Goal: Contribute content: Add original content to the website for others to see

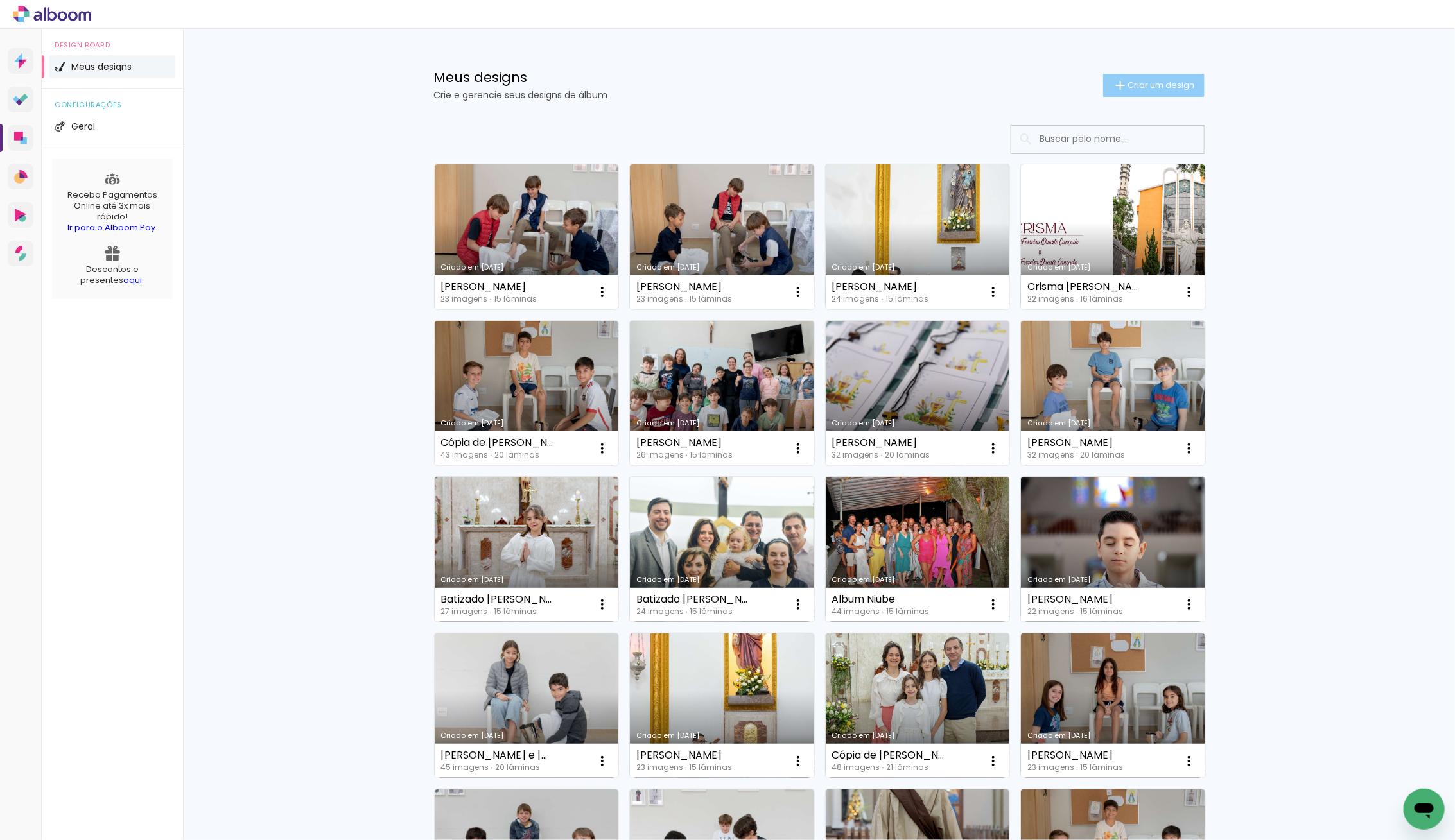
click at [1172, 89] on span "Criar um design" at bounding box center [1162, 85] width 67 height 9
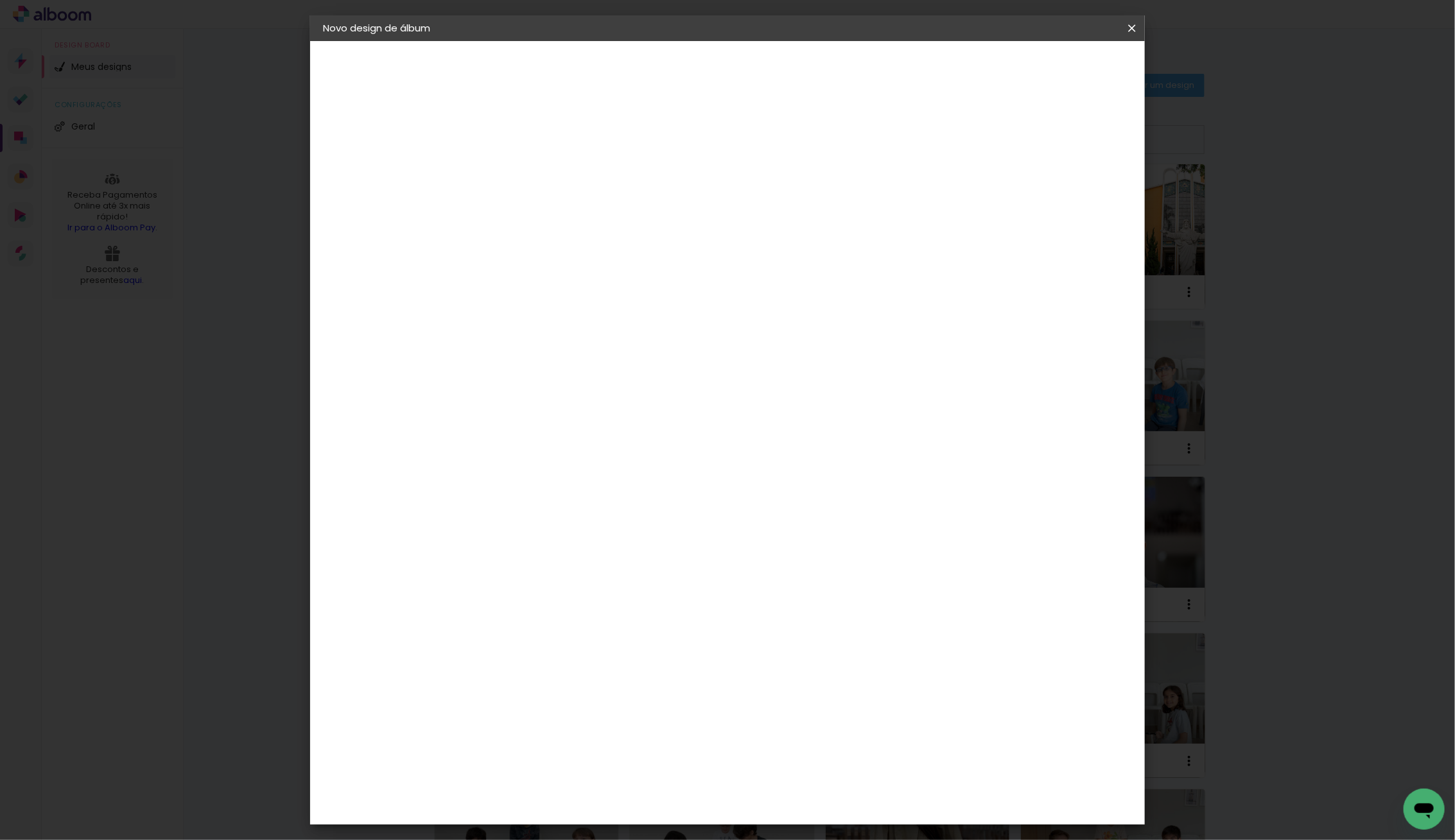
click at [533, 164] on input at bounding box center [533, 172] width 0 height 20
type input "o"
type input "Ordenação Pe Tulio"
type paper-input "Ordenação Pe Tulio"
click at [664, 78] on paper-button "Avançar" at bounding box center [633, 67] width 63 height 22
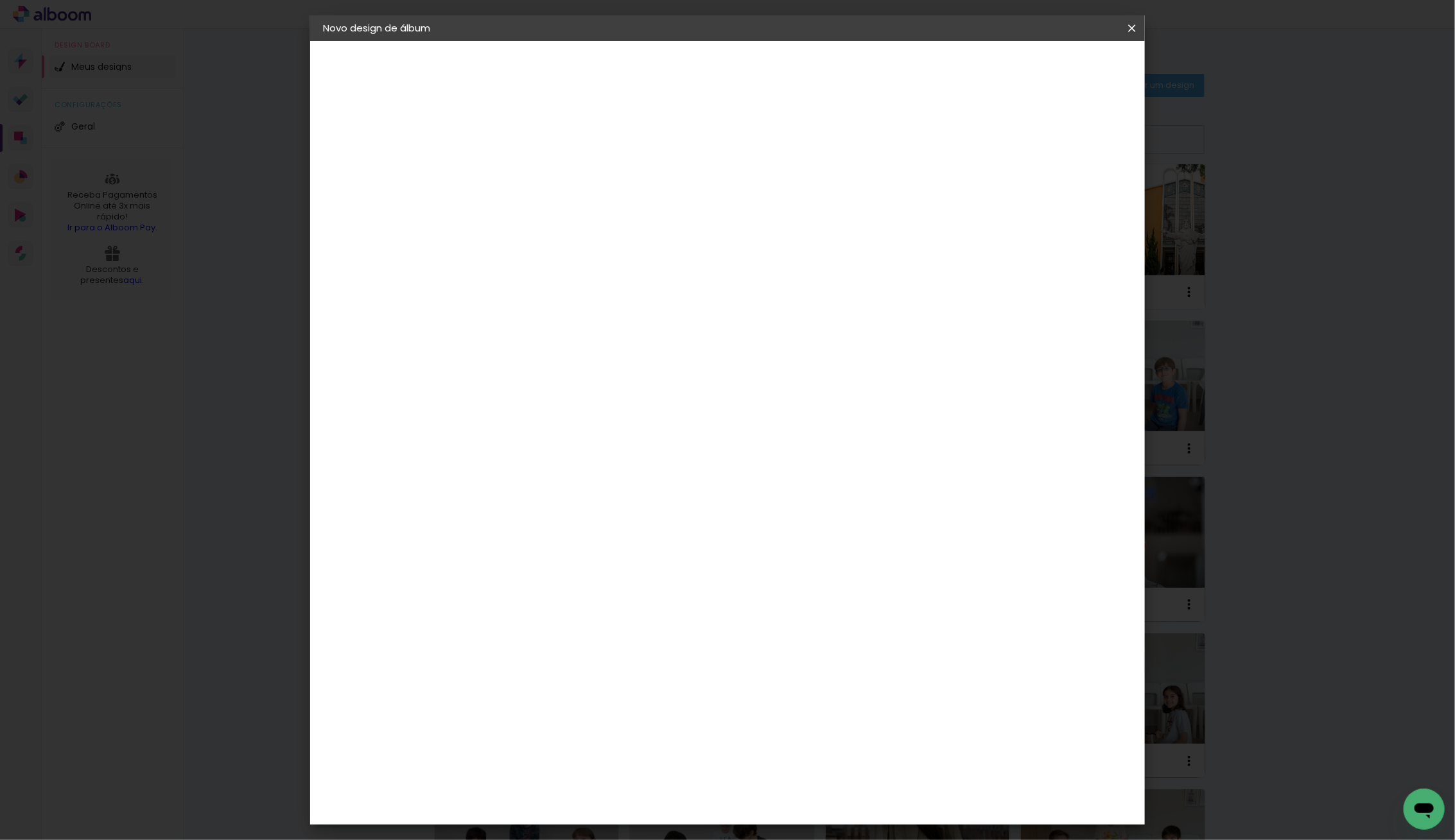
scroll to position [1193, 0]
click at [535, 449] on div "Go image" at bounding box center [540, 459] width 32 height 20
click at [0, 0] on slot "Avançar" at bounding box center [0, 0] width 0 height 0
click at [583, 215] on input "text" at bounding box center [557, 223] width 50 height 20
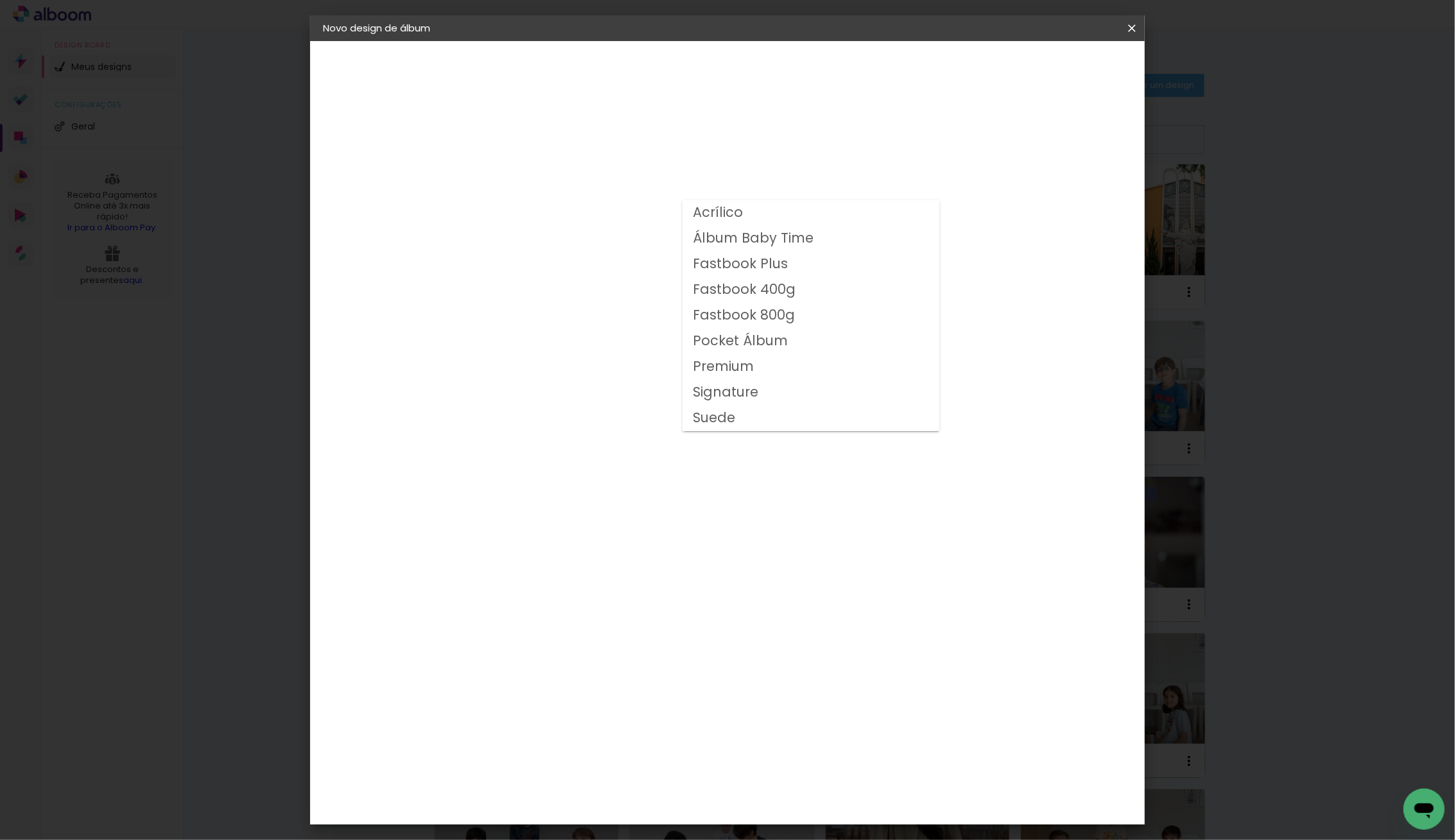
click at [0, 0] on slot "Fastbook 400g" at bounding box center [0, 0] width 0 height 0
type input "Fastbook 400g"
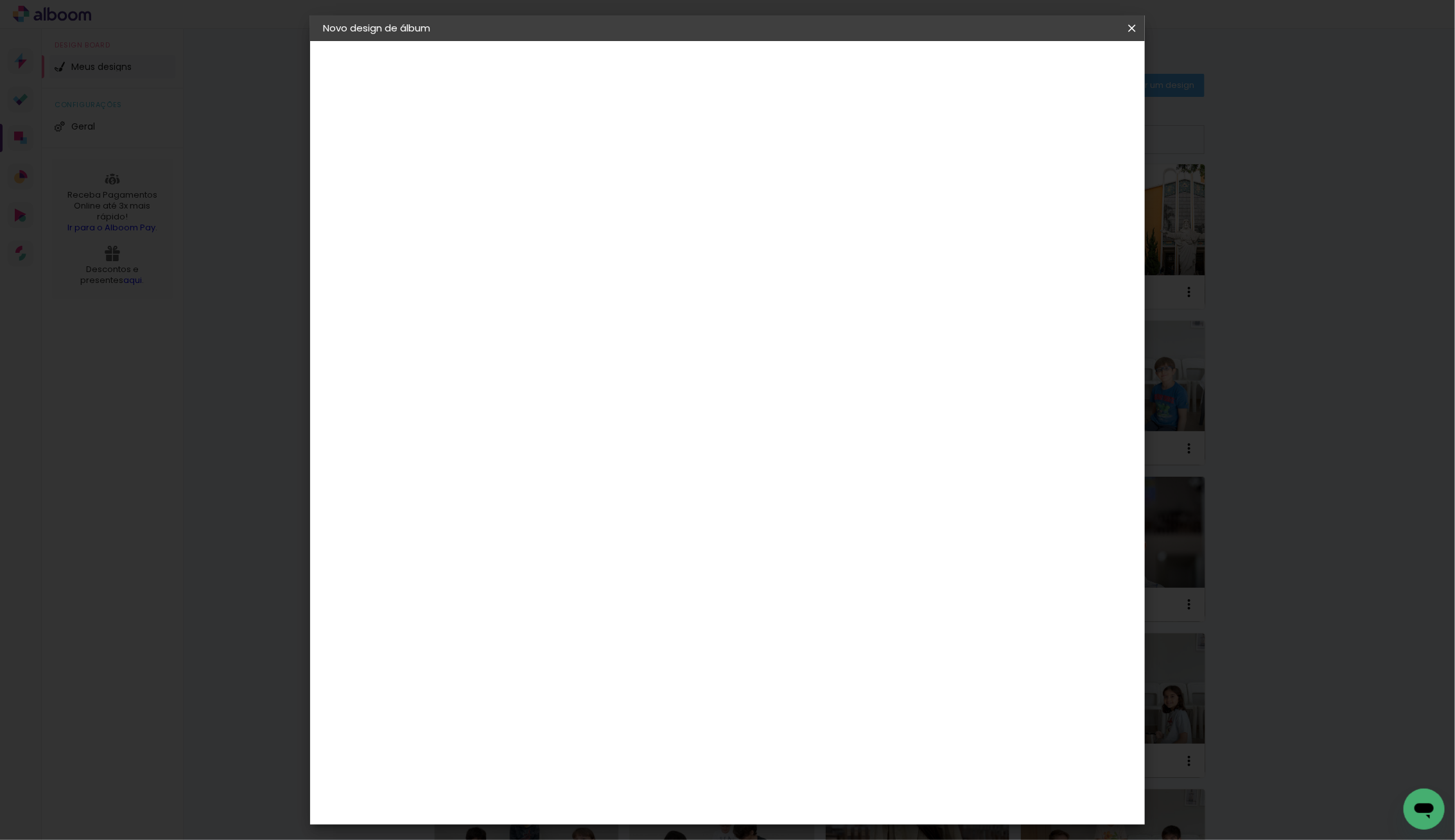
scroll to position [18, 0]
click at [619, 827] on span "20 × 25" at bounding box center [590, 844] width 60 height 34
click at [742, 74] on paper-button "Avançar" at bounding box center [710, 67] width 63 height 22
click at [1061, 65] on span "Iniciar design" at bounding box center [1032, 68] width 59 height 9
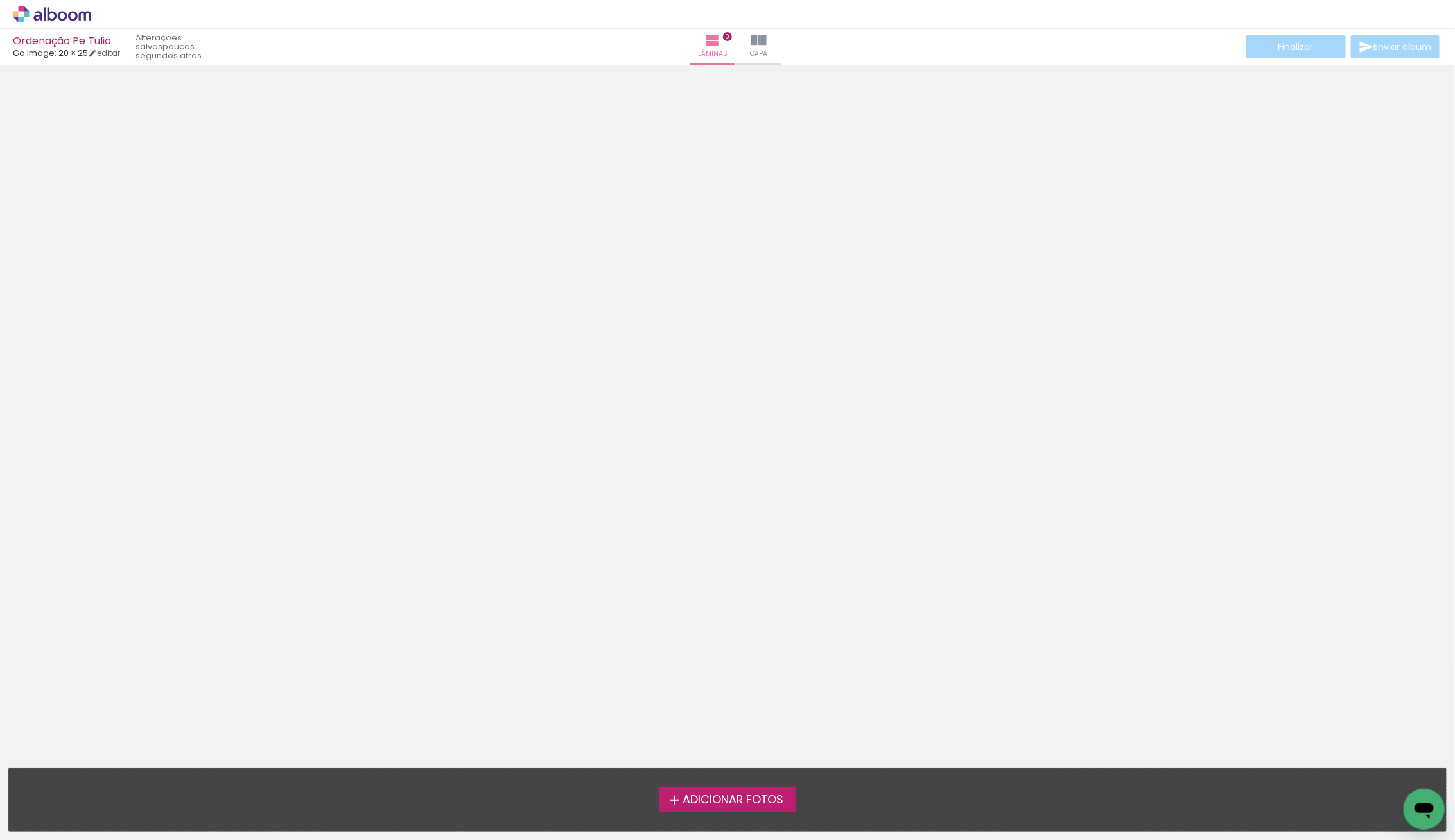
click at [730, 811] on label "Adicionar Fotos" at bounding box center [728, 800] width 137 height 25
click at [0, 0] on input "file" at bounding box center [0, 0] width 0 height 0
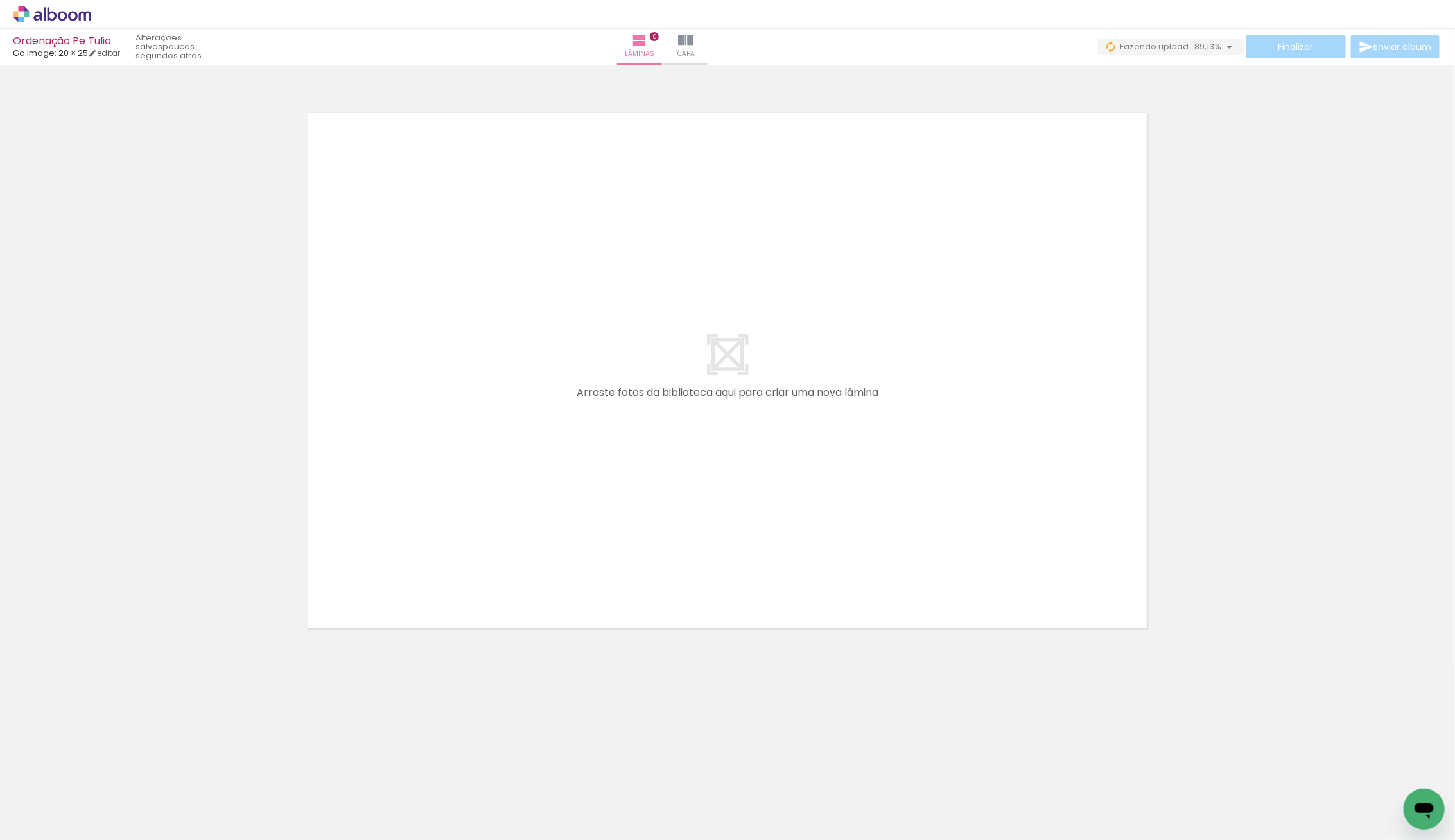
scroll to position [0, 1961]
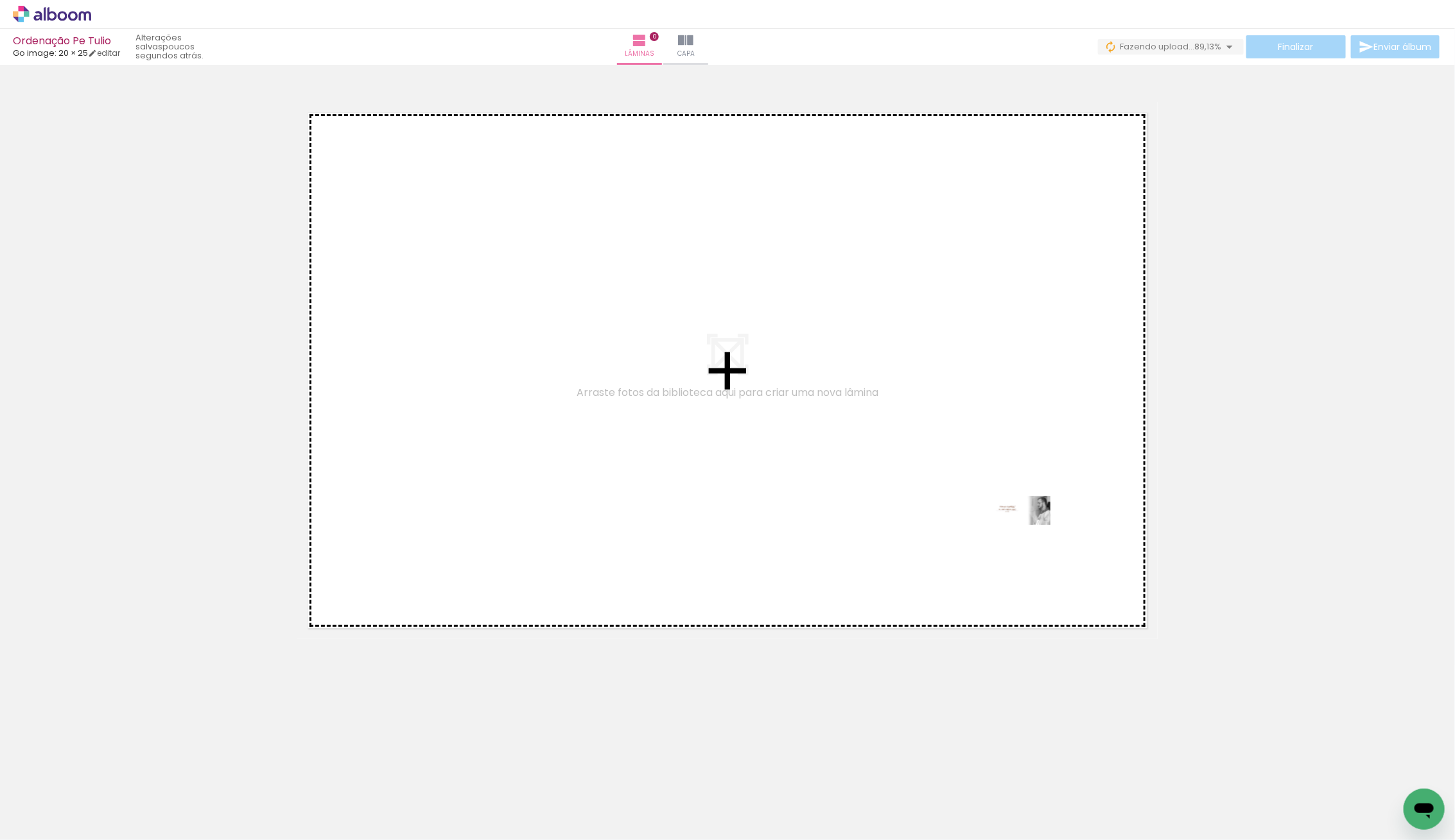
drag, startPoint x: 1401, startPoint y: 794, endPoint x: 915, endPoint y: 510, distance: 562.9
click at [915, 510] on quentale-workspace at bounding box center [727, 420] width 1455 height 840
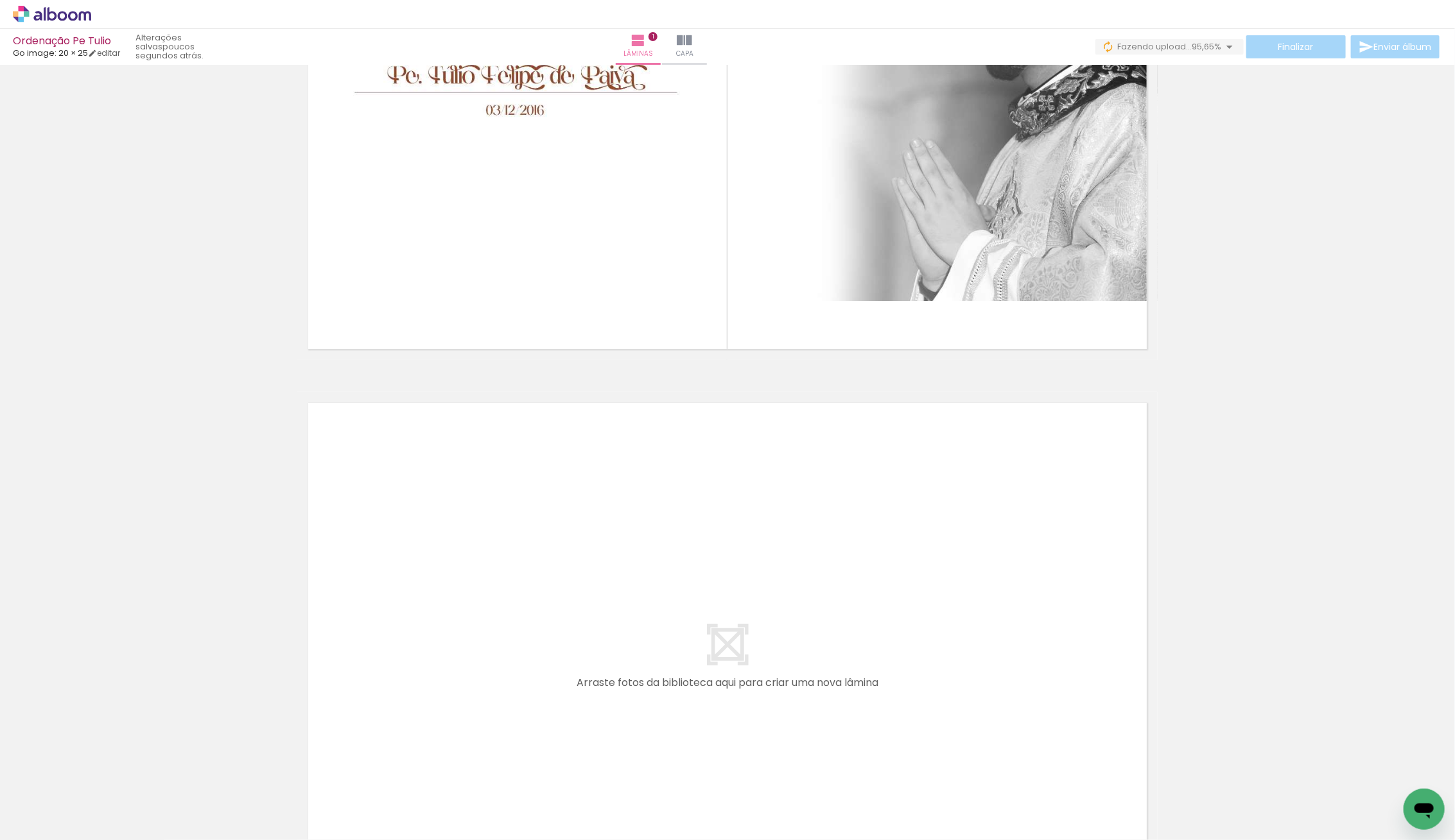
scroll to position [0, 0]
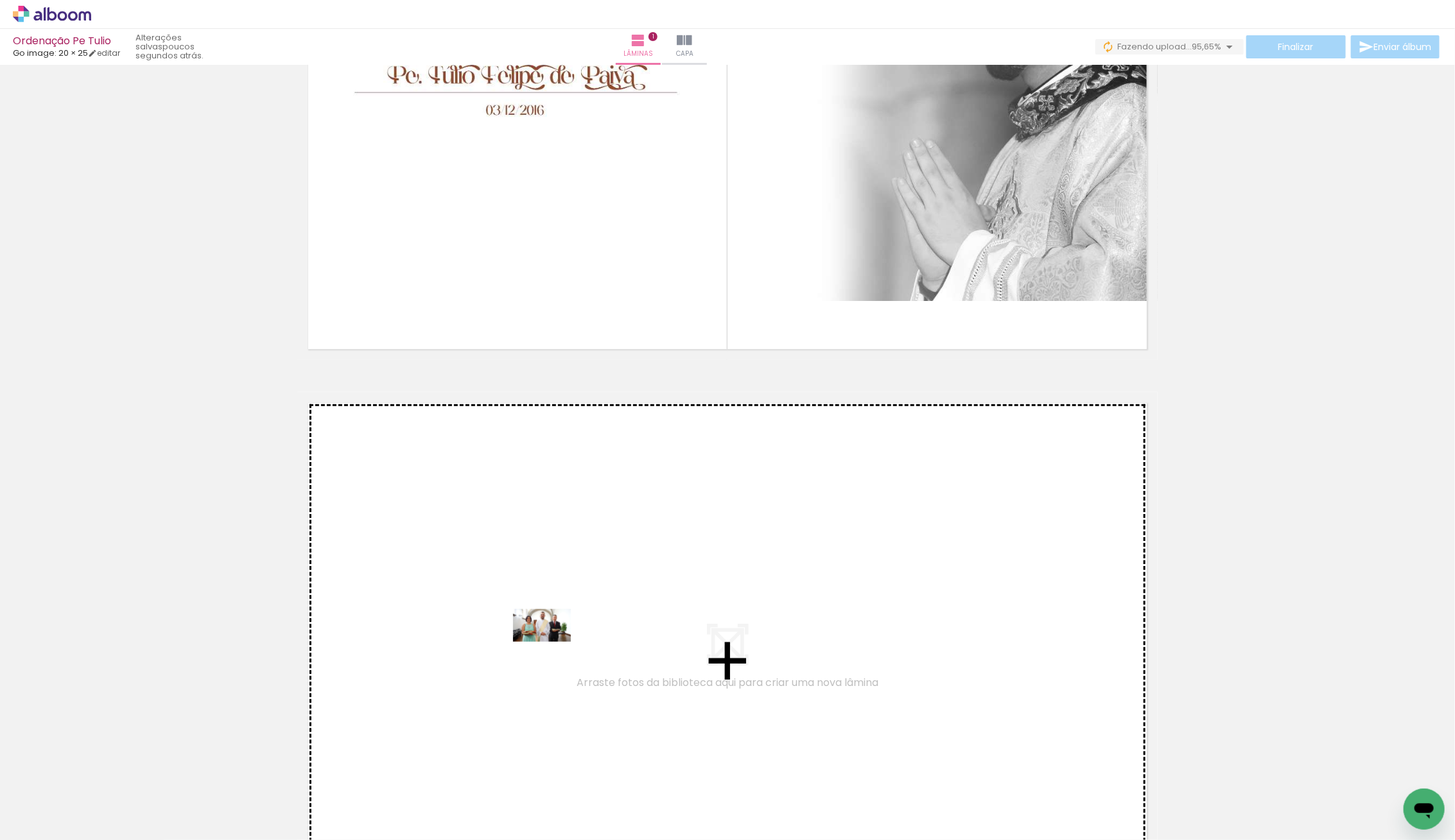
drag, startPoint x: 253, startPoint y: 751, endPoint x: 553, endPoint y: 648, distance: 317.2
click at [553, 648] on quentale-workspace at bounding box center [727, 420] width 1455 height 840
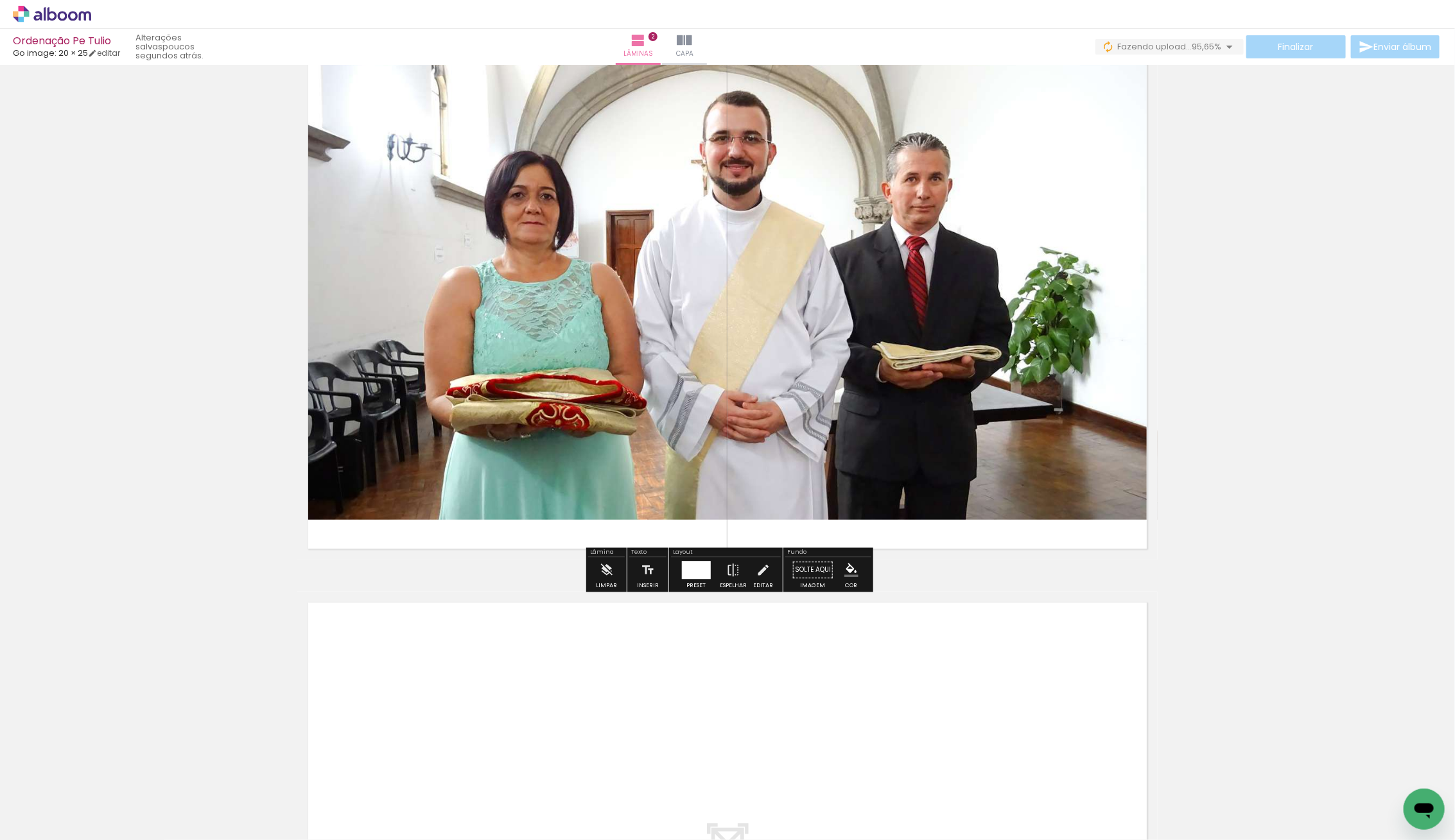
scroll to position [717, 0]
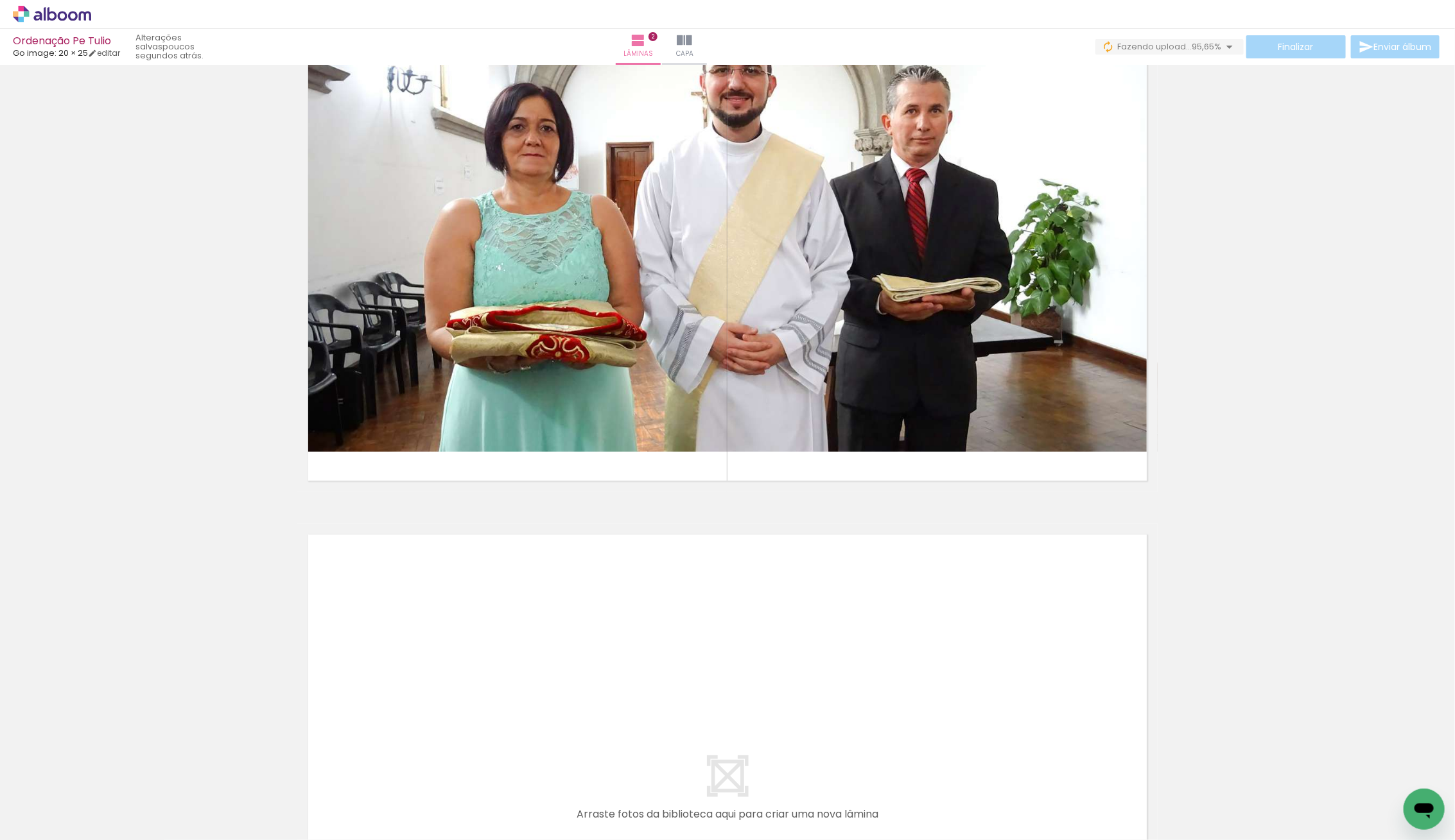
click at [71, 804] on iron-icon at bounding box center [66, 801] width 11 height 11
click at [0, 0] on slot "Não utilizadas" at bounding box center [0, 0] width 0 height 0
type input "Não utilizadas"
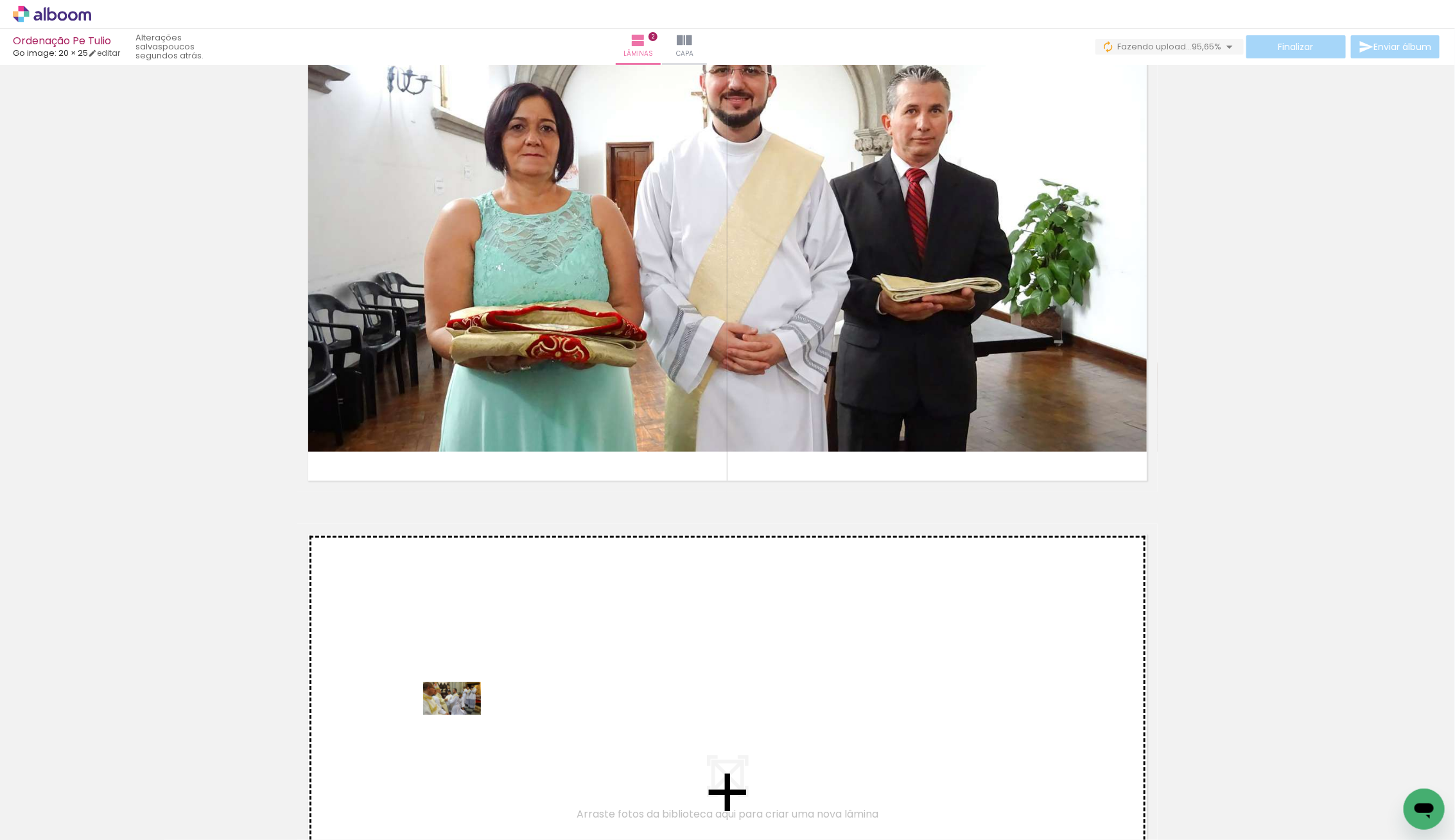
drag, startPoint x: 235, startPoint y: 784, endPoint x: 462, endPoint y: 721, distance: 235.6
click at [462, 721] on quentale-workspace at bounding box center [727, 420] width 1455 height 840
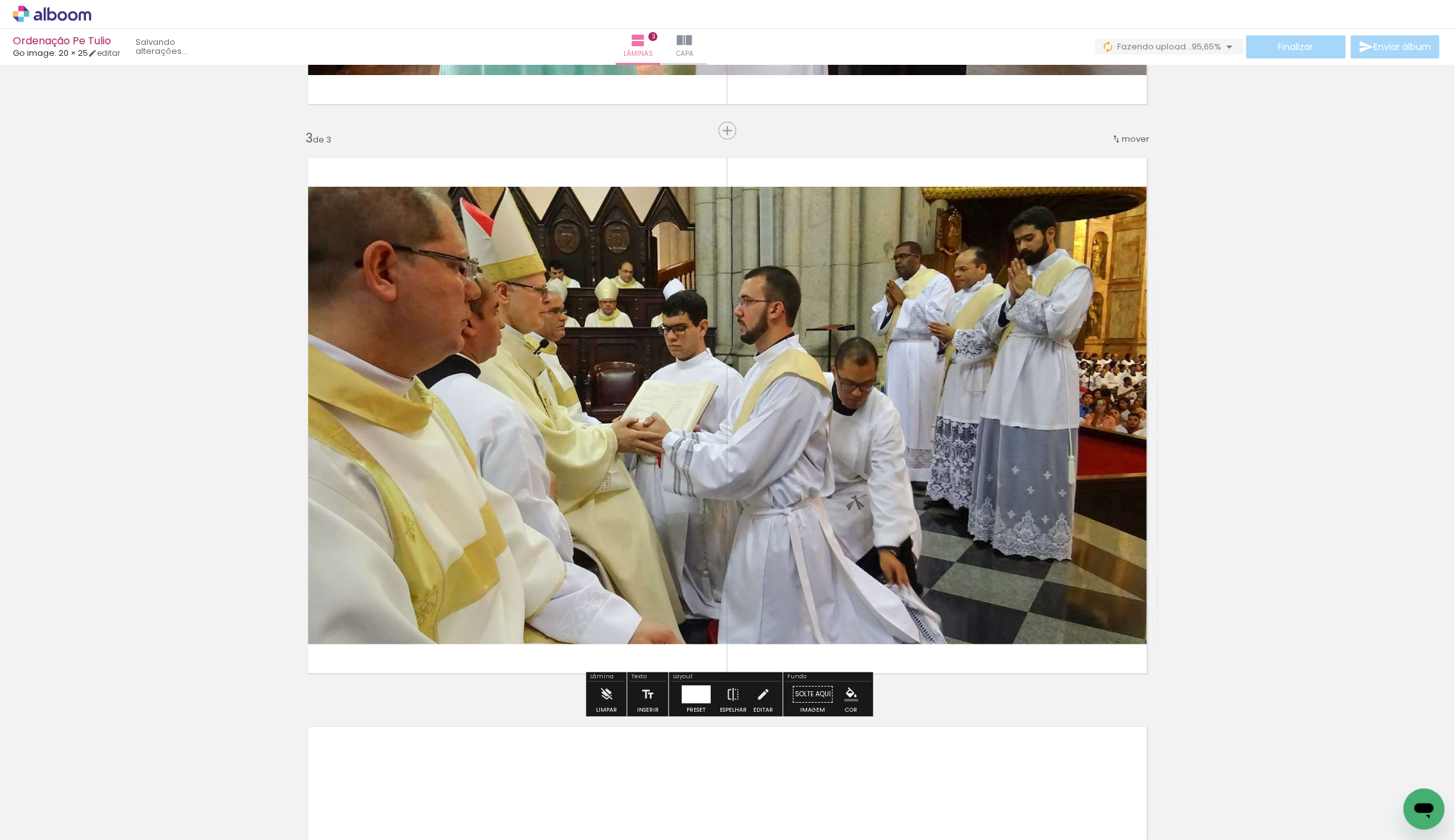
scroll to position [1097, 0]
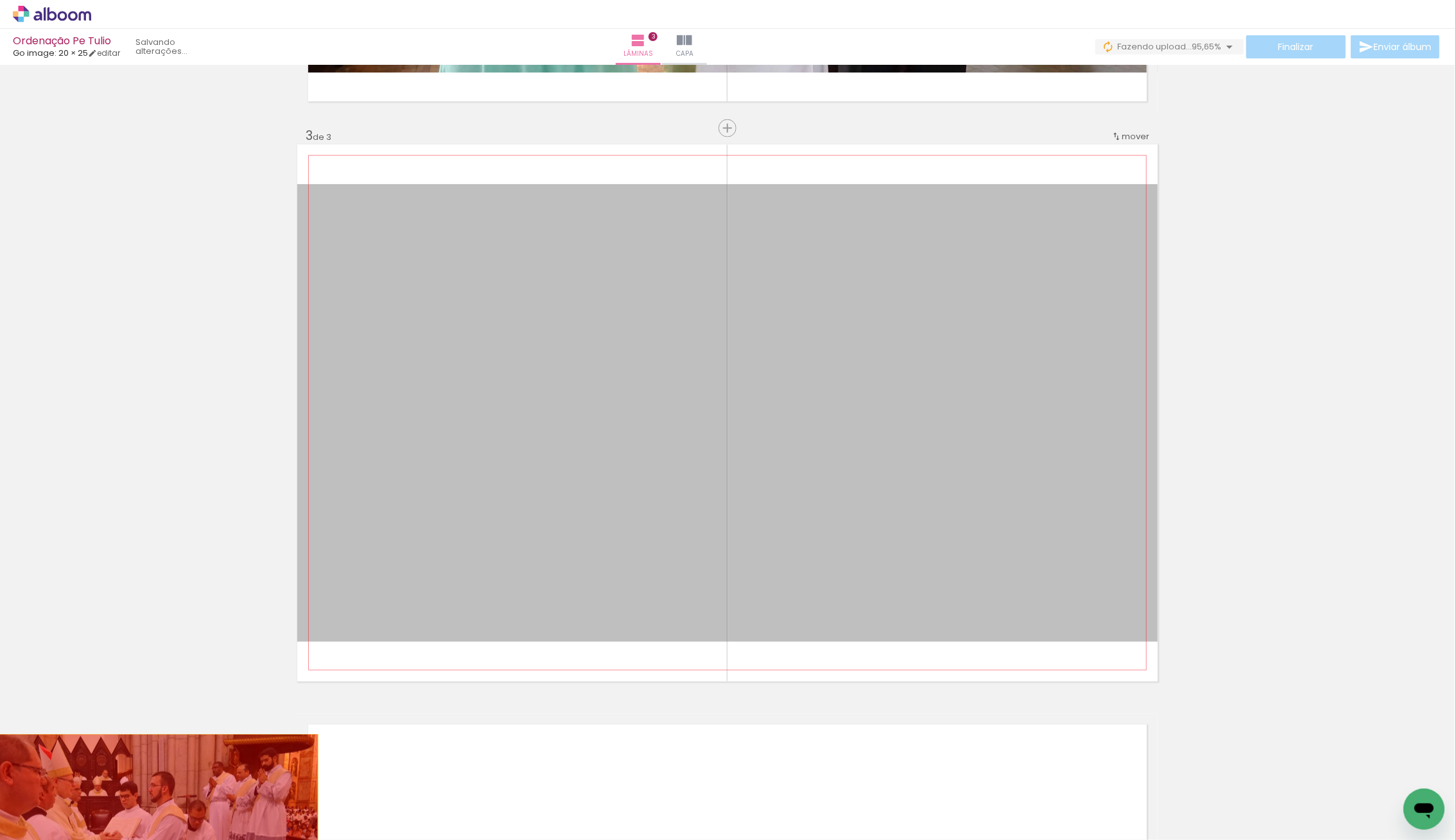
drag, startPoint x: 500, startPoint y: 556, endPoint x: 140, endPoint y: 830, distance: 452.4
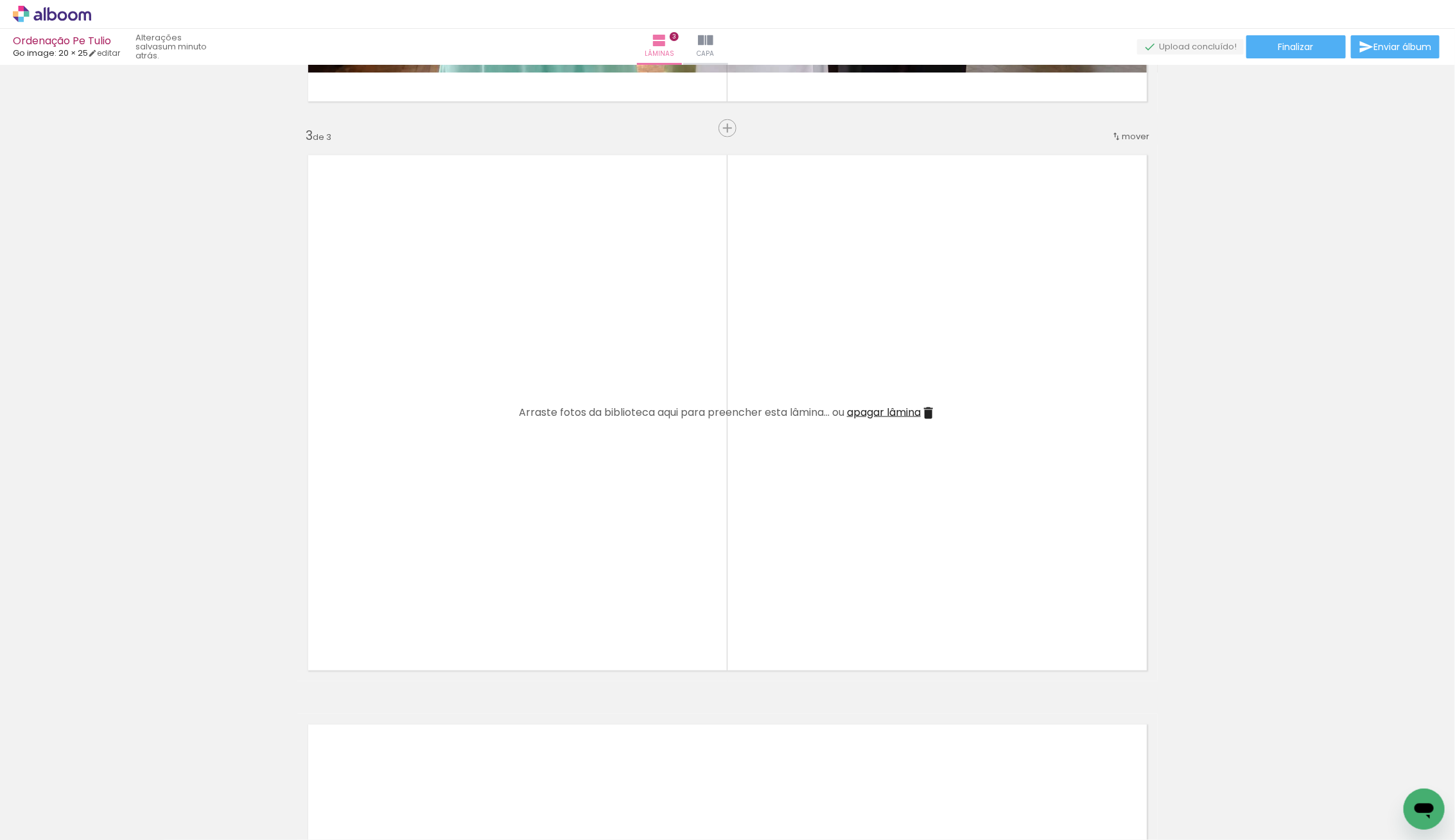
scroll to position [0, 1635]
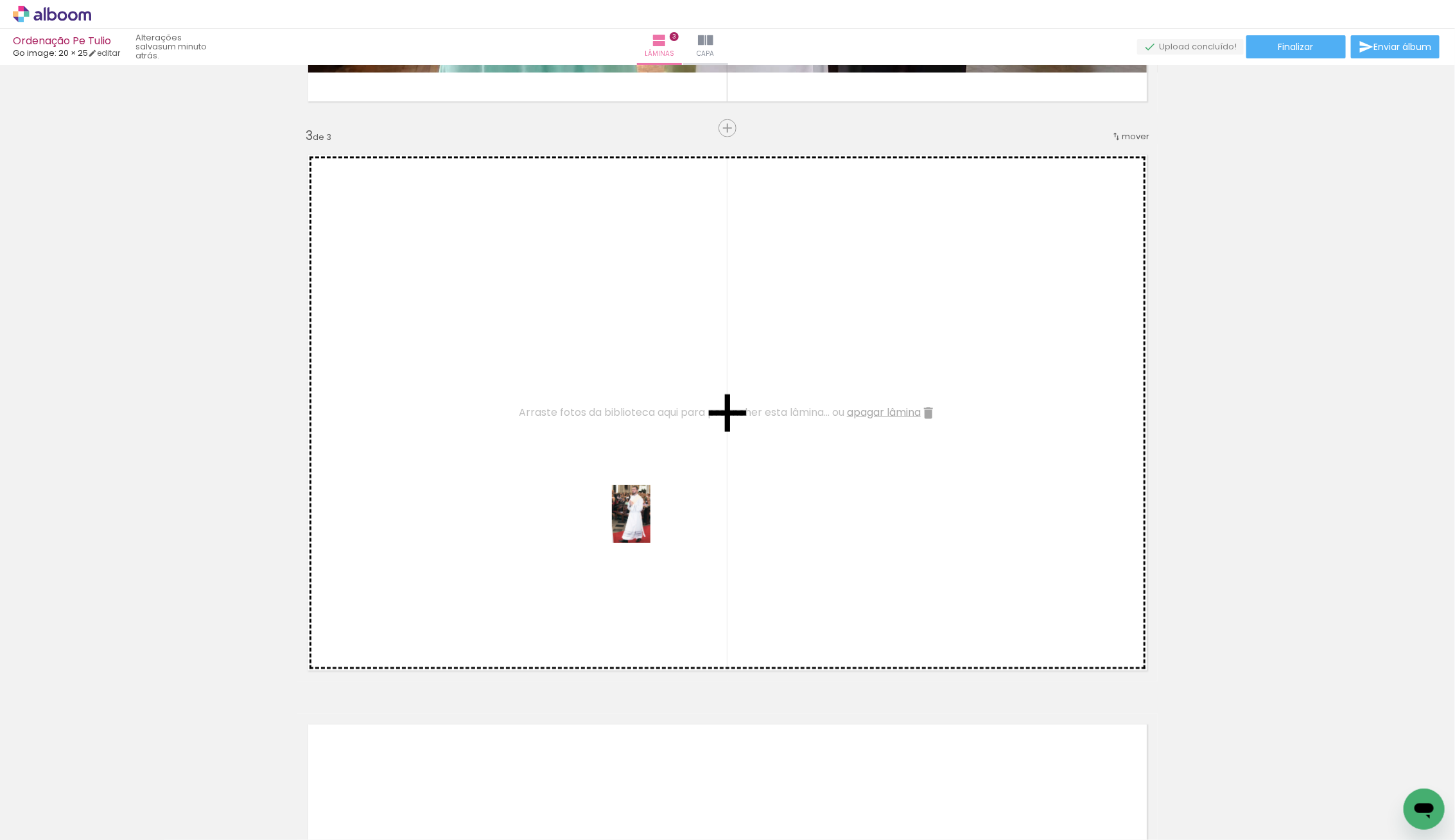
drag, startPoint x: 660, startPoint y: 804, endPoint x: 650, endPoint y: 524, distance: 280.2
click at [650, 524] on quentale-workspace at bounding box center [727, 420] width 1455 height 840
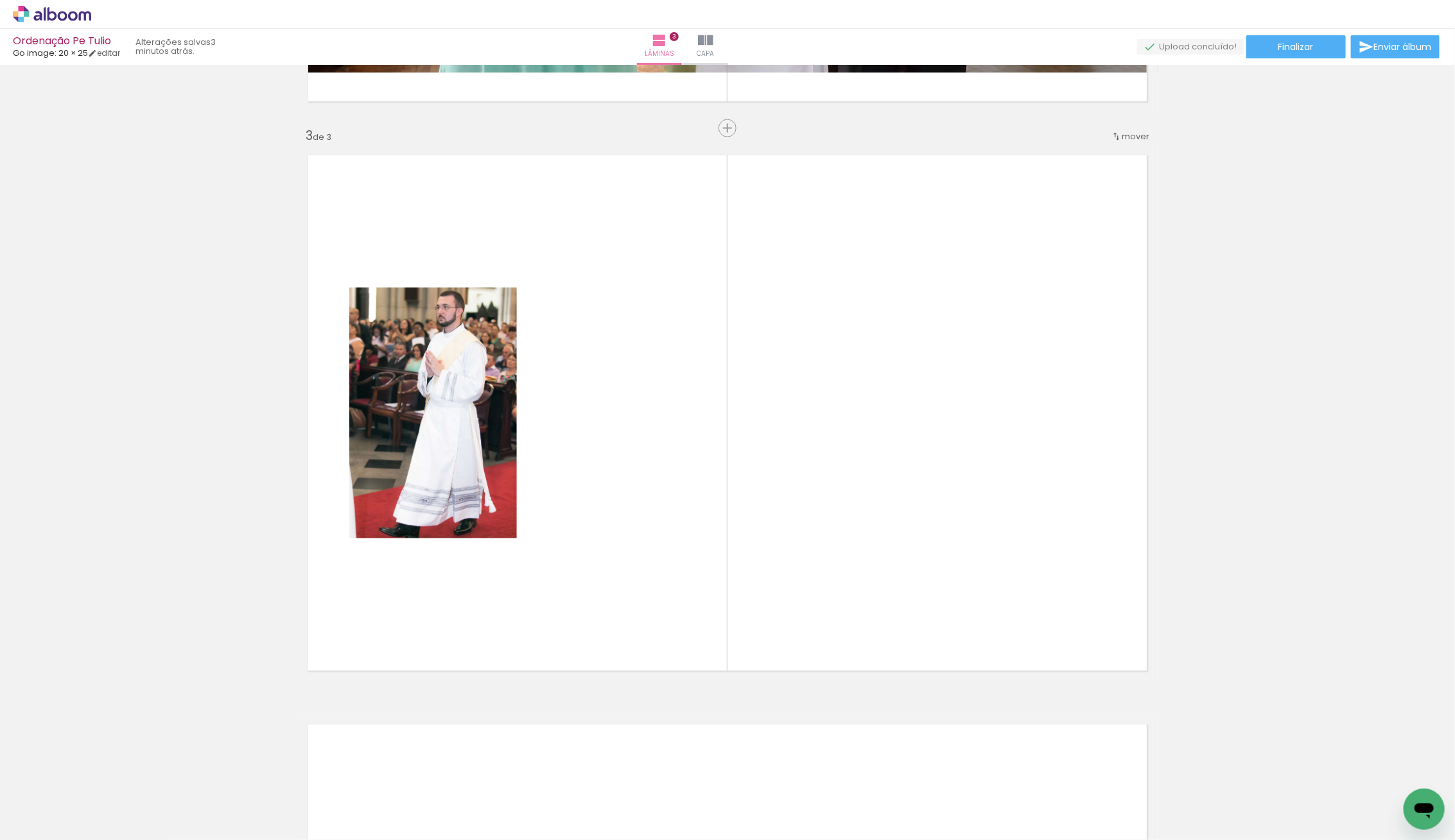
scroll to position [0, 1746]
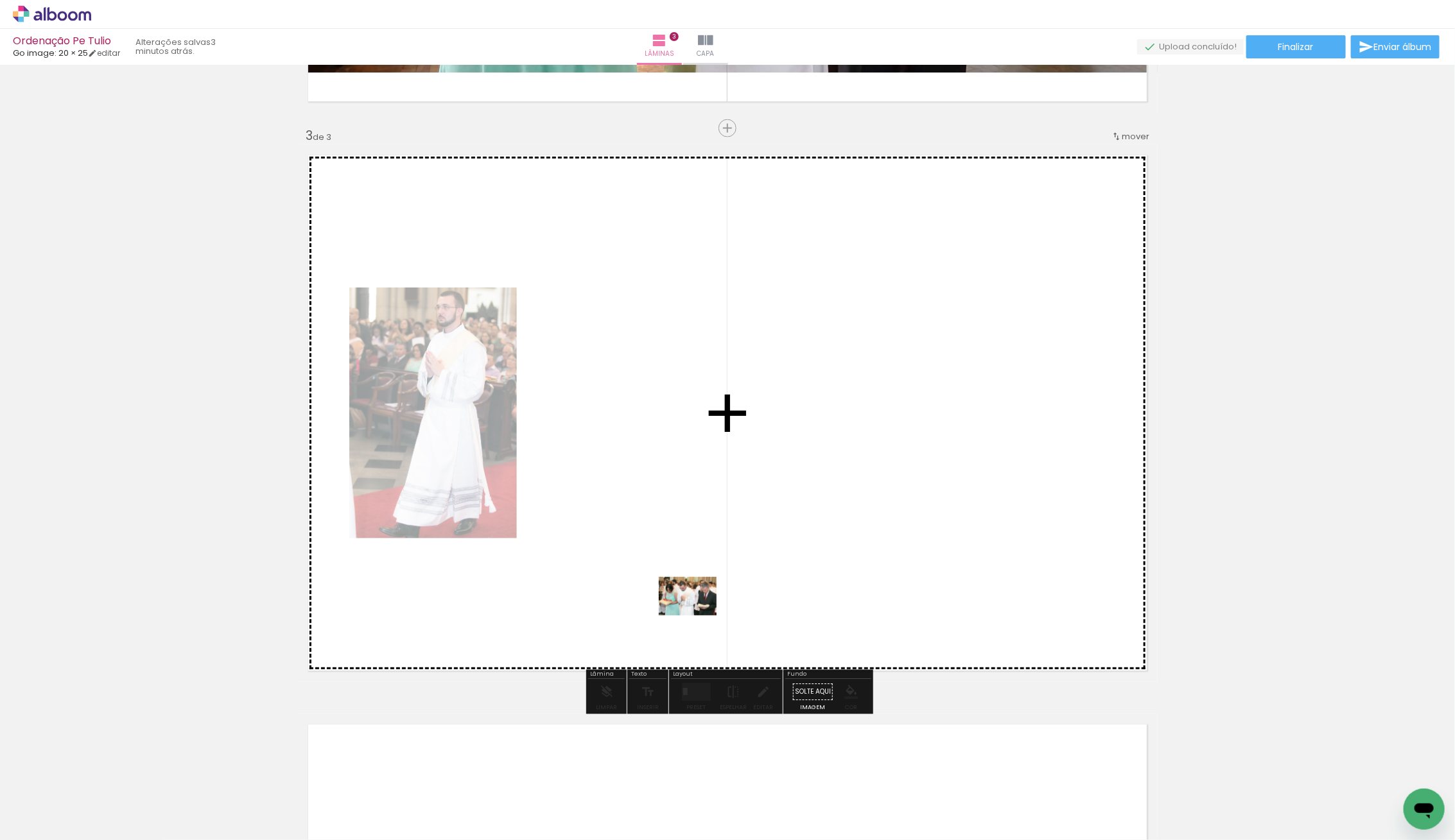
drag, startPoint x: 494, startPoint y: 801, endPoint x: 659, endPoint y: 626, distance: 240.5
click at [696, 613] on quentale-workspace at bounding box center [727, 420] width 1455 height 840
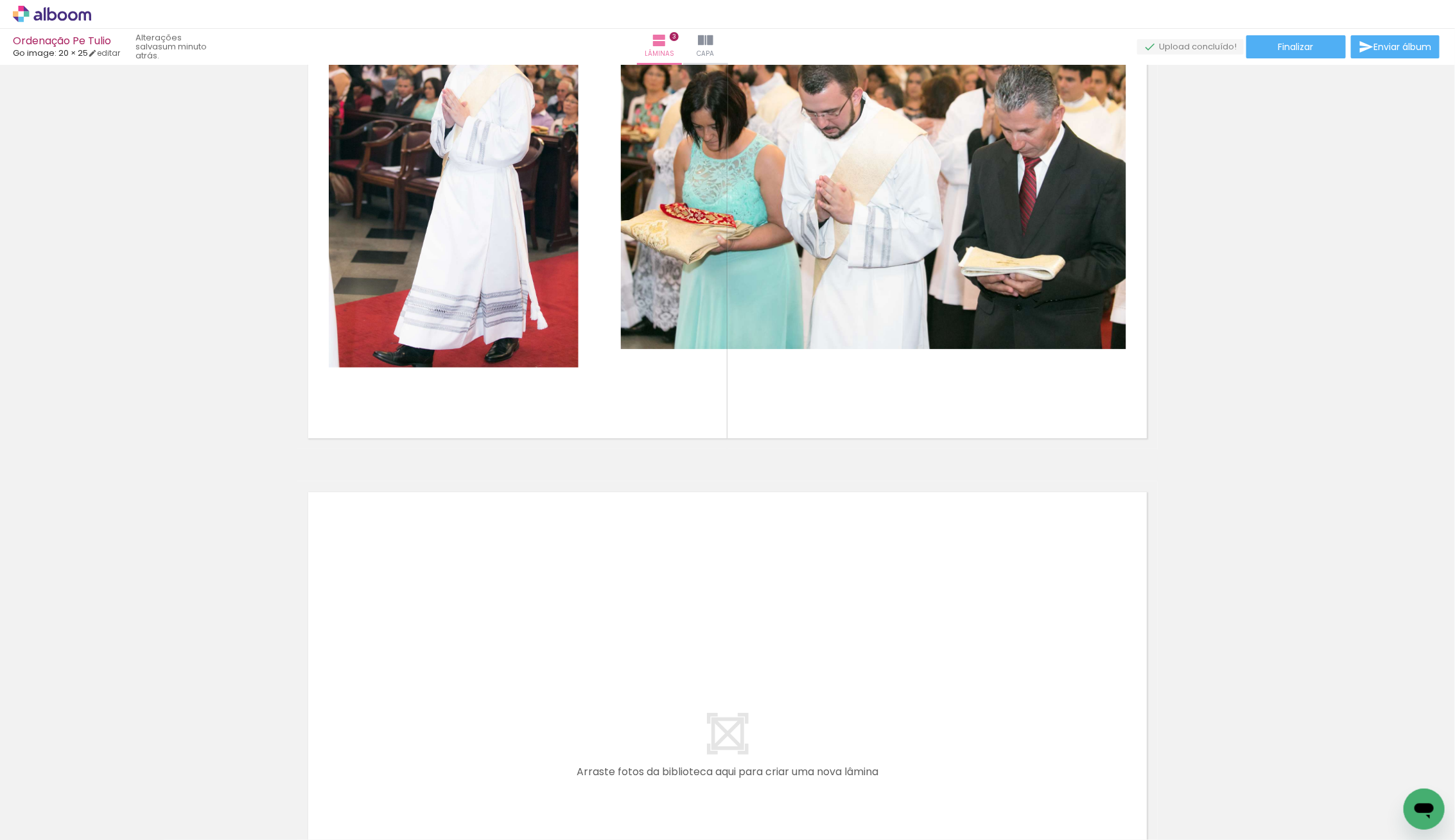
scroll to position [0, 0]
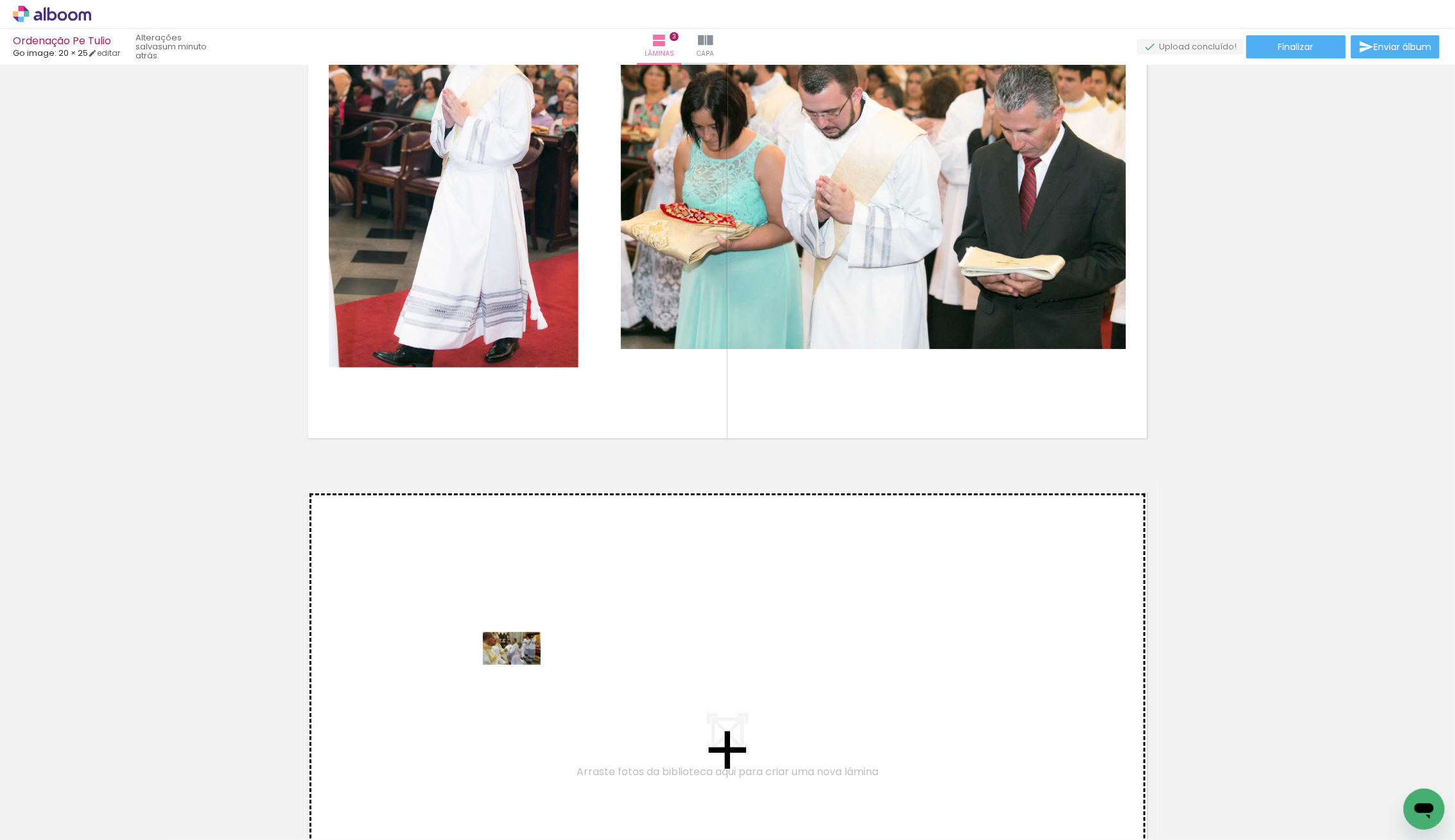
click at [521, 671] on quentale-workspace at bounding box center [727, 420] width 1455 height 840
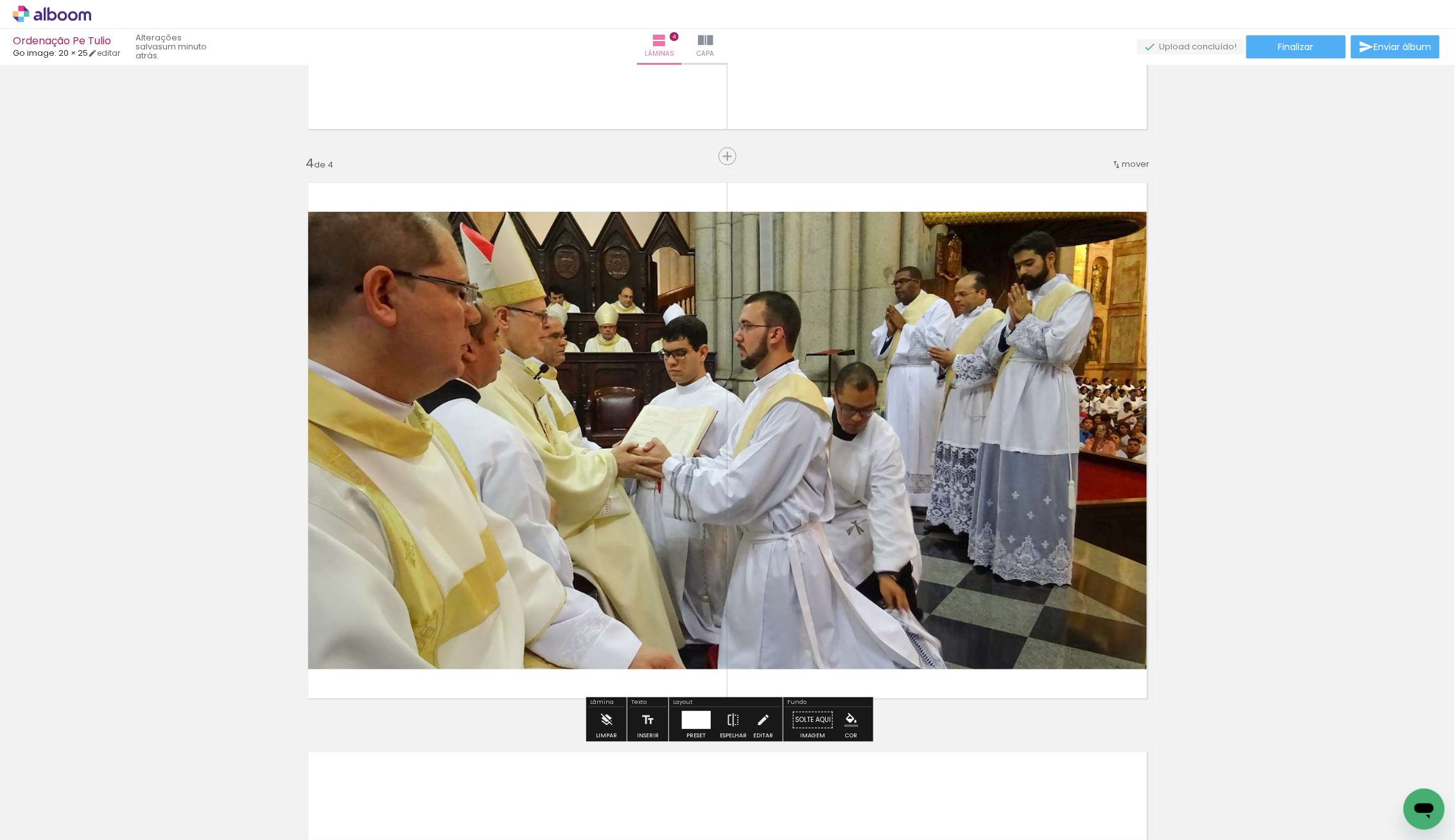
scroll to position [1666, 0]
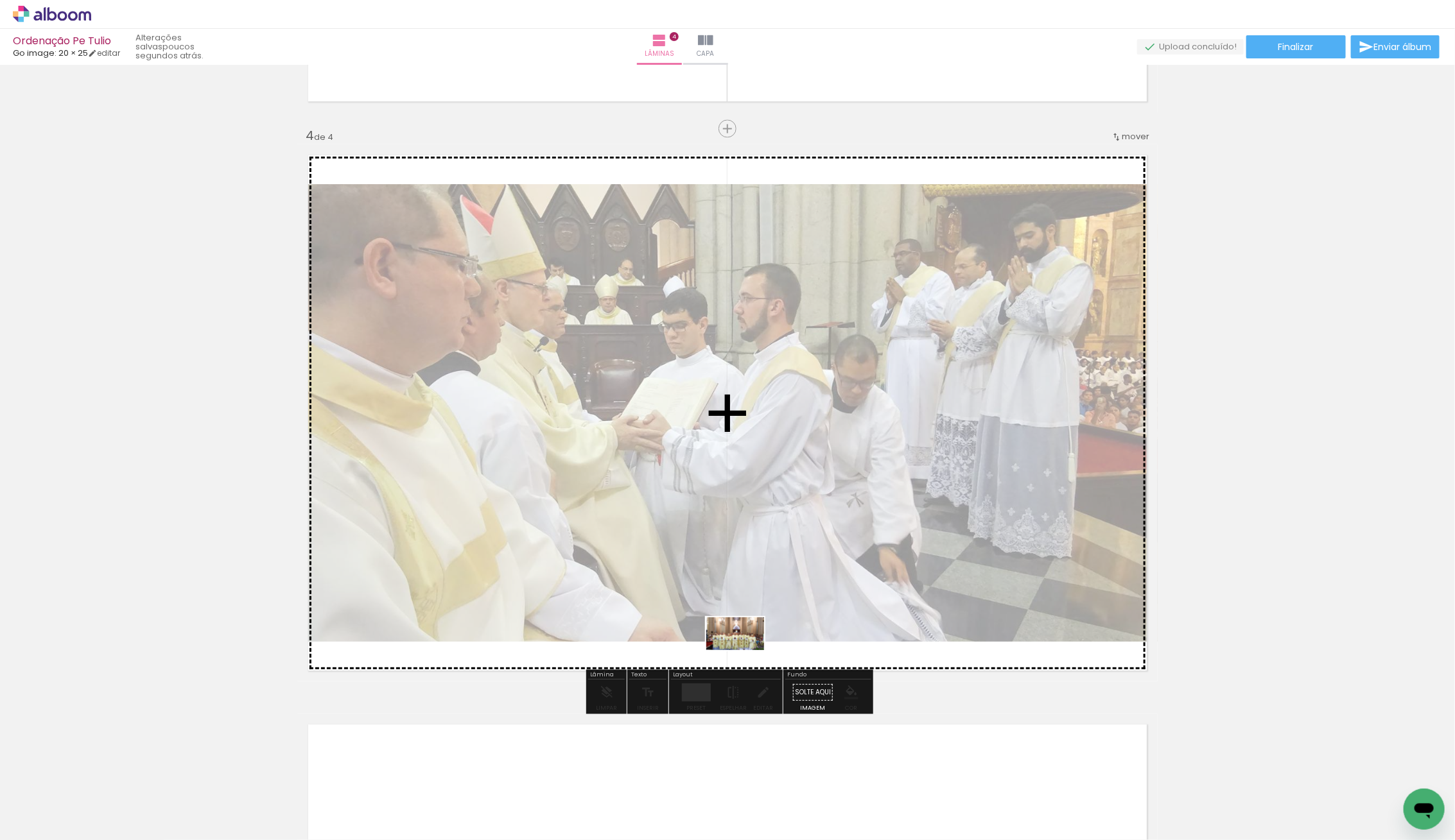
drag, startPoint x: 621, startPoint y: 815, endPoint x: 730, endPoint y: 641, distance: 205.3
click at [731, 641] on quentale-workspace at bounding box center [727, 420] width 1455 height 840
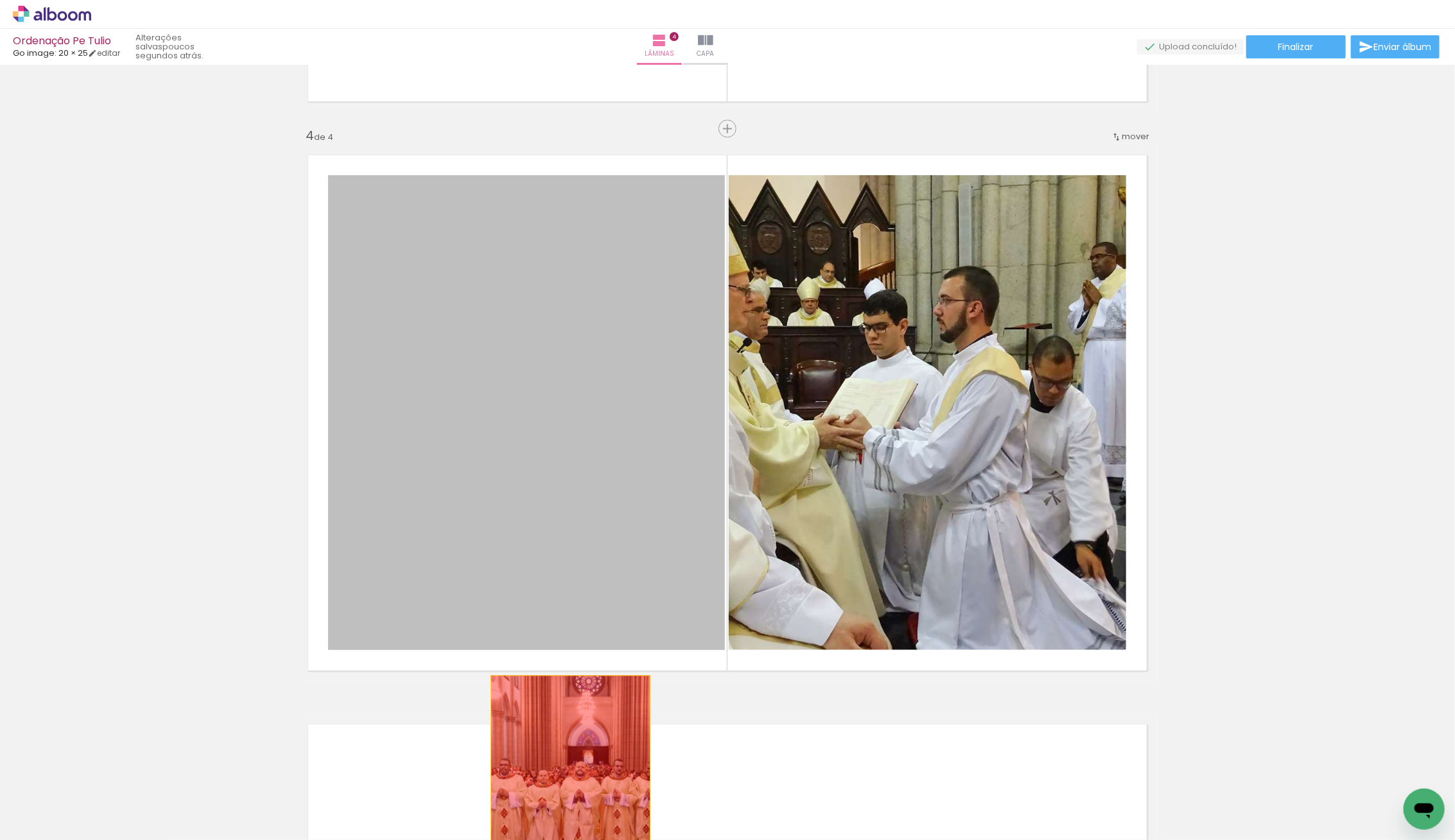
drag, startPoint x: 531, startPoint y: 507, endPoint x: 569, endPoint y: 782, distance: 277.6
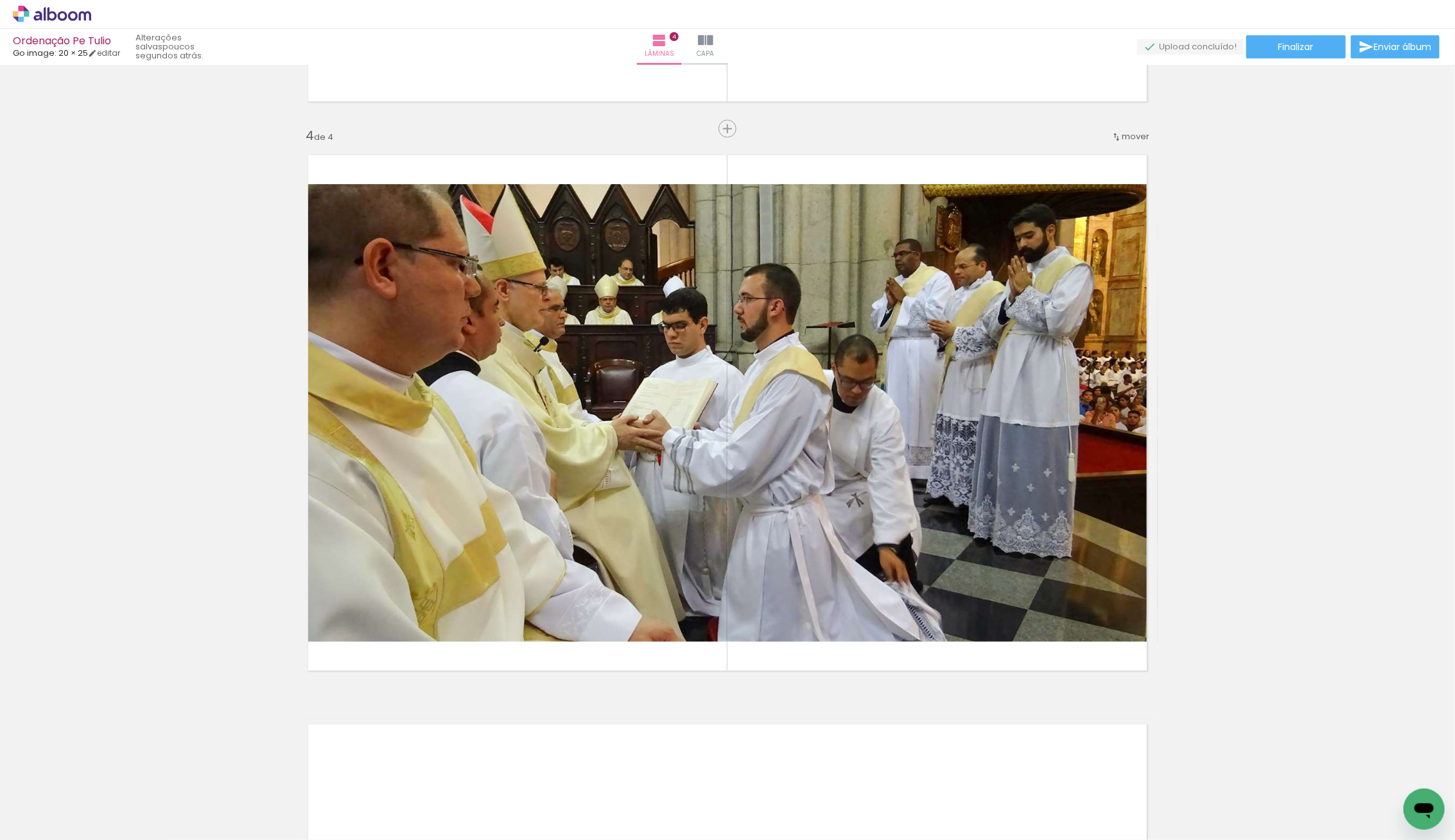
scroll to position [0, 1306]
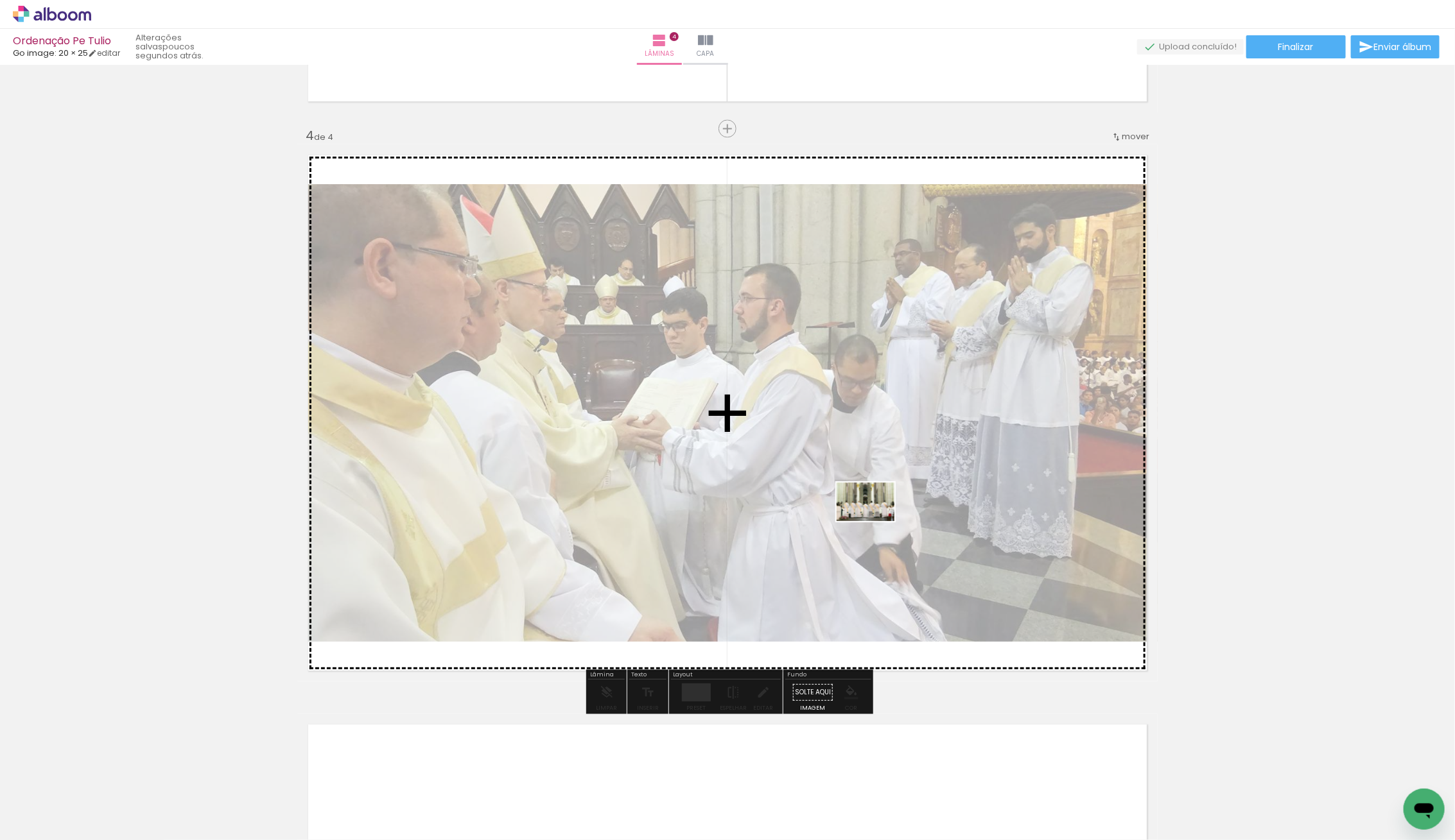
drag, startPoint x: 914, startPoint y: 758, endPoint x: 869, endPoint y: 525, distance: 237.3
click at [873, 522] on quentale-workspace at bounding box center [727, 420] width 1455 height 840
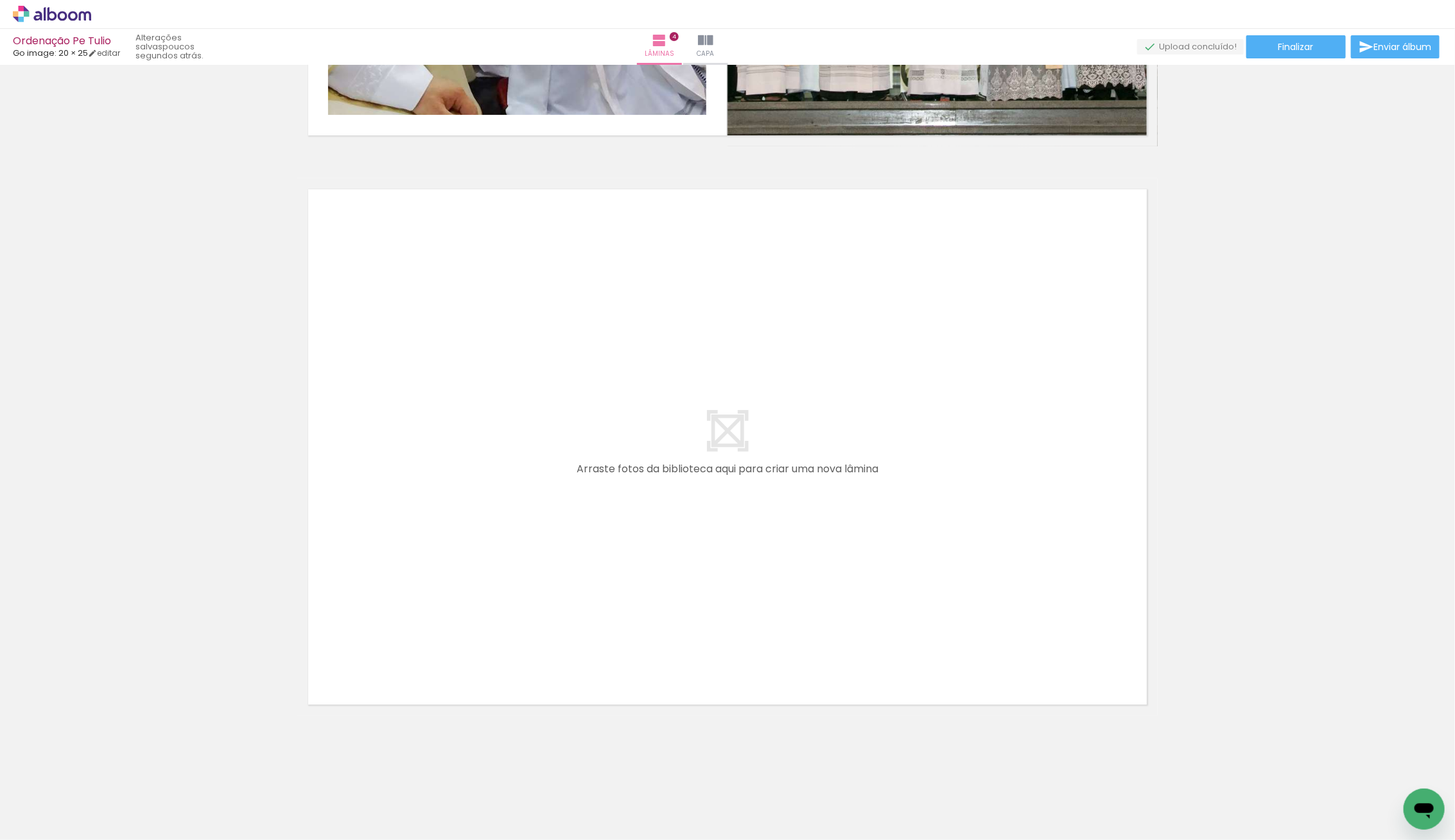
scroll to position [0, 1275]
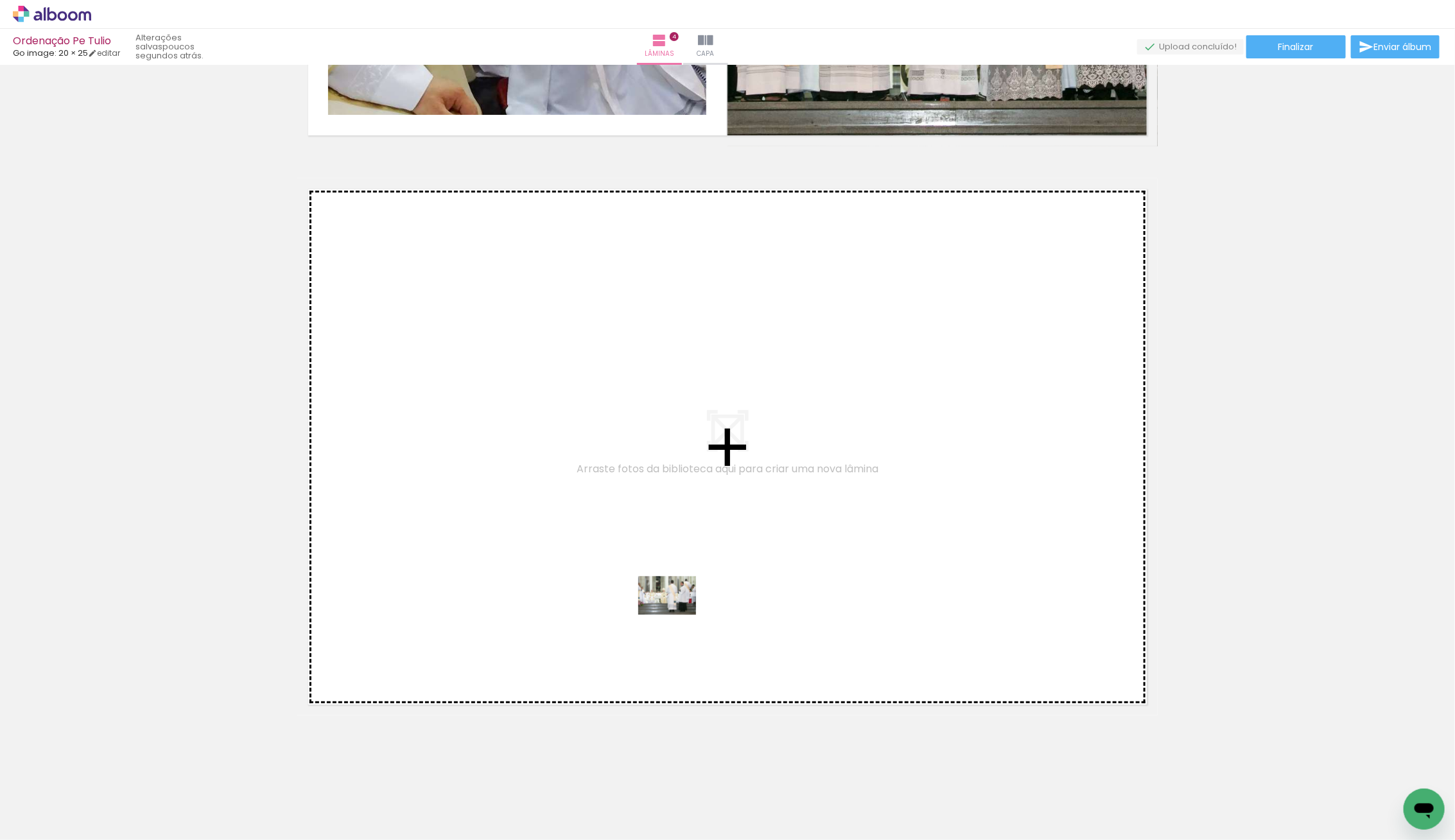
drag, startPoint x: 815, startPoint y: 743, endPoint x: 640, endPoint y: 569, distance: 246.8
click at [640, 569] on quentale-workspace at bounding box center [727, 420] width 1455 height 840
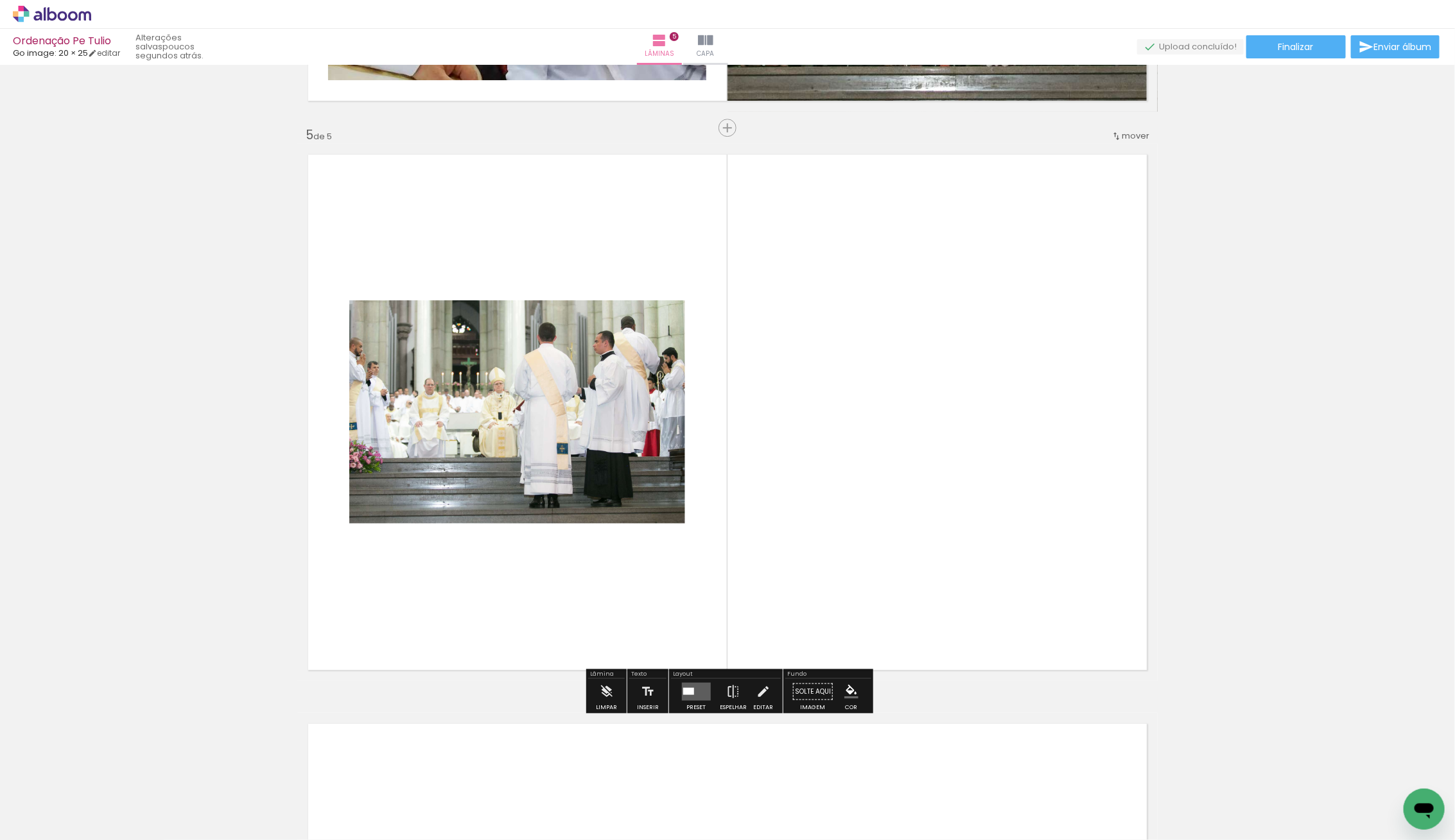
scroll to position [0, 0]
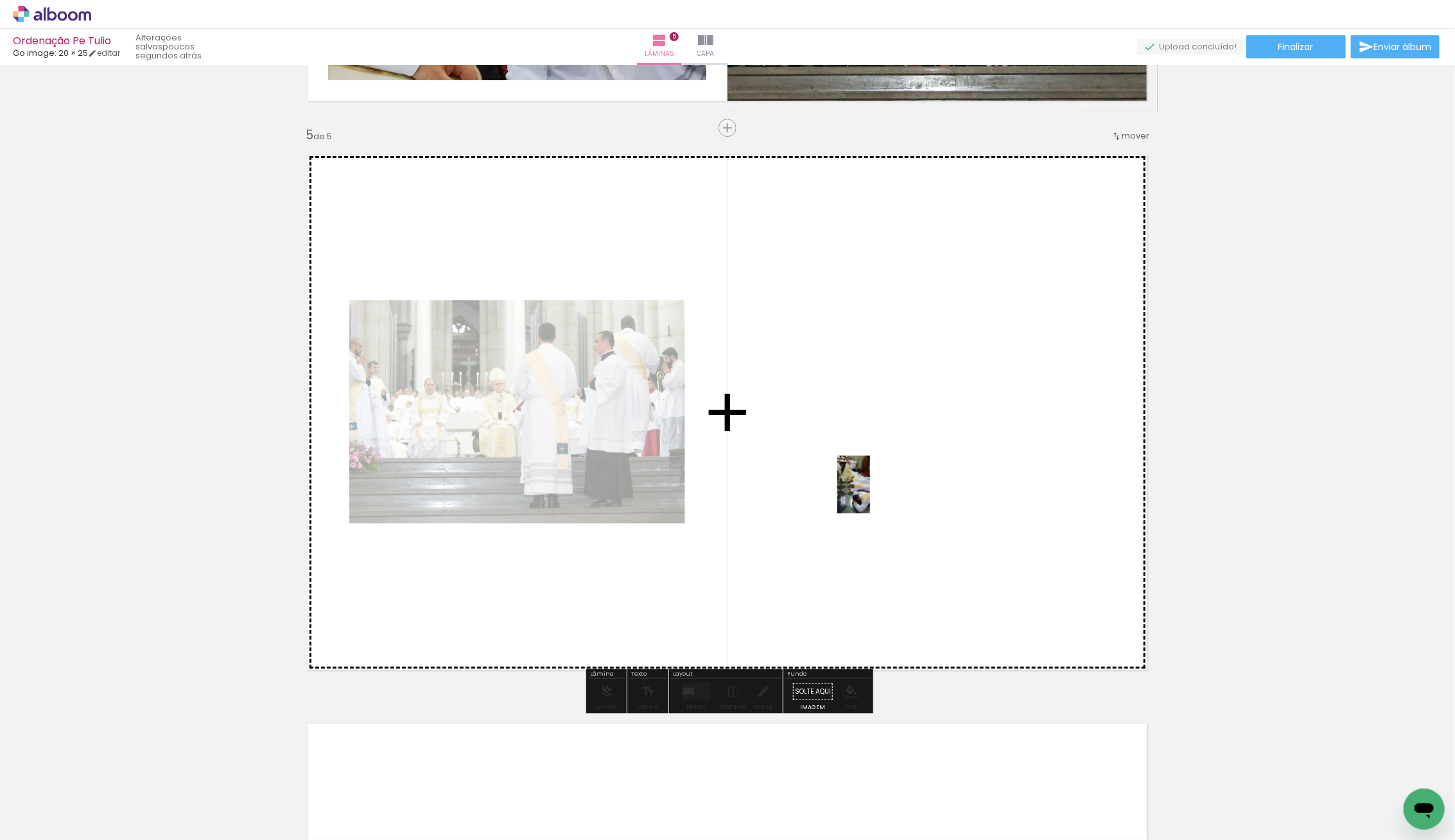
drag, startPoint x: 138, startPoint y: 808, endPoint x: 870, endPoint y: 504, distance: 792.6
click at [873, 498] on quentale-workspace at bounding box center [727, 420] width 1455 height 840
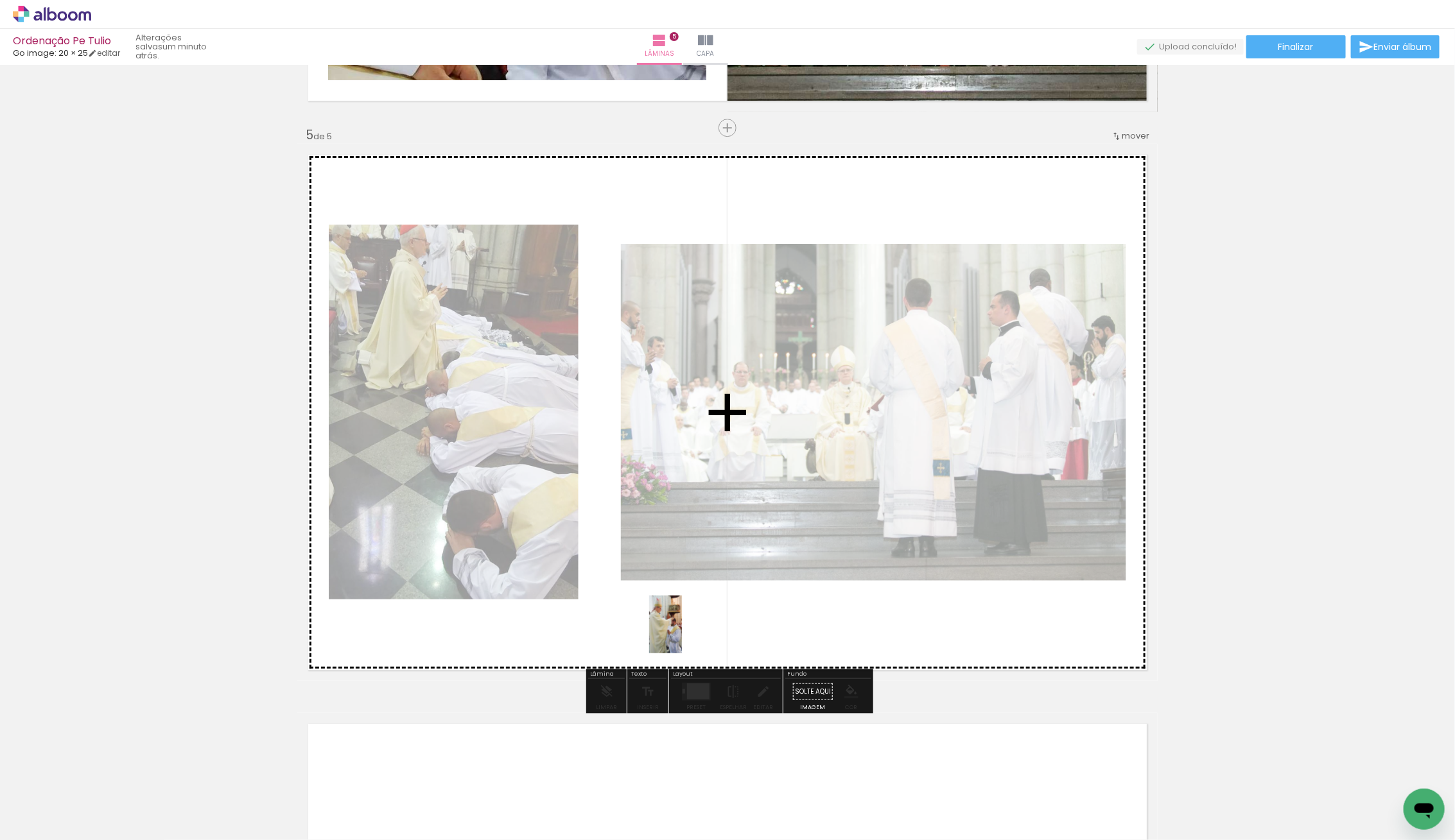
drag, startPoint x: 173, startPoint y: 794, endPoint x: 688, endPoint y: 634, distance: 539.3
click at [688, 634] on quentale-workspace at bounding box center [727, 420] width 1455 height 840
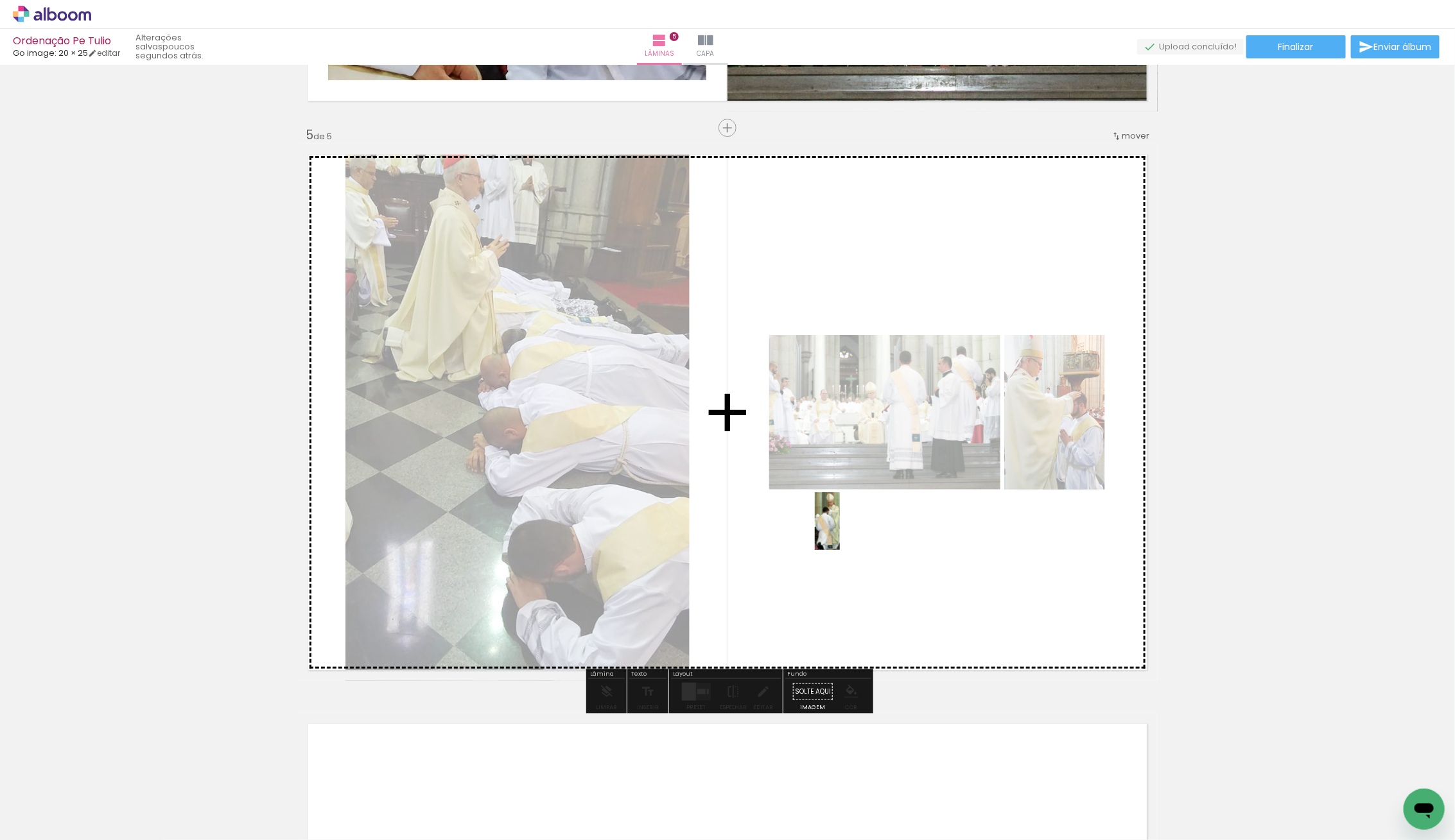
drag, startPoint x: 143, startPoint y: 793, endPoint x: 853, endPoint y: 531, distance: 756.8
click at [853, 531] on quentale-workspace at bounding box center [727, 420] width 1455 height 840
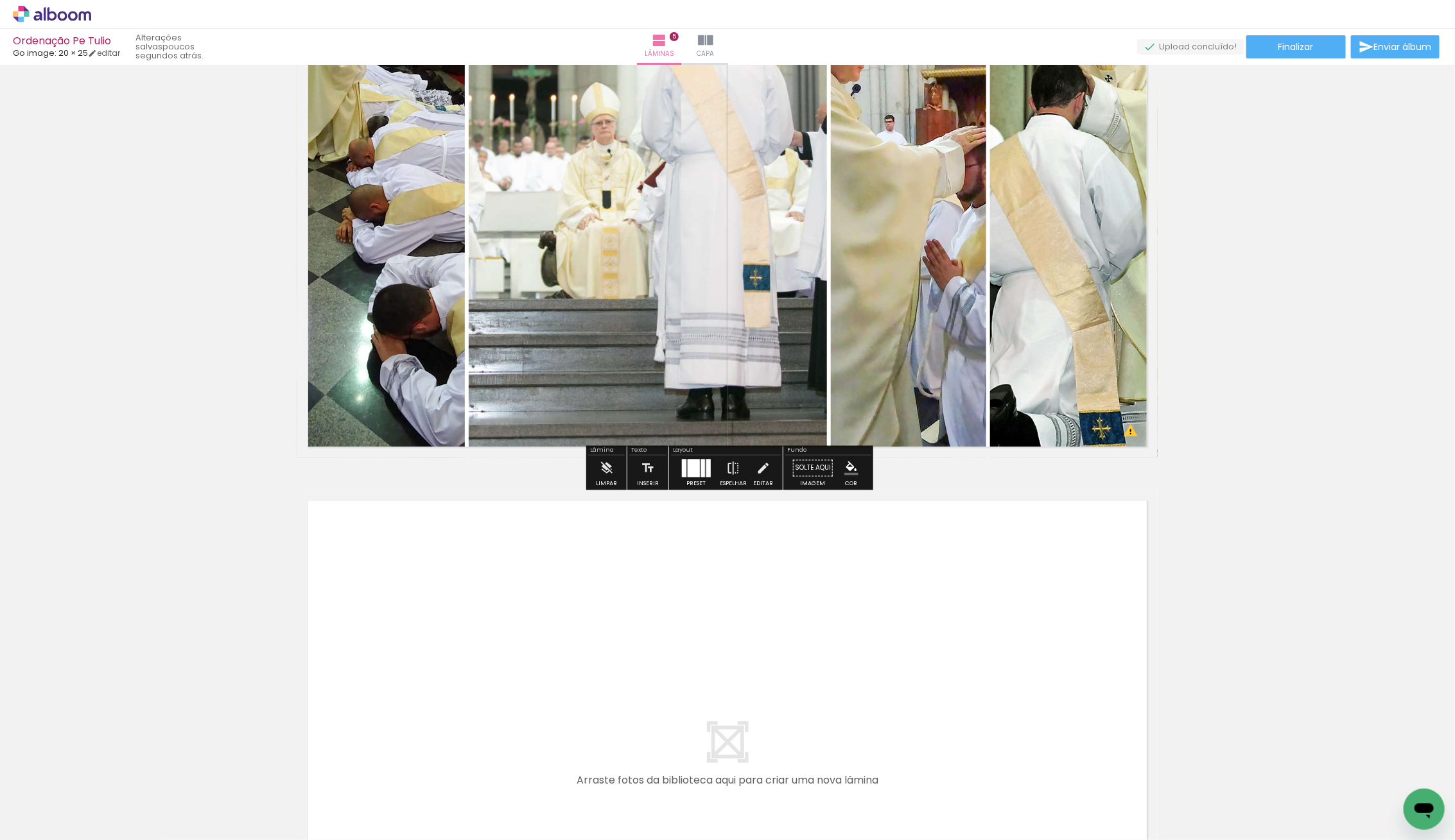
scroll to position [2460, 0]
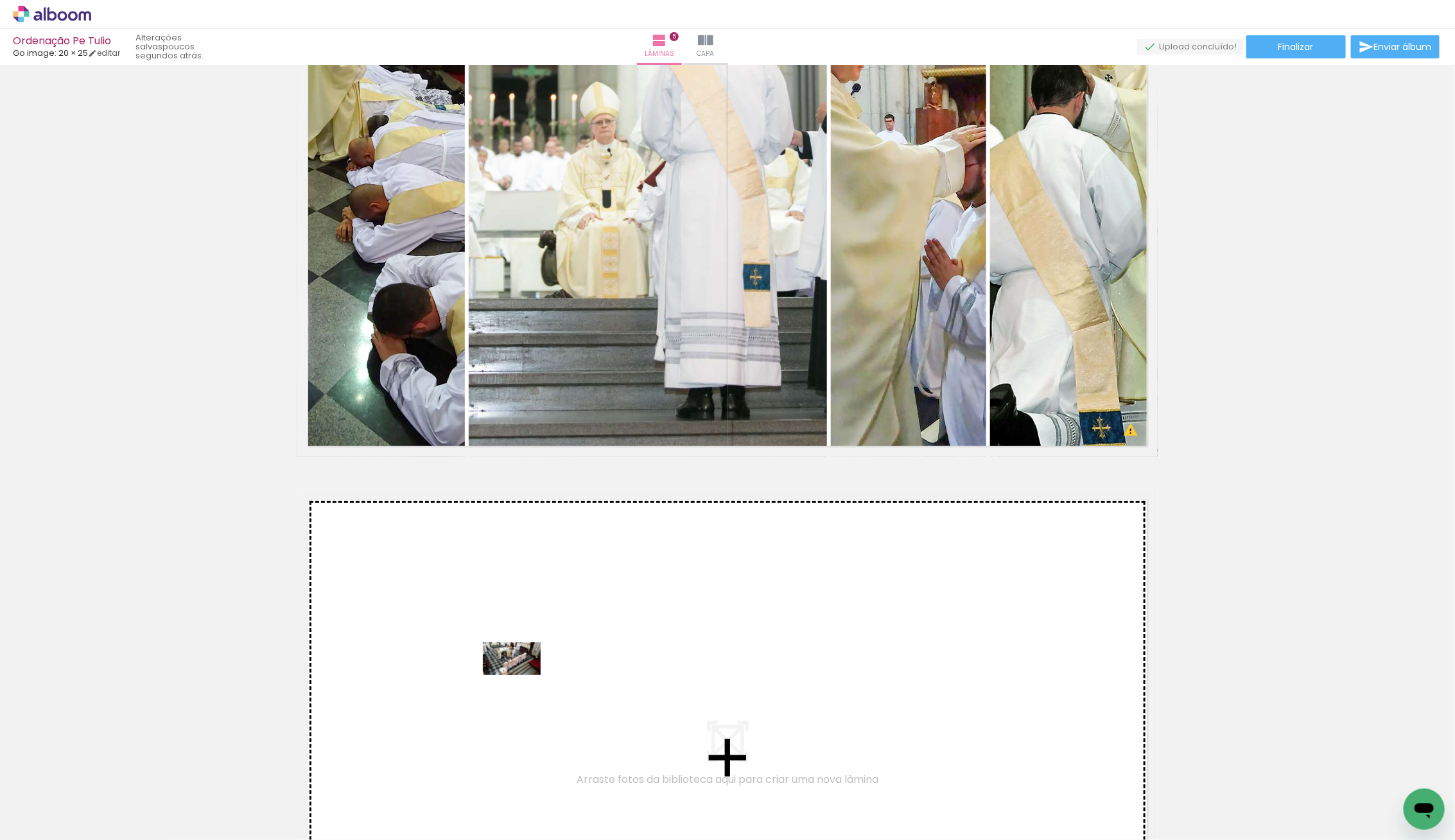
drag, startPoint x: 159, startPoint y: 799, endPoint x: 521, endPoint y: 681, distance: 380.7
click at [521, 681] on quentale-workspace at bounding box center [727, 420] width 1455 height 840
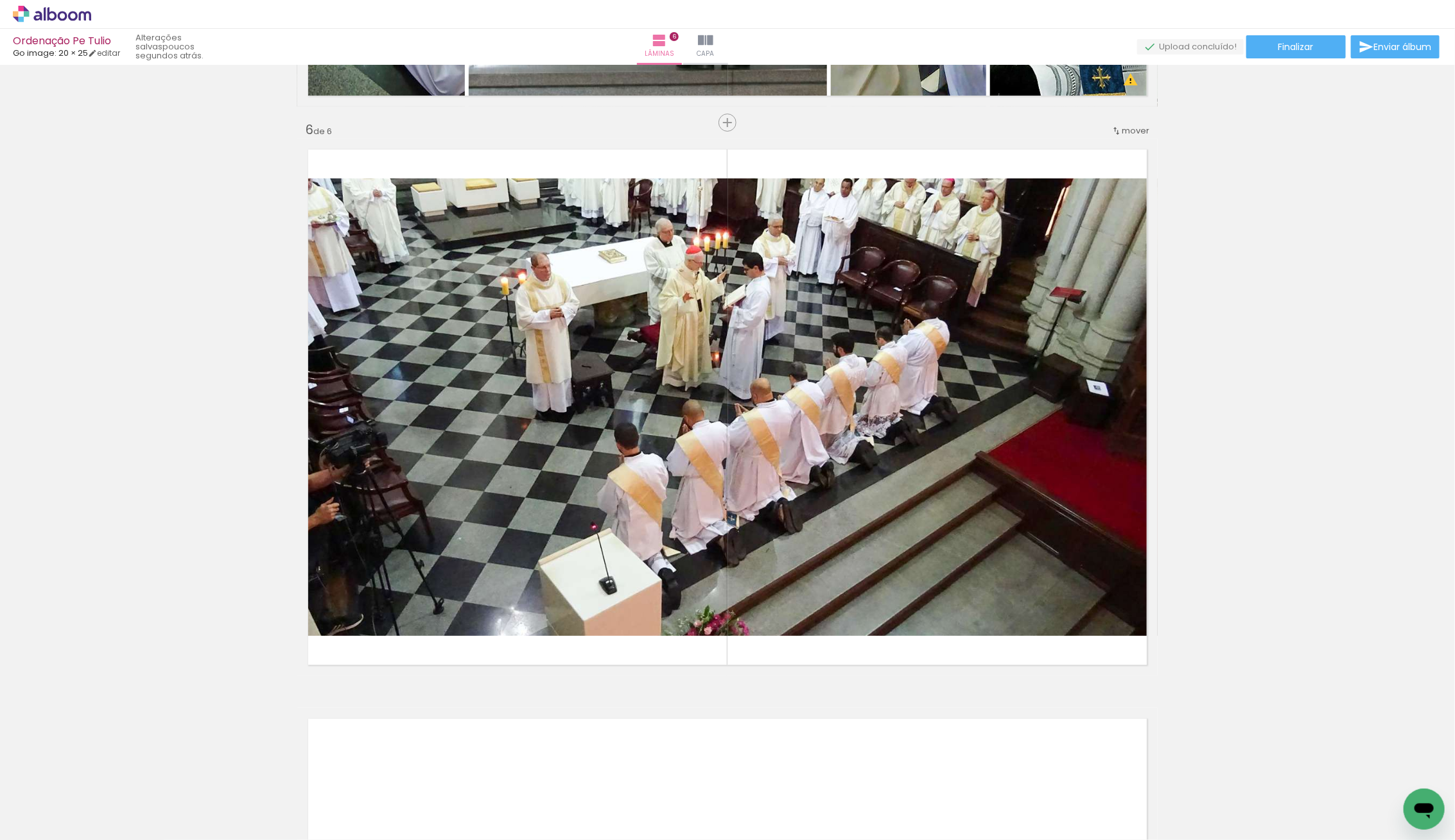
scroll to position [0, 1063]
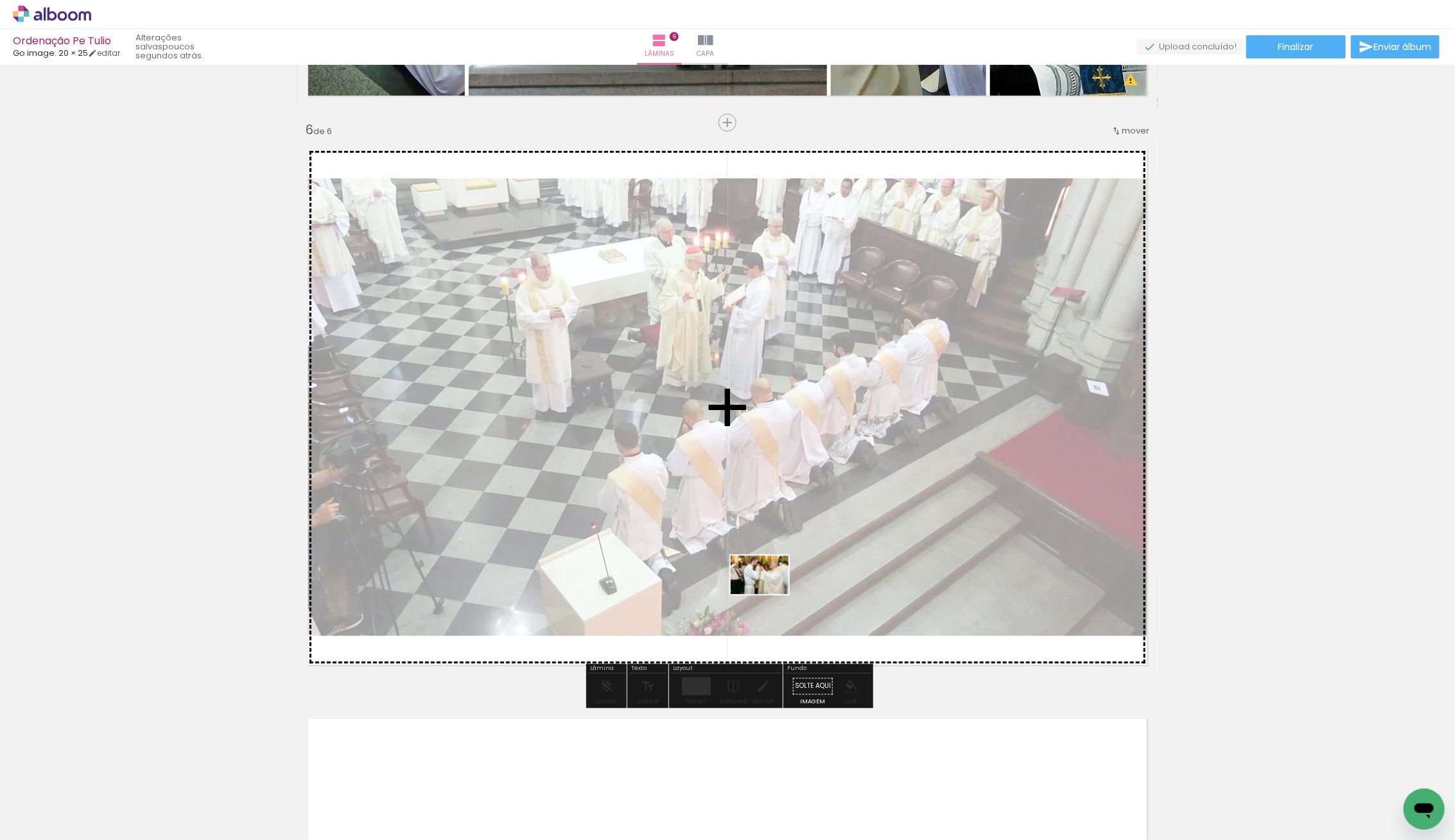
drag, startPoint x: 780, startPoint y: 804, endPoint x: 767, endPoint y: 593, distance: 211.4
click at [769, 592] on quentale-workspace at bounding box center [727, 420] width 1455 height 840
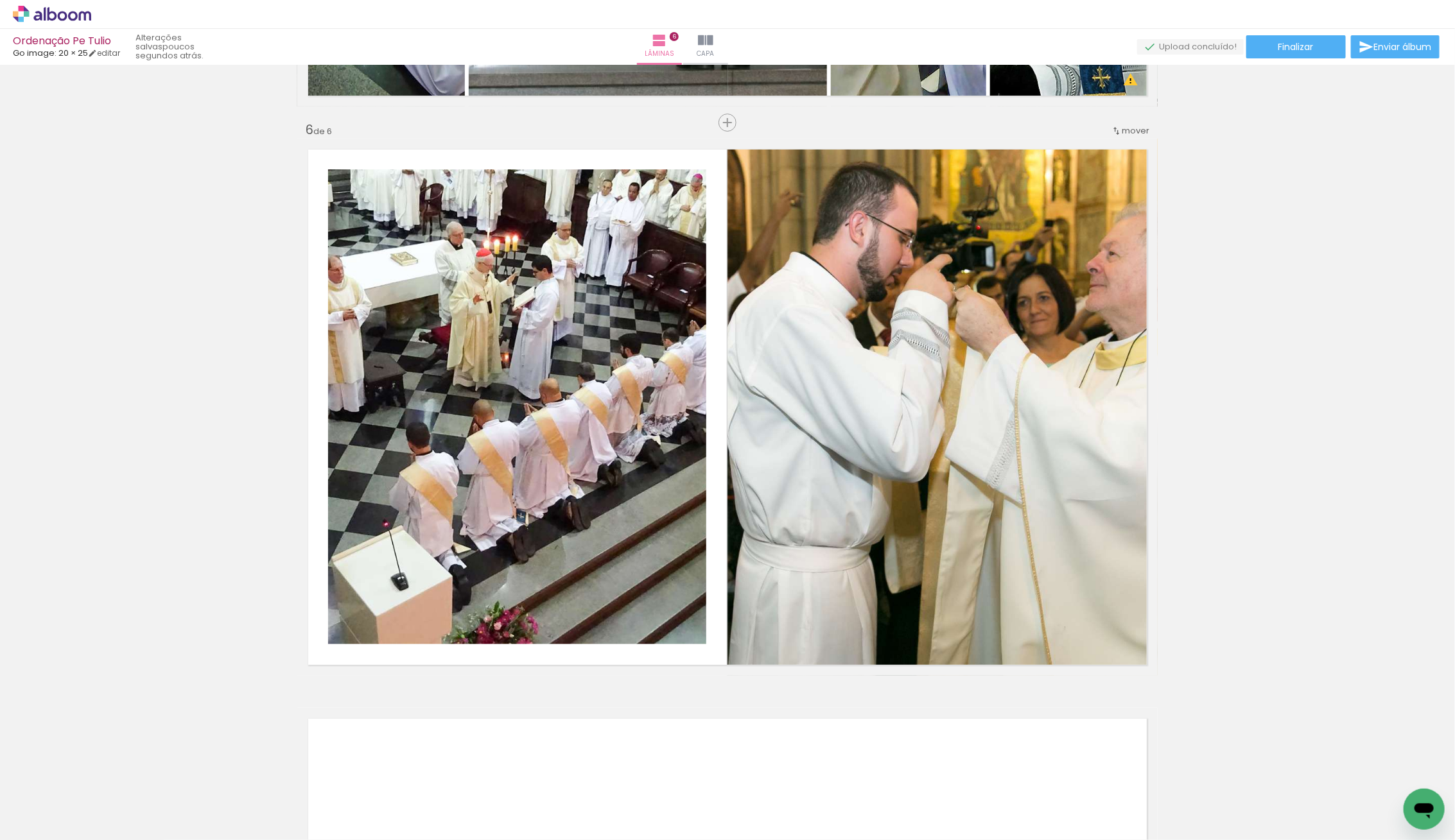
click at [785, 815] on div at bounding box center [791, 797] width 64 height 42
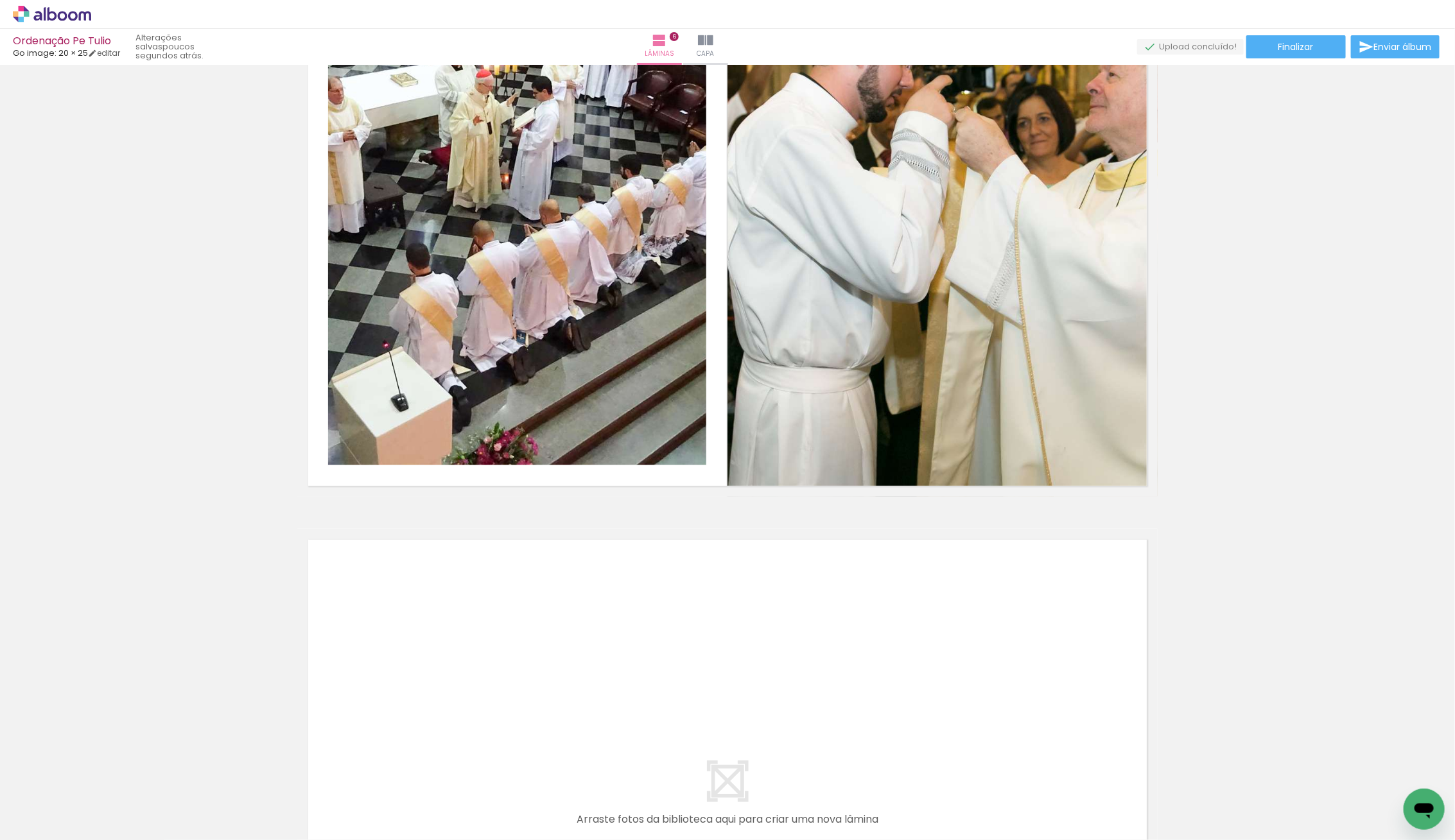
scroll to position [3003, 0]
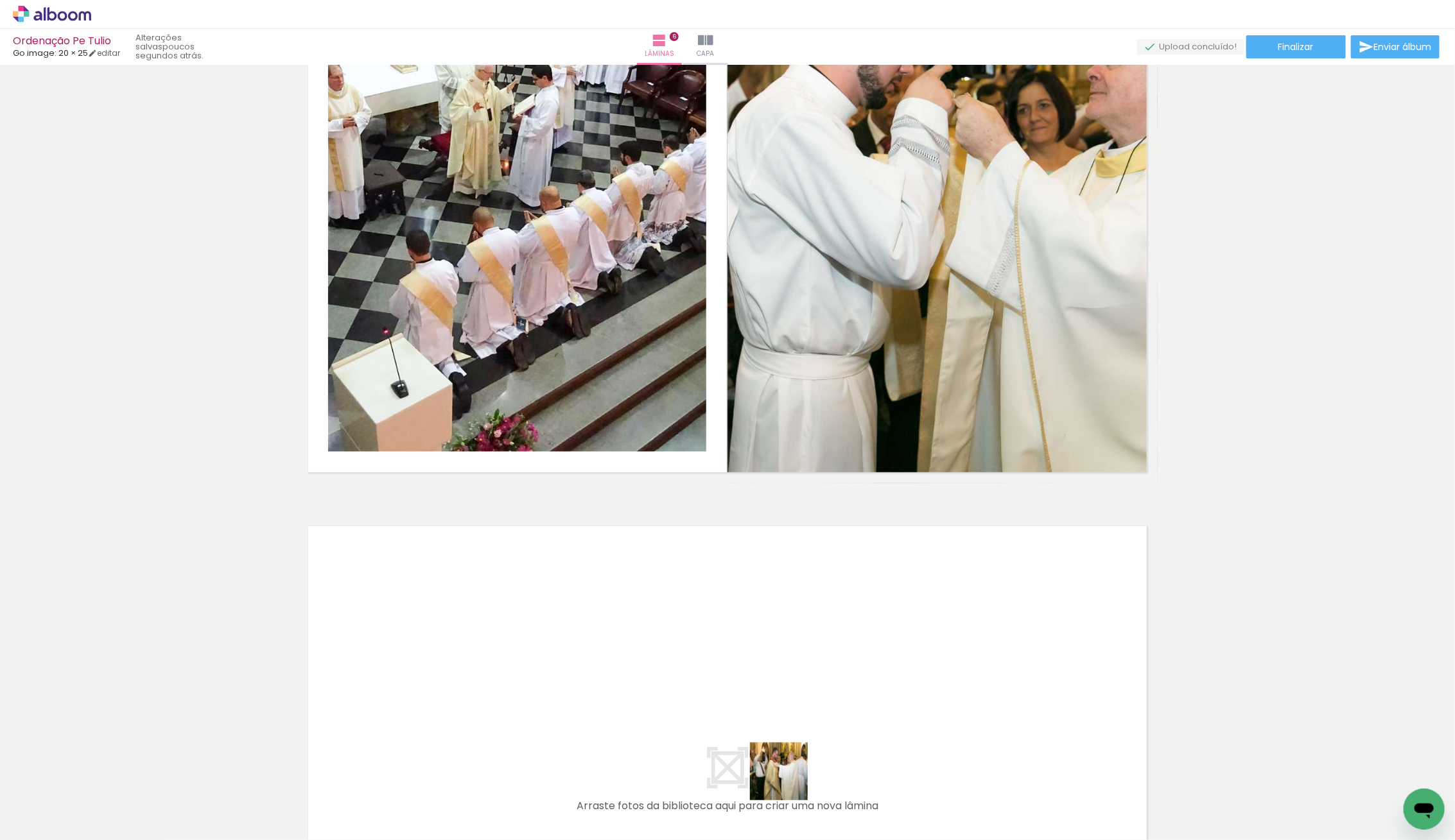
drag, startPoint x: 797, startPoint y: 803, endPoint x: 664, endPoint y: 715, distance: 159.5
click at [664, 715] on quentale-workspace at bounding box center [727, 420] width 1455 height 840
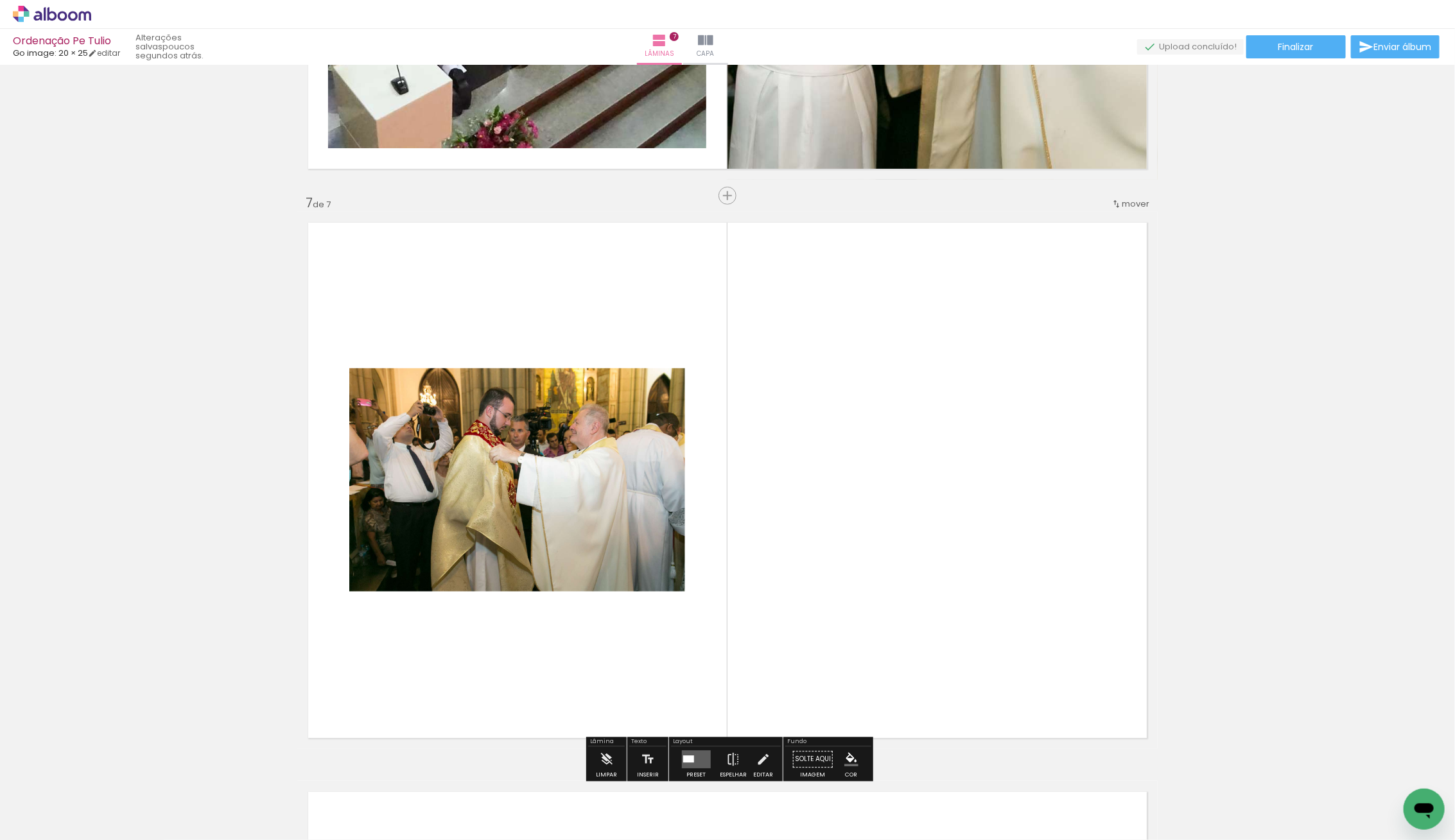
scroll to position [3374, 0]
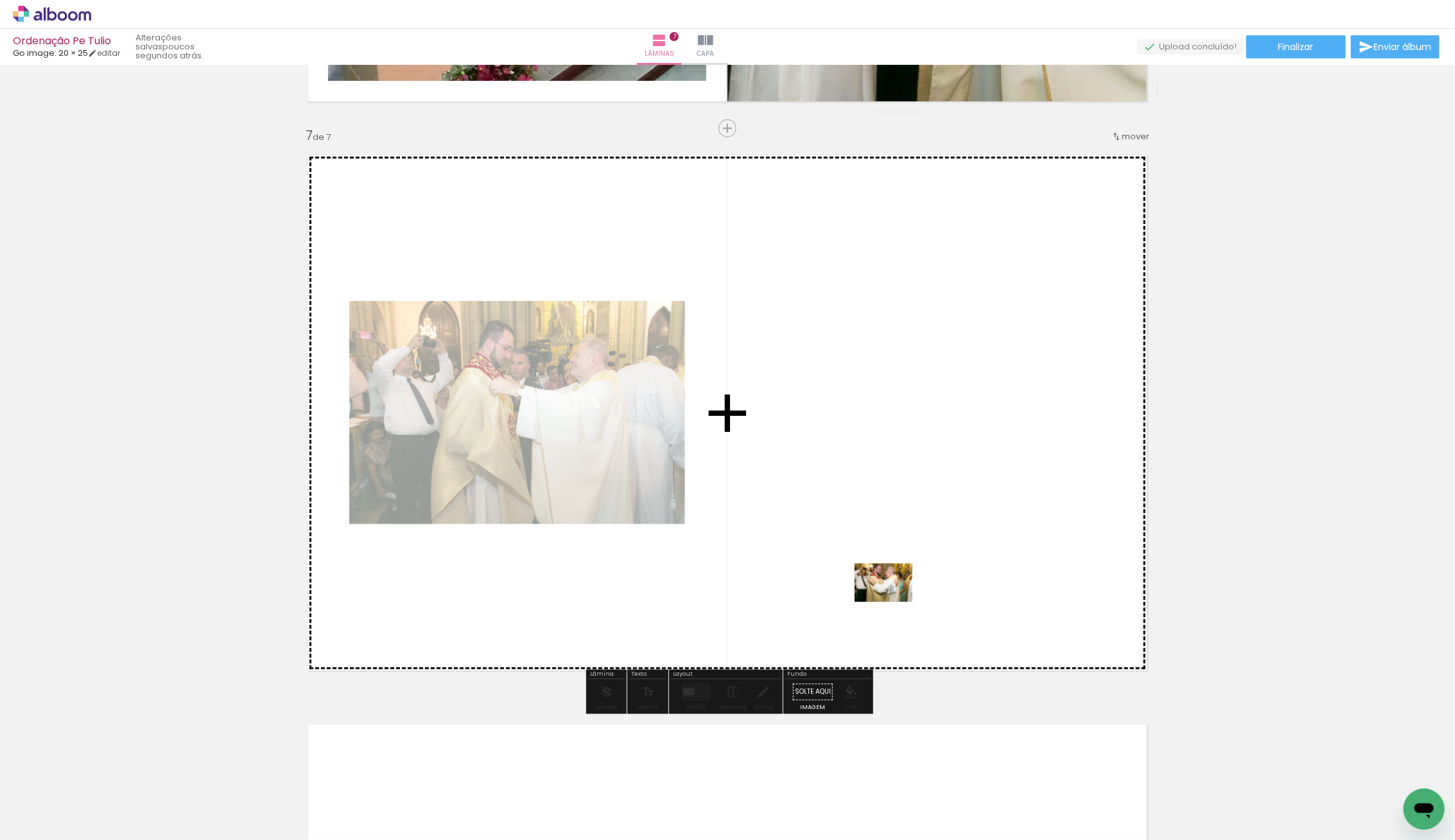
drag, startPoint x: 832, startPoint y: 799, endPoint x: 893, endPoint y: 606, distance: 202.4
click at [893, 603] on quentale-workspace at bounding box center [727, 420] width 1455 height 840
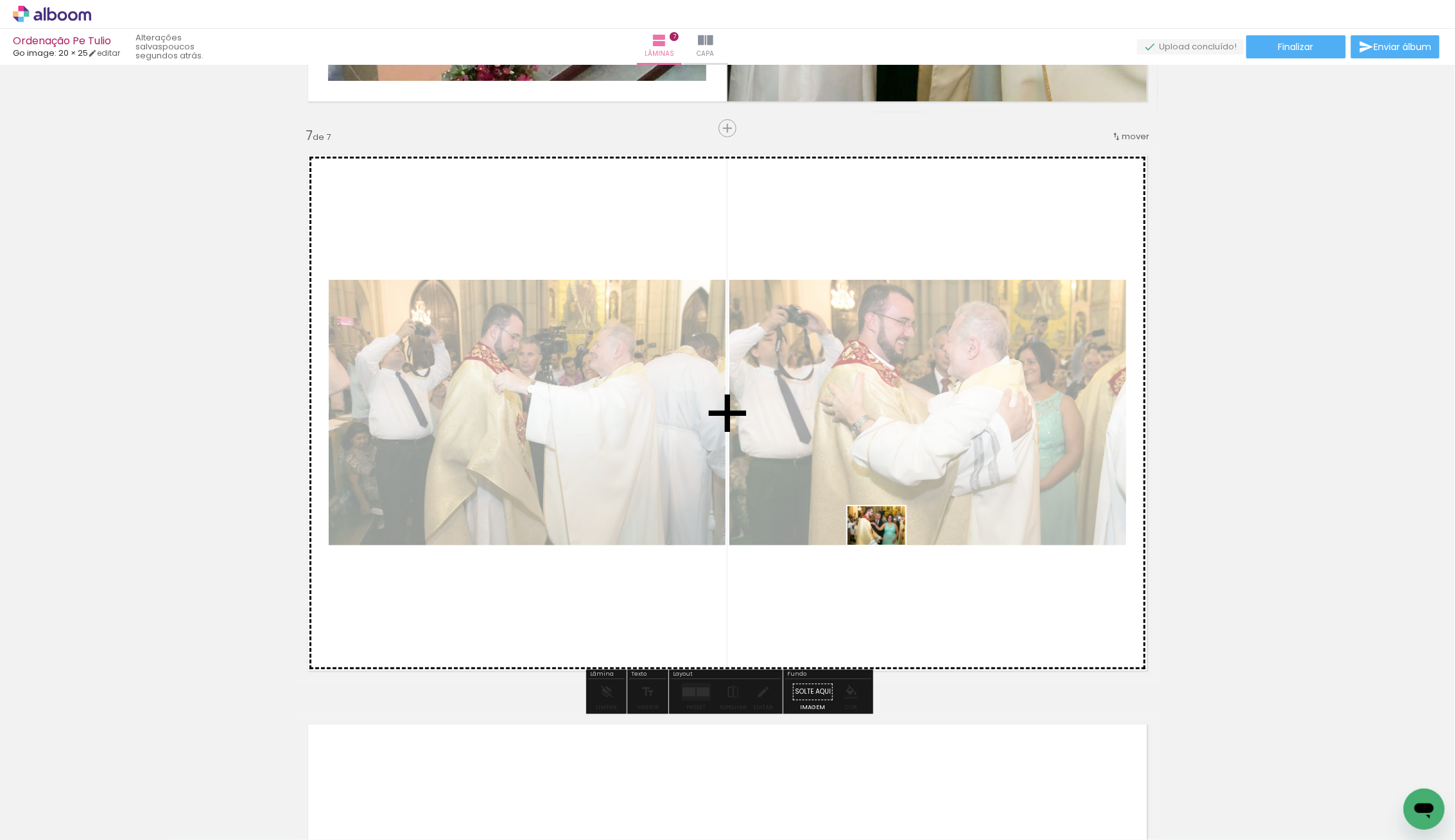
drag, startPoint x: 901, startPoint y: 808, endPoint x: 886, endPoint y: 545, distance: 263.4
click at [886, 545] on quentale-workspace at bounding box center [727, 420] width 1455 height 840
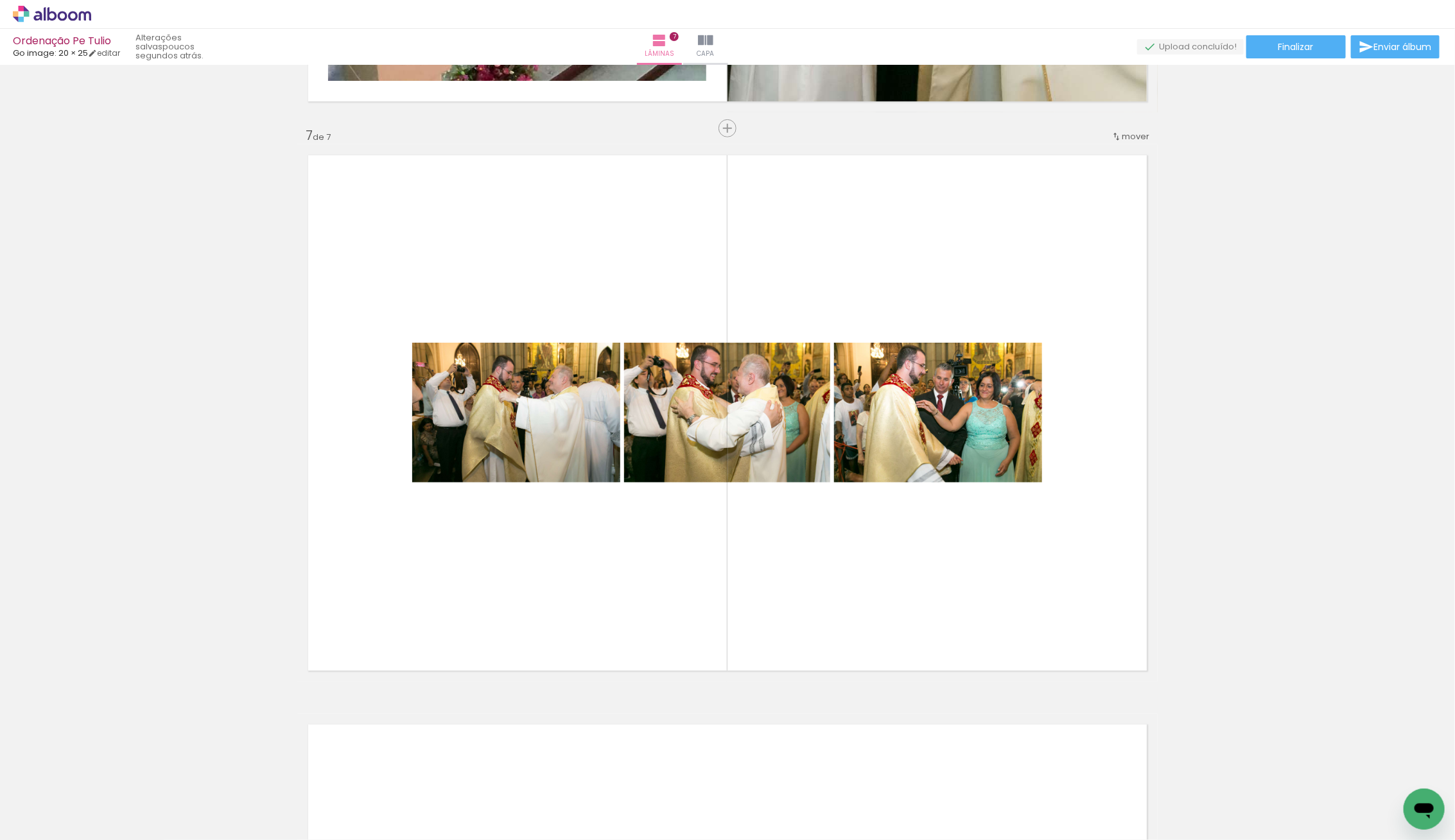
scroll to position [0, 0]
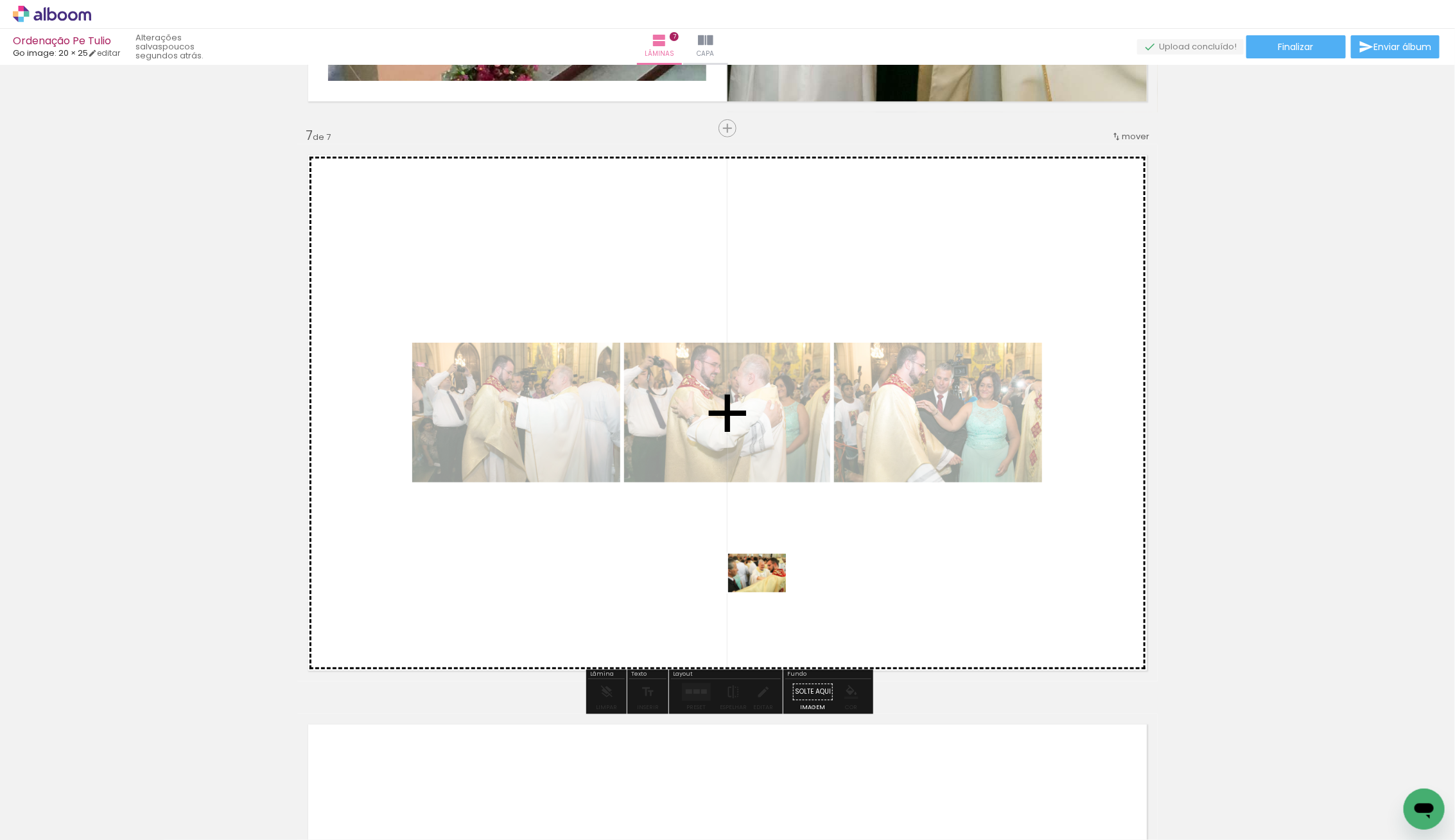
click at [773, 588] on quentale-workspace at bounding box center [727, 420] width 1455 height 840
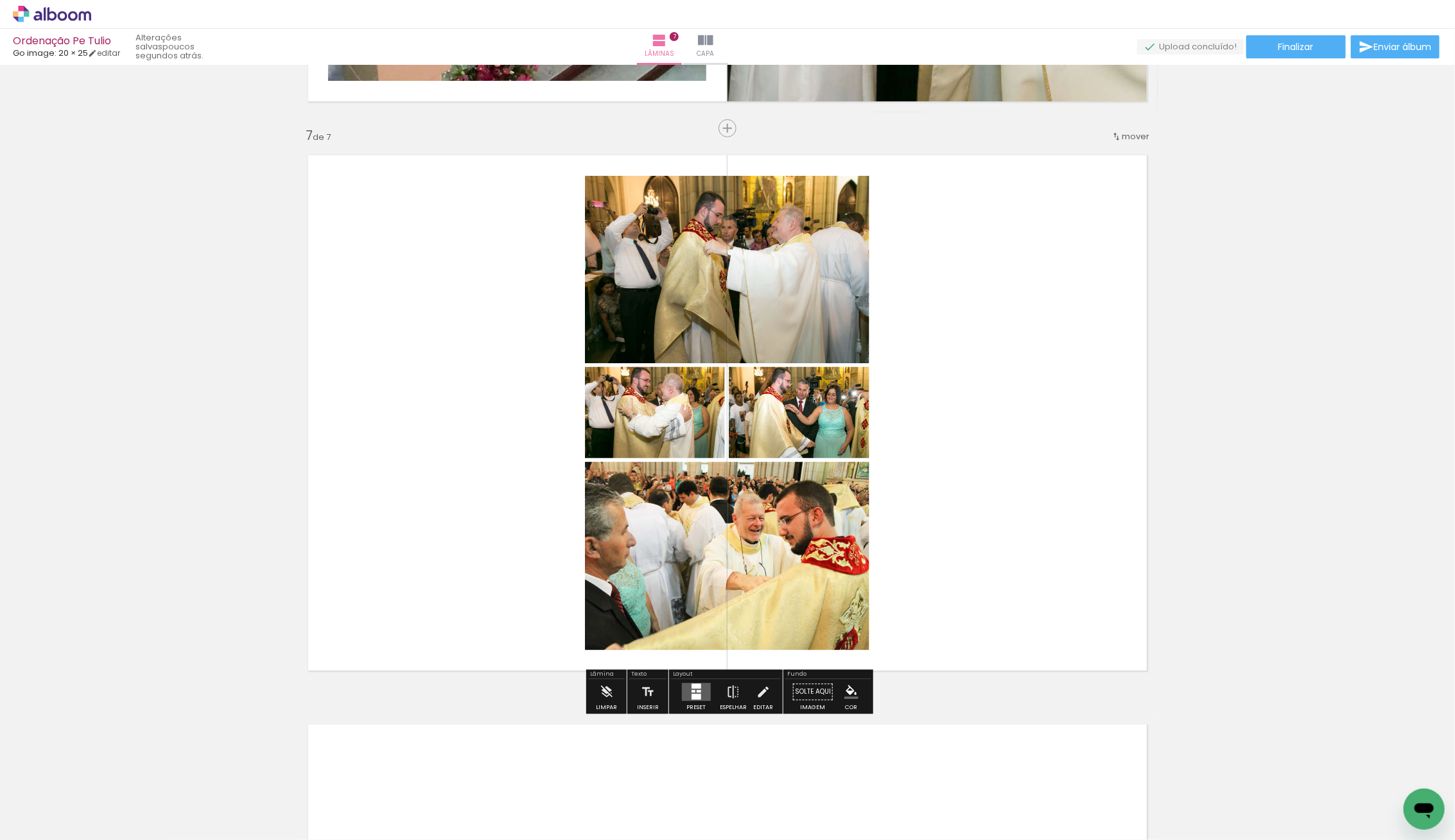
click at [696, 691] on div at bounding box center [697, 692] width 4 height 3
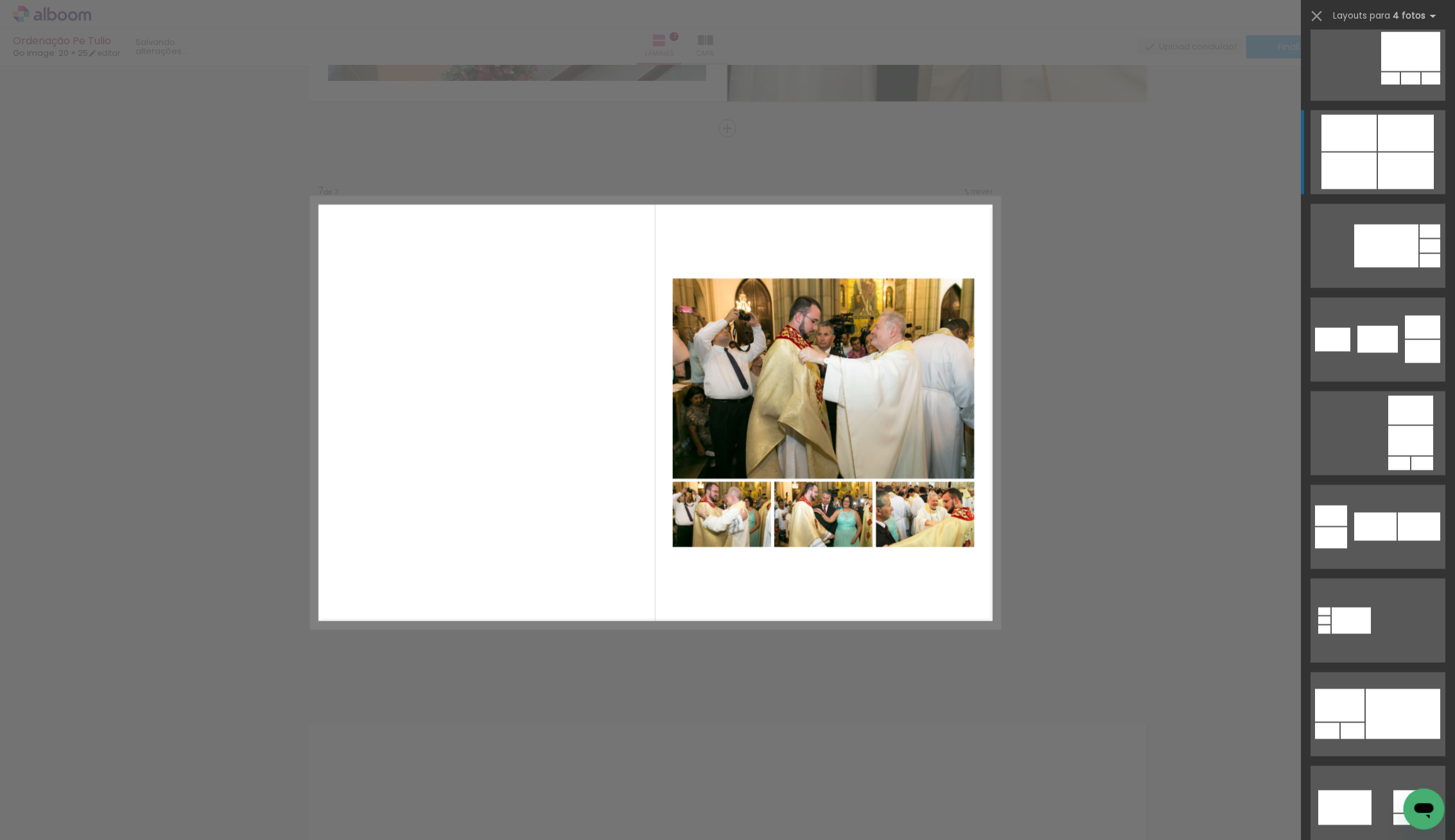
scroll to position [3865, 0]
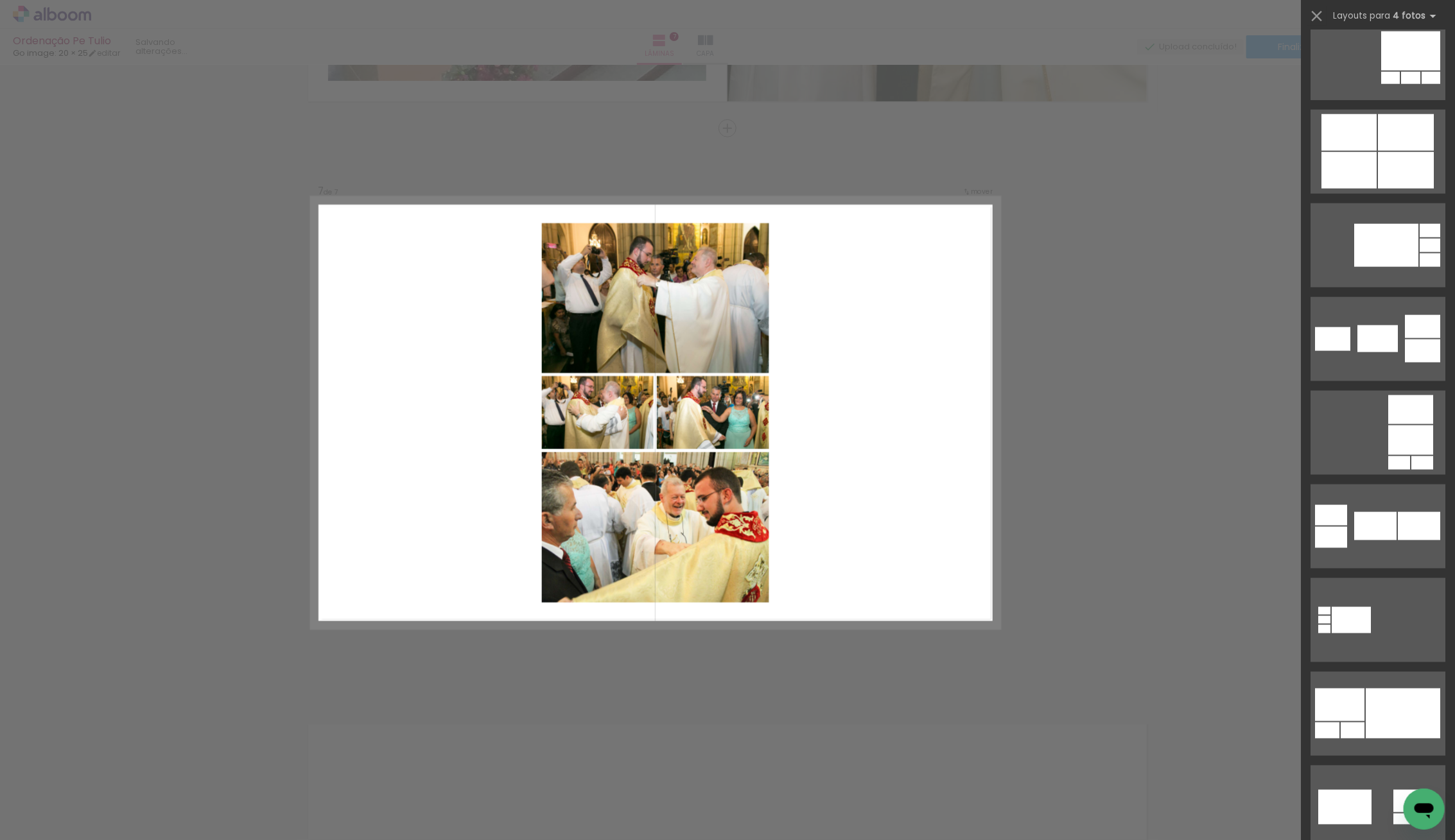
click at [1378, 201] on div at bounding box center [1378, 240] width 154 height 94
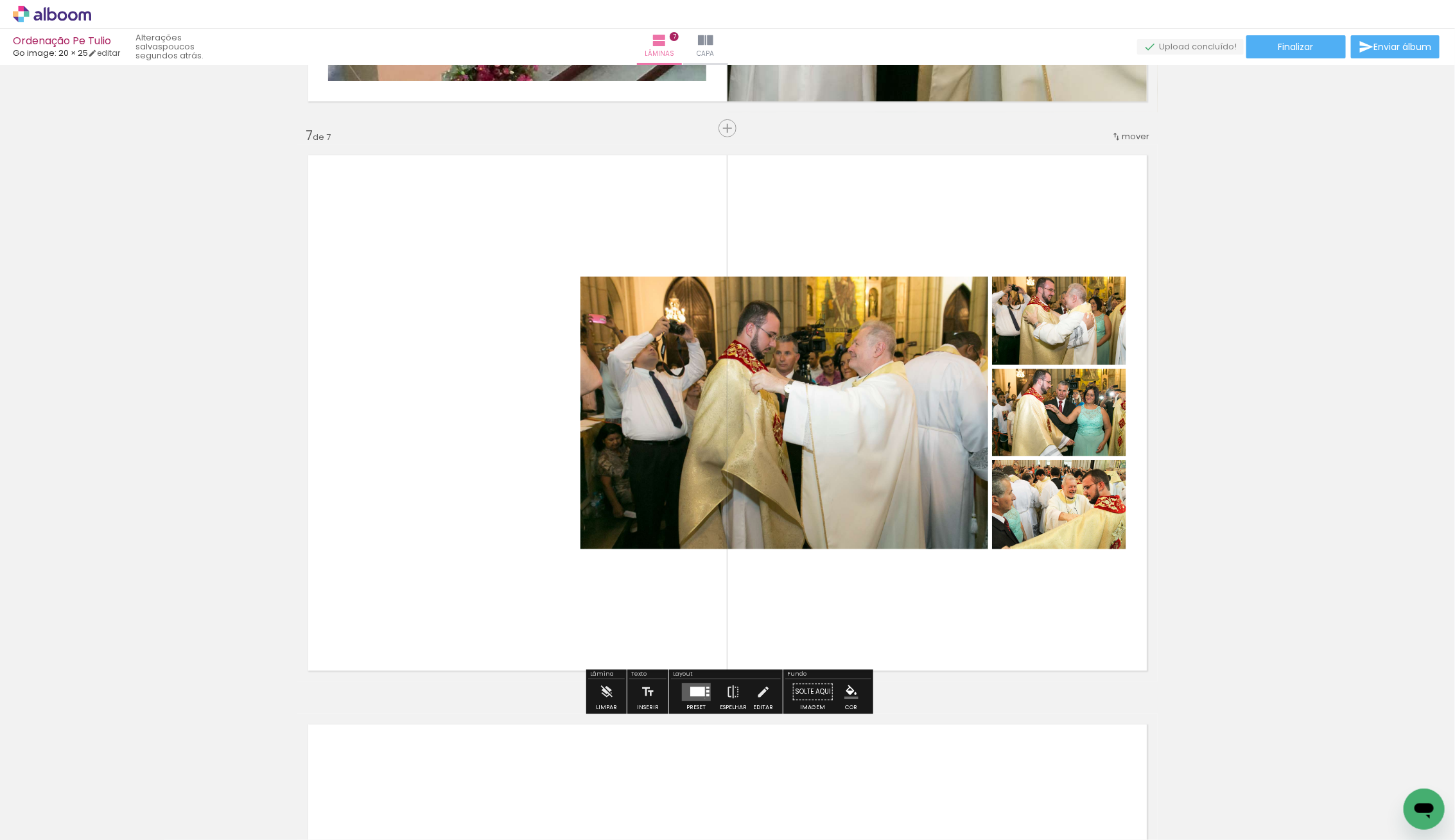
click at [702, 698] on quentale-layouter at bounding box center [696, 692] width 29 height 18
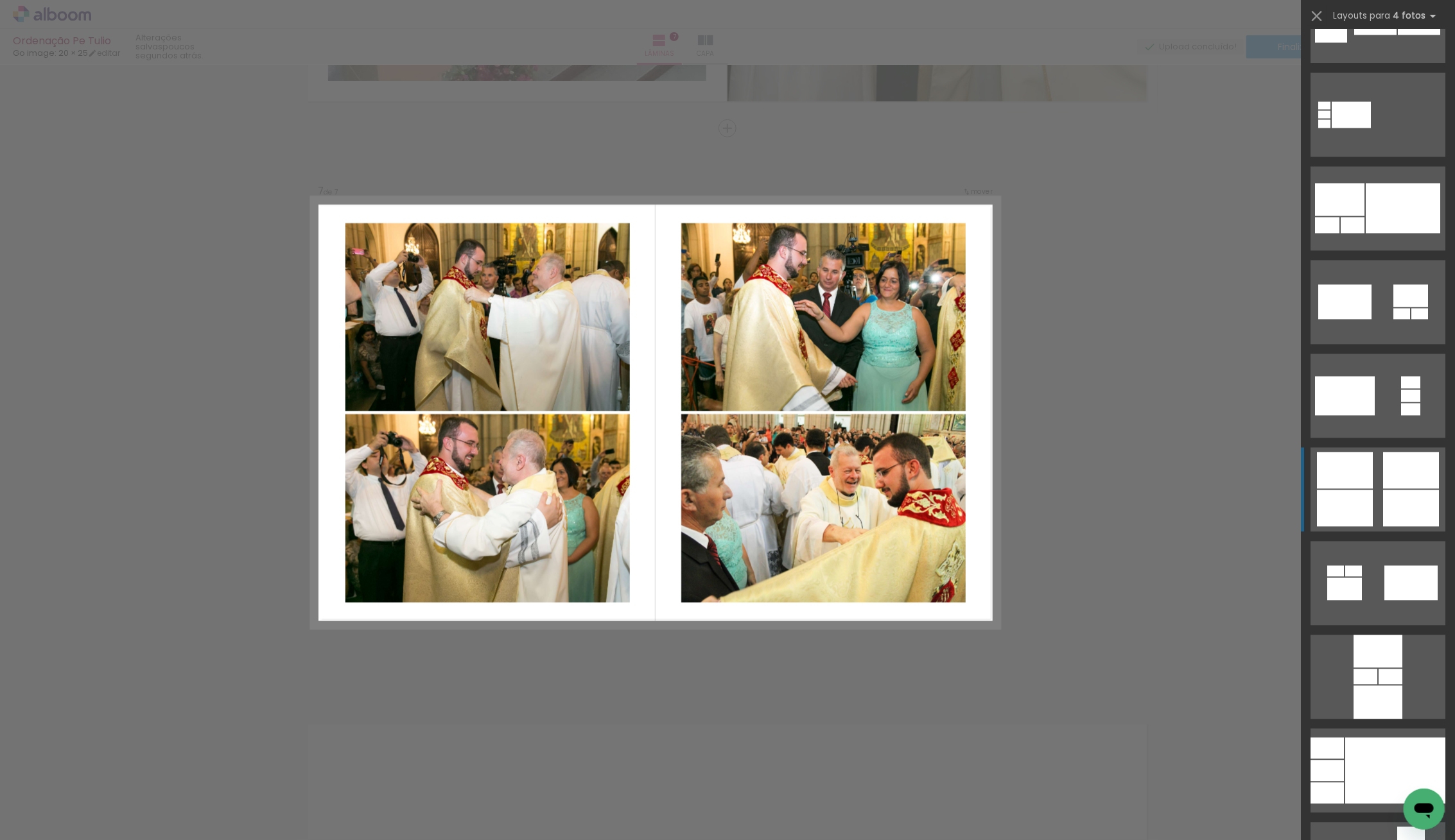
click at [1399, 484] on div at bounding box center [1411, 471] width 56 height 37
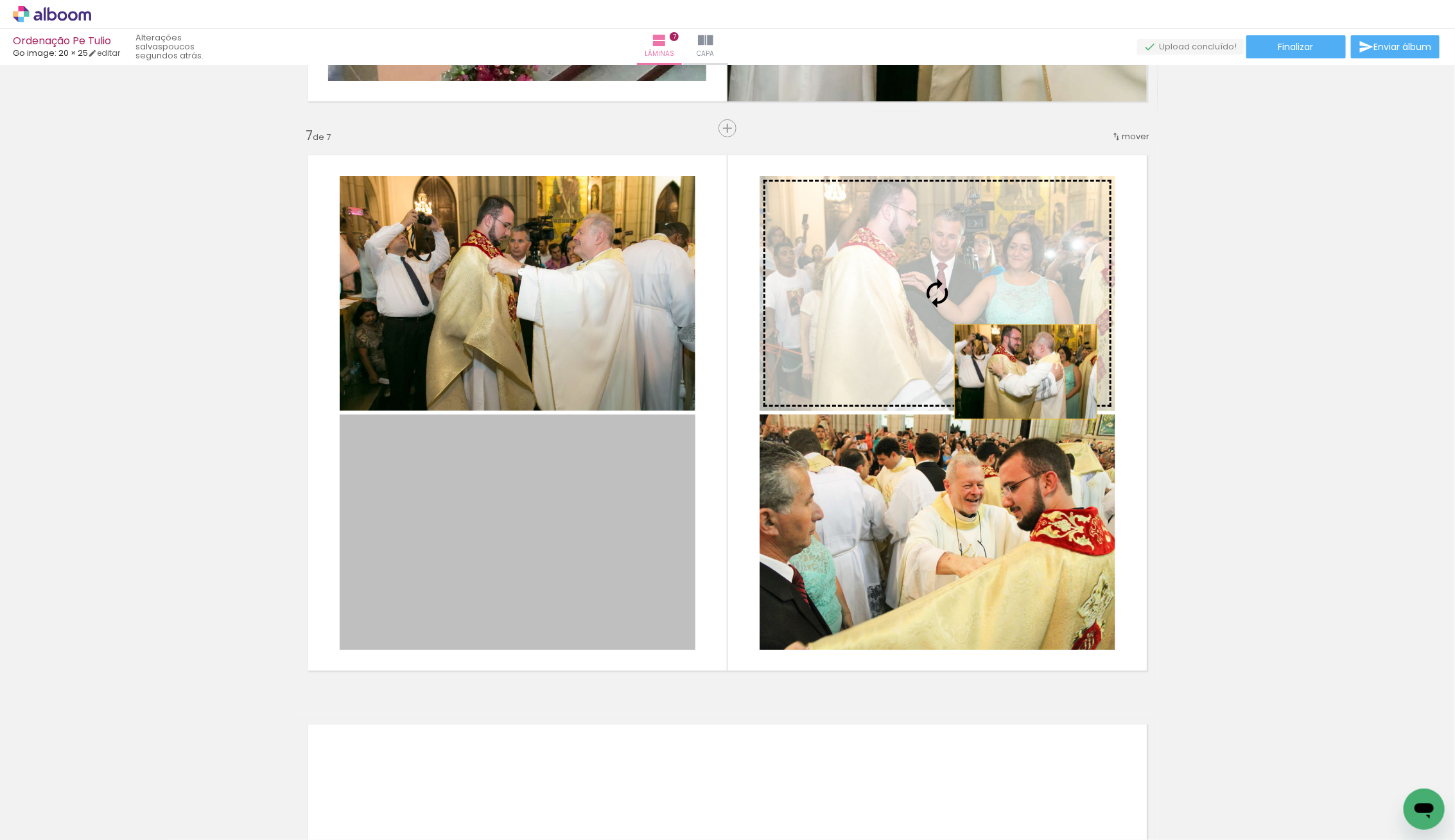
drag, startPoint x: 604, startPoint y: 589, endPoint x: 1028, endPoint y: 371, distance: 476.8
click at [0, 0] on slot at bounding box center [0, 0] width 0 height 0
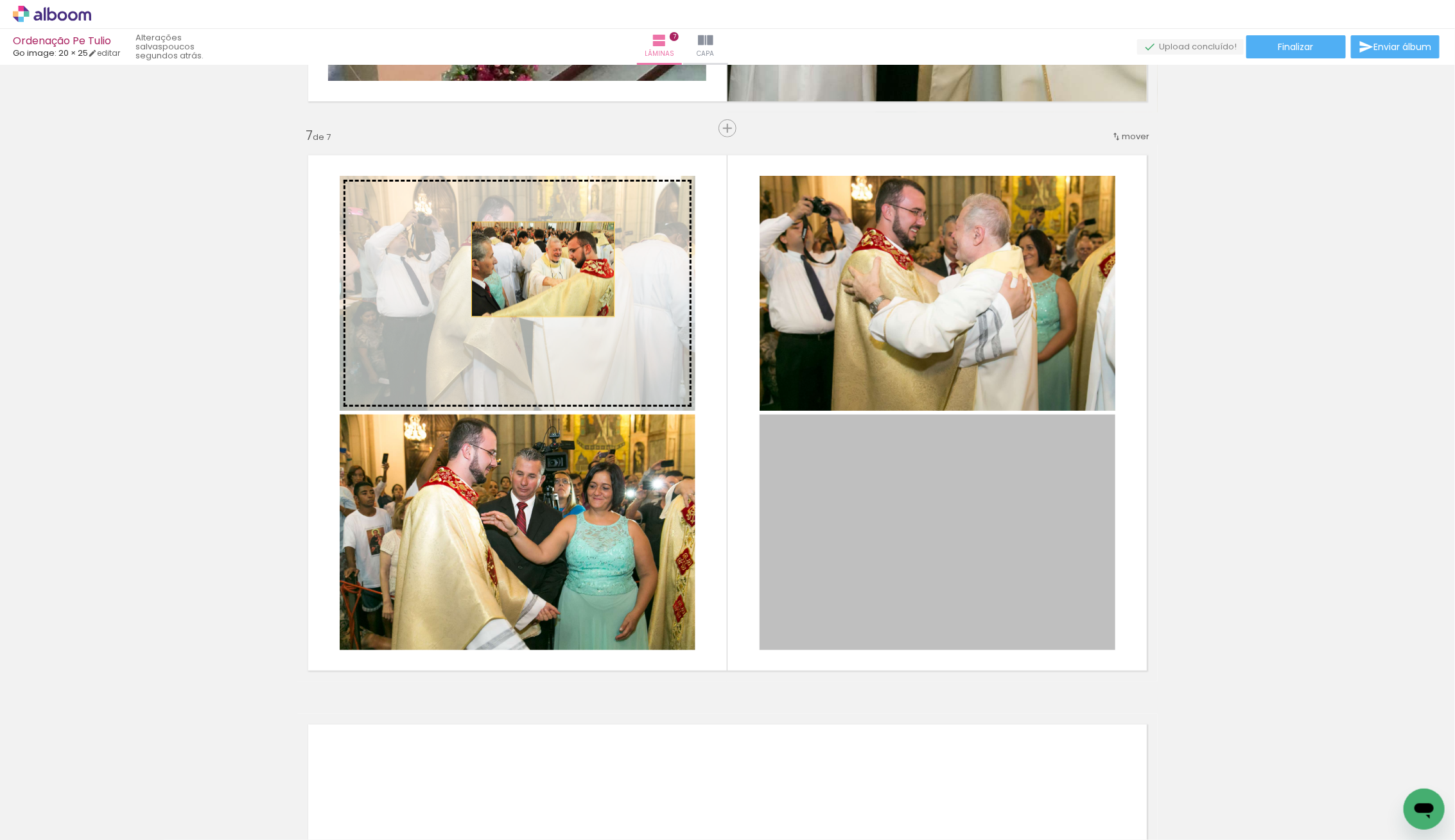
drag, startPoint x: 979, startPoint y: 595, endPoint x: 528, endPoint y: 258, distance: 563.0
click at [0, 0] on slot at bounding box center [0, 0] width 0 height 0
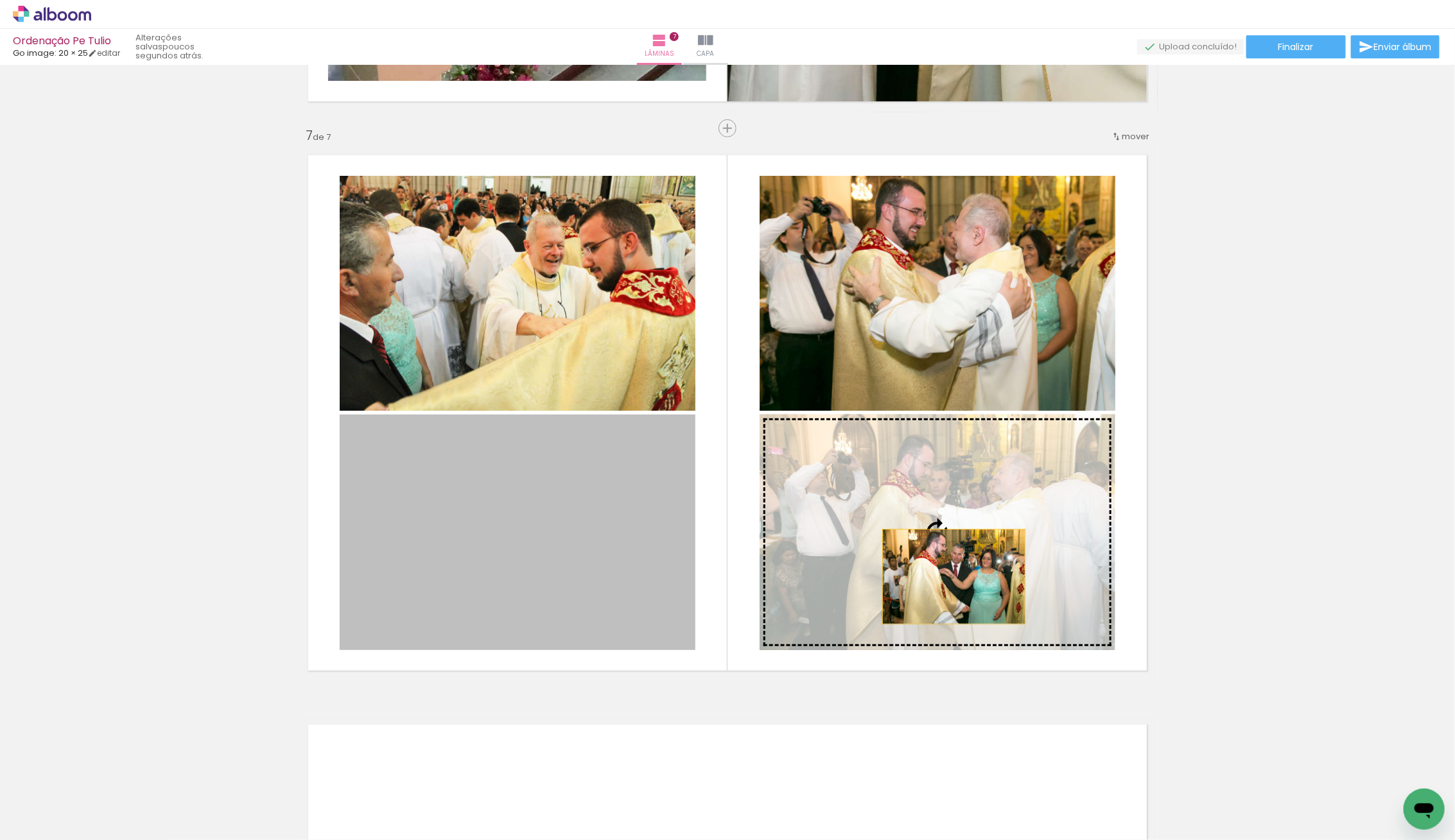
drag, startPoint x: 549, startPoint y: 546, endPoint x: 957, endPoint y: 575, distance: 409.0
click at [0, 0] on slot at bounding box center [0, 0] width 0 height 0
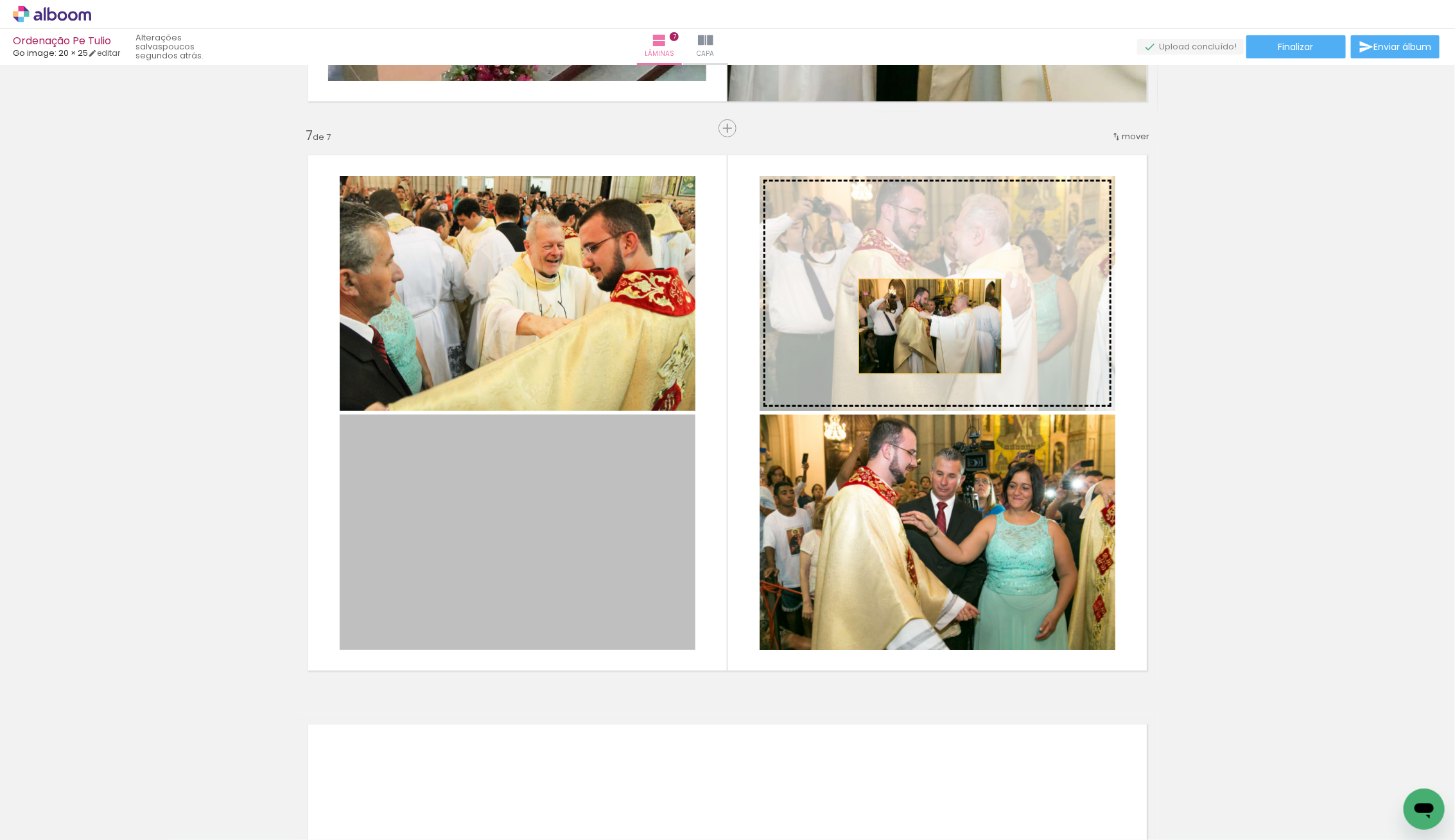
drag, startPoint x: 521, startPoint y: 534, endPoint x: 935, endPoint y: 327, distance: 462.9
click at [0, 0] on slot at bounding box center [0, 0] width 0 height 0
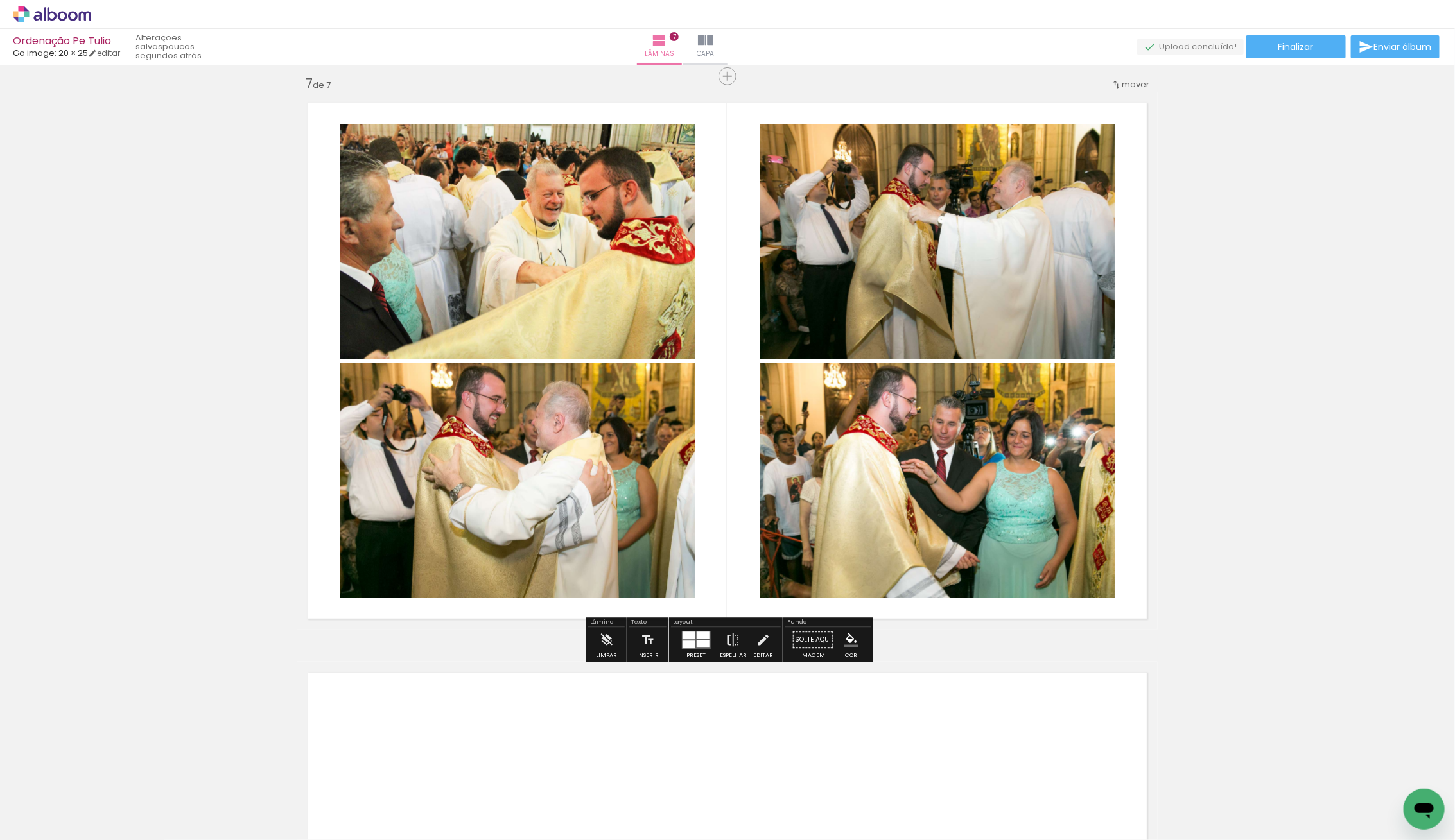
scroll to position [3435, 0]
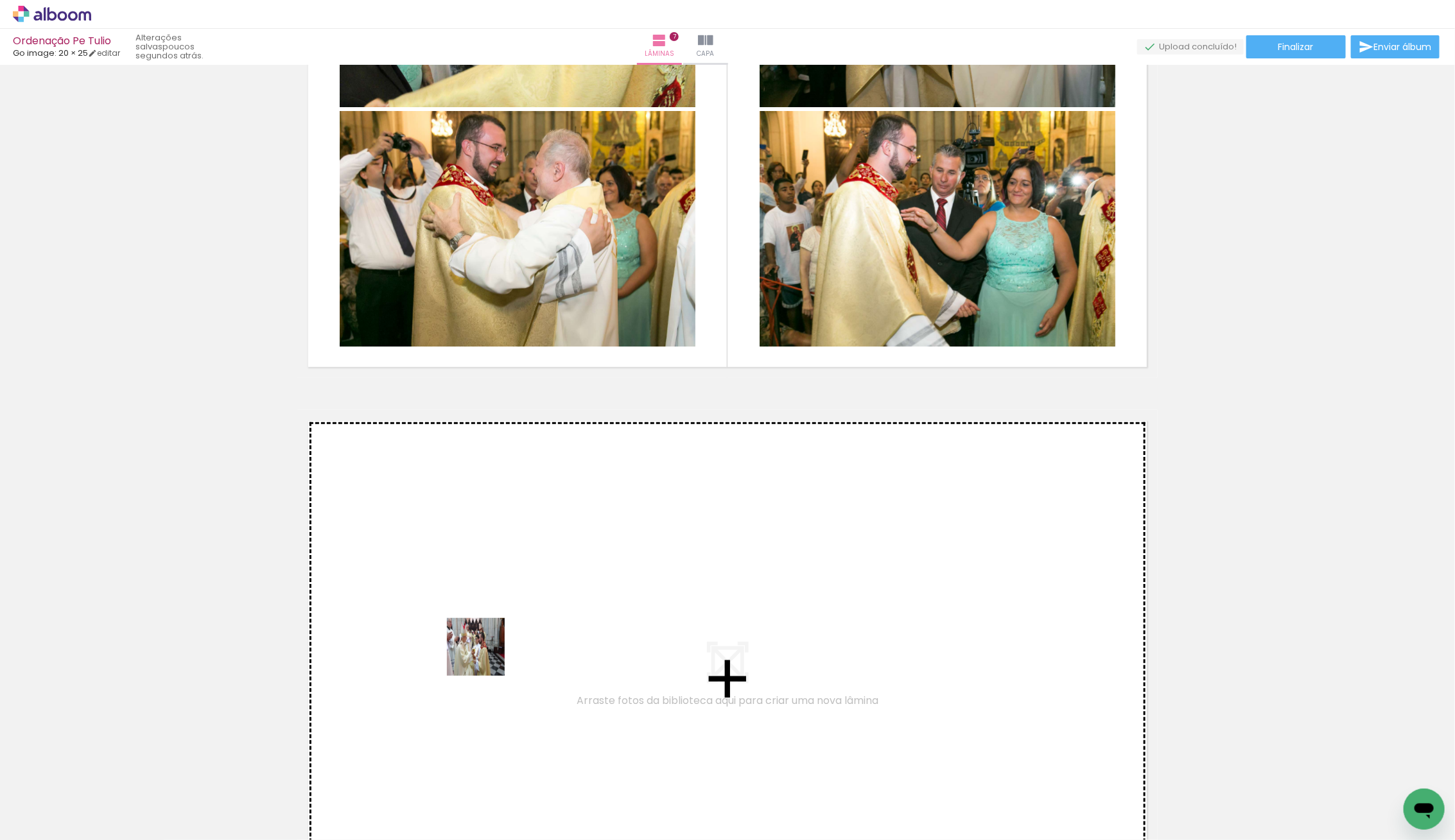
drag, startPoint x: 140, startPoint y: 804, endPoint x: 529, endPoint y: 640, distance: 422.2
click at [529, 640] on quentale-workspace at bounding box center [727, 420] width 1455 height 840
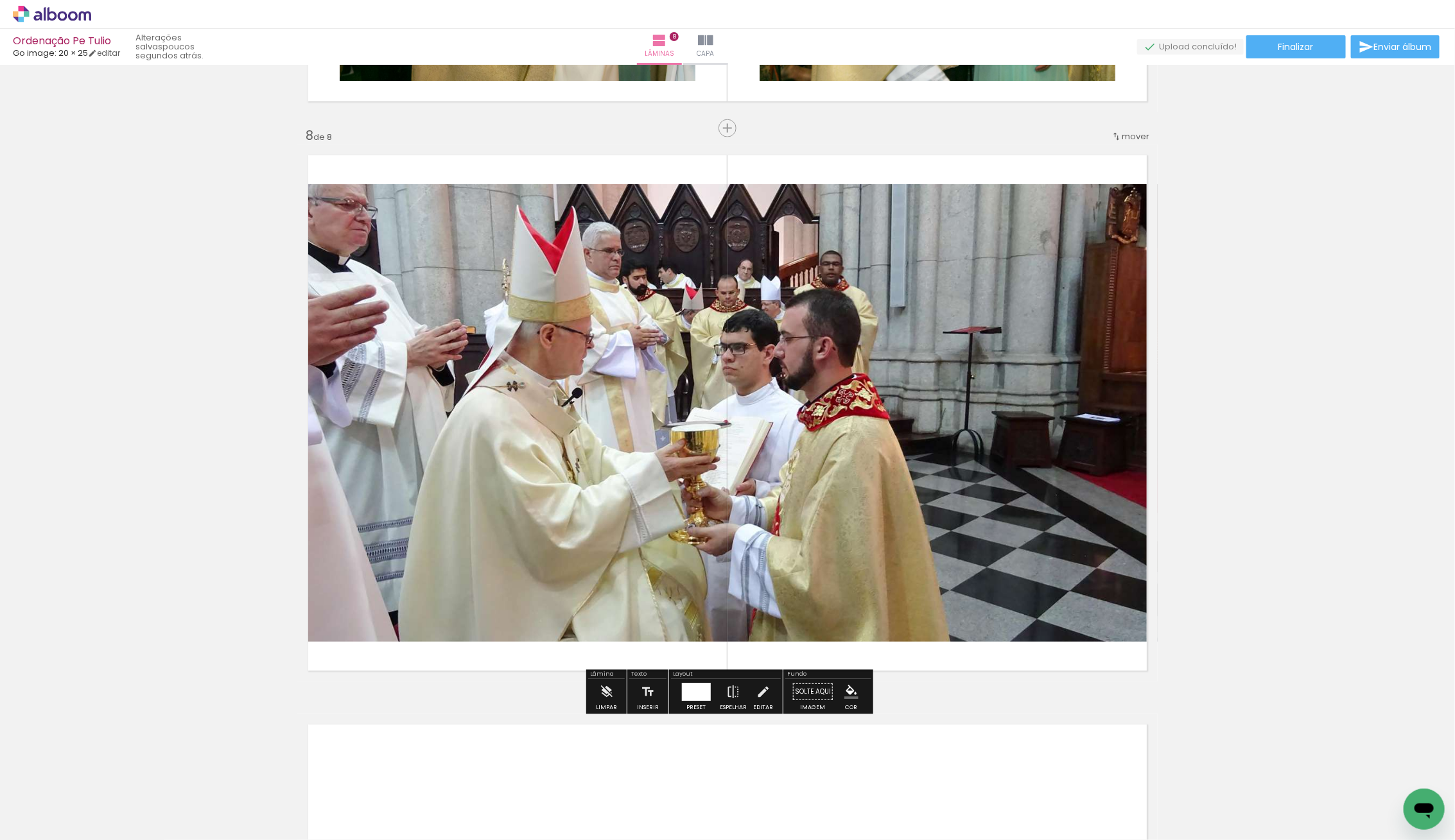
scroll to position [3944, 0]
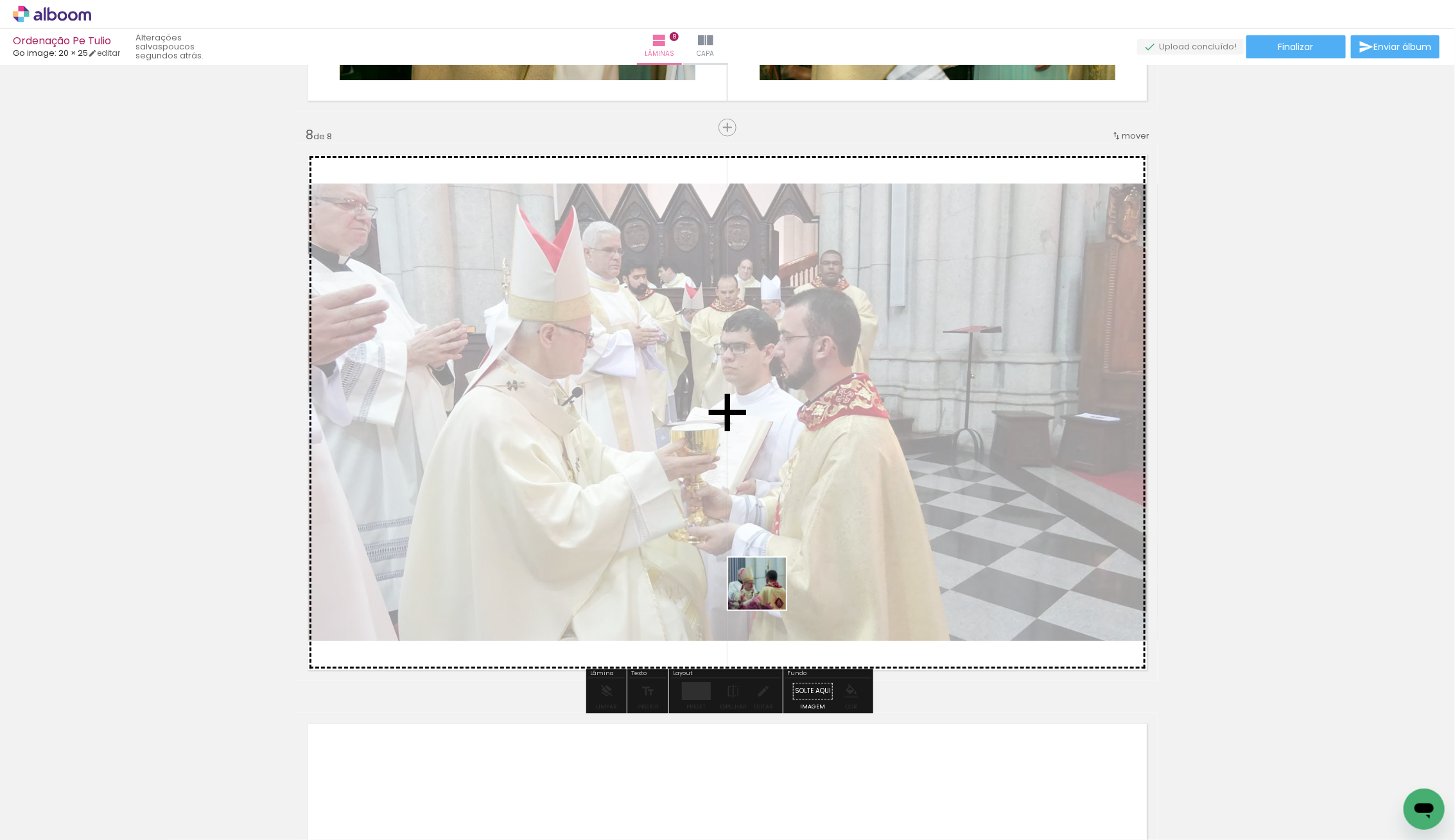
drag, startPoint x: 386, startPoint y: 744, endPoint x: 777, endPoint y: 594, distance: 418.8
click at [778, 592] on quentale-workspace at bounding box center [727, 420] width 1455 height 840
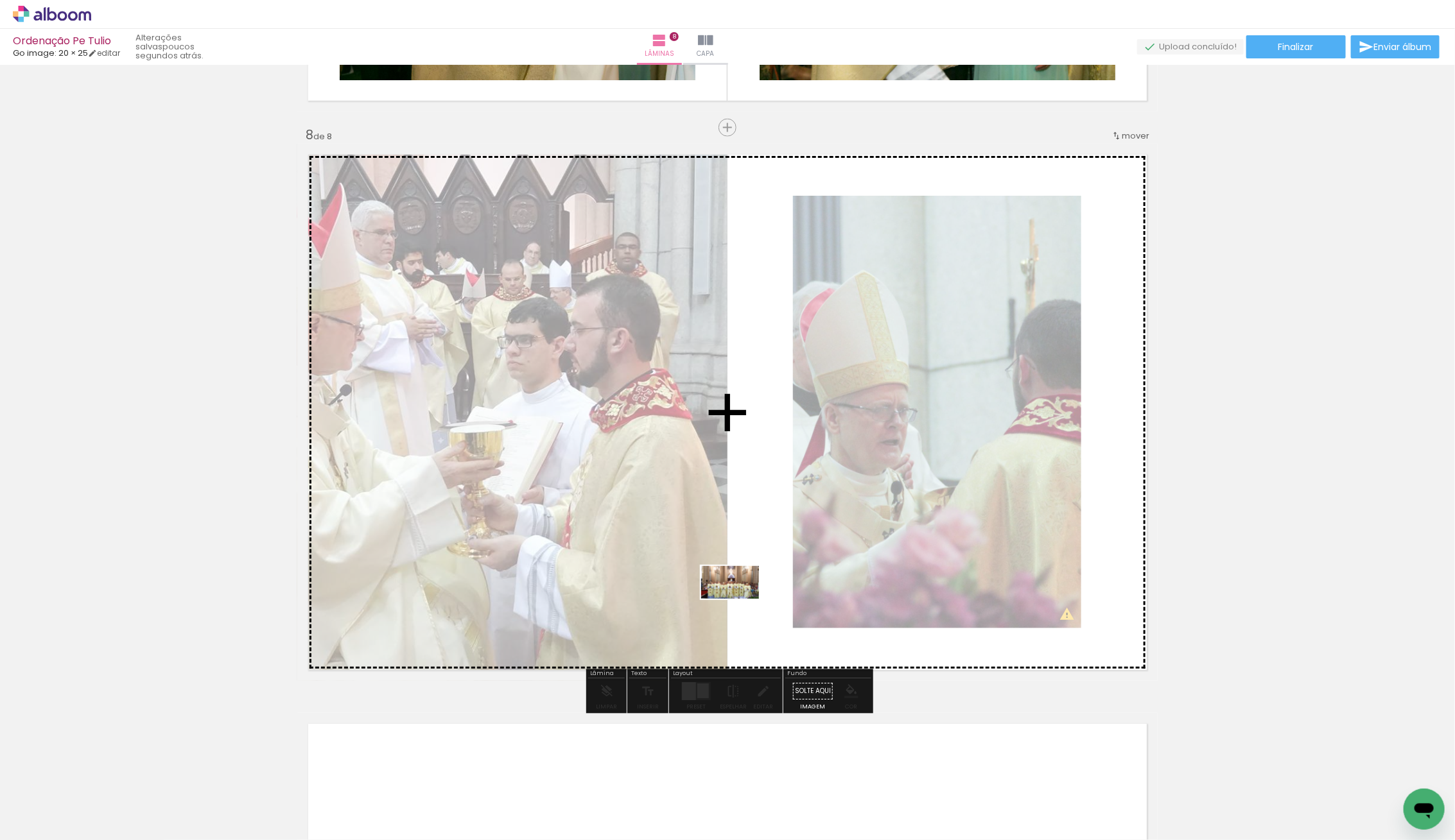
drag, startPoint x: 129, startPoint y: 804, endPoint x: 739, endPoint y: 604, distance: 642.0
click at [739, 604] on quentale-workspace at bounding box center [727, 420] width 1455 height 840
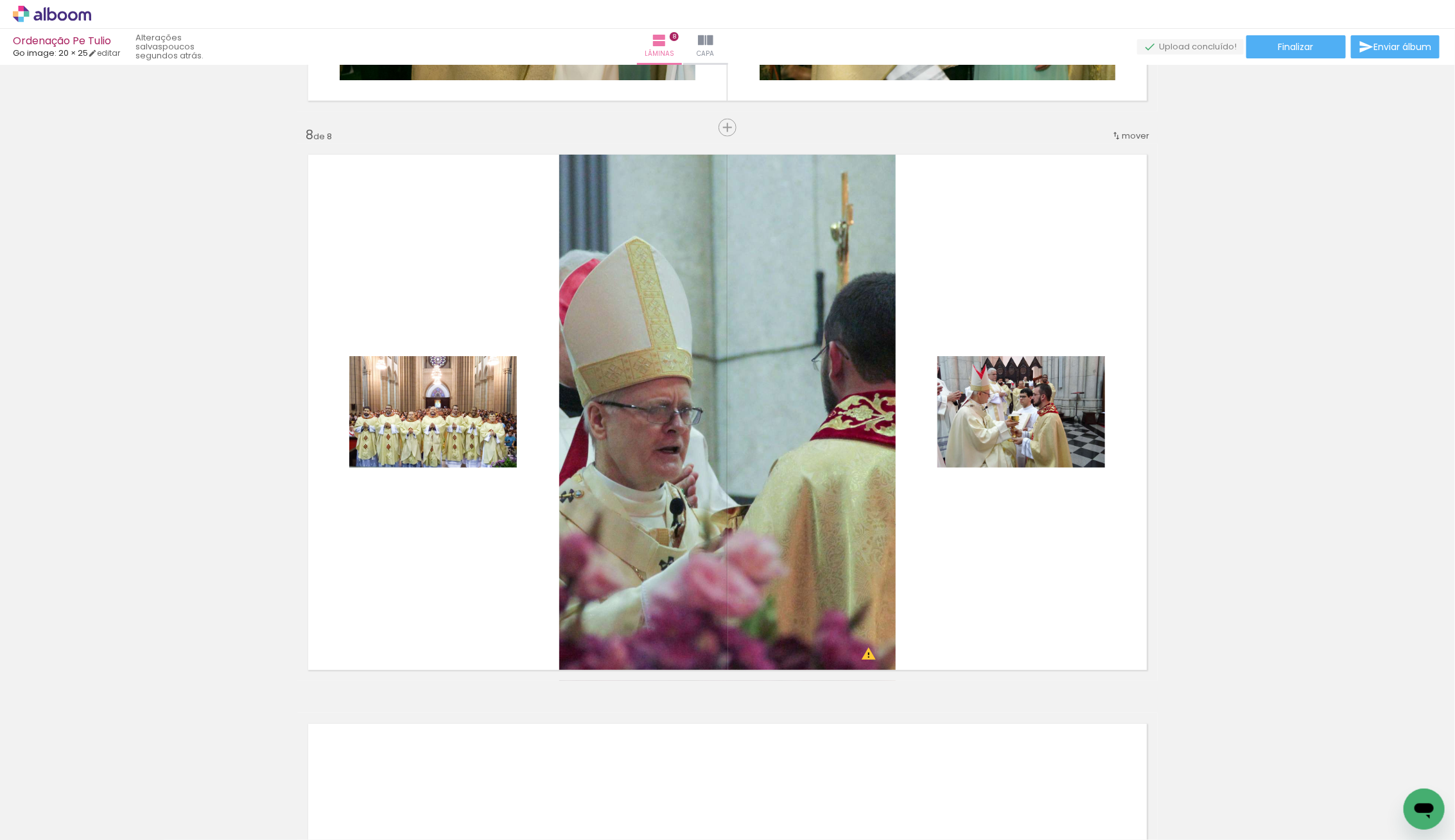
scroll to position [0, 595]
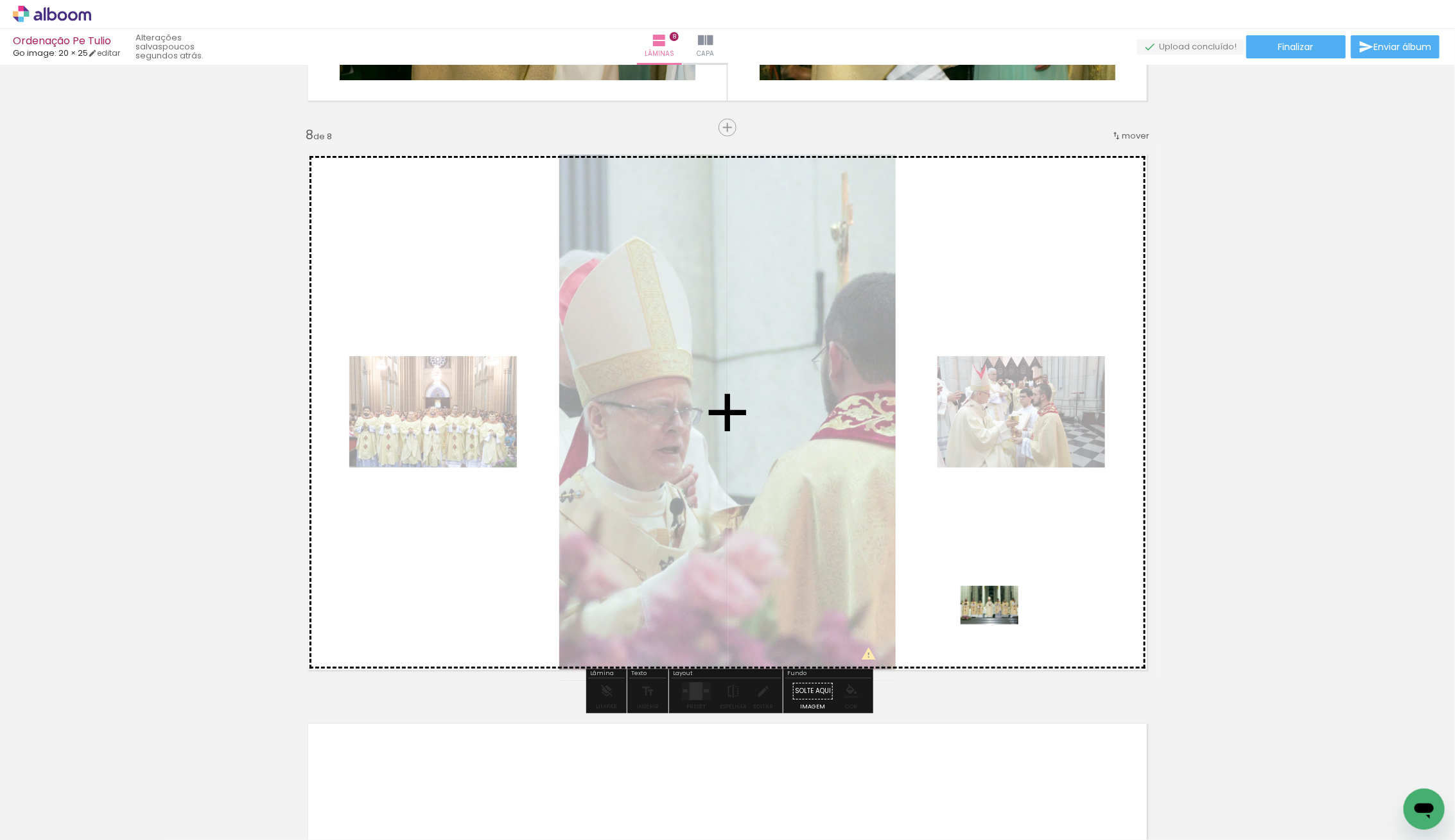
drag, startPoint x: 1047, startPoint y: 796, endPoint x: 999, endPoint y: 625, distance: 177.6
click at [999, 625] on quentale-workspace at bounding box center [727, 420] width 1455 height 840
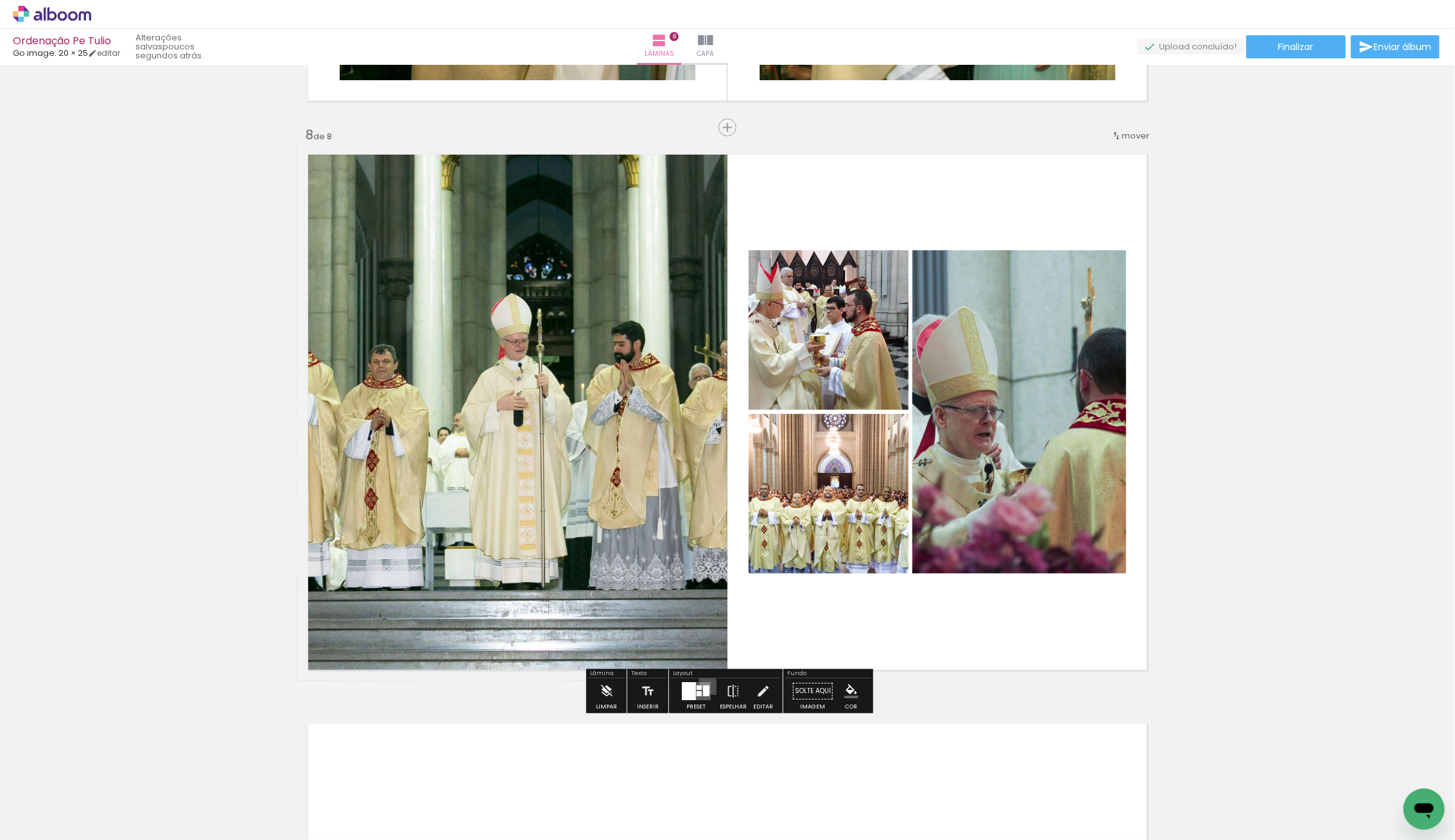
click at [711, 679] on paper-button "Preset" at bounding box center [696, 695] width 41 height 32
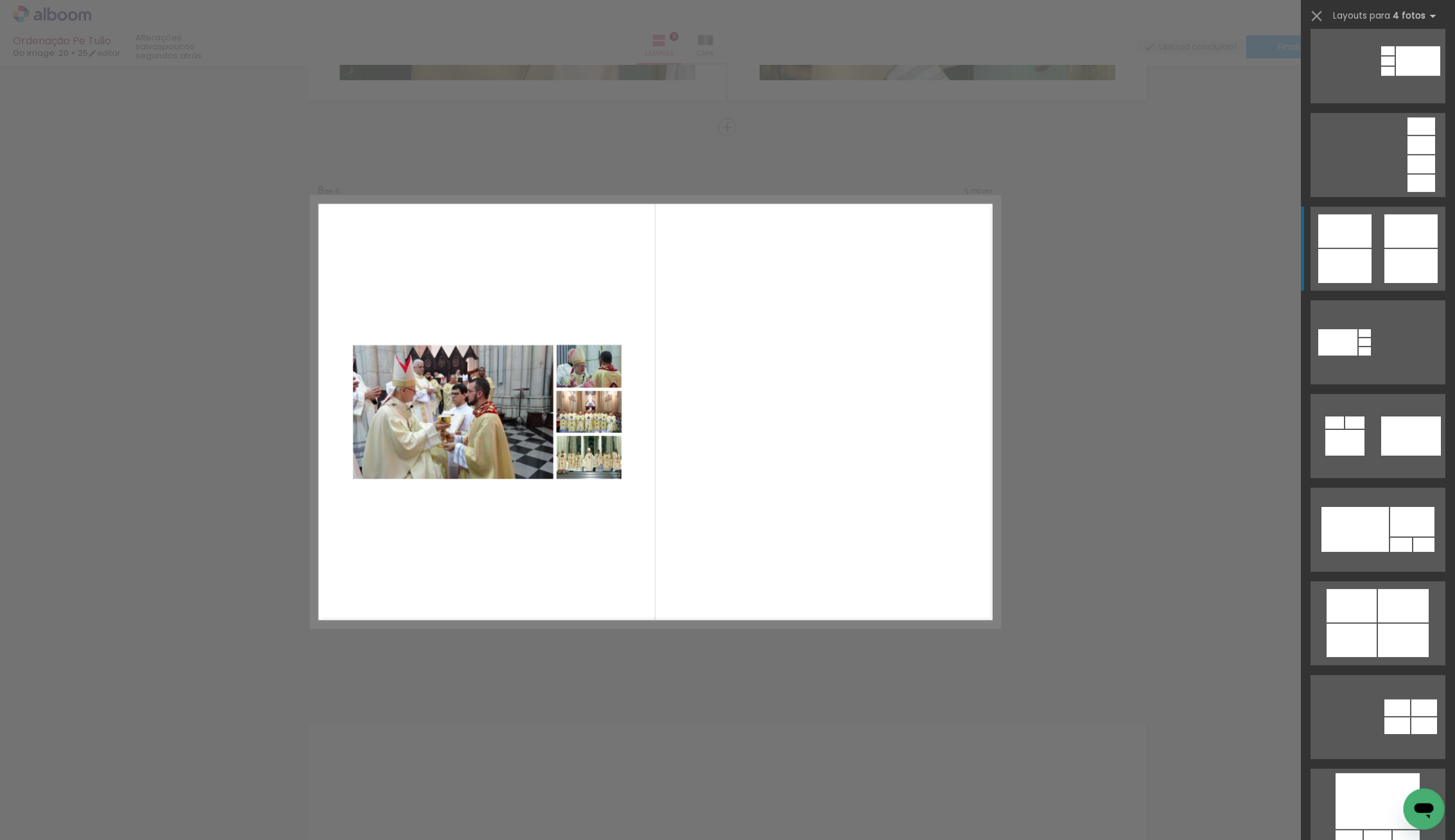
scroll to position [2552, 0]
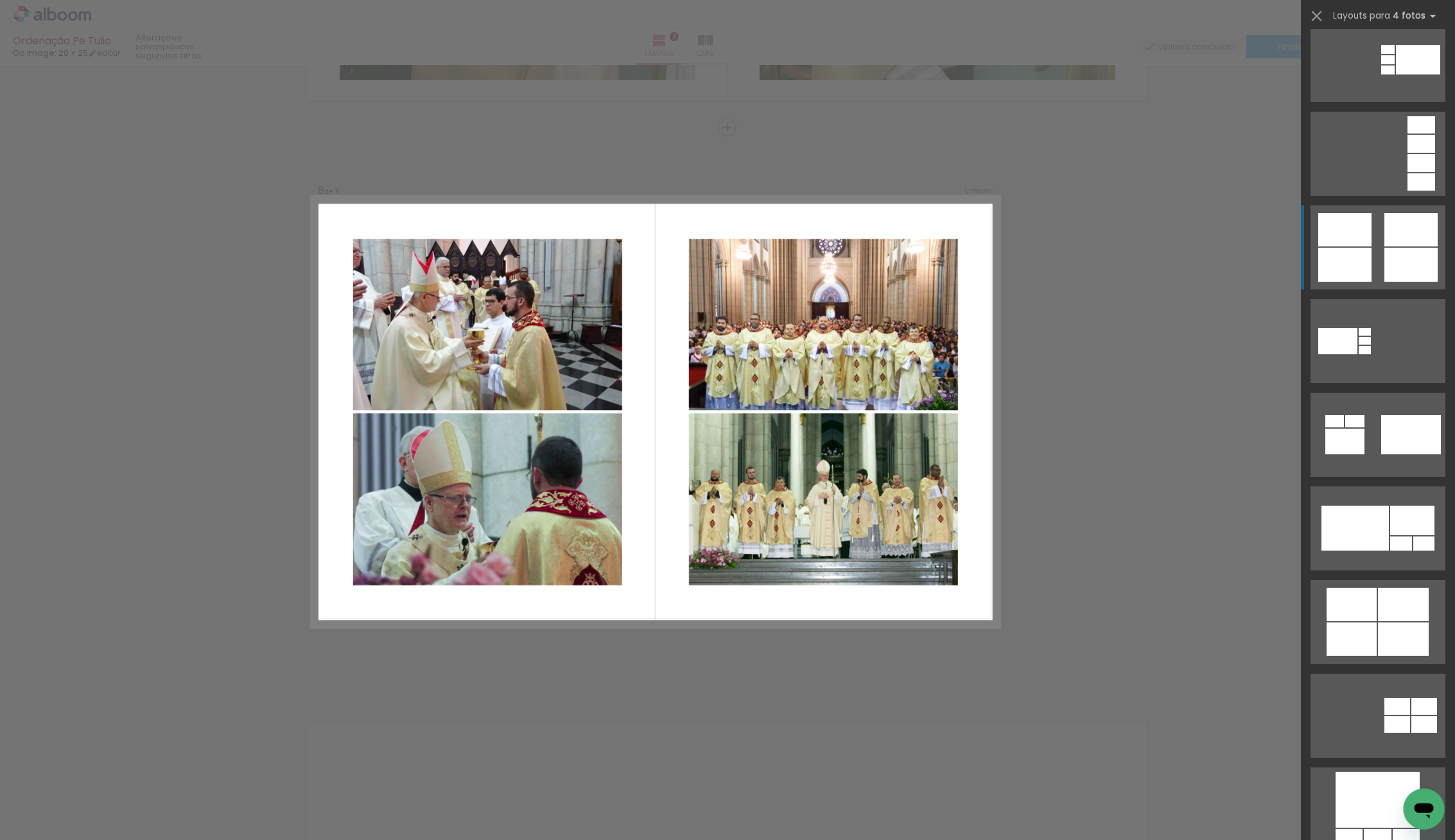
click at [1386, 242] on div at bounding box center [1410, 229] width 53 height 33
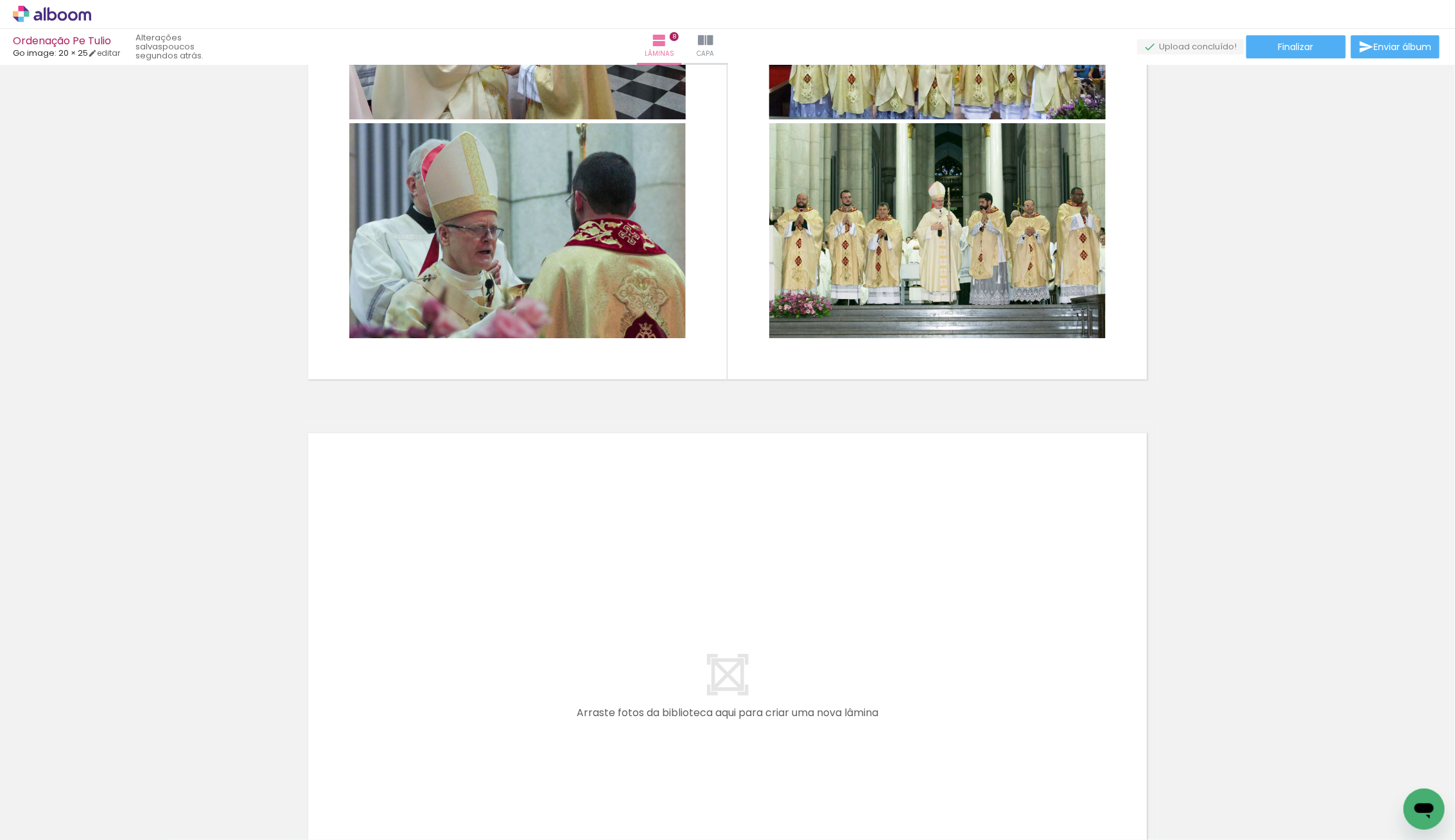
scroll to position [0, 0]
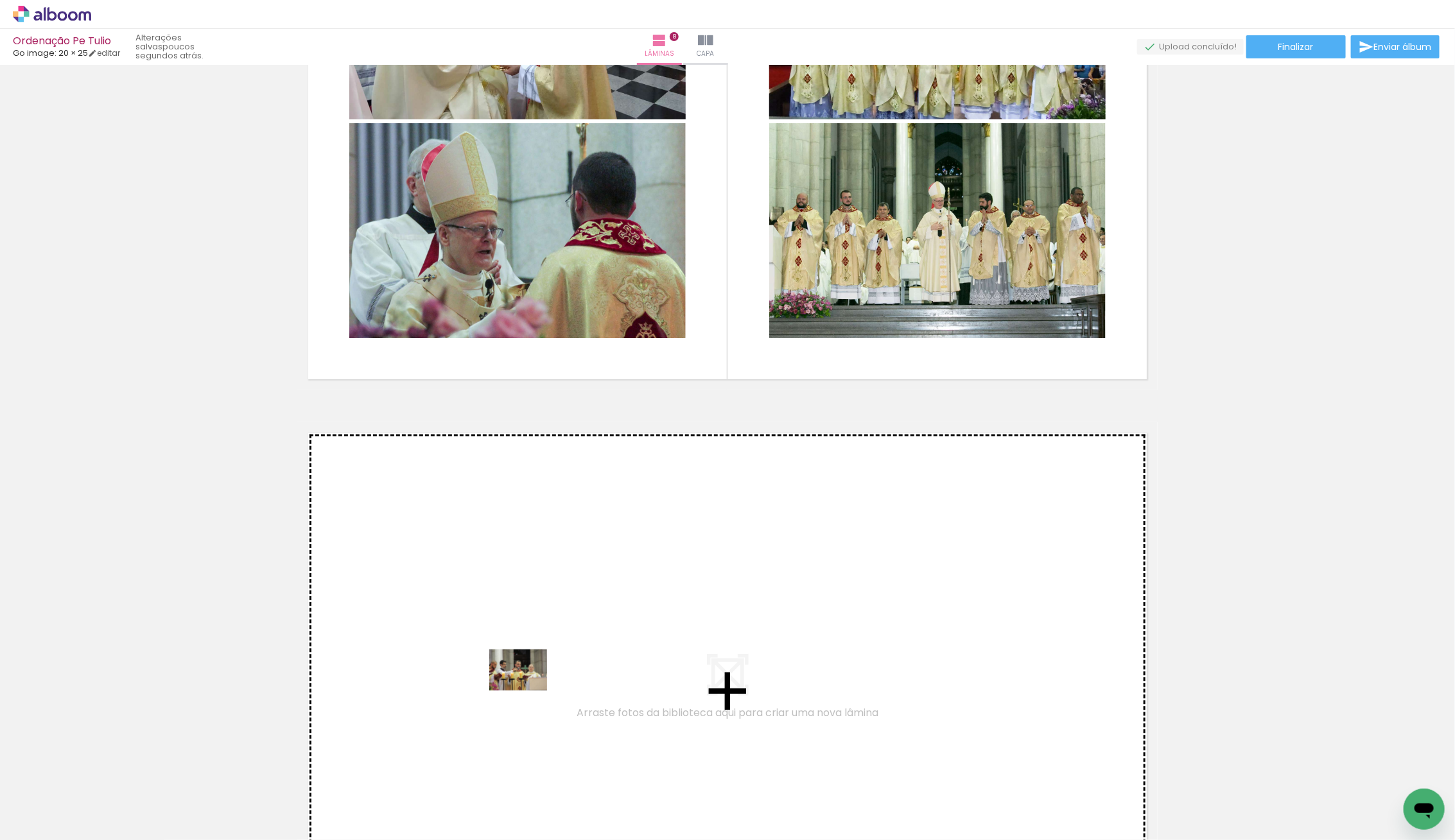
click at [531, 687] on quentale-workspace at bounding box center [727, 420] width 1455 height 840
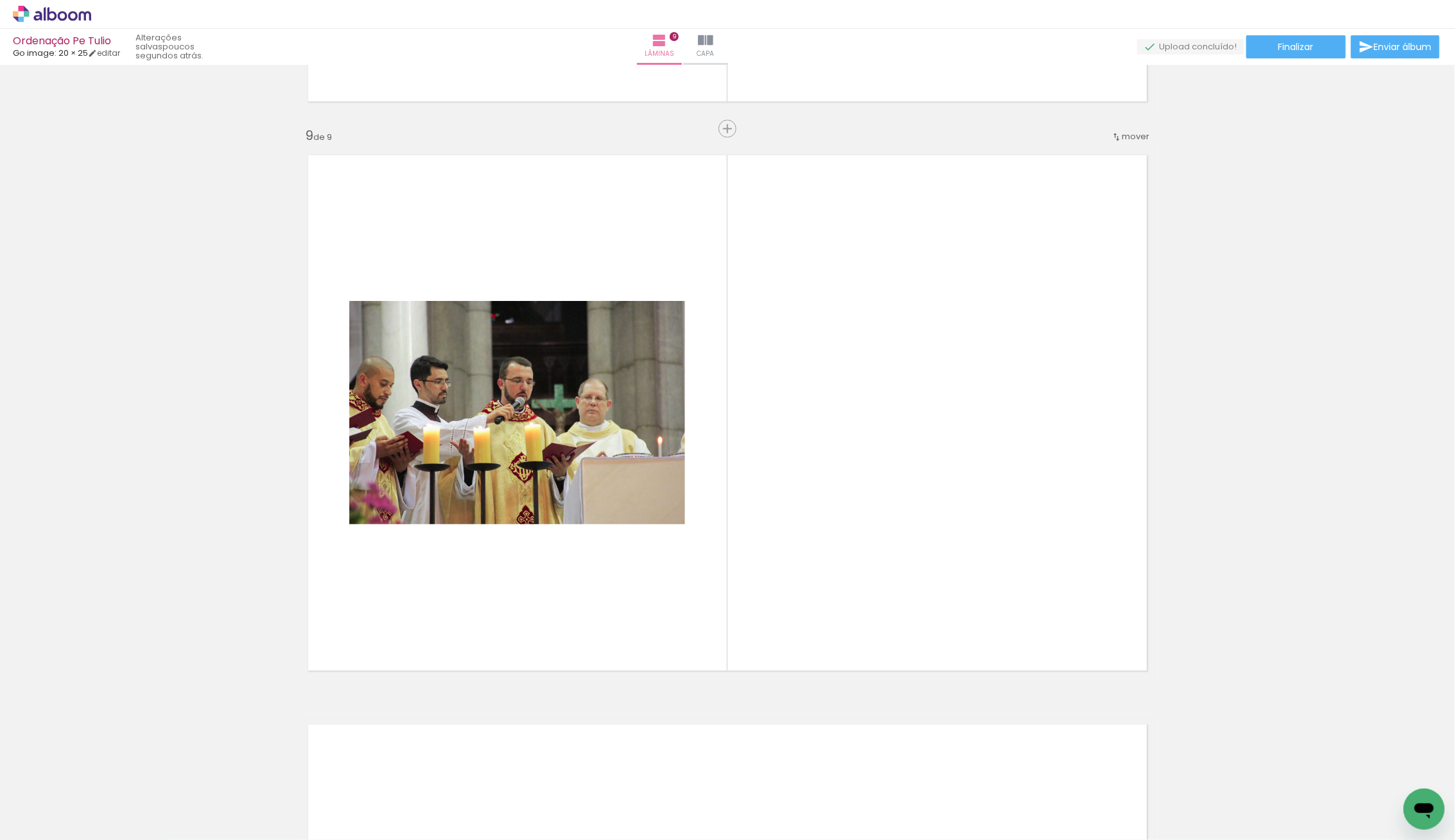
scroll to position [0, 451]
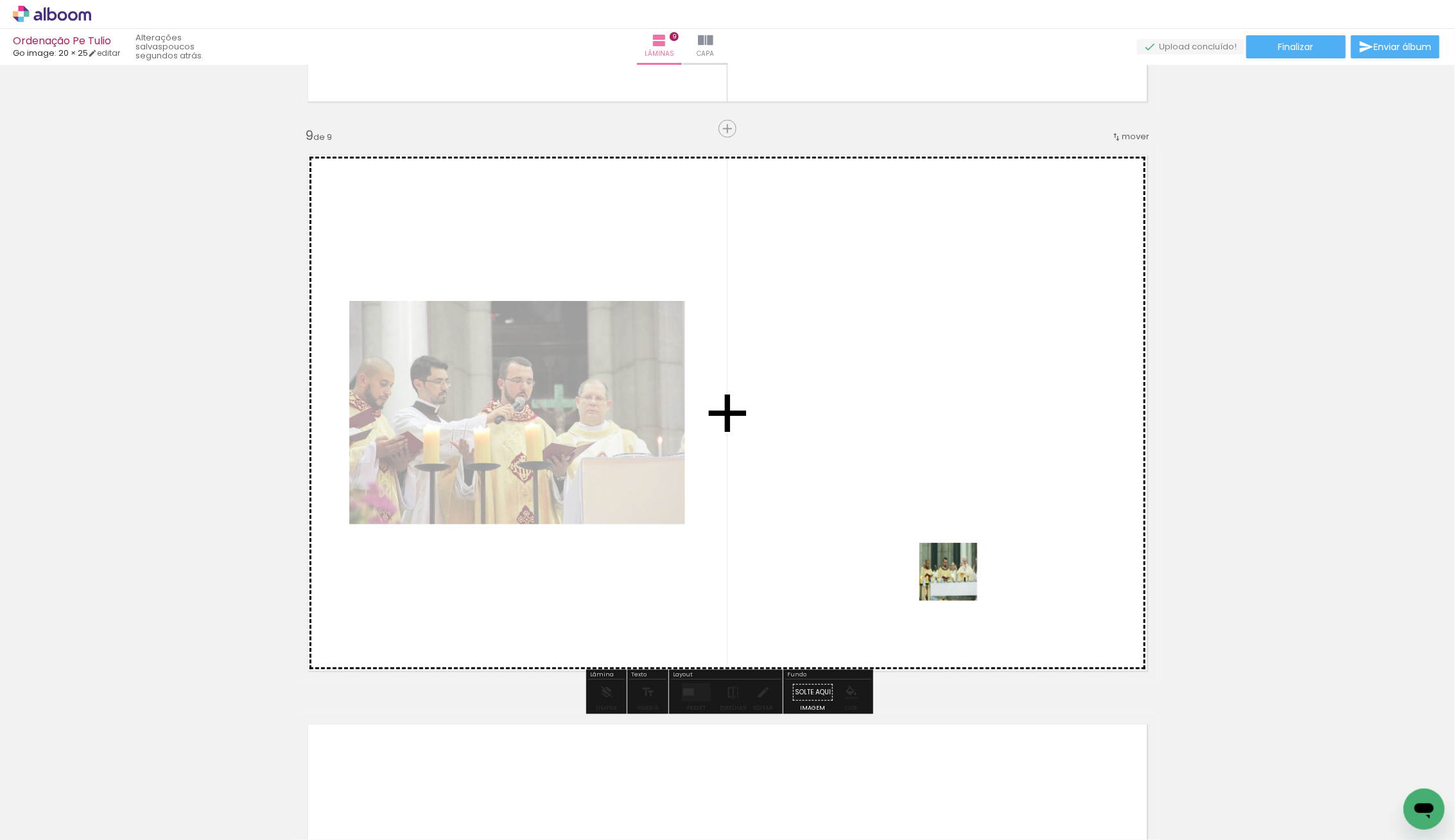
drag, startPoint x: 1125, startPoint y: 805, endPoint x: 941, endPoint y: 556, distance: 309.6
click at [943, 555] on quentale-workspace at bounding box center [727, 420] width 1455 height 840
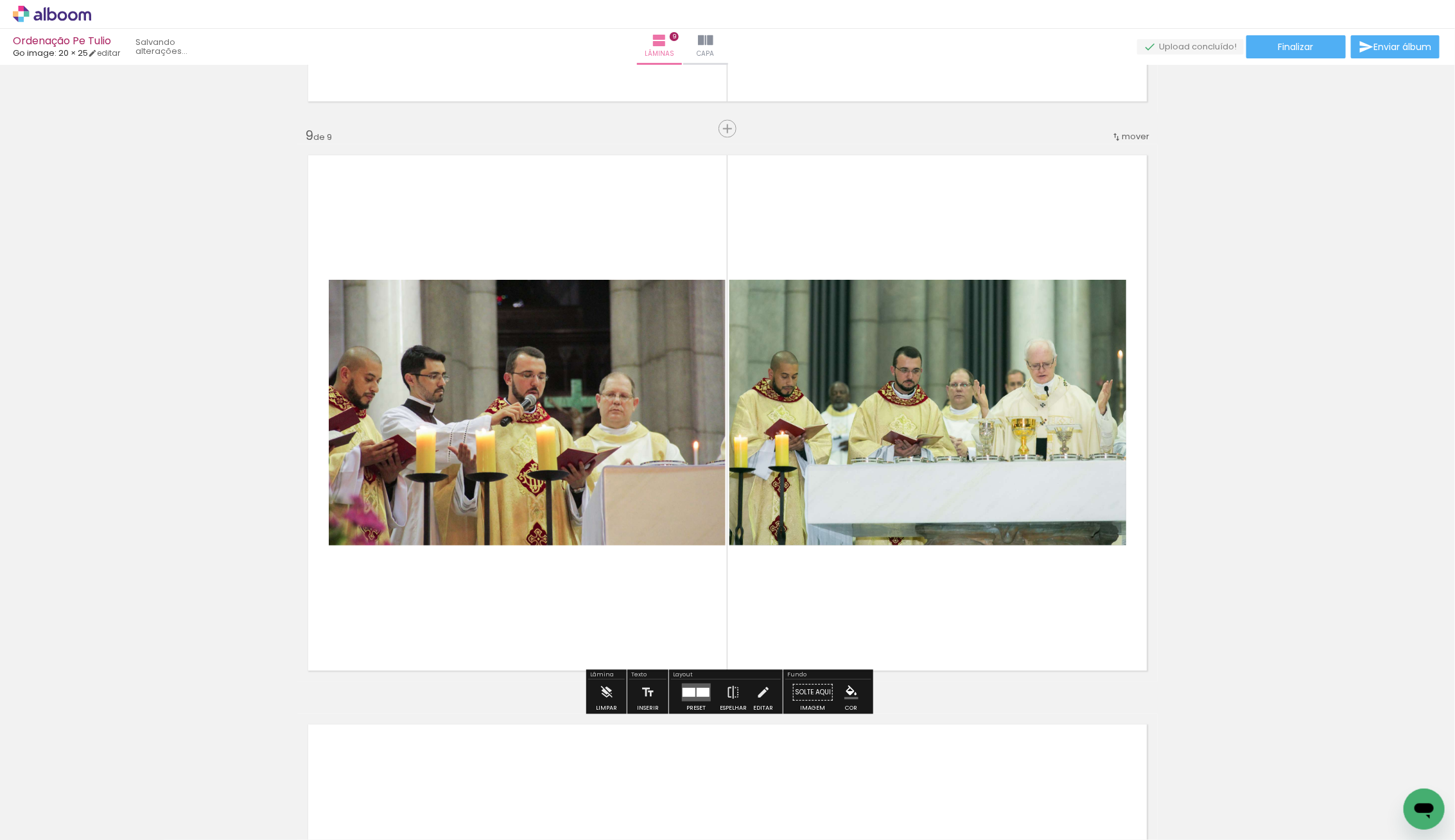
scroll to position [0, 379]
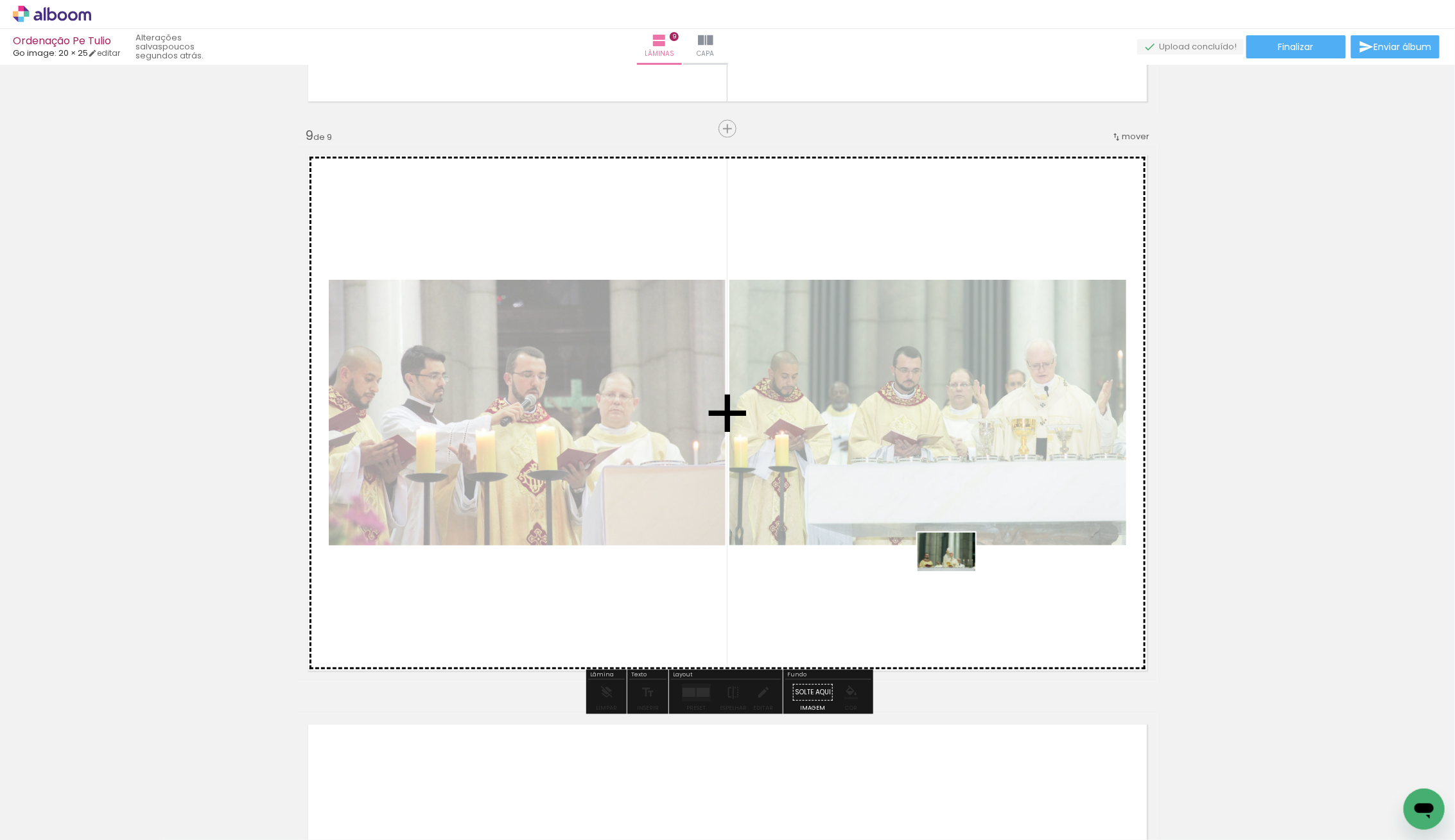
drag, startPoint x: 1186, startPoint y: 814, endPoint x: 956, endPoint y: 571, distance: 334.6
click at [956, 571] on quentale-workspace at bounding box center [727, 420] width 1455 height 840
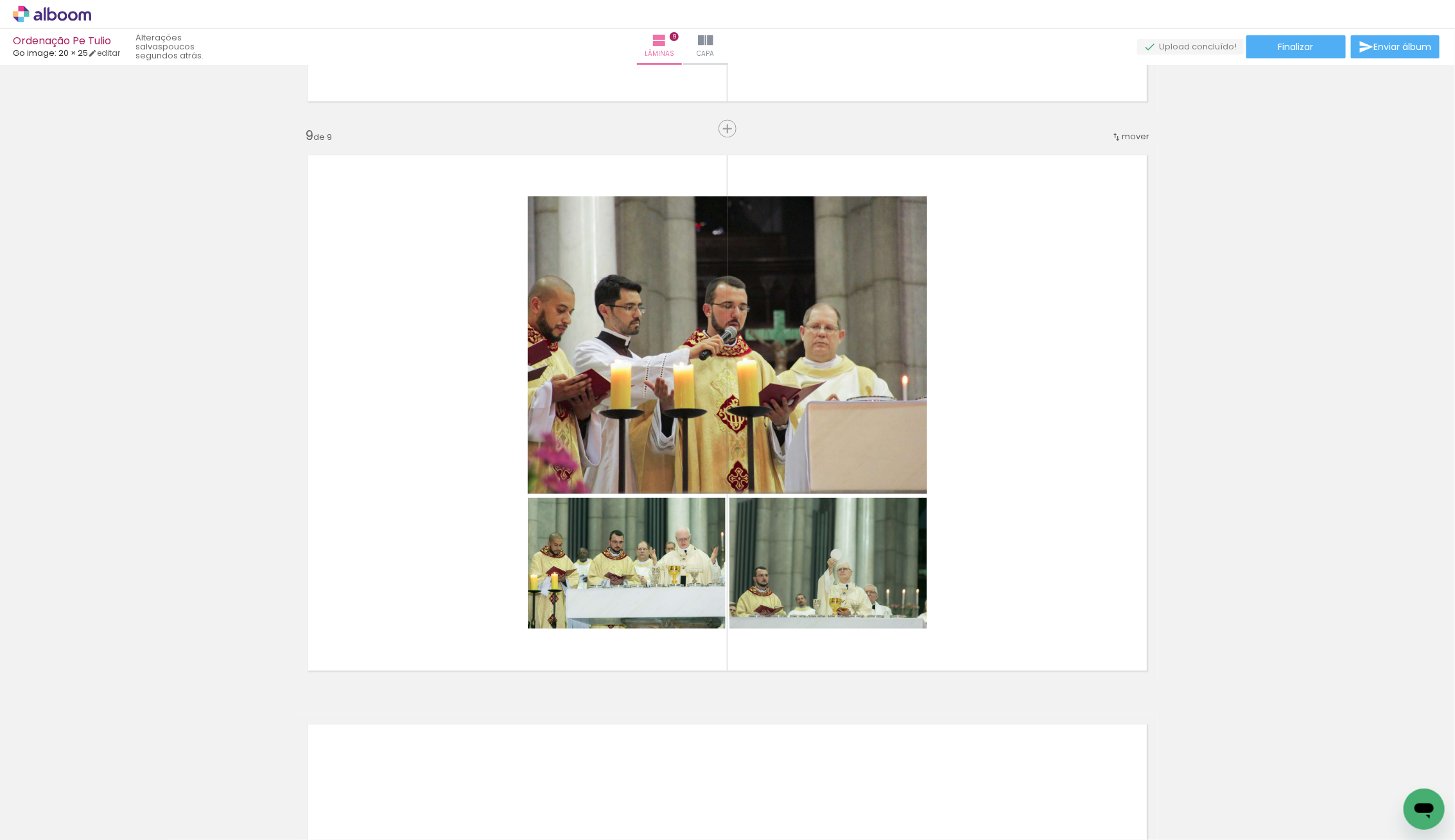
scroll to position [0, 0]
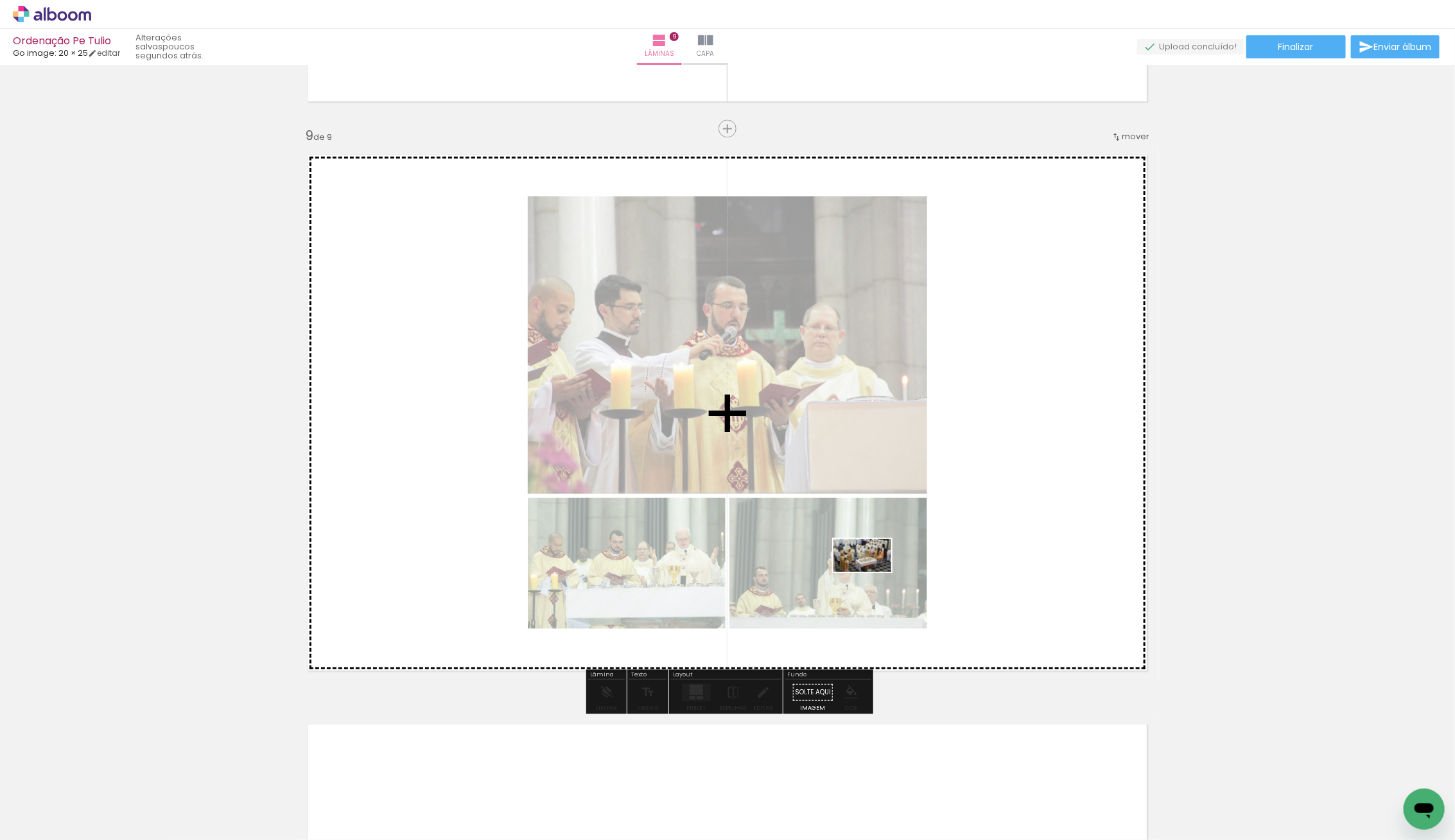
drag, startPoint x: 163, startPoint y: 792, endPoint x: 875, endPoint y: 579, distance: 743.2
click at [875, 579] on quentale-workspace at bounding box center [727, 420] width 1455 height 840
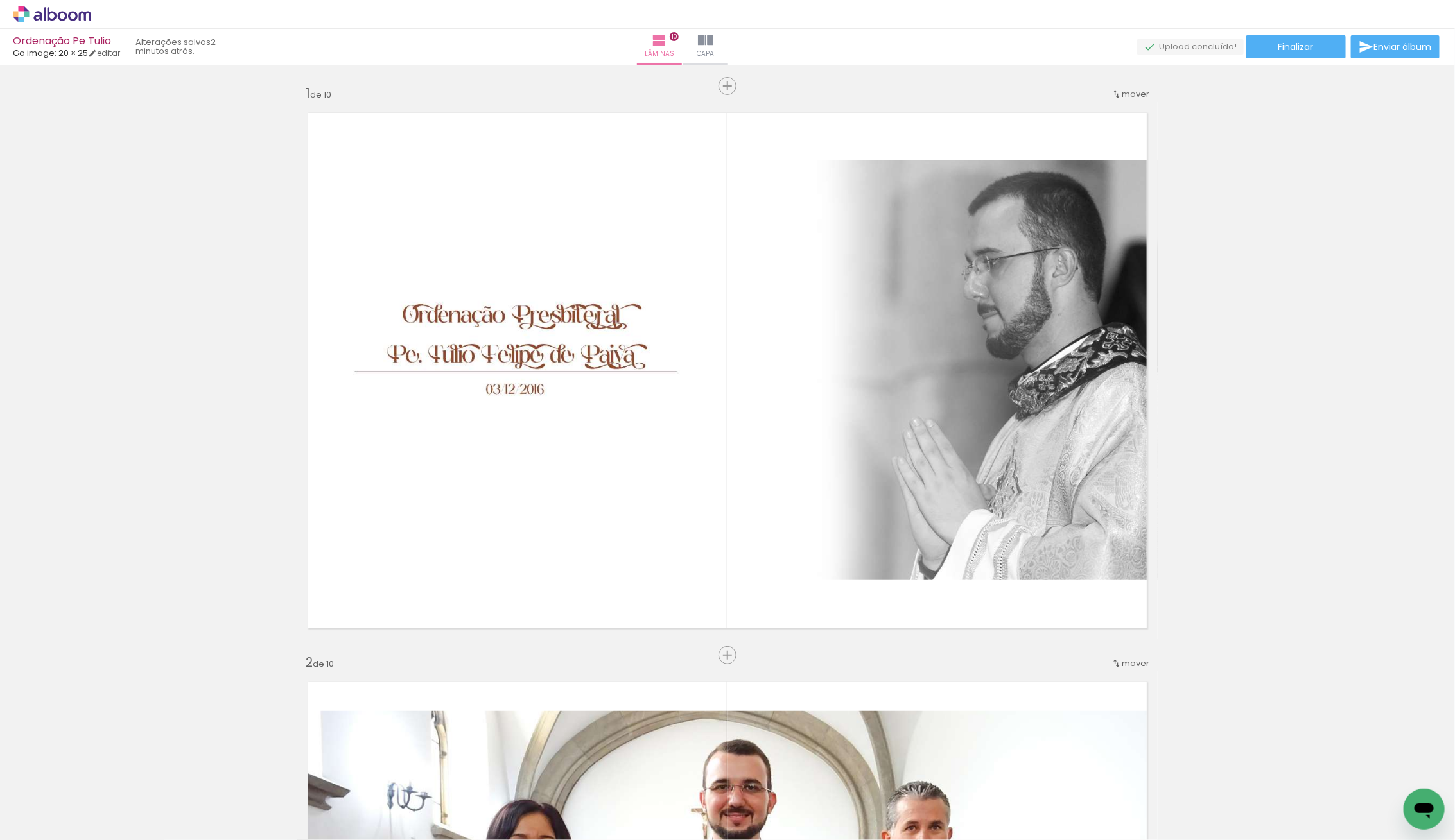
scroll to position [2552, 0]
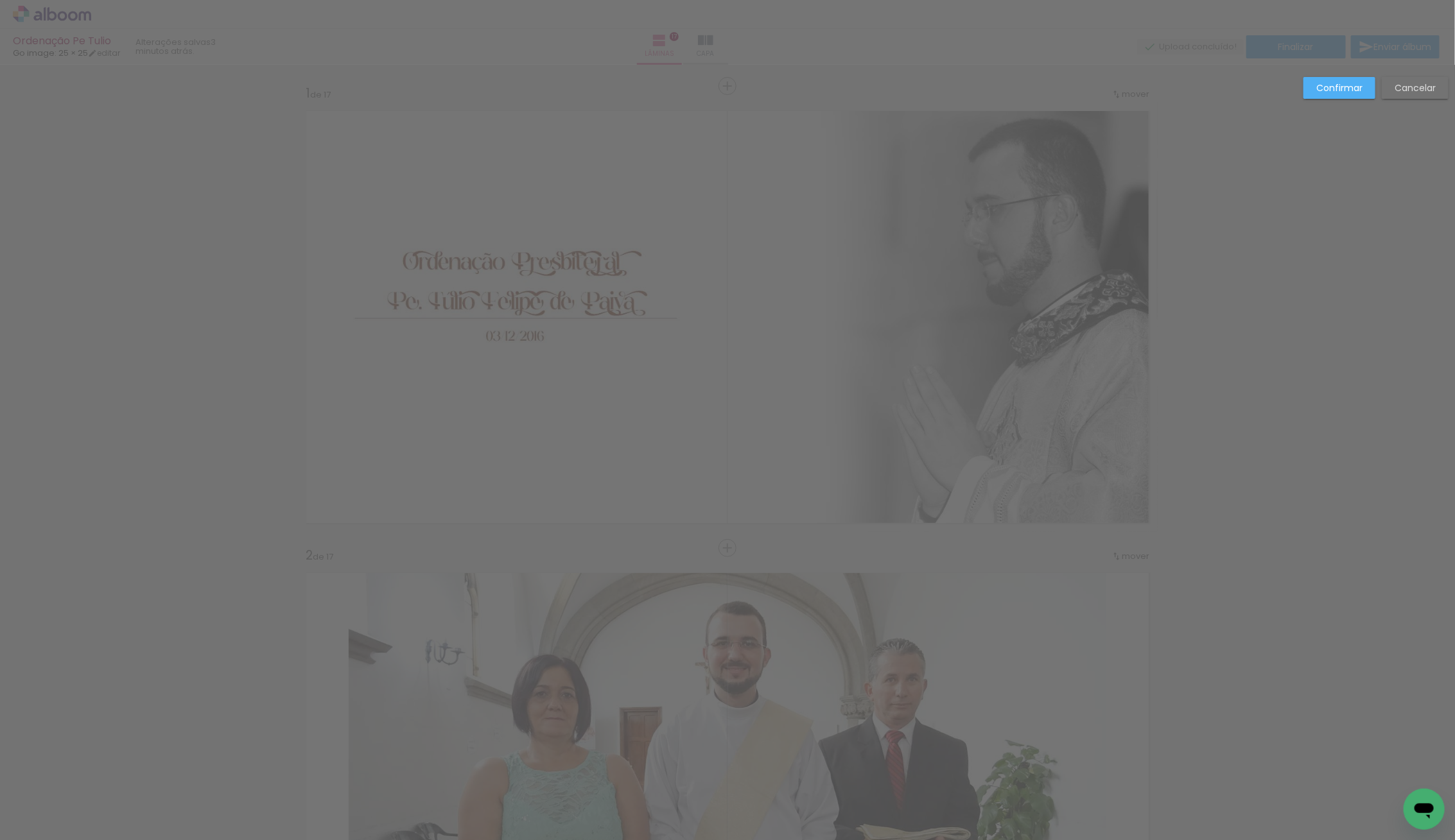
scroll to position [924, 0]
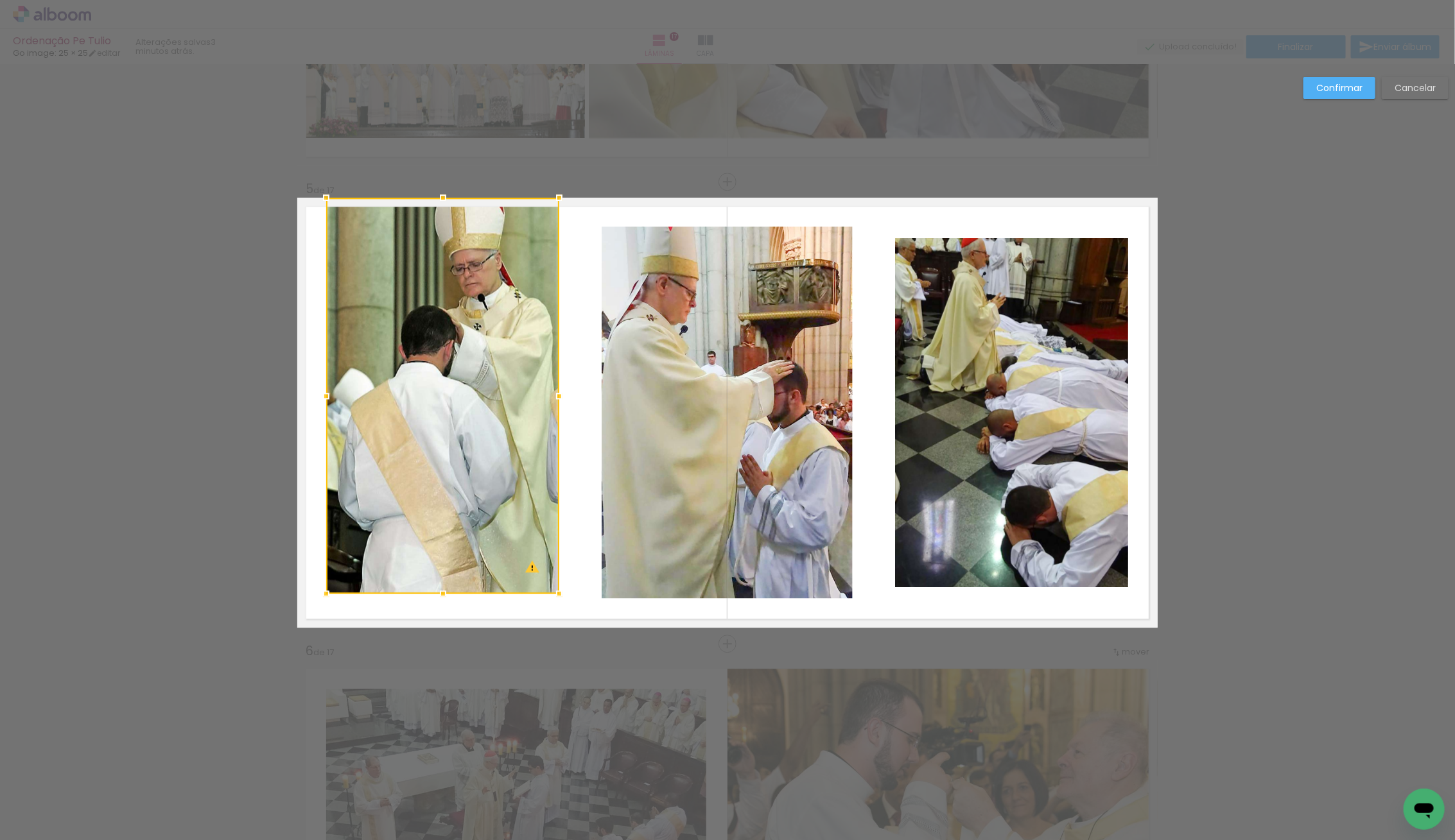
drag, startPoint x: 441, startPoint y: 660, endPoint x: 446, endPoint y: 611, distance: 49.3
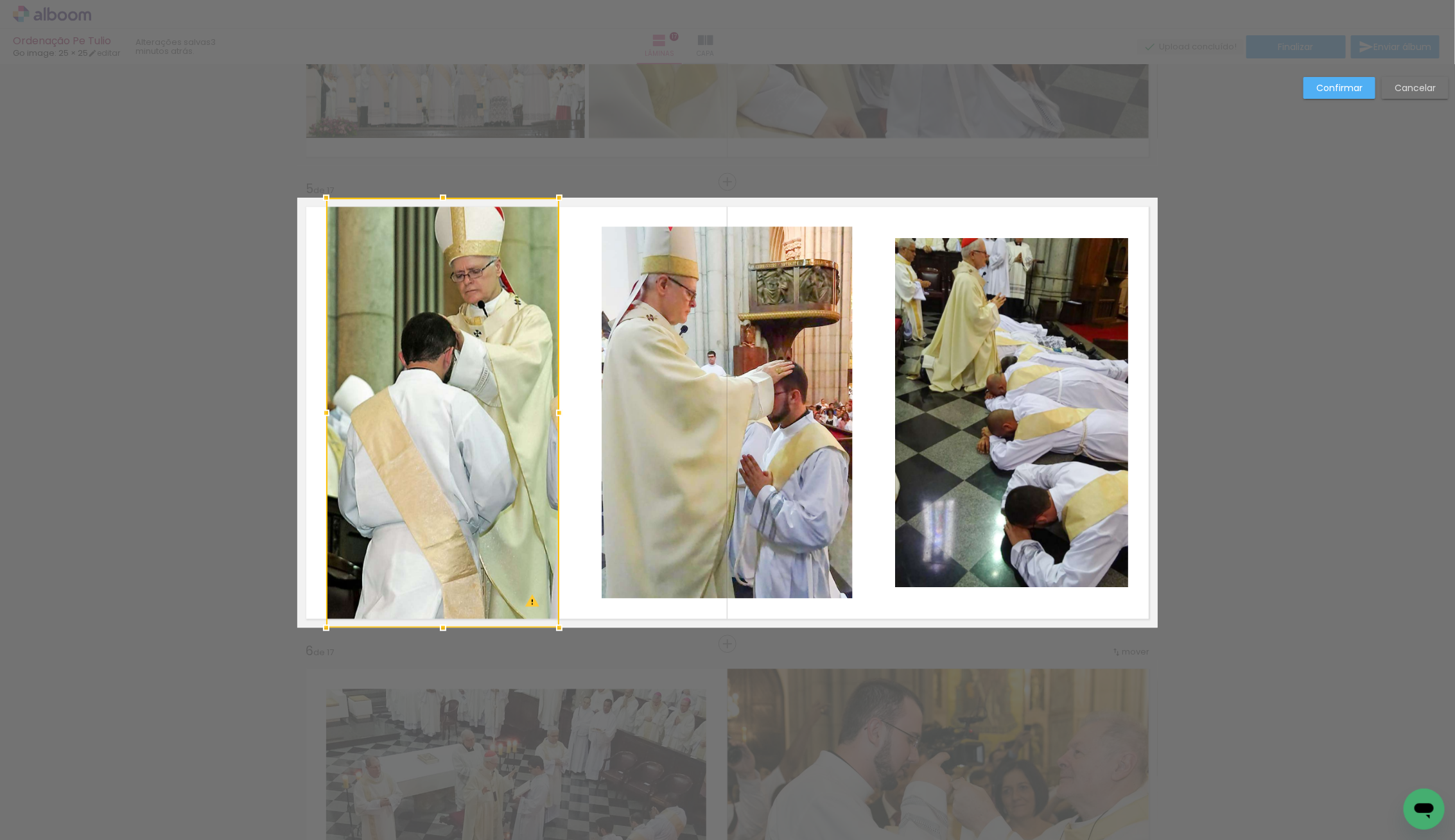
drag, startPoint x: 446, startPoint y: 591, endPoint x: 446, endPoint y: 605, distance: 14.0
click at [446, 605] on div at bounding box center [442, 413] width 233 height 430
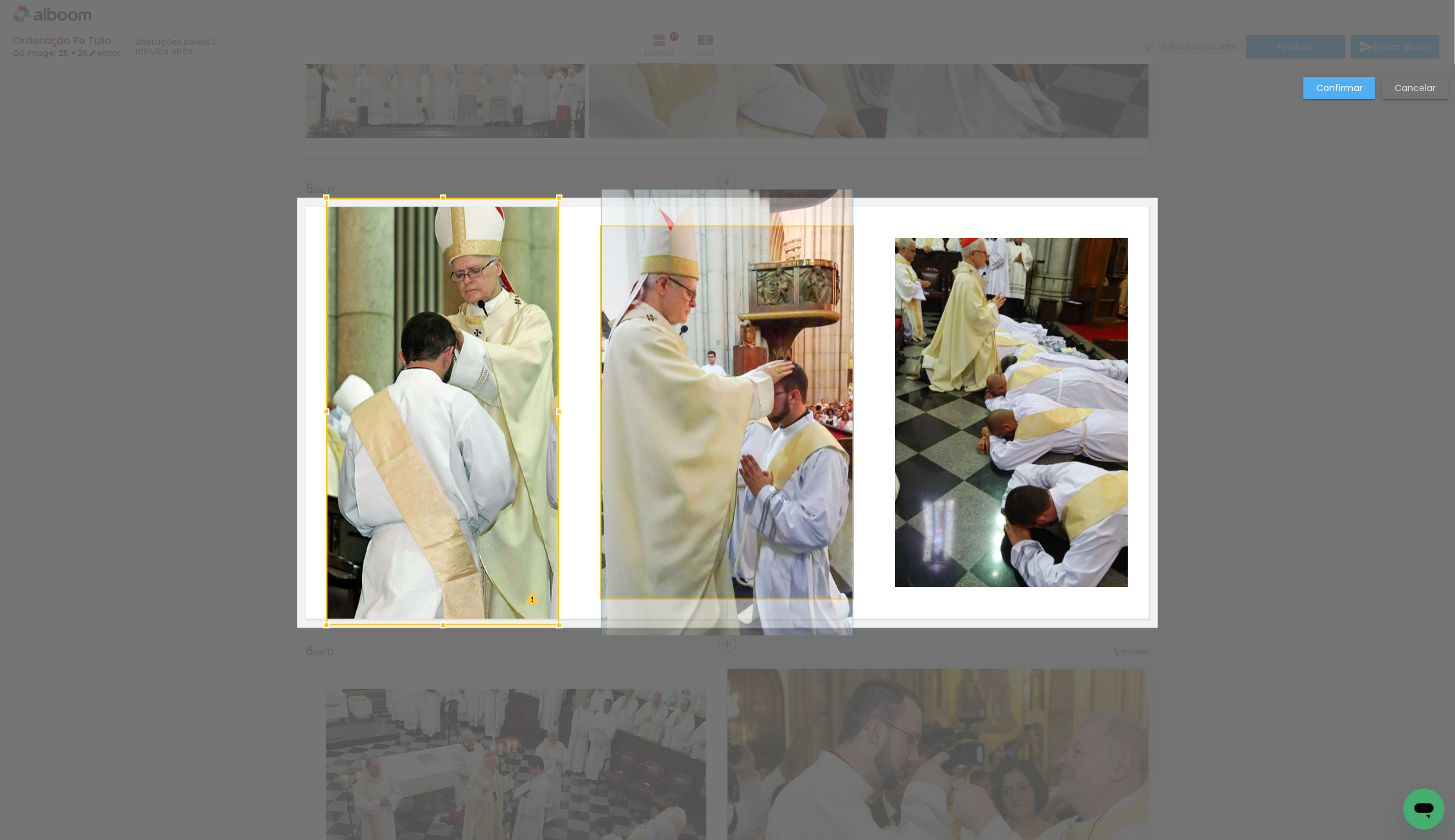
click at [777, 421] on album-spread "5 de 17" at bounding box center [727, 413] width 860 height 430
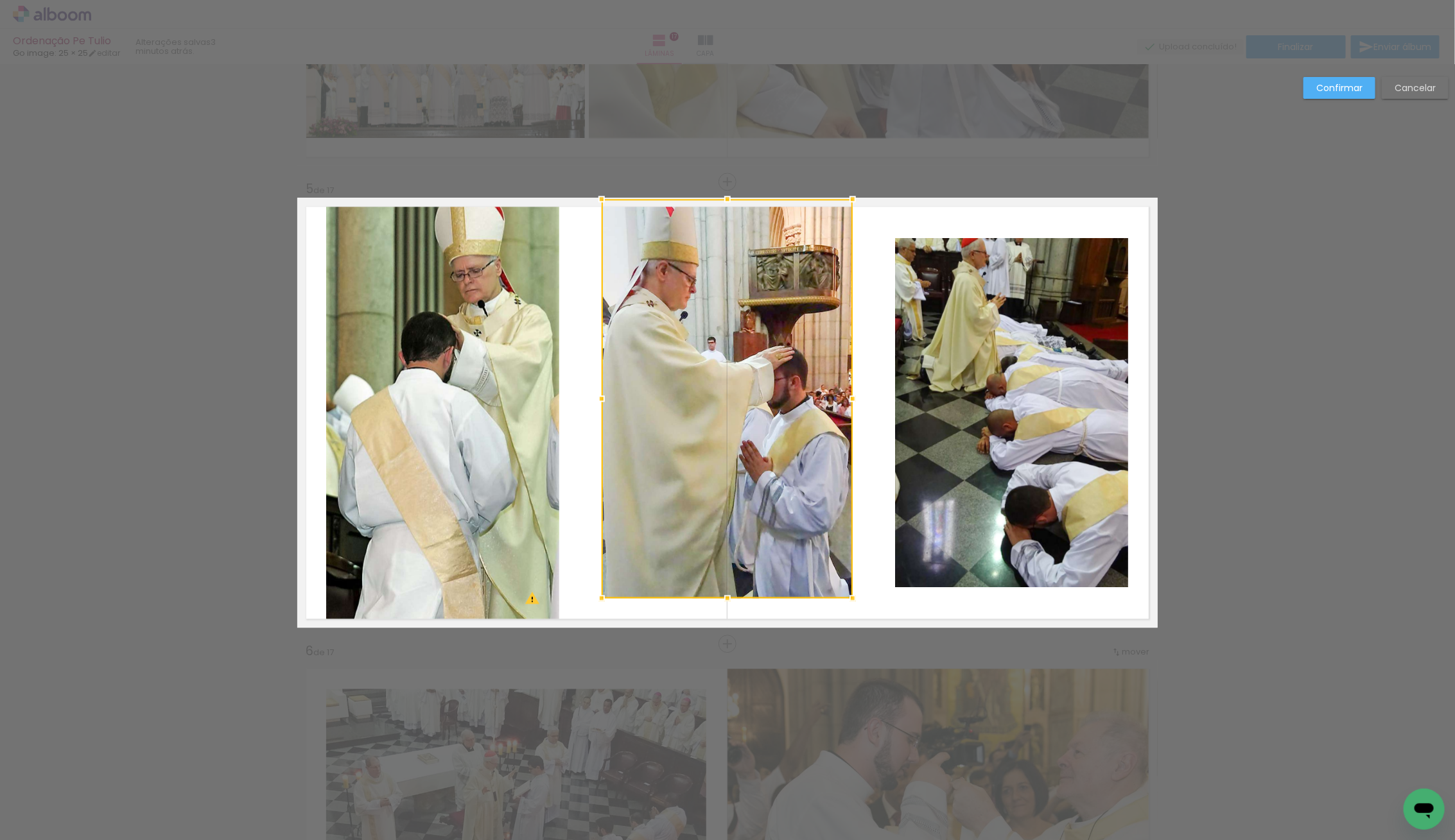
drag, startPoint x: 726, startPoint y: 224, endPoint x: 741, endPoint y: 202, distance: 26.6
click at [741, 202] on div at bounding box center [727, 399] width 251 height 399
drag, startPoint x: 722, startPoint y: 504, endPoint x: 722, endPoint y: 511, distance: 7.0
click at [722, 505] on div at bounding box center [727, 399] width 251 height 399
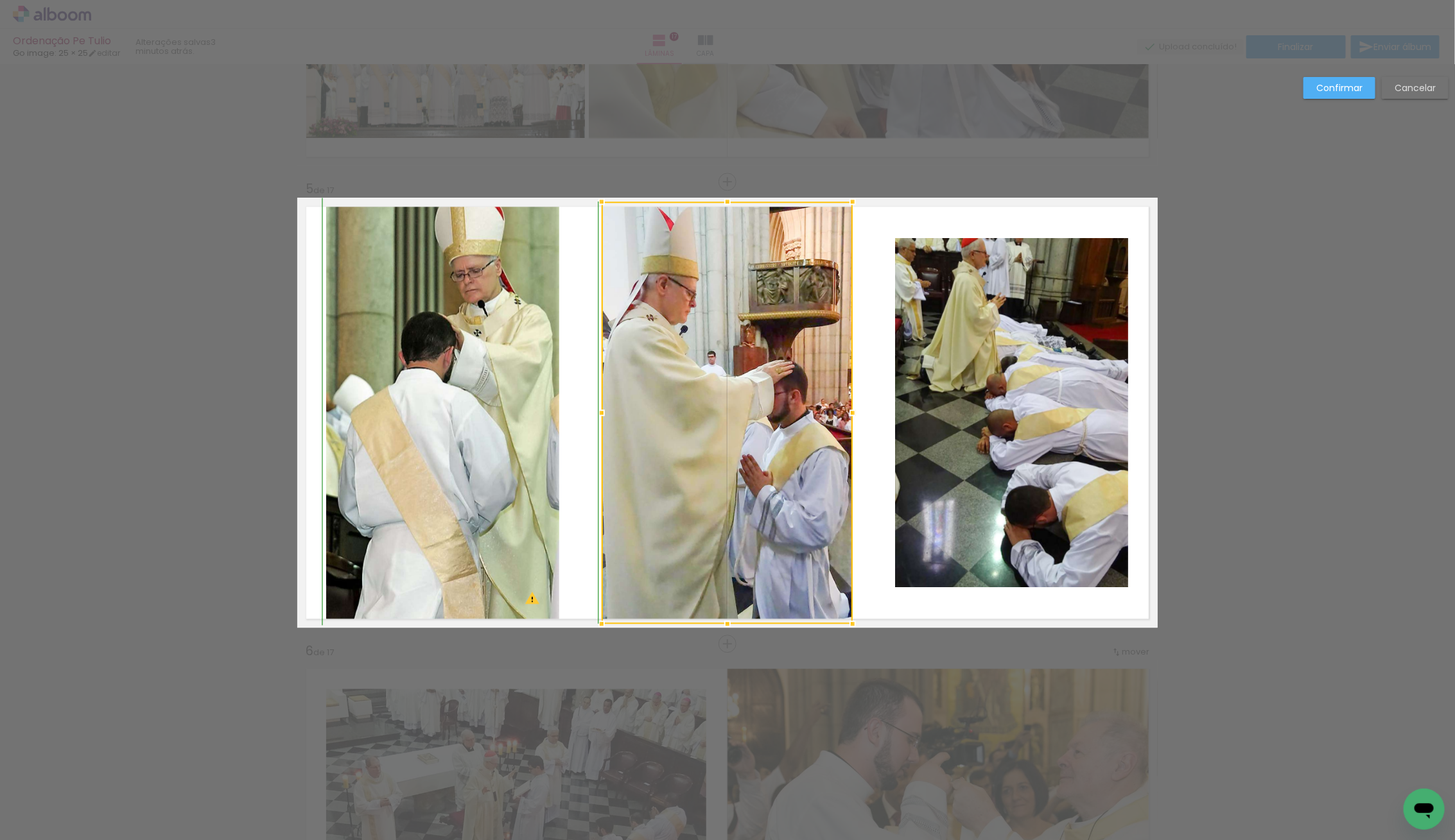
drag, startPoint x: 730, startPoint y: 613, endPoint x: 725, endPoint y: 625, distance: 13.0
click at [726, 632] on div at bounding box center [727, 624] width 25 height 25
drag, startPoint x: 746, startPoint y: 568, endPoint x: 755, endPoint y: 570, distance: 9.2
click at [746, 568] on div at bounding box center [727, 413] width 251 height 422
click at [1022, 550] on quentale-photo at bounding box center [1012, 413] width 233 height 349
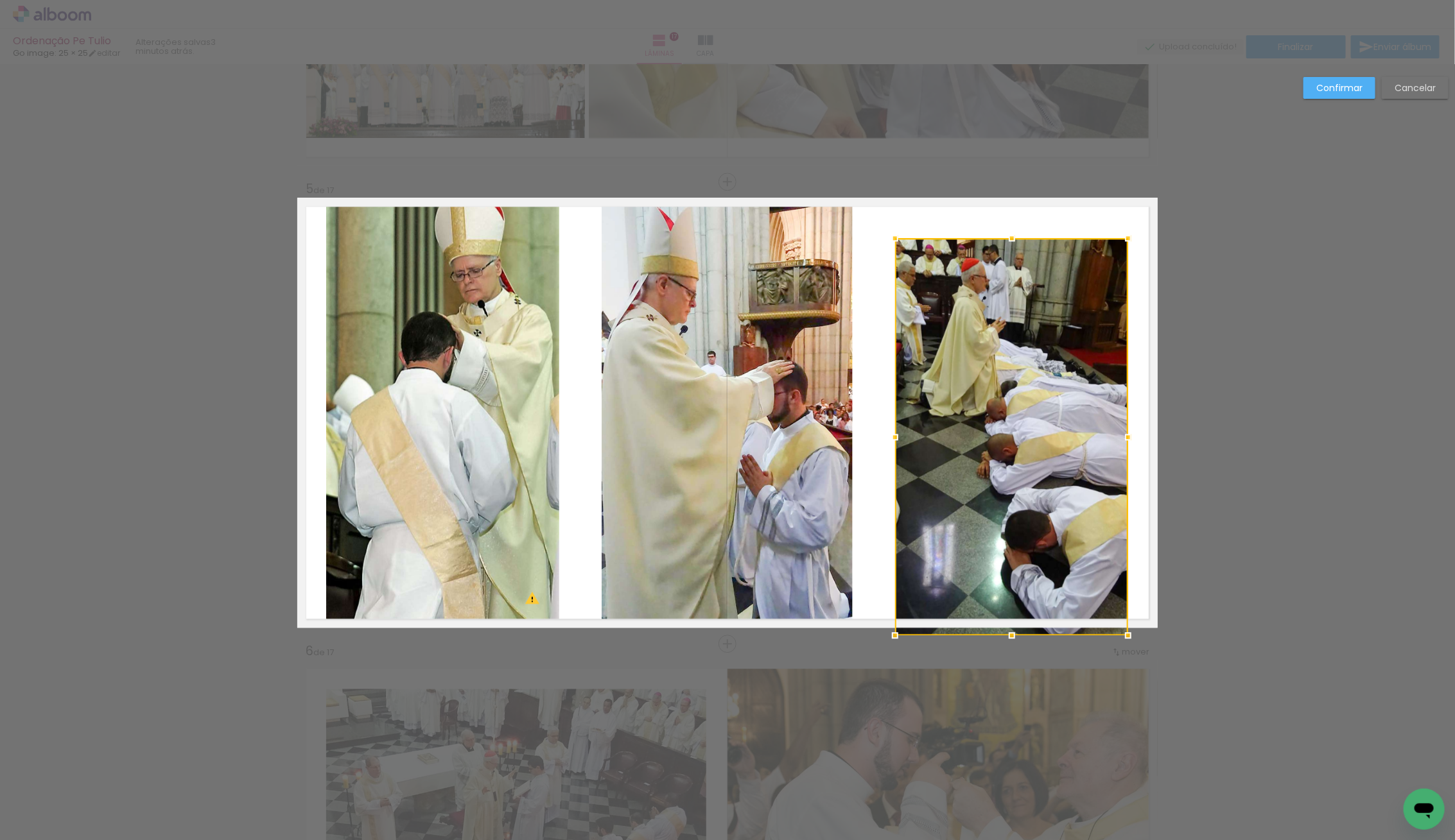
drag, startPoint x: 1009, startPoint y: 590, endPoint x: 989, endPoint y: 599, distance: 21.9
click at [995, 611] on div at bounding box center [1012, 437] width 233 height 398
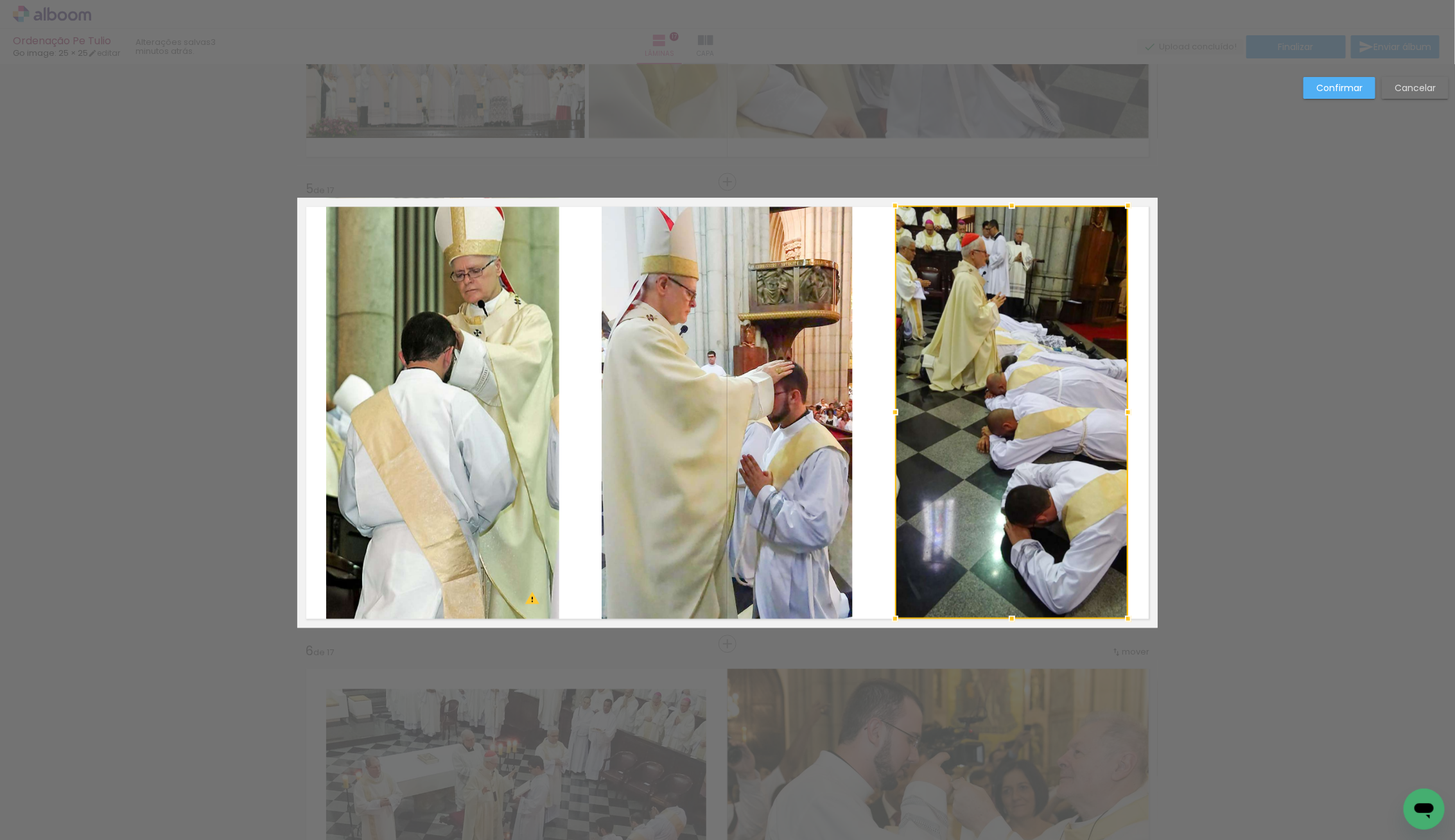
drag, startPoint x: 1003, startPoint y: 229, endPoint x: 1003, endPoint y: 196, distance: 33.0
click at [1003, 194] on div at bounding box center [1011, 205] width 25 height 25
drag, startPoint x: 1025, startPoint y: 585, endPoint x: 1020, endPoint y: 588, distance: 5.8
click at [1021, 587] on div at bounding box center [1012, 413] width 233 height 413
click at [1019, 555] on div at bounding box center [1012, 413] width 233 height 413
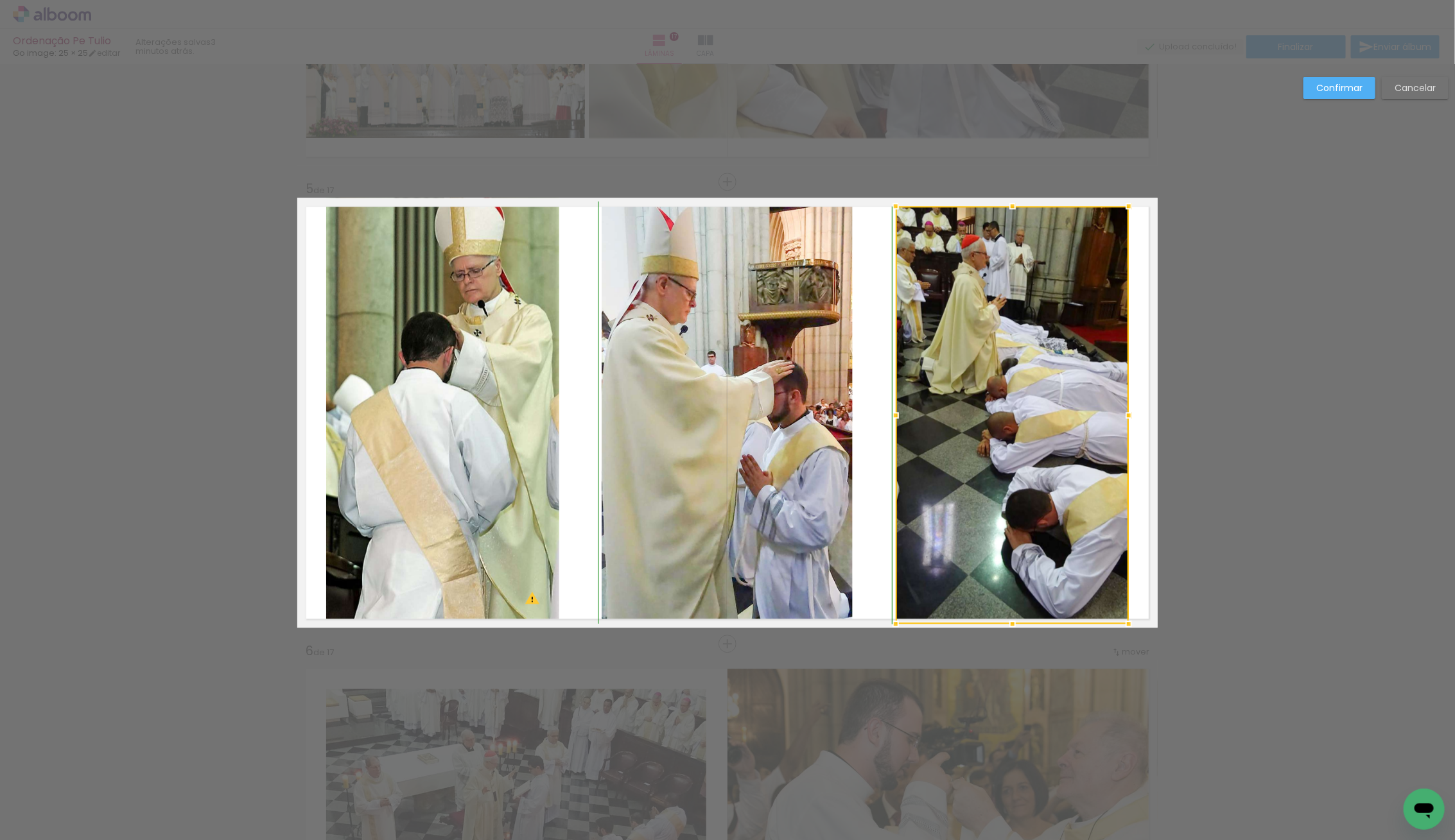
click at [1018, 632] on div at bounding box center [1012, 624] width 25 height 25
click at [0, 0] on slot "Confirmar" at bounding box center [0, 0] width 0 height 0
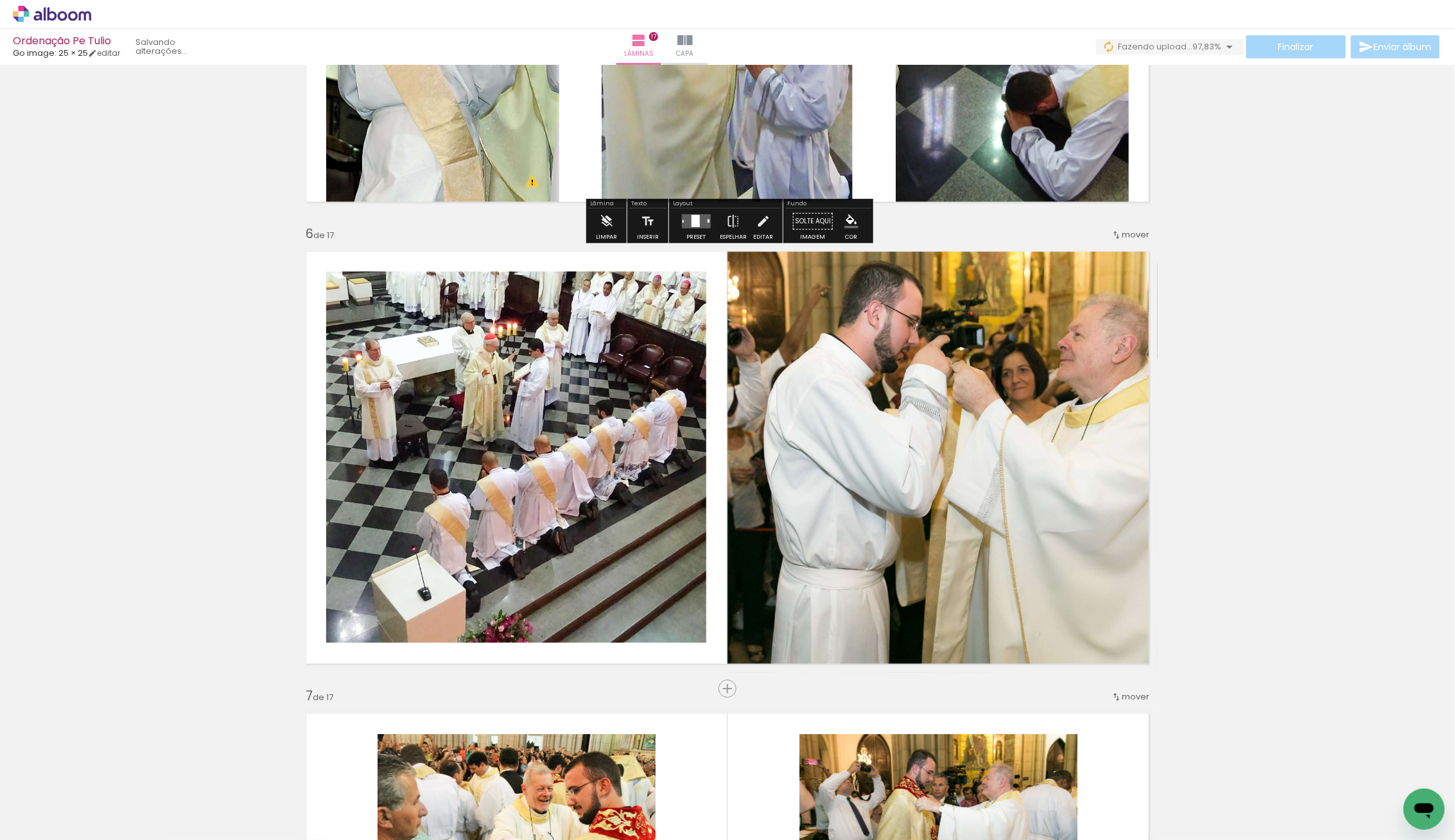
scroll to position [2174, 0]
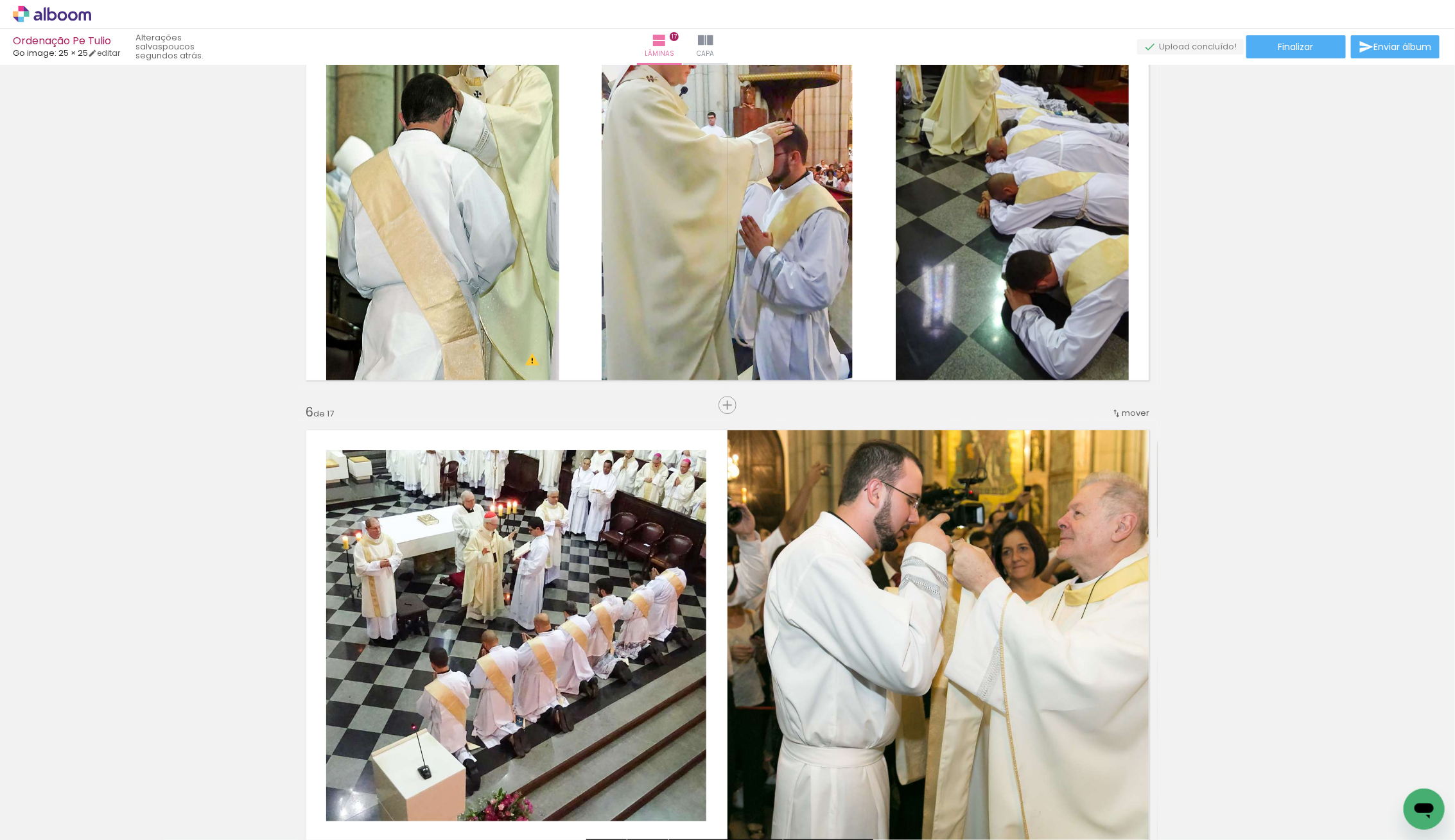
scroll to position [1895, 0]
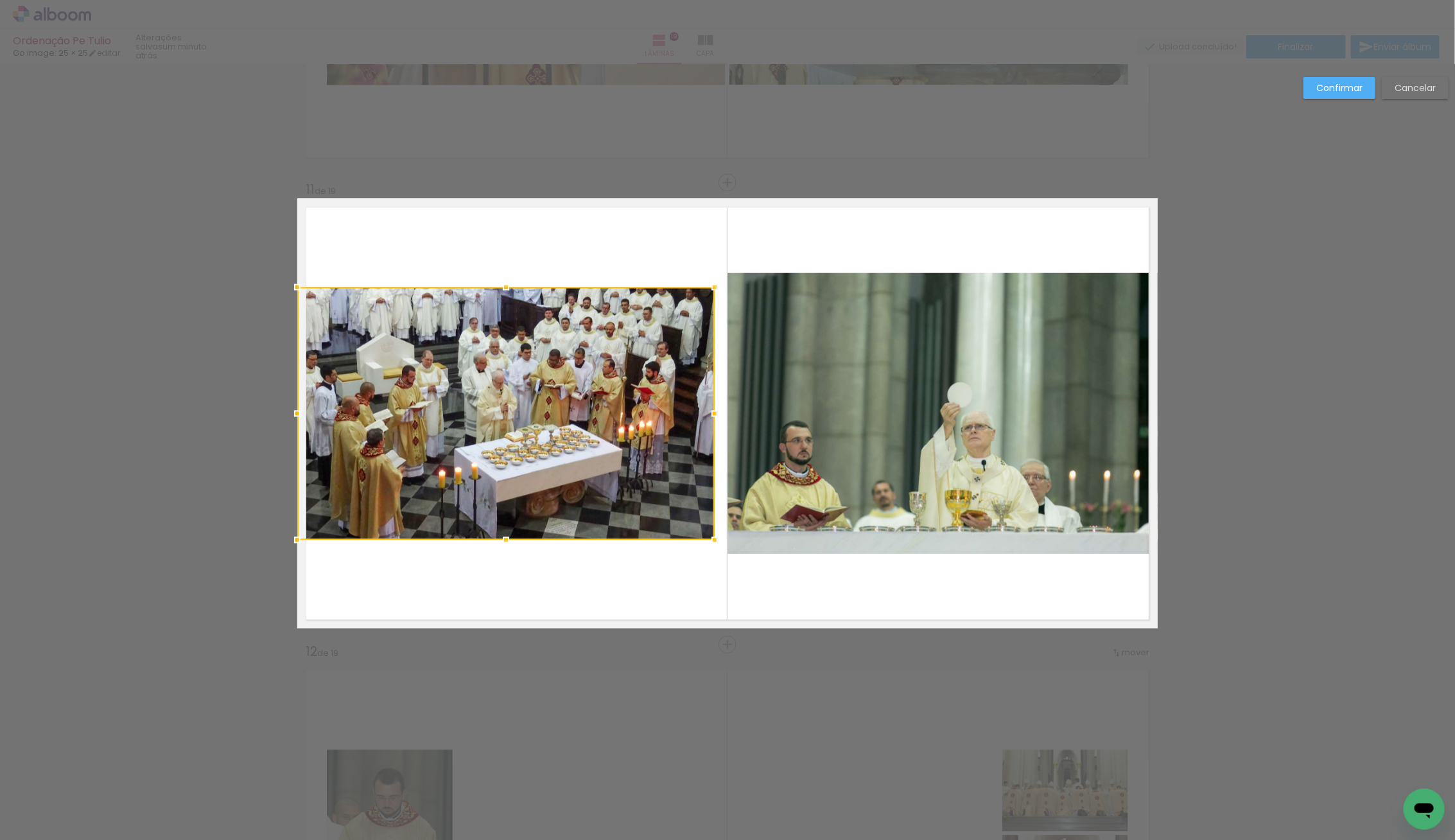
click at [717, 414] on div at bounding box center [714, 413] width 25 height 25
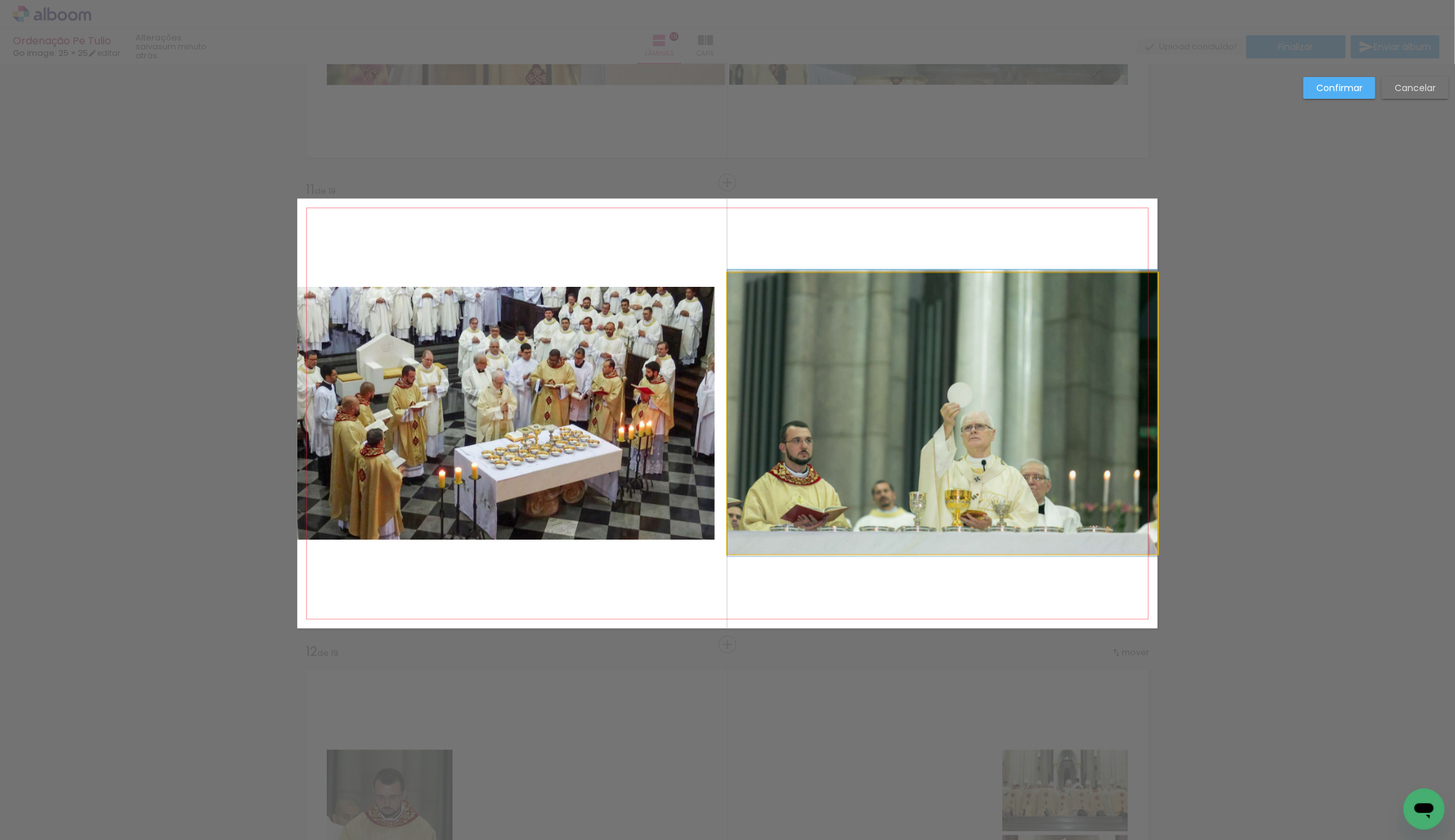
click at [782, 424] on quentale-photo at bounding box center [942, 413] width 430 height 281
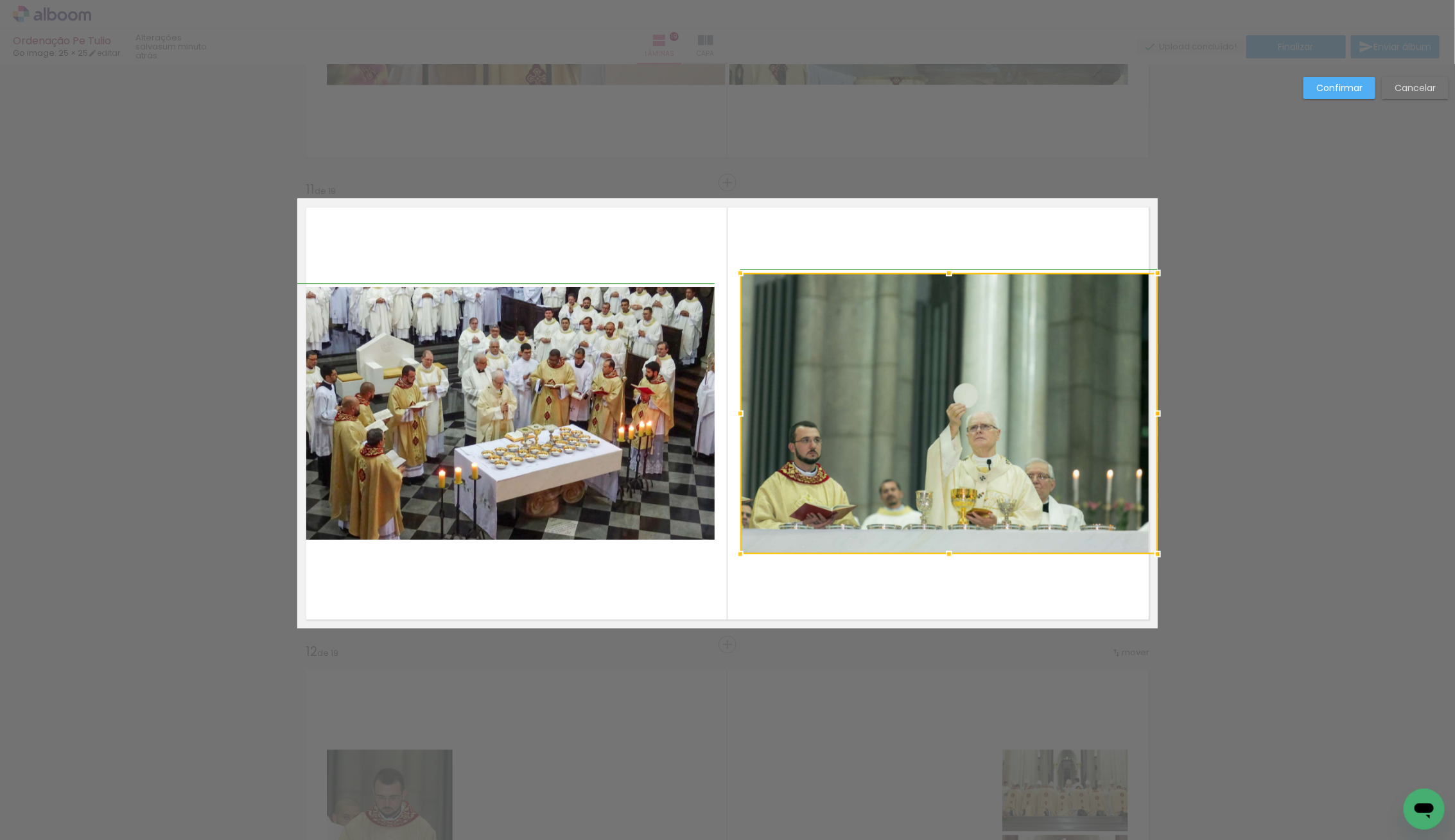
drag, startPoint x: 732, startPoint y: 412, endPoint x: 740, endPoint y: 414, distance: 8.2
click at [740, 414] on div at bounding box center [739, 413] width 25 height 25
click at [544, 412] on album-spread "11 de 19" at bounding box center [727, 413] width 860 height 430
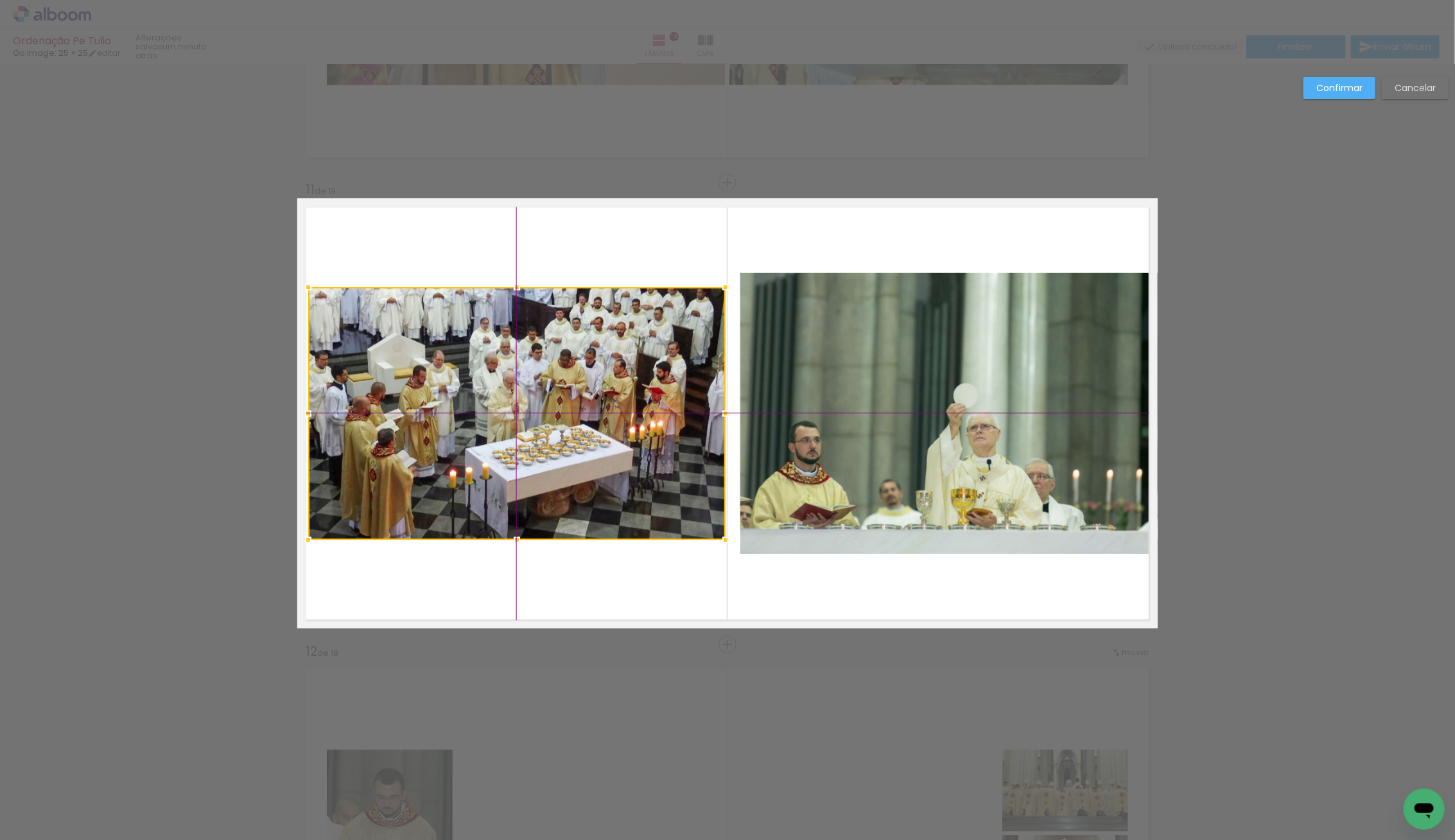
drag, startPoint x: 505, startPoint y: 413, endPoint x: 508, endPoint y: 405, distance: 8.5
click at [508, 405] on div at bounding box center [517, 413] width 417 height 253
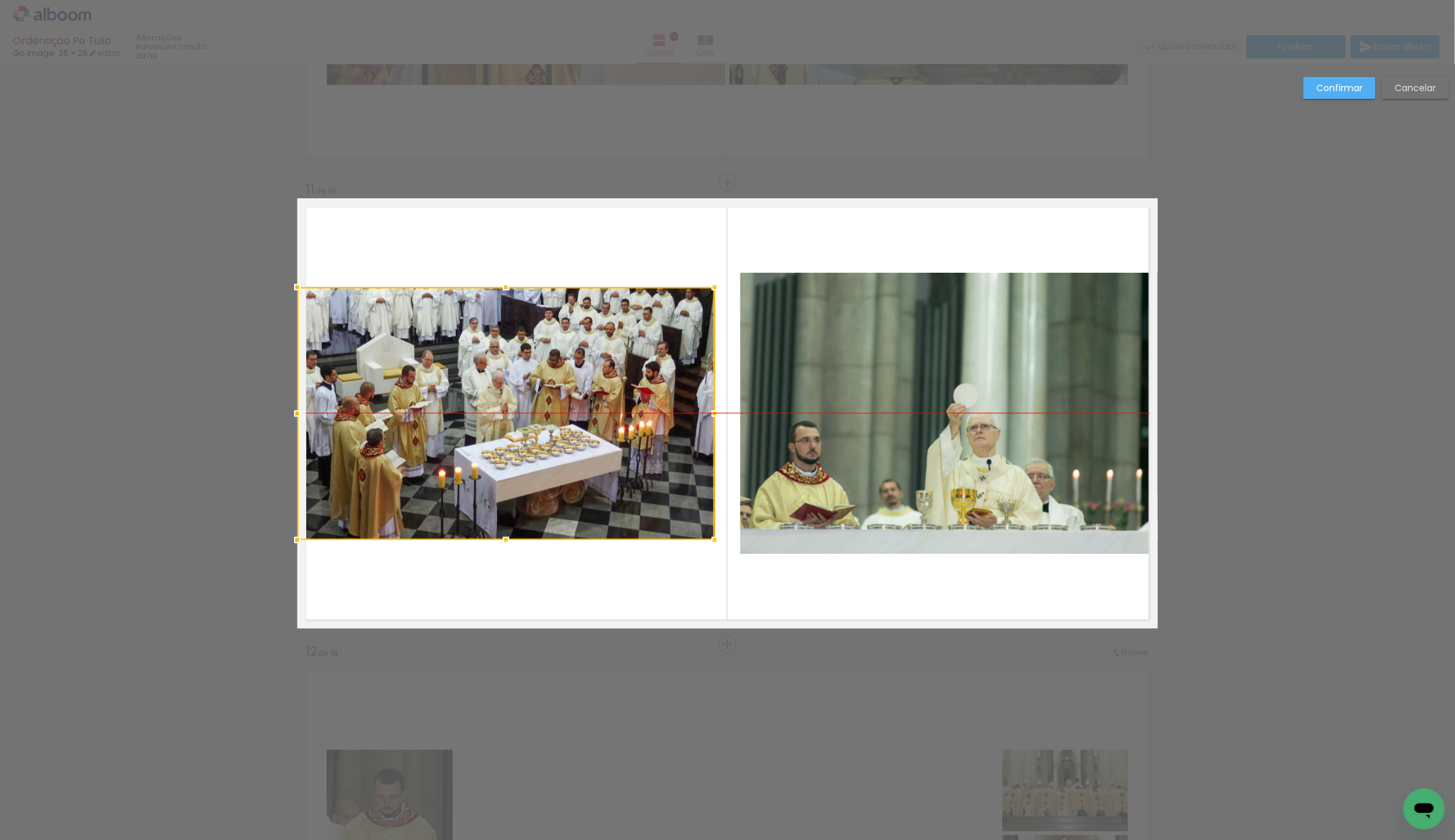
drag, startPoint x: 568, startPoint y: 408, endPoint x: 557, endPoint y: 409, distance: 11.0
click at [557, 409] on div at bounding box center [505, 413] width 417 height 253
click at [593, 413] on div at bounding box center [506, 413] width 417 height 253
click at [1341, 95] on paper-button "Confirmar" at bounding box center [1339, 88] width 72 height 22
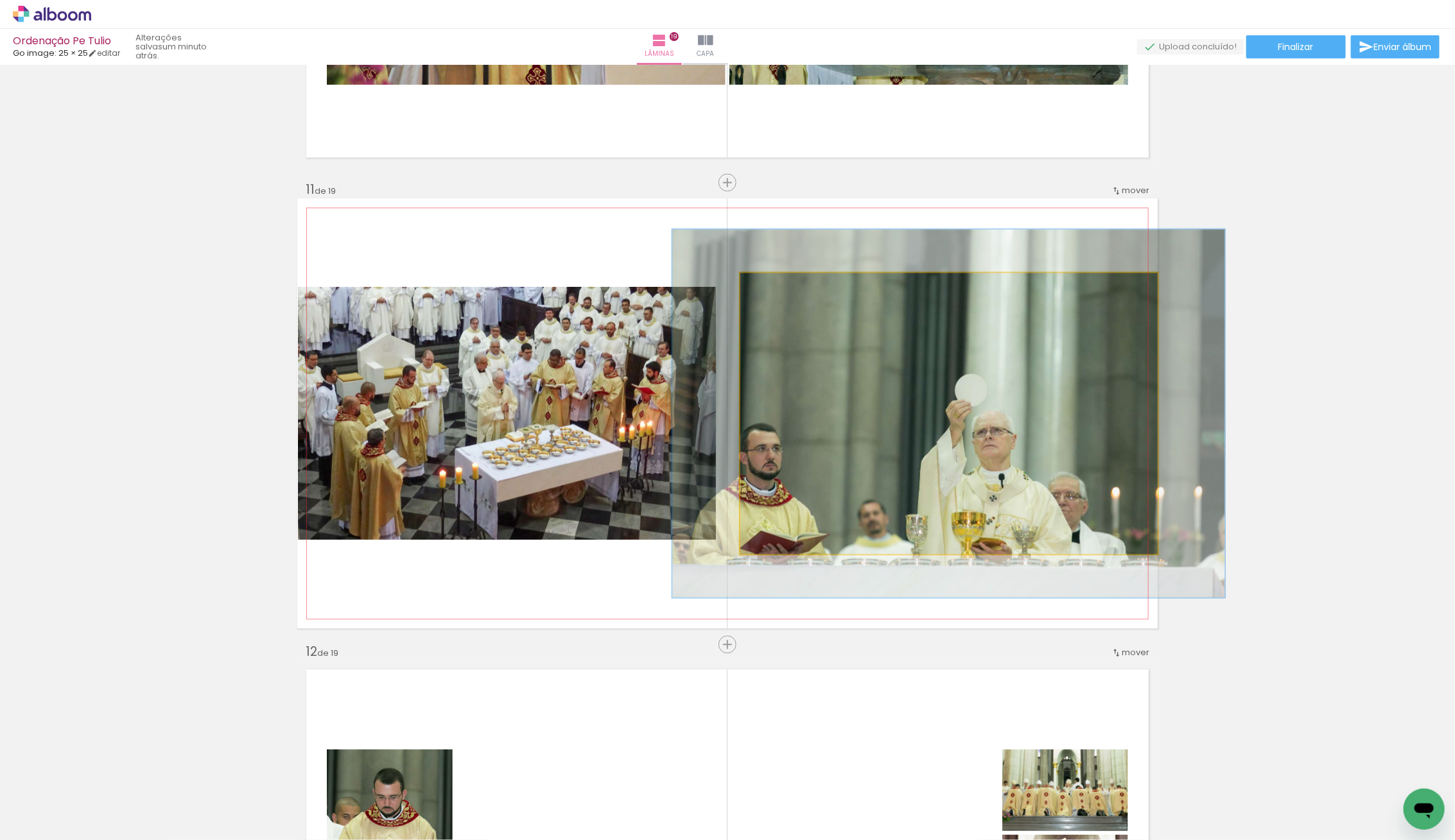
drag, startPoint x: 768, startPoint y: 291, endPoint x: 811, endPoint y: 315, distance: 49.2
click at [782, 292] on div at bounding box center [783, 286] width 20 height 20
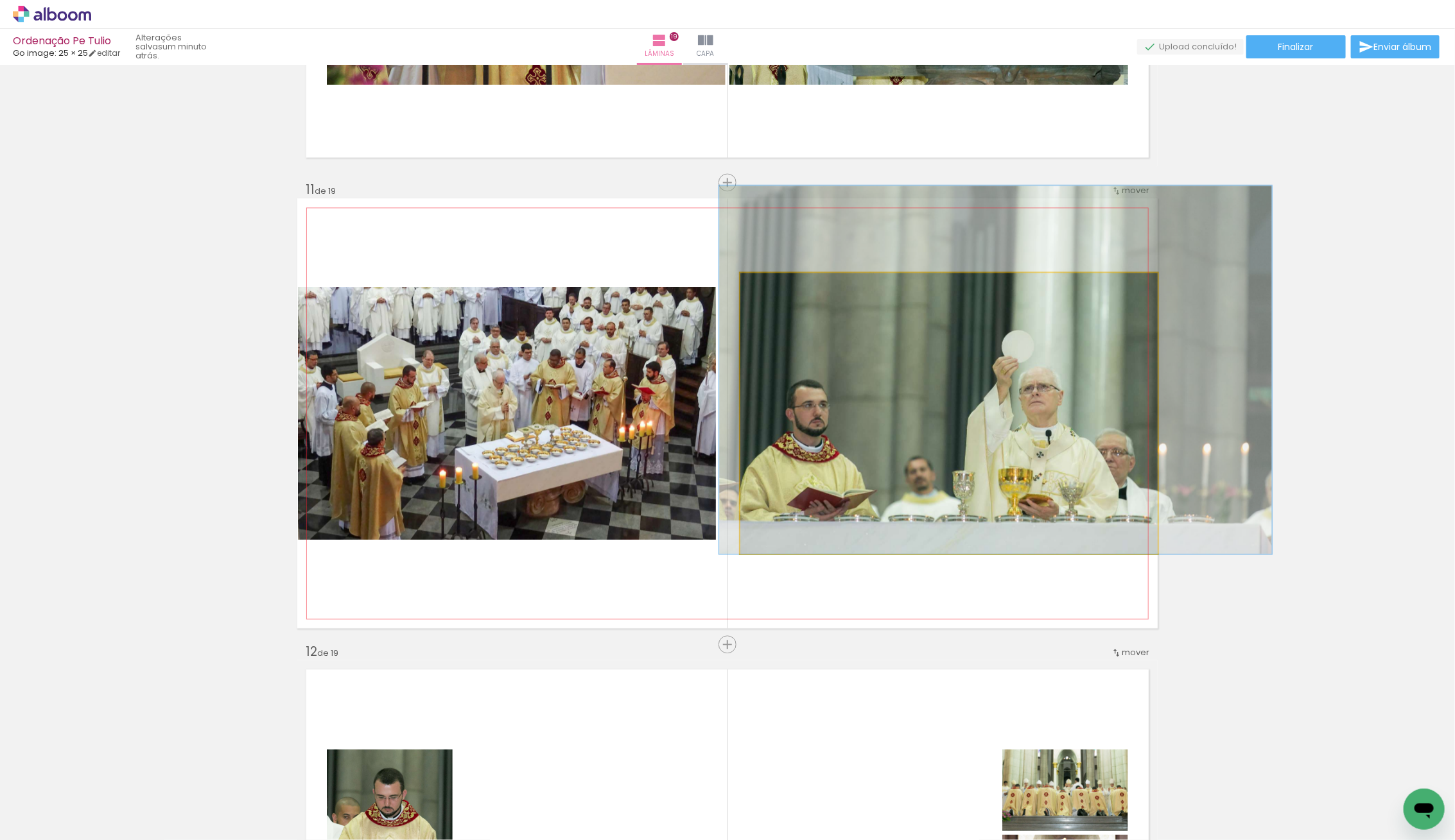
drag, startPoint x: 948, startPoint y: 429, endPoint x: 993, endPoint y: 378, distance: 68.0
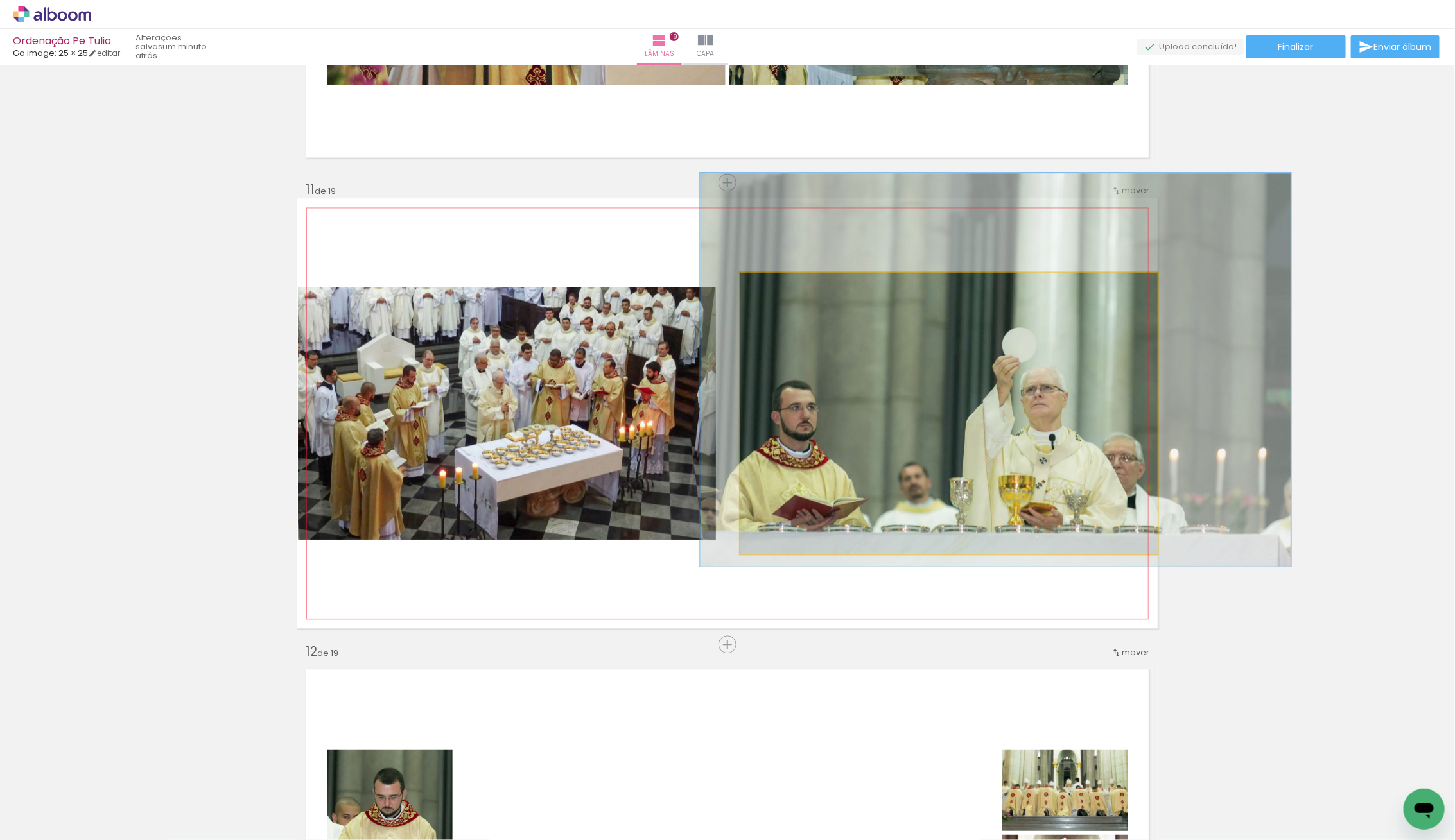
drag, startPoint x: 802, startPoint y: 292, endPoint x: 793, endPoint y: 299, distance: 11.4
click at [793, 299] on quentale-photo at bounding box center [949, 413] width 417 height 281
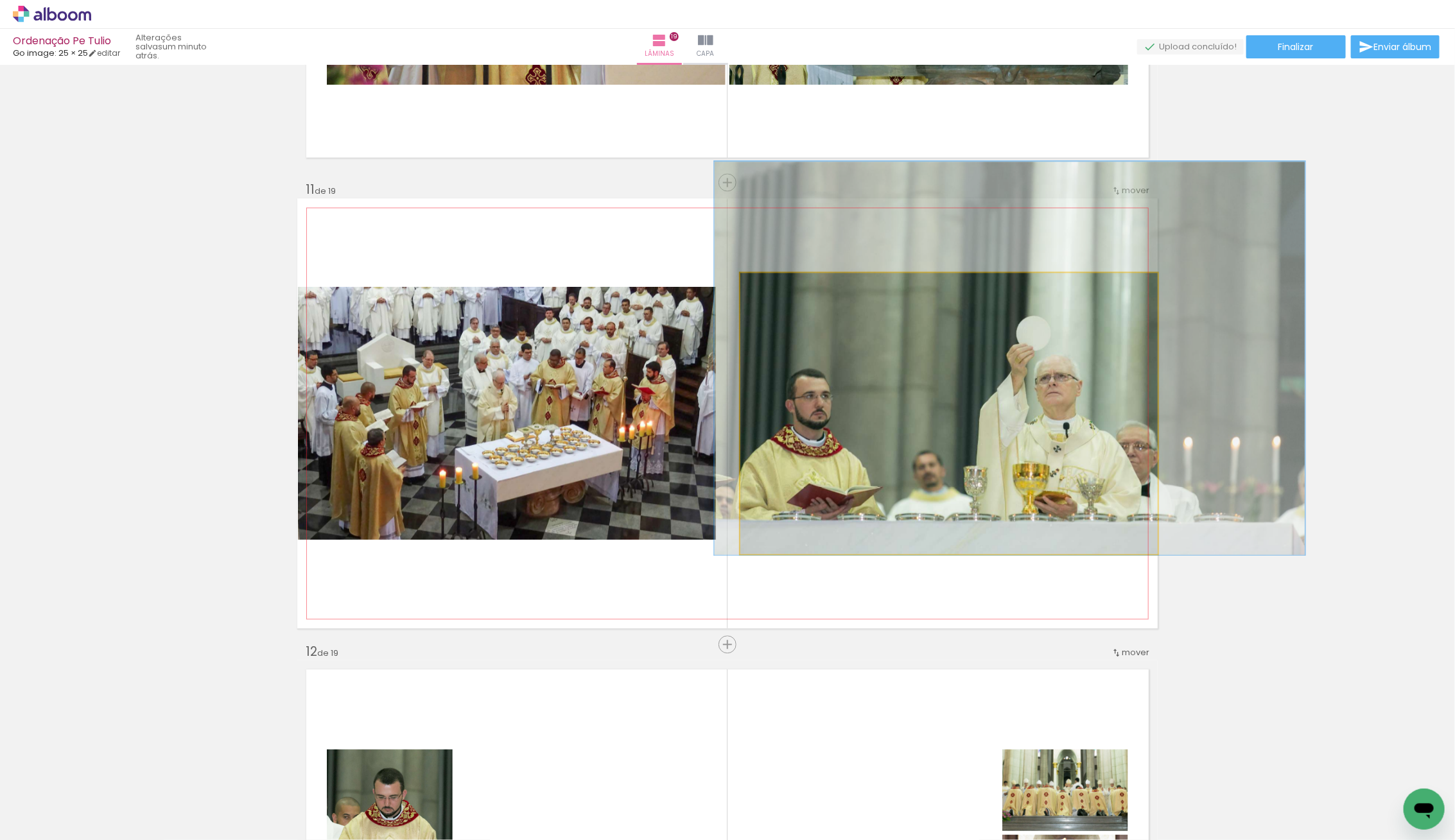
drag, startPoint x: 1000, startPoint y: 434, endPoint x: 1015, endPoint y: 422, distance: 19.2
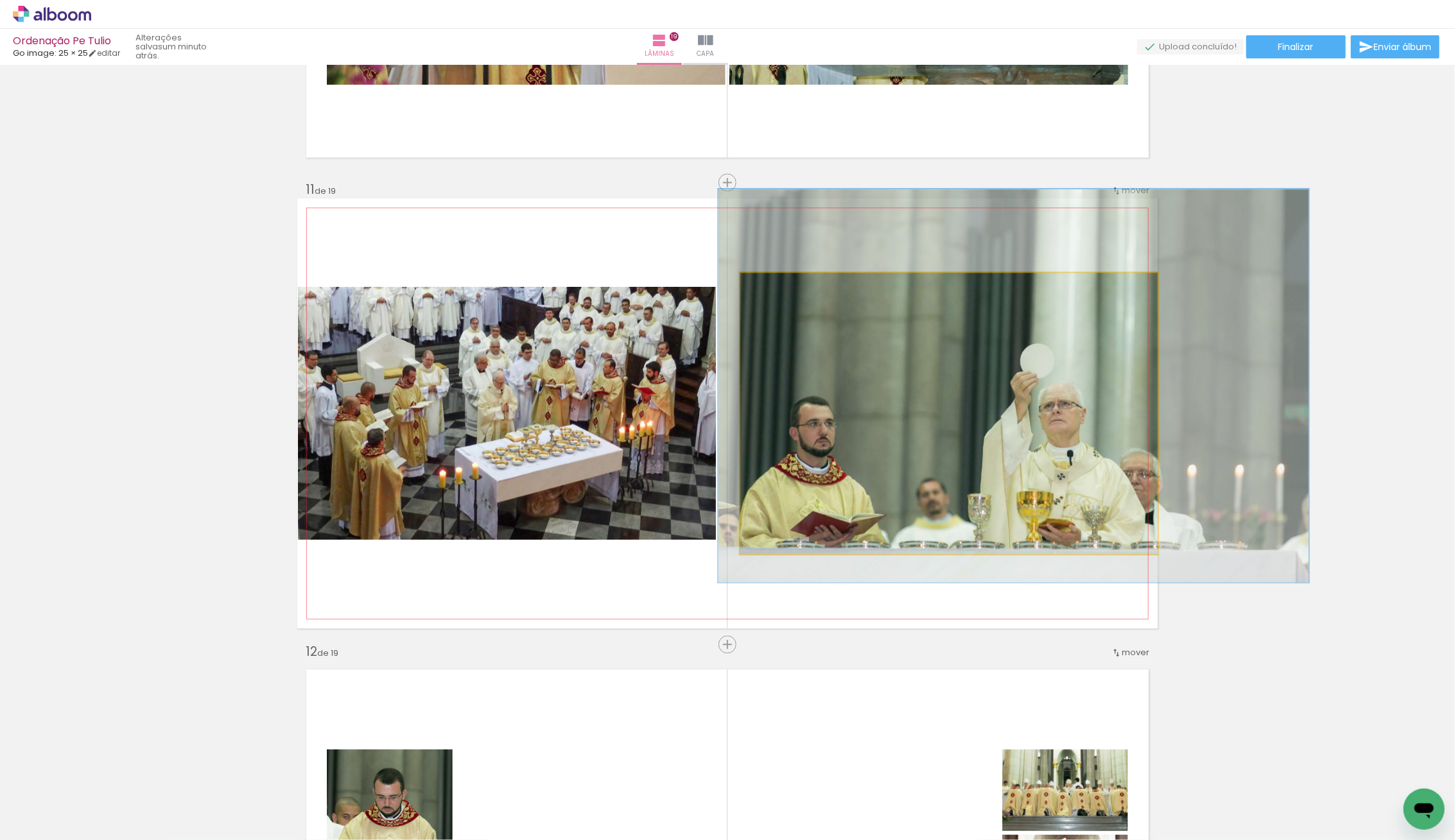
drag, startPoint x: 1014, startPoint y: 424, endPoint x: 1020, endPoint y: 450, distance: 26.7
click at [1020, 450] on div at bounding box center [1013, 385] width 590 height 393
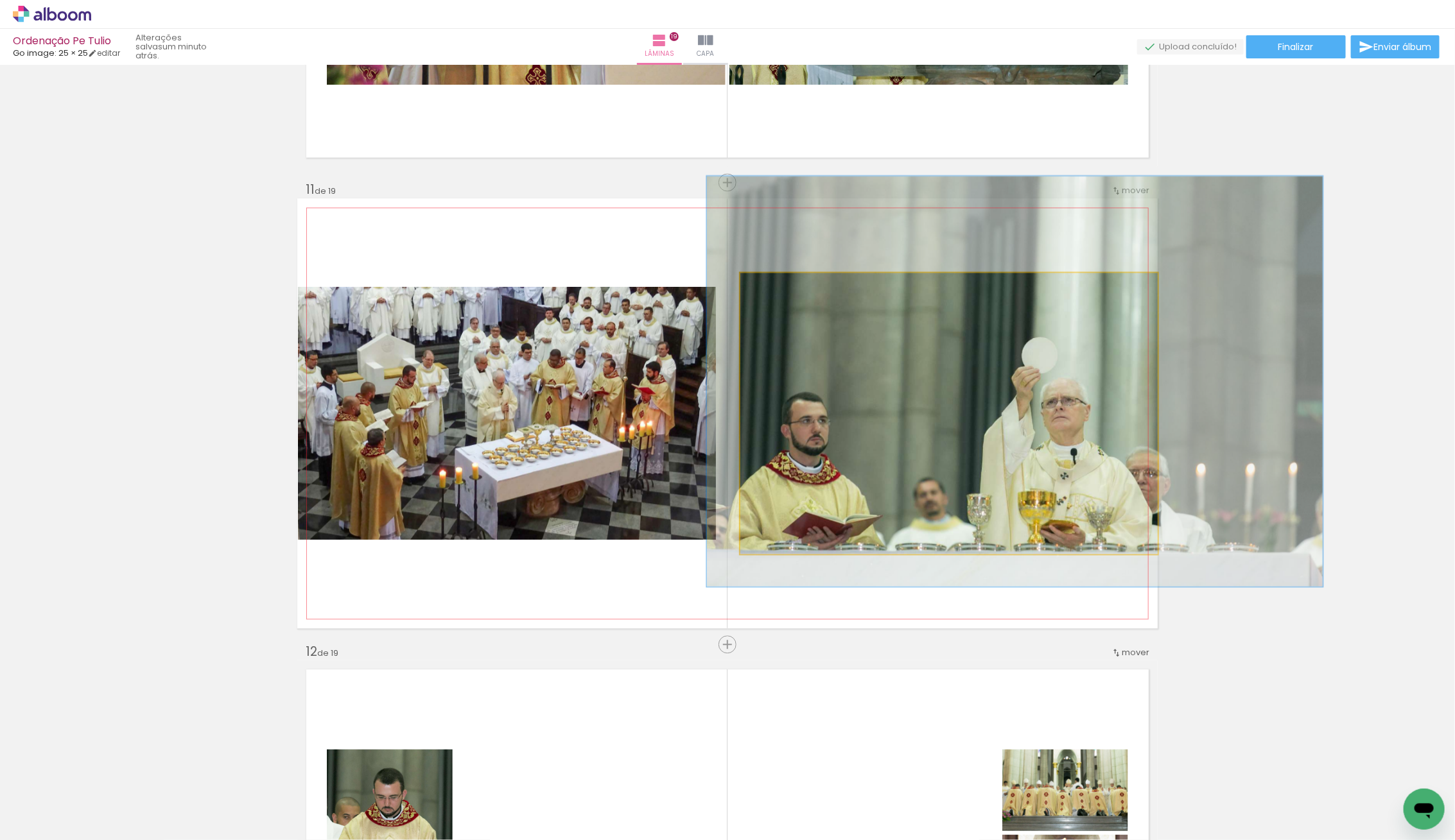
type paper-slider "146"
click at [789, 291] on div at bounding box center [792, 286] width 20 height 20
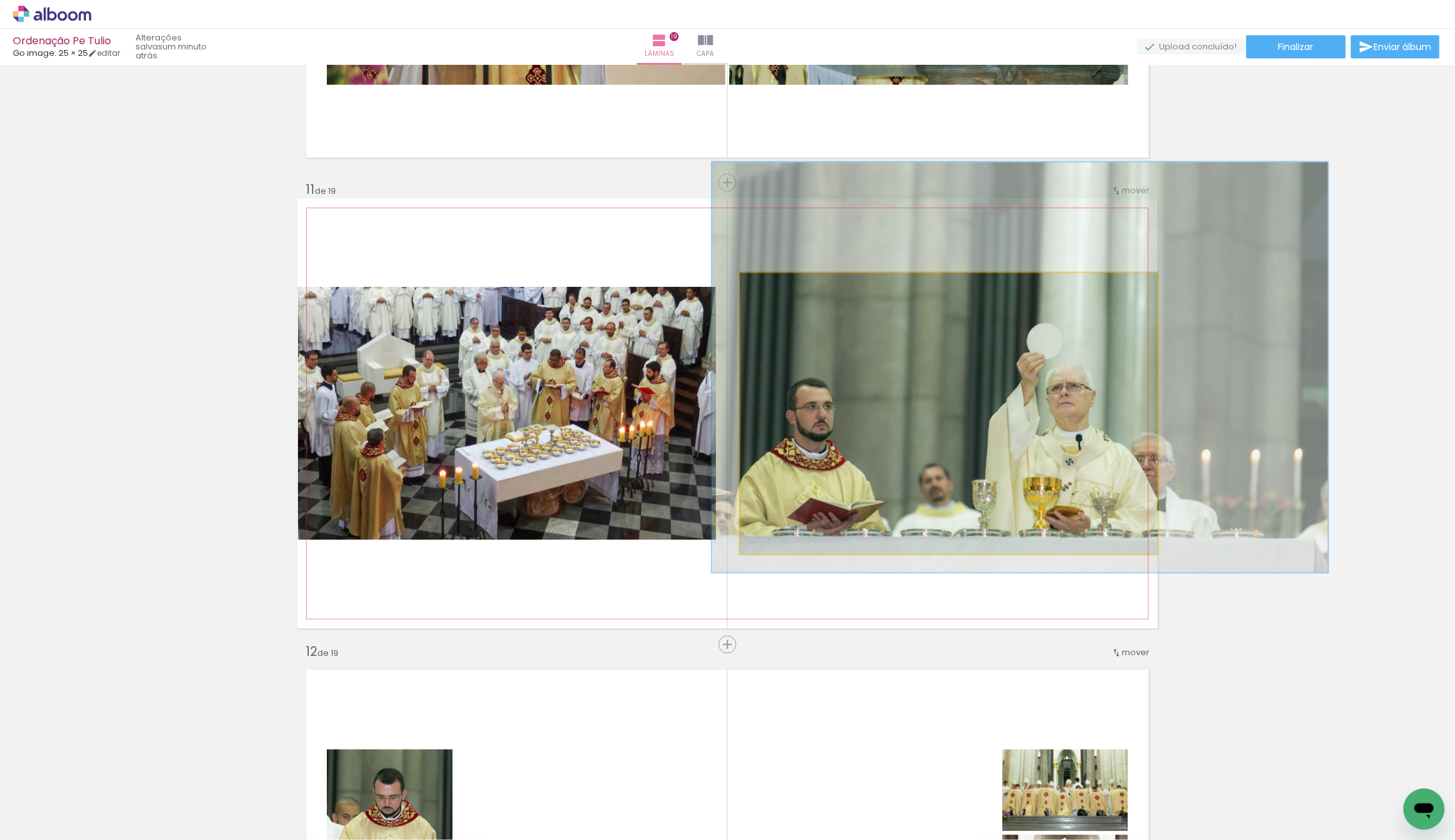
drag, startPoint x: 859, startPoint y: 431, endPoint x: 864, endPoint y: 417, distance: 14.9
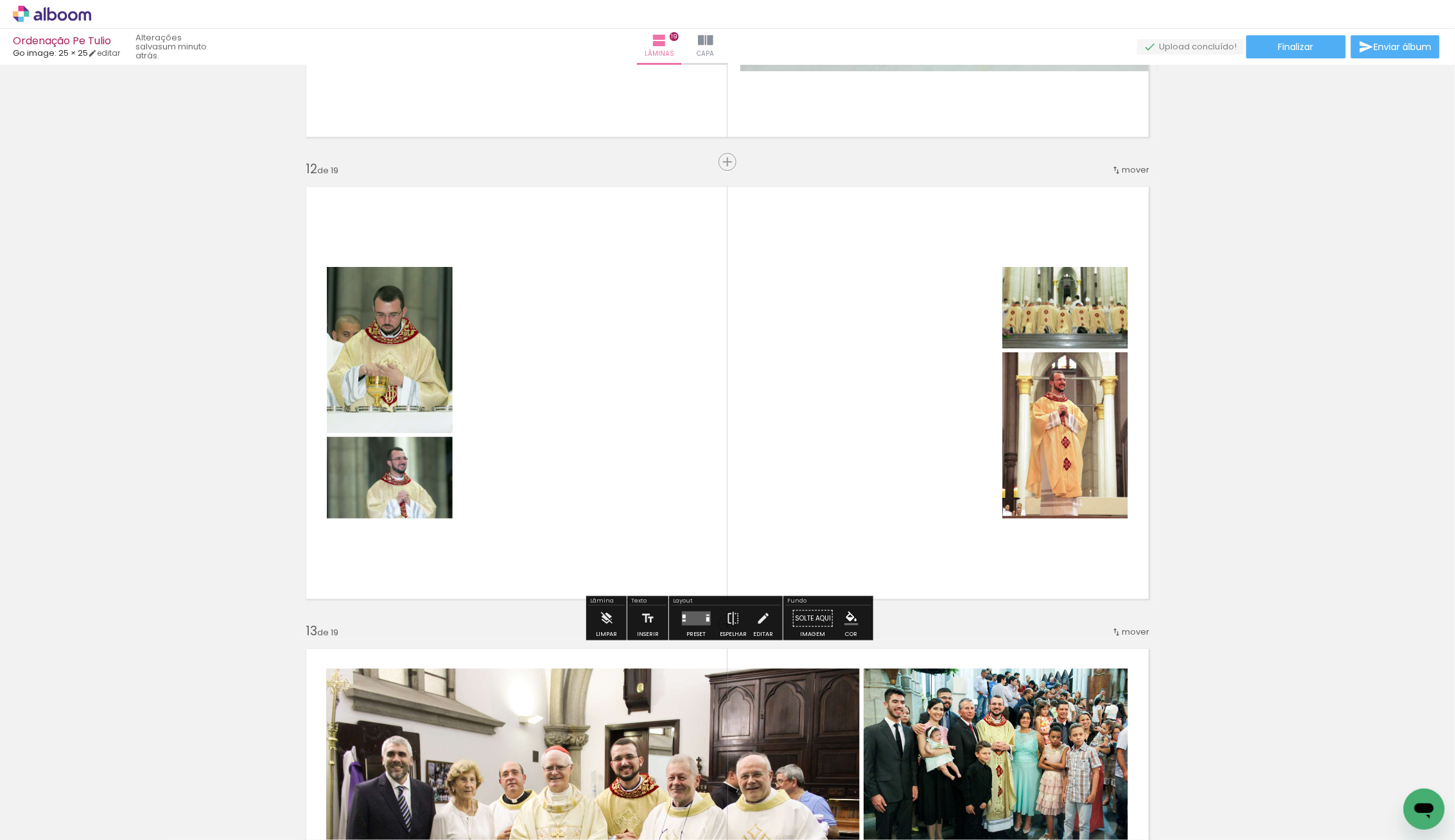
scroll to position [5008, 0]
drag, startPoint x: 694, startPoint y: 611, endPoint x: 711, endPoint y: 603, distance: 18.8
click at [696, 611] on quentale-layouter at bounding box center [696, 618] width 29 height 14
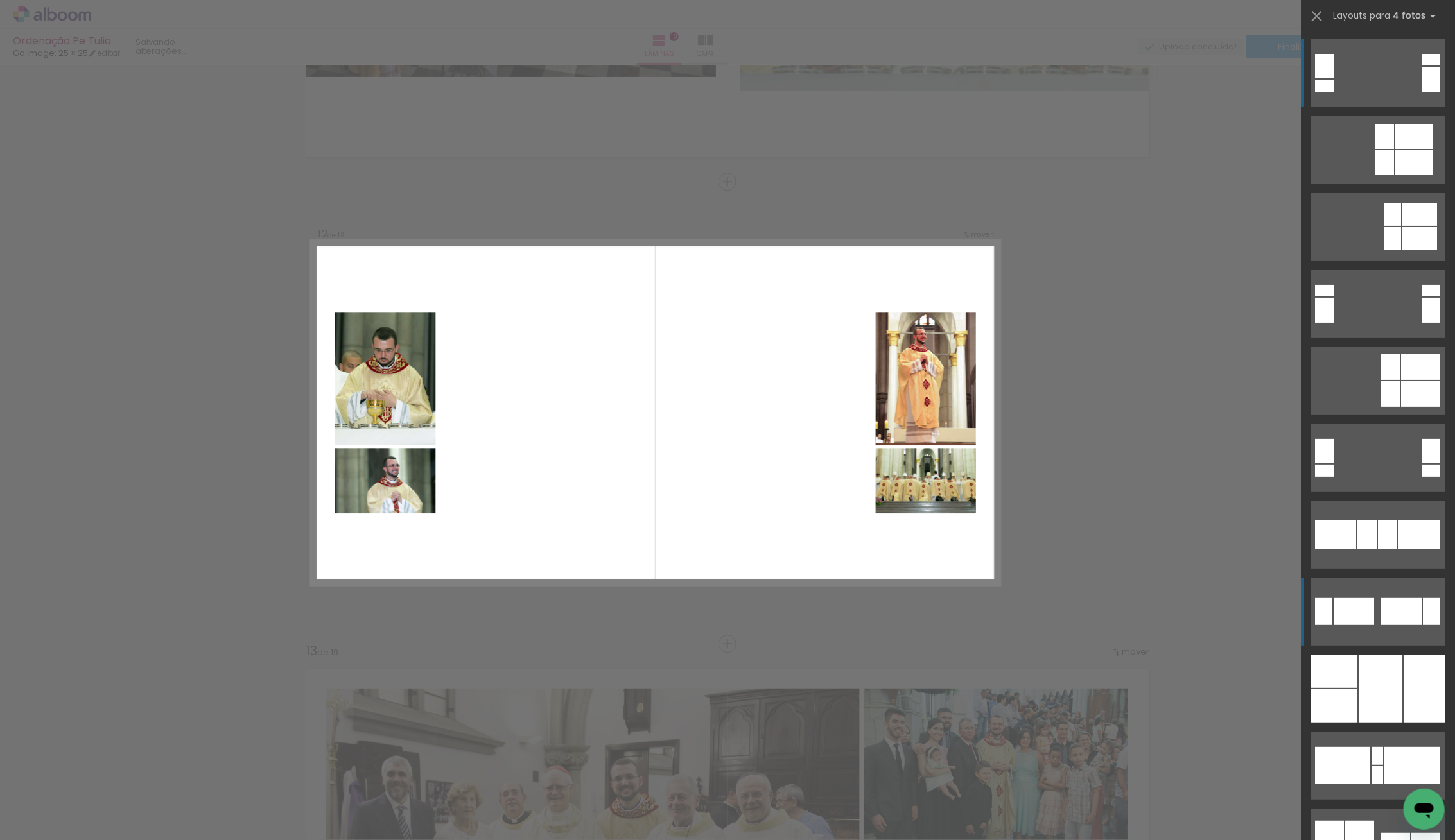
scroll to position [4987, 0]
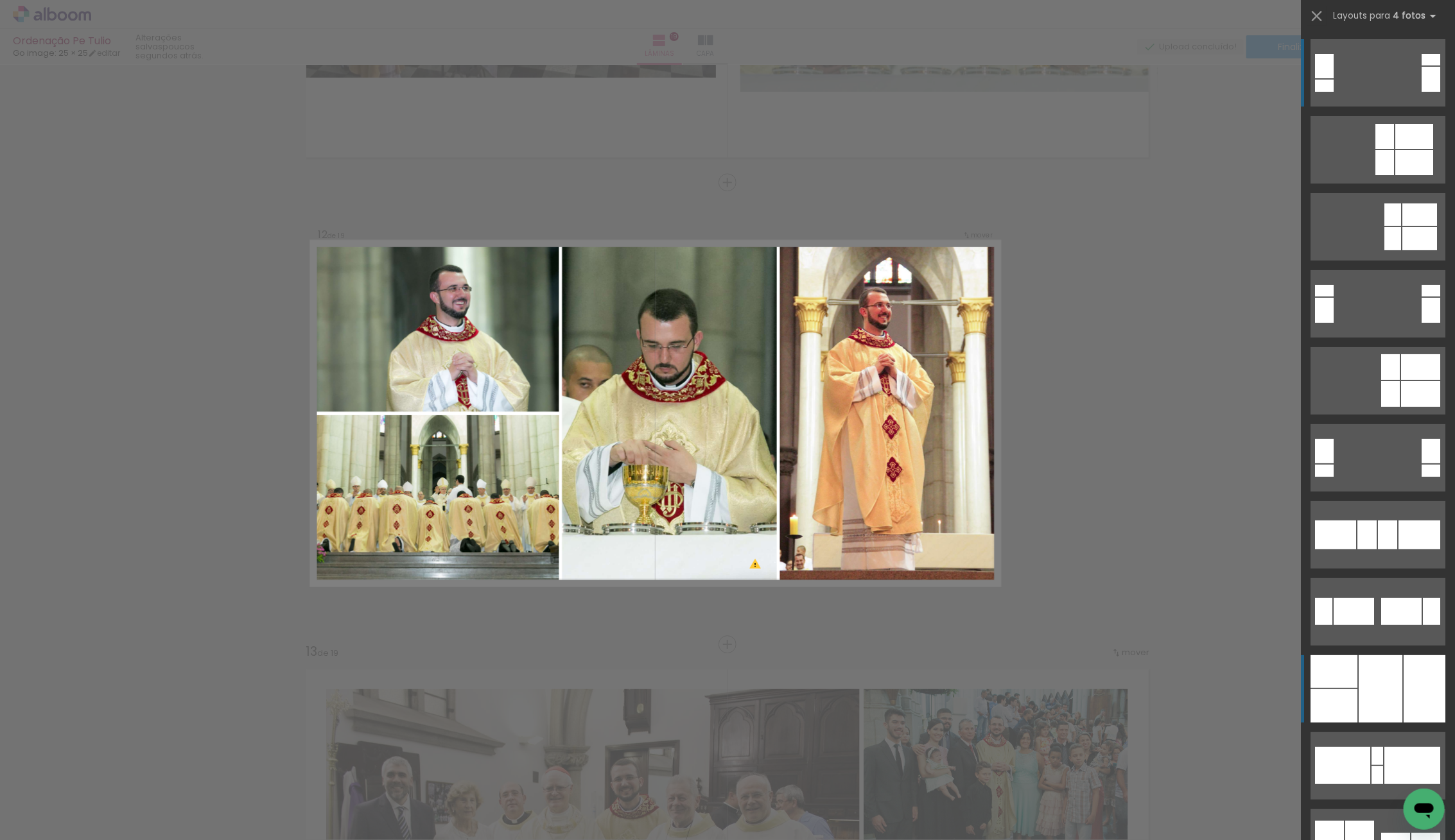
click at [1361, 677] on div at bounding box center [1381, 688] width 44 height 67
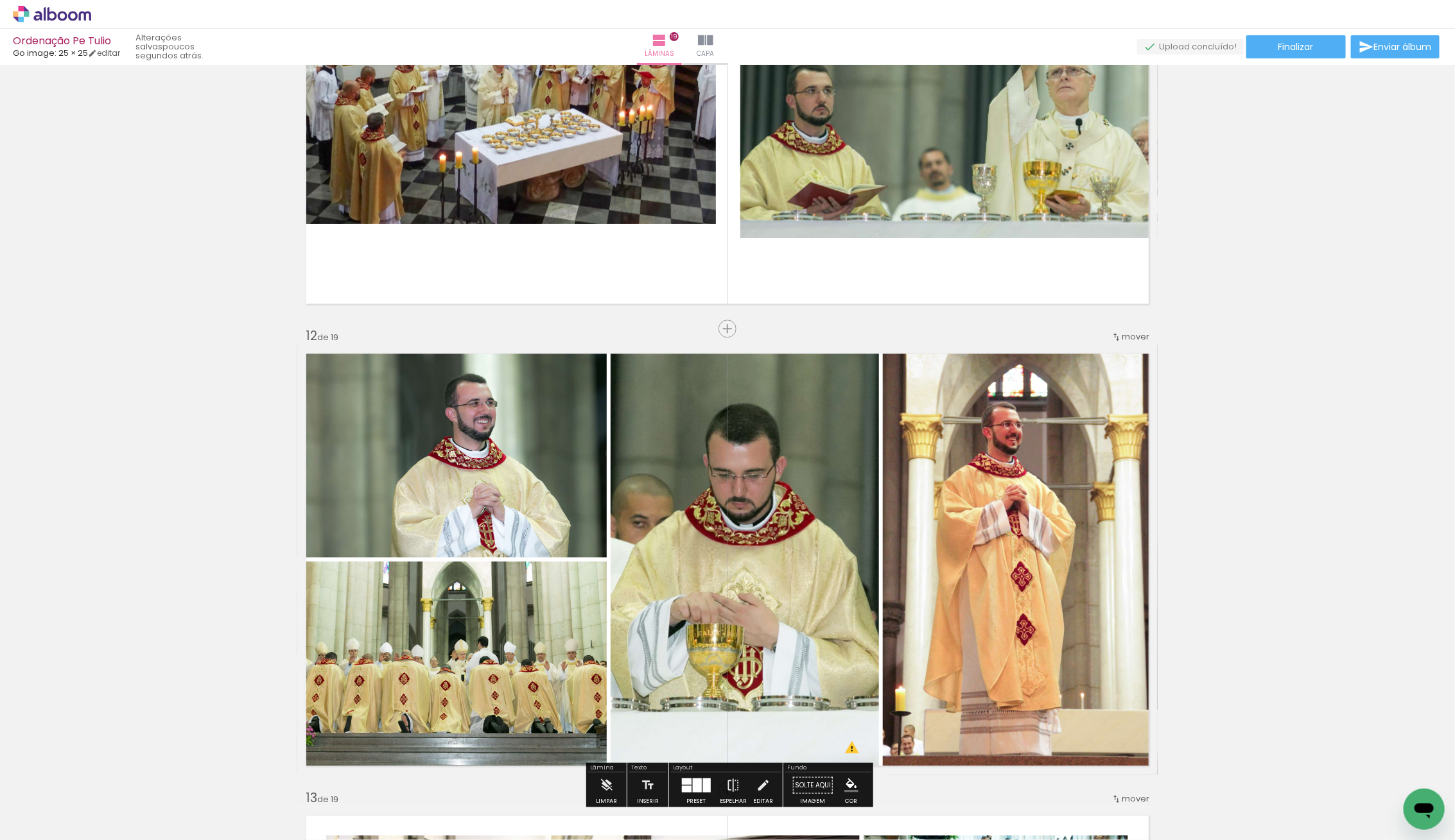
scroll to position [4839, 0]
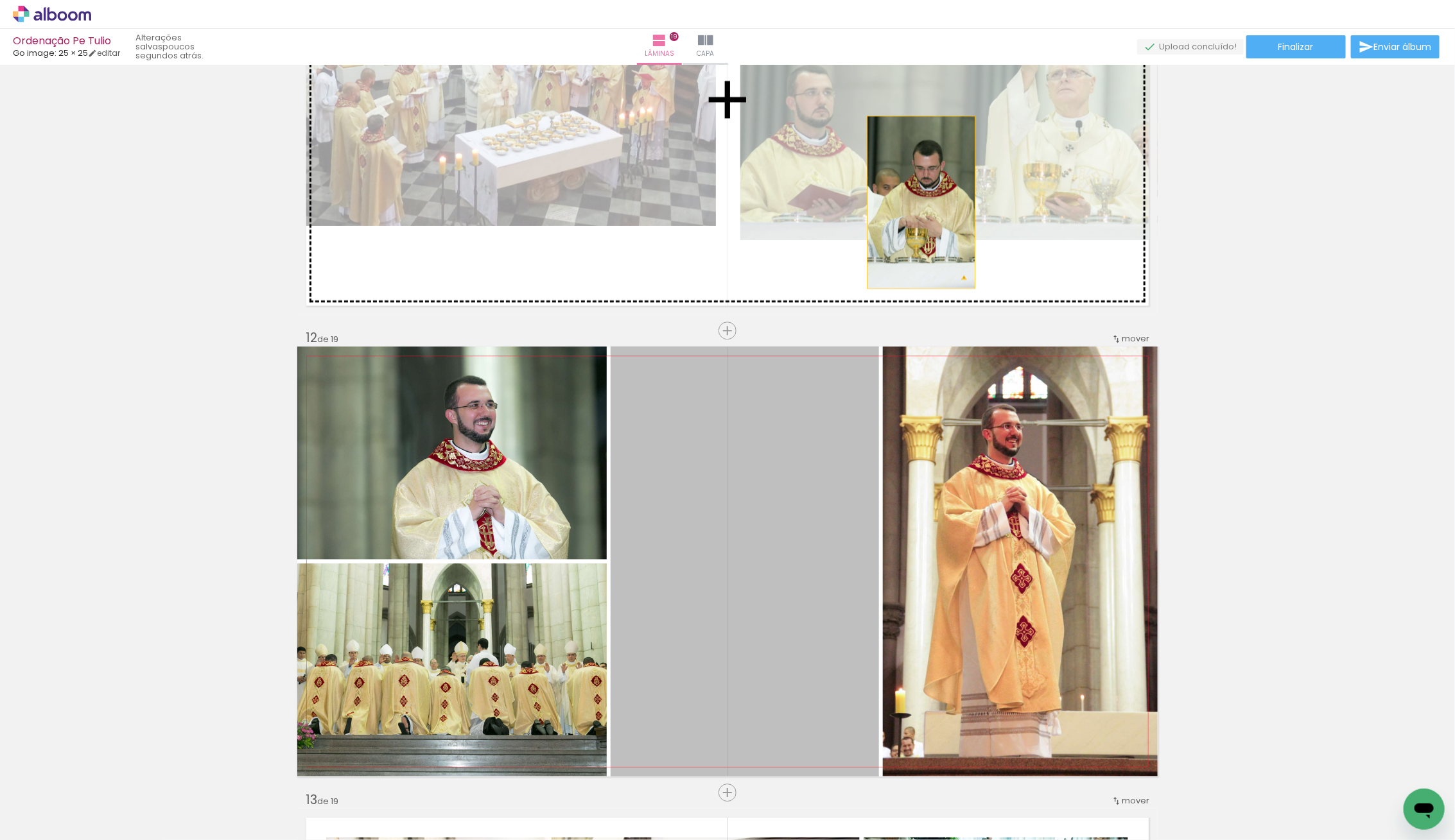
drag, startPoint x: 737, startPoint y: 517, endPoint x: 931, endPoint y: 193, distance: 377.6
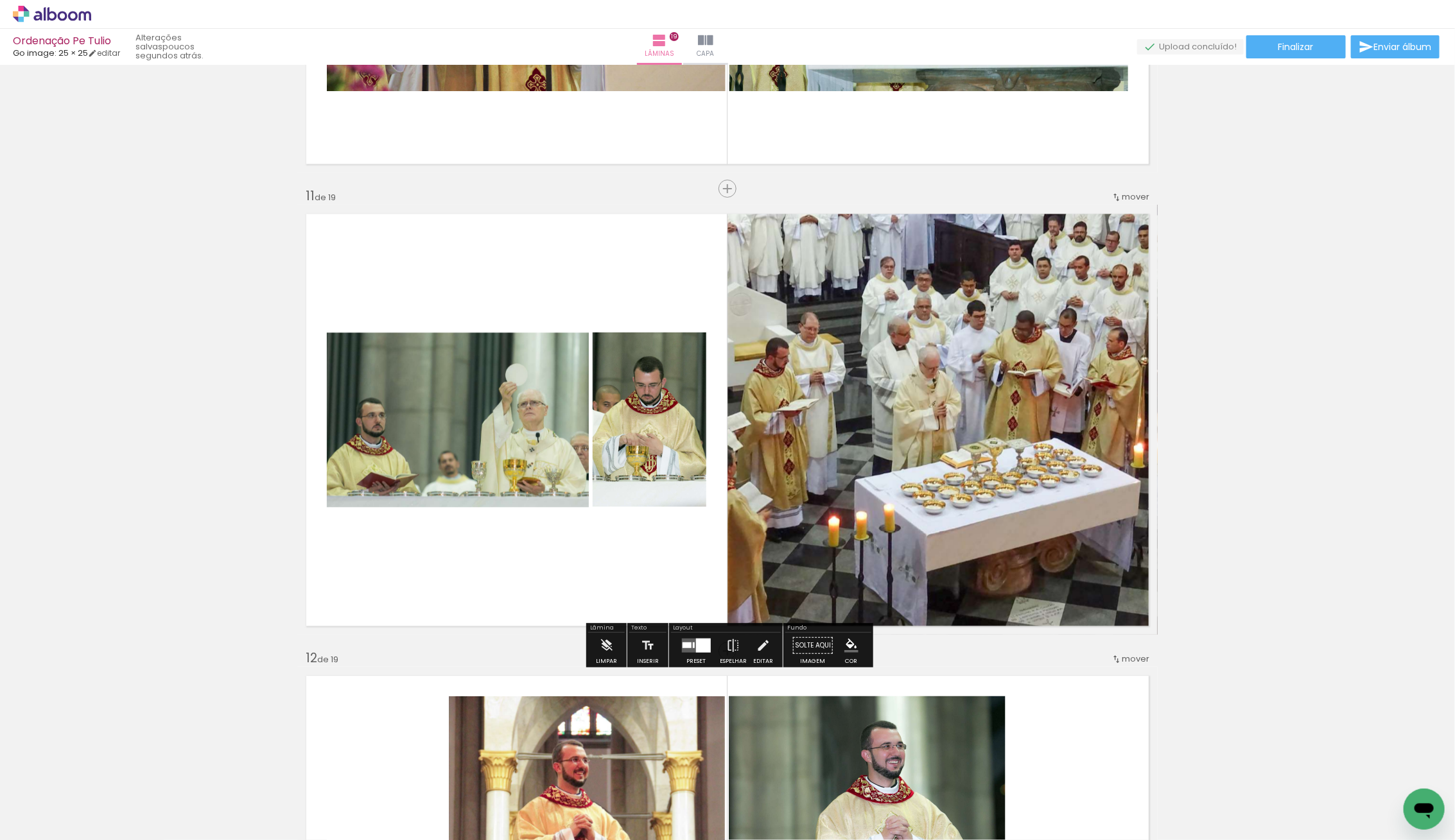
scroll to position [4518, 0]
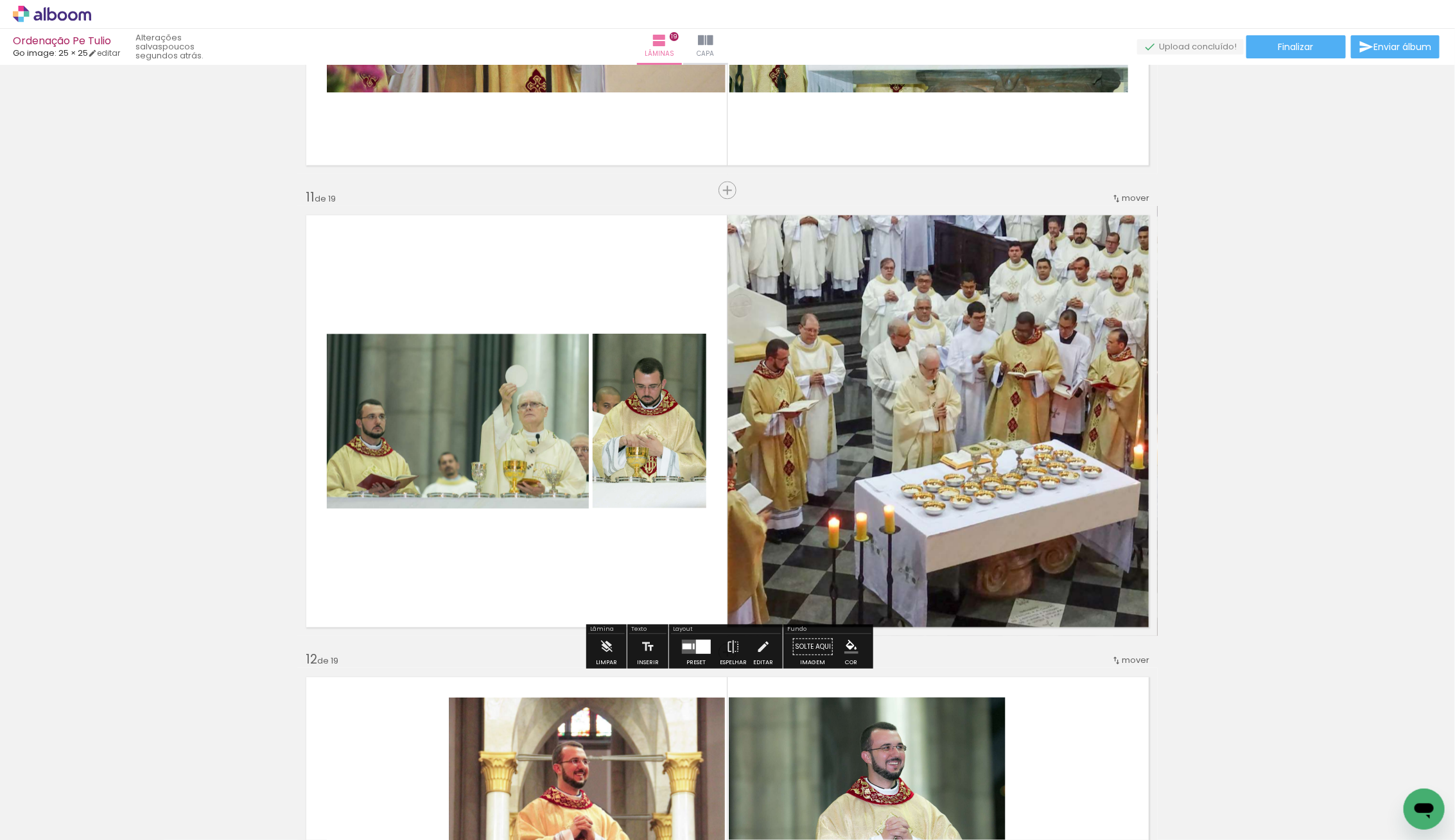
click at [698, 643] on div at bounding box center [703, 647] width 15 height 14
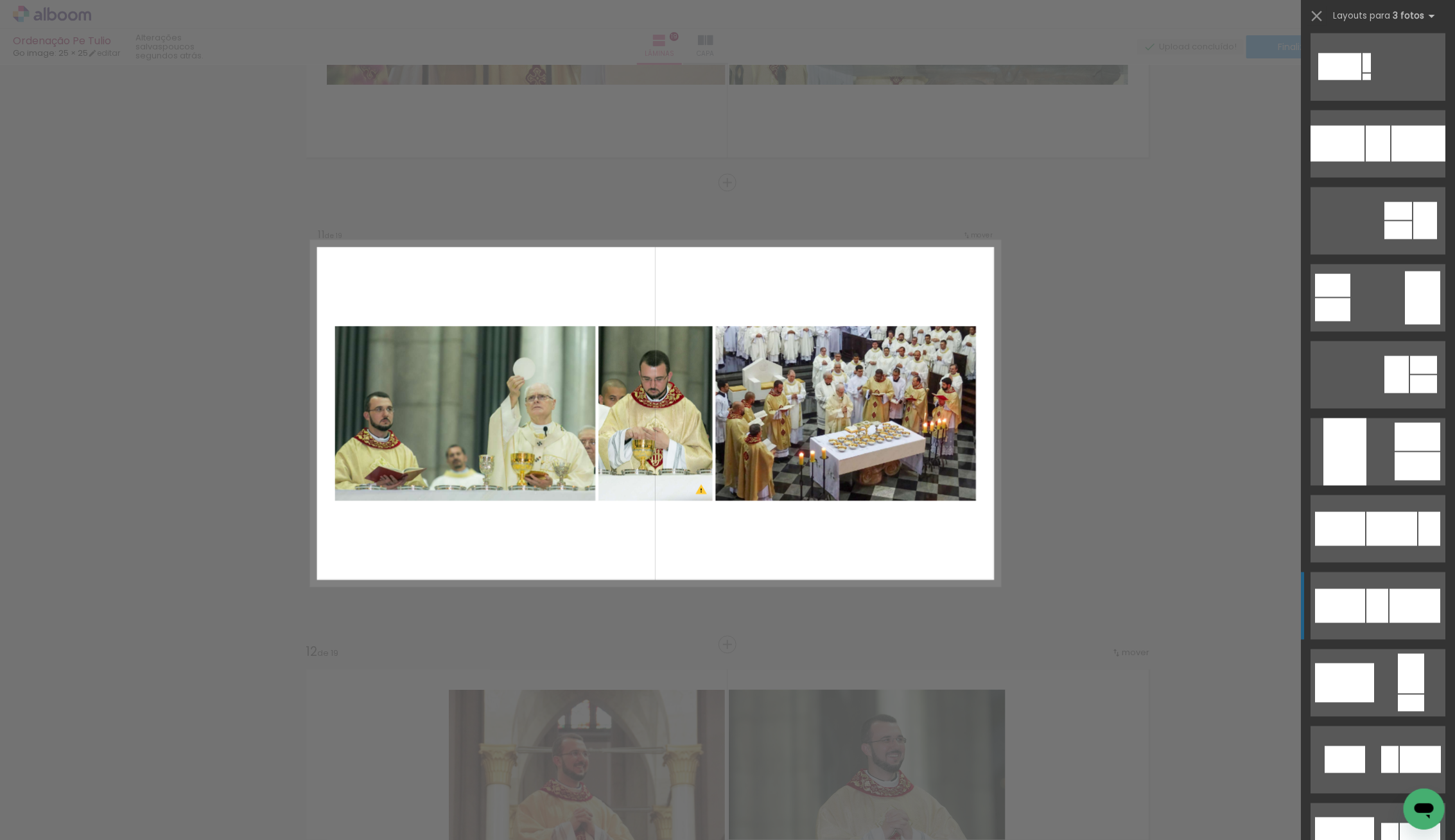
scroll to position [1008, 0]
click at [1391, 592] on div at bounding box center [1415, 605] width 51 height 34
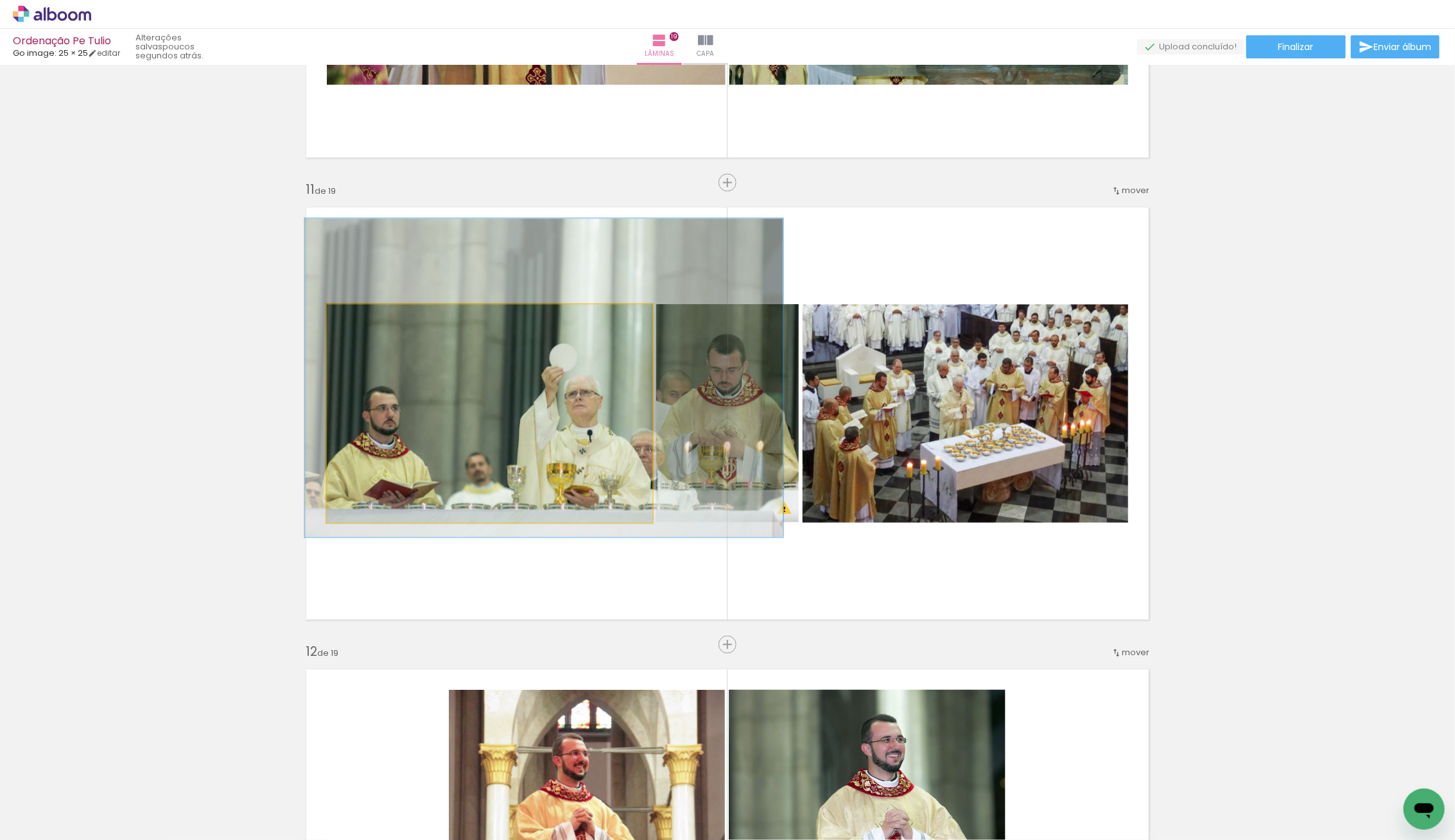
click at [549, 445] on quentale-photo at bounding box center [490, 413] width 326 height 218
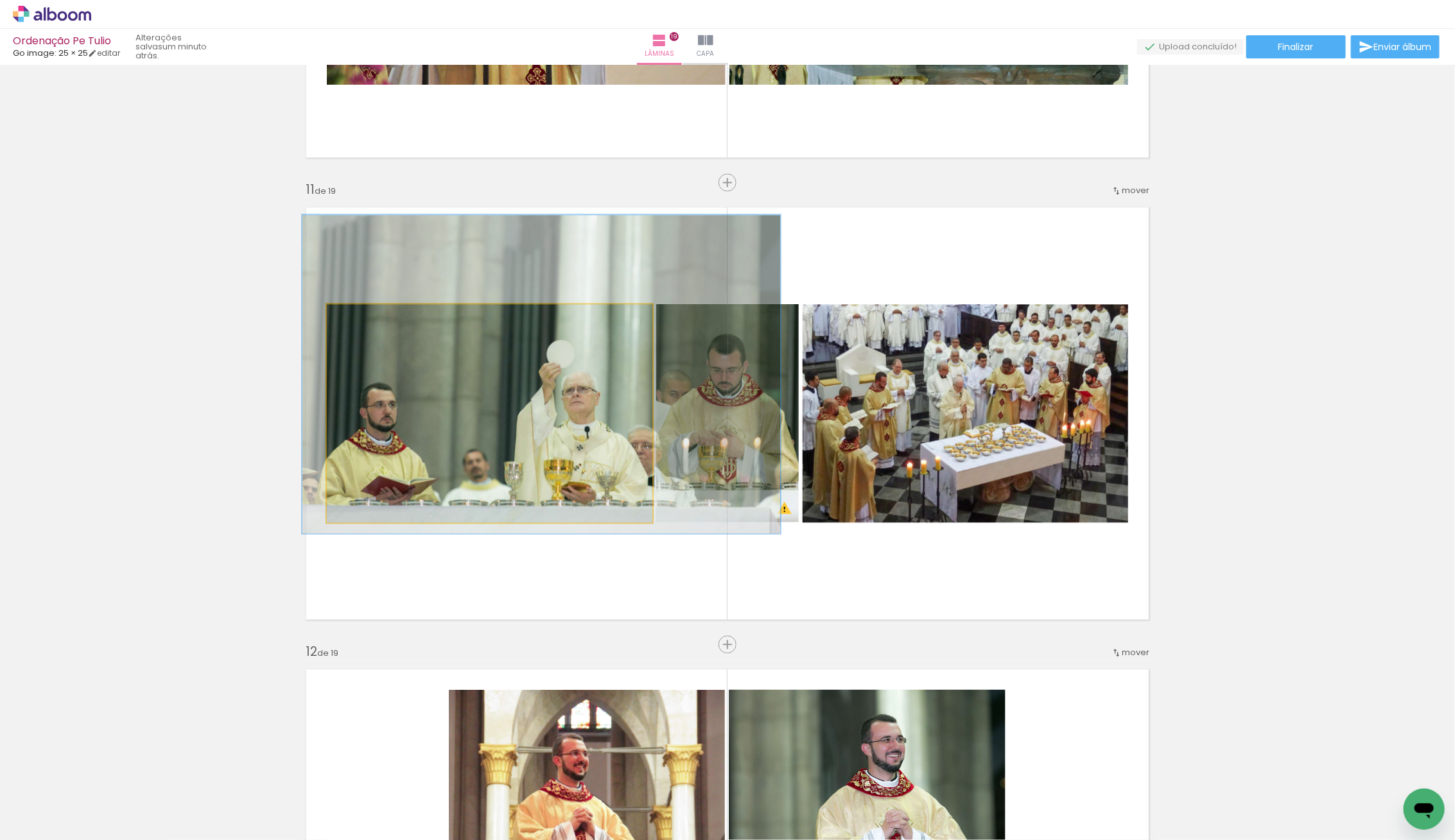
drag, startPoint x: 549, startPoint y: 445, endPoint x: 538, endPoint y: 446, distance: 11.0
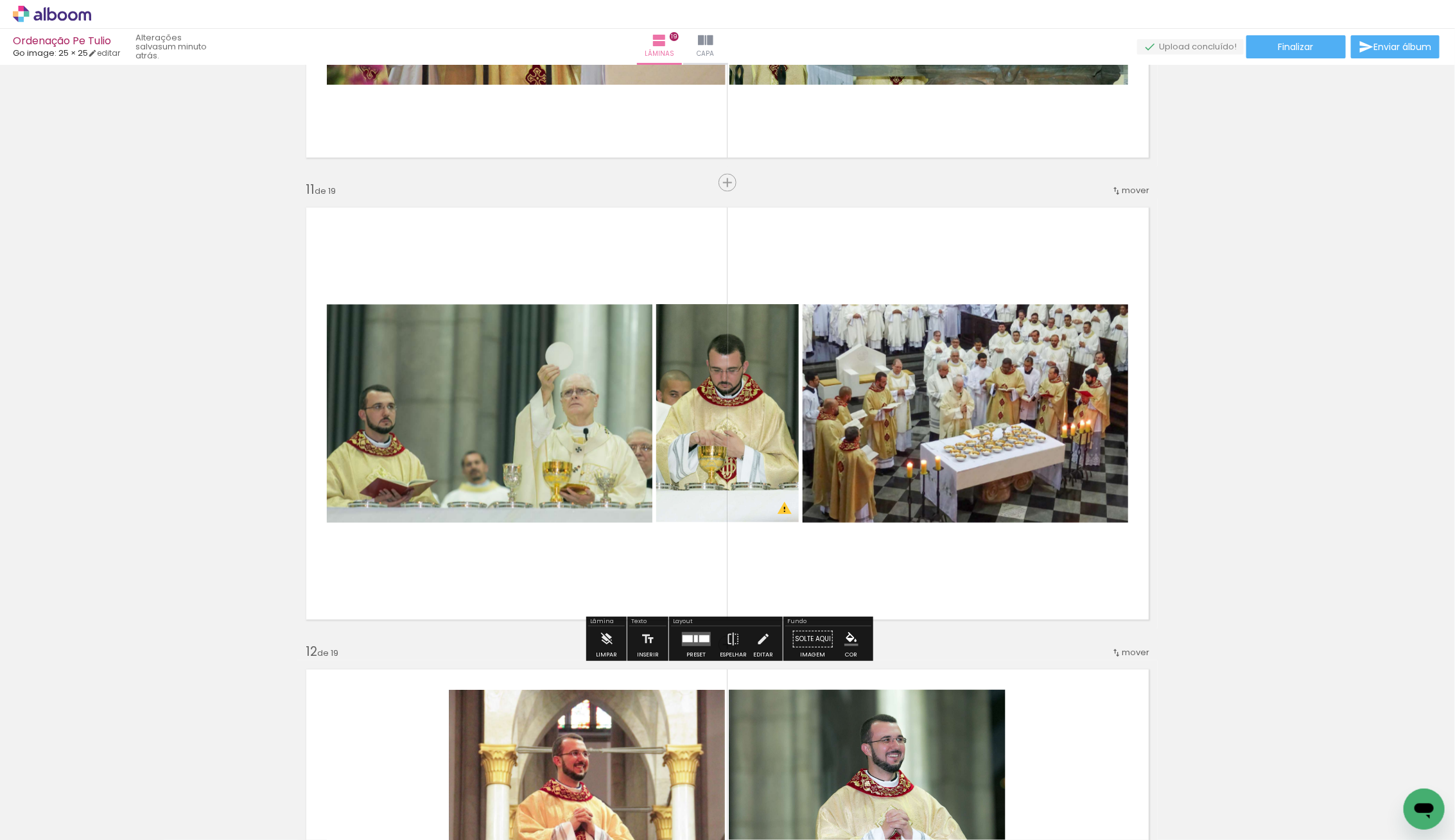
click at [494, 448] on quentale-photo at bounding box center [490, 413] width 326 height 218
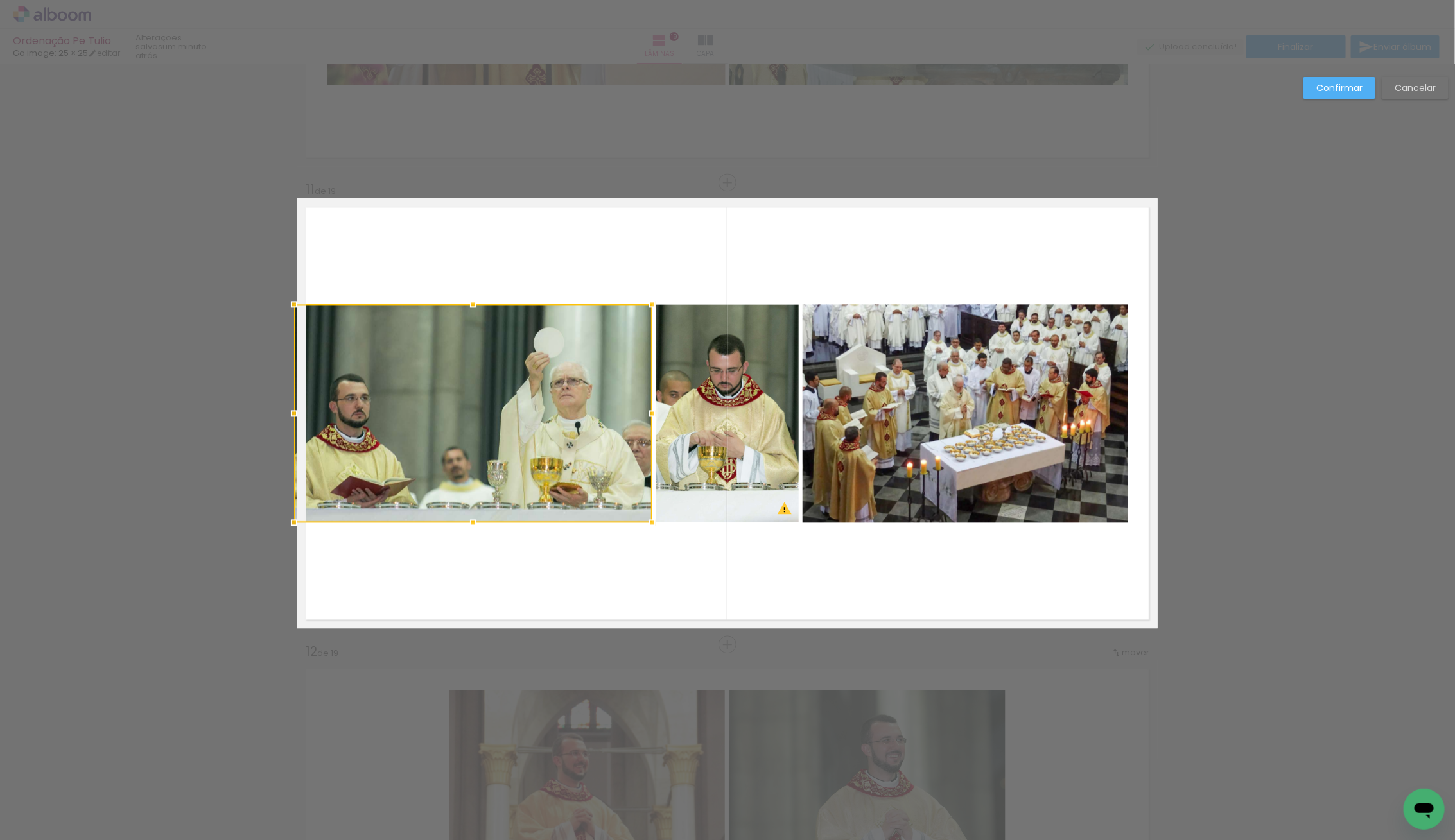
drag, startPoint x: 329, startPoint y: 413, endPoint x: 309, endPoint y: 413, distance: 20.0
click at [305, 413] on div at bounding box center [293, 413] width 25 height 25
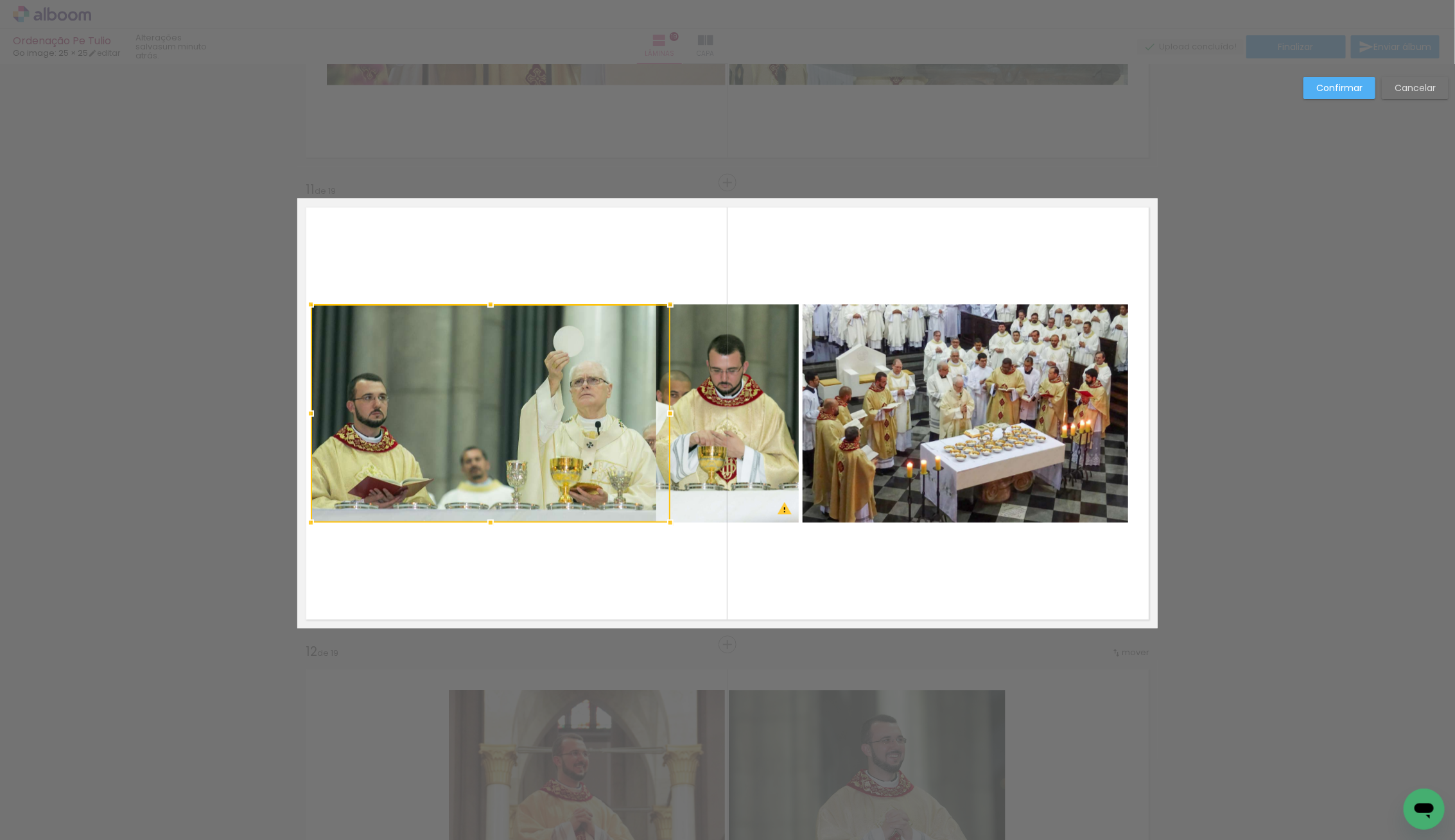
click at [293, 413] on div "Inserir lâmina 1 de 19 Inserir lâmina 2 de 19 Inserir lâmina 3 de 19 Inserir lâ…" at bounding box center [727, 176] width 1455 height 9274
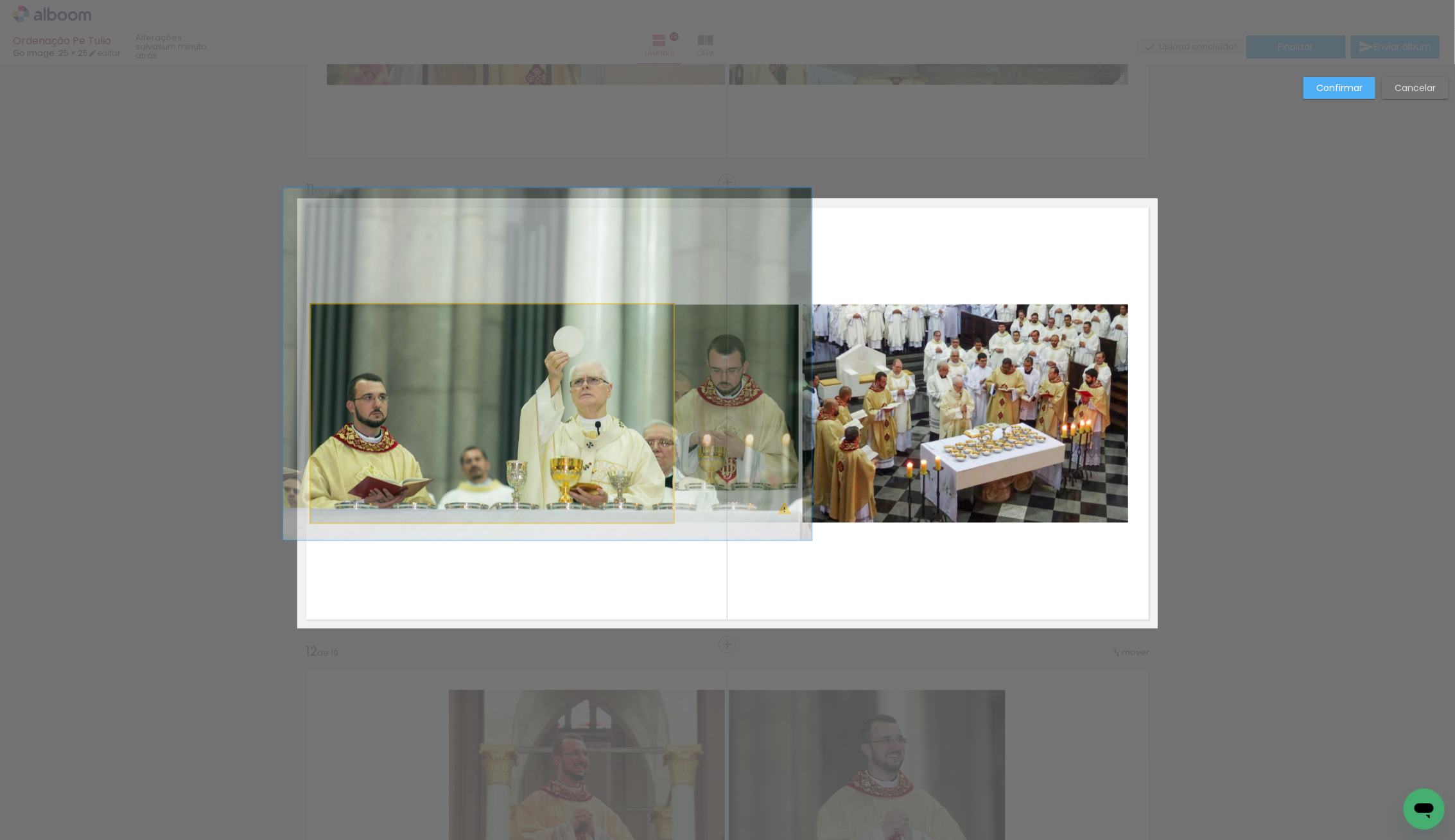
click at [362, 414] on album-spread "11 de 19" at bounding box center [727, 413] width 860 height 430
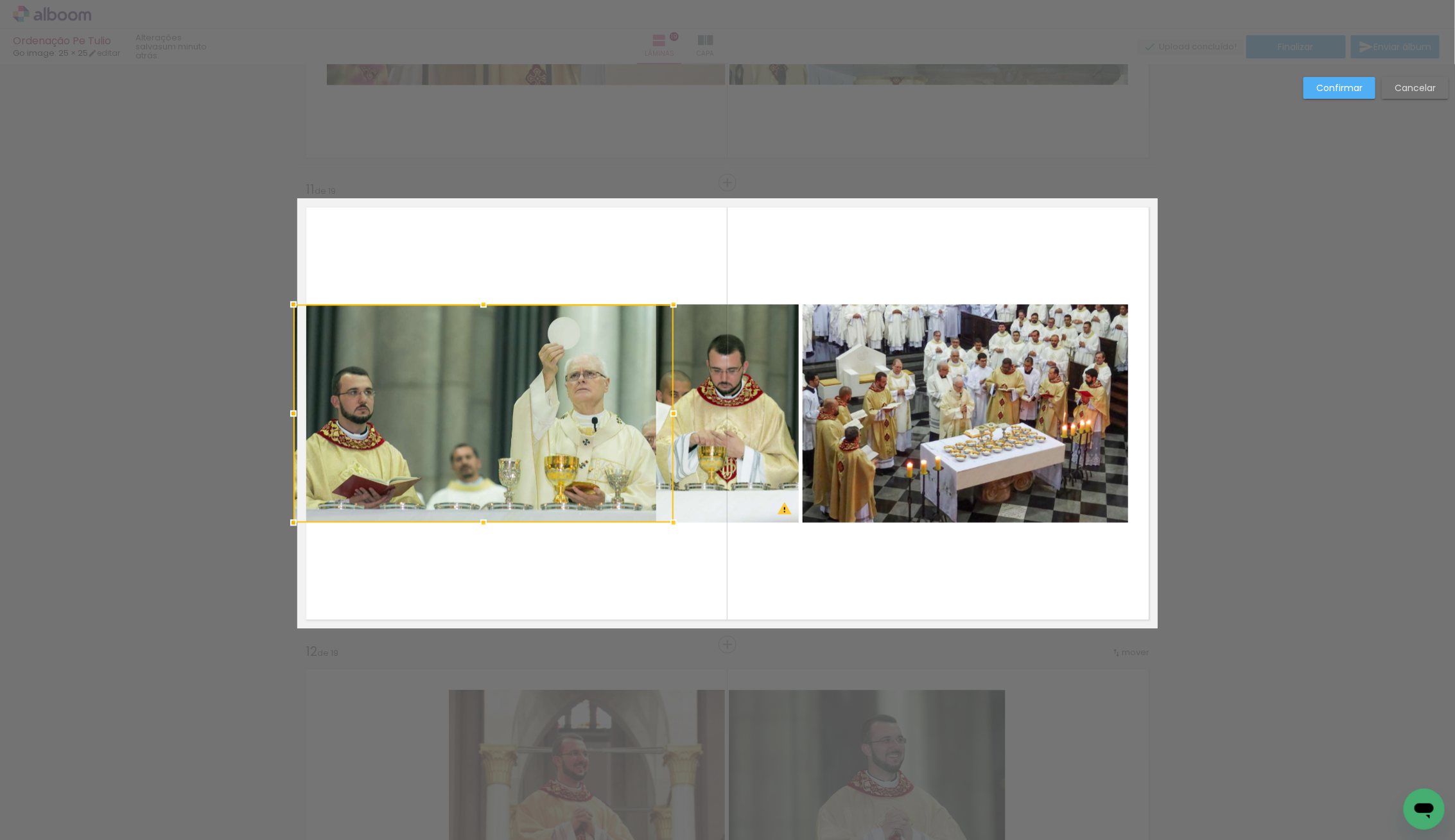
click at [304, 413] on div at bounding box center [293, 413] width 25 height 25
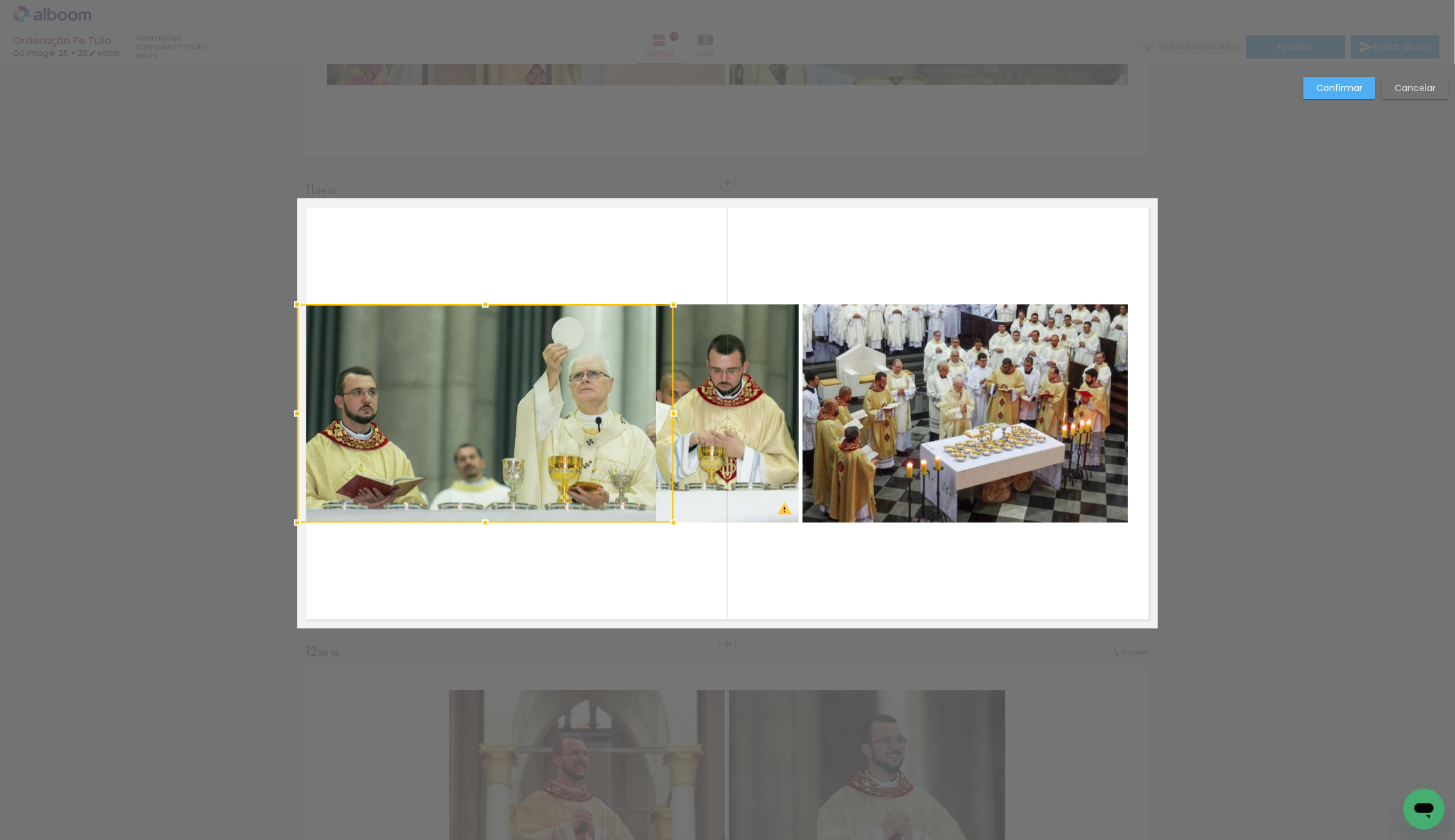
drag, startPoint x: 1007, startPoint y: 469, endPoint x: 1023, endPoint y: 465, distance: 16.5
click at [1006, 469] on album-spread "11 de 19" at bounding box center [727, 413] width 860 height 430
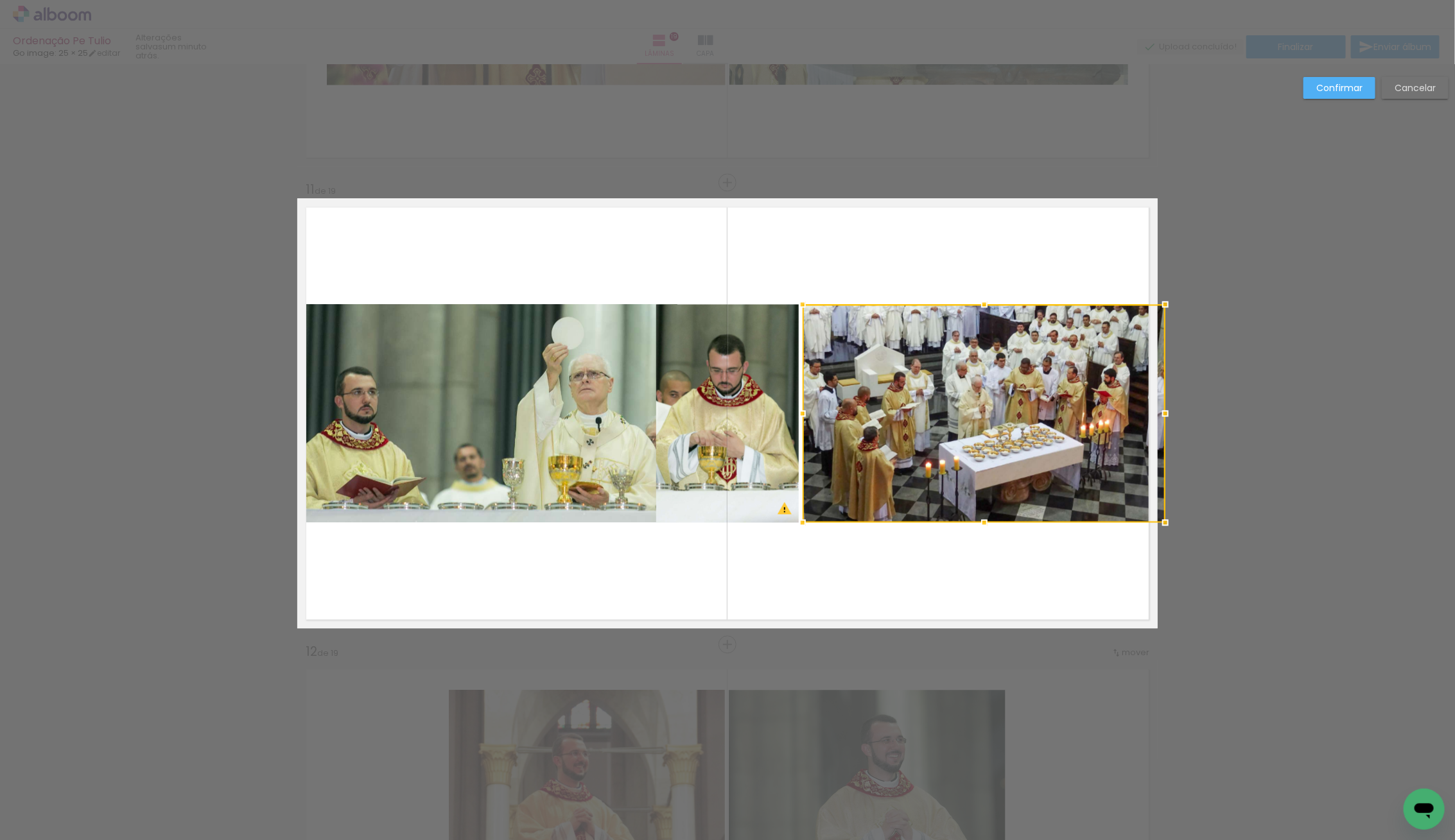
drag, startPoint x: 1134, startPoint y: 414, endPoint x: 1151, endPoint y: 419, distance: 17.7
click at [1151, 419] on div at bounding box center [984, 413] width 363 height 218
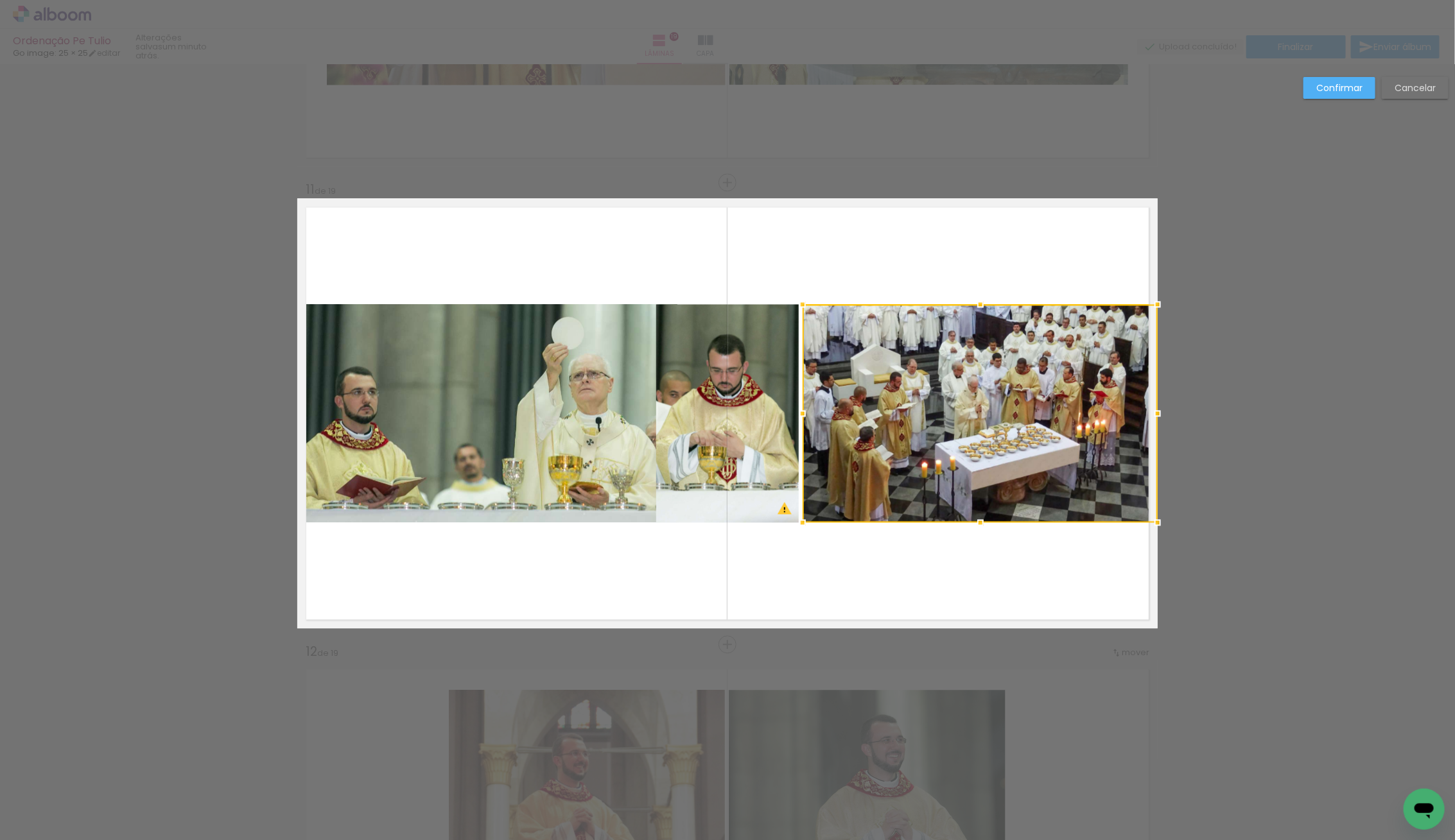
drag, startPoint x: 1043, startPoint y: 455, endPoint x: 1029, endPoint y: 456, distance: 14.0
click at [1043, 455] on div at bounding box center [979, 413] width 355 height 218
click at [703, 462] on quentale-photo at bounding box center [727, 413] width 143 height 218
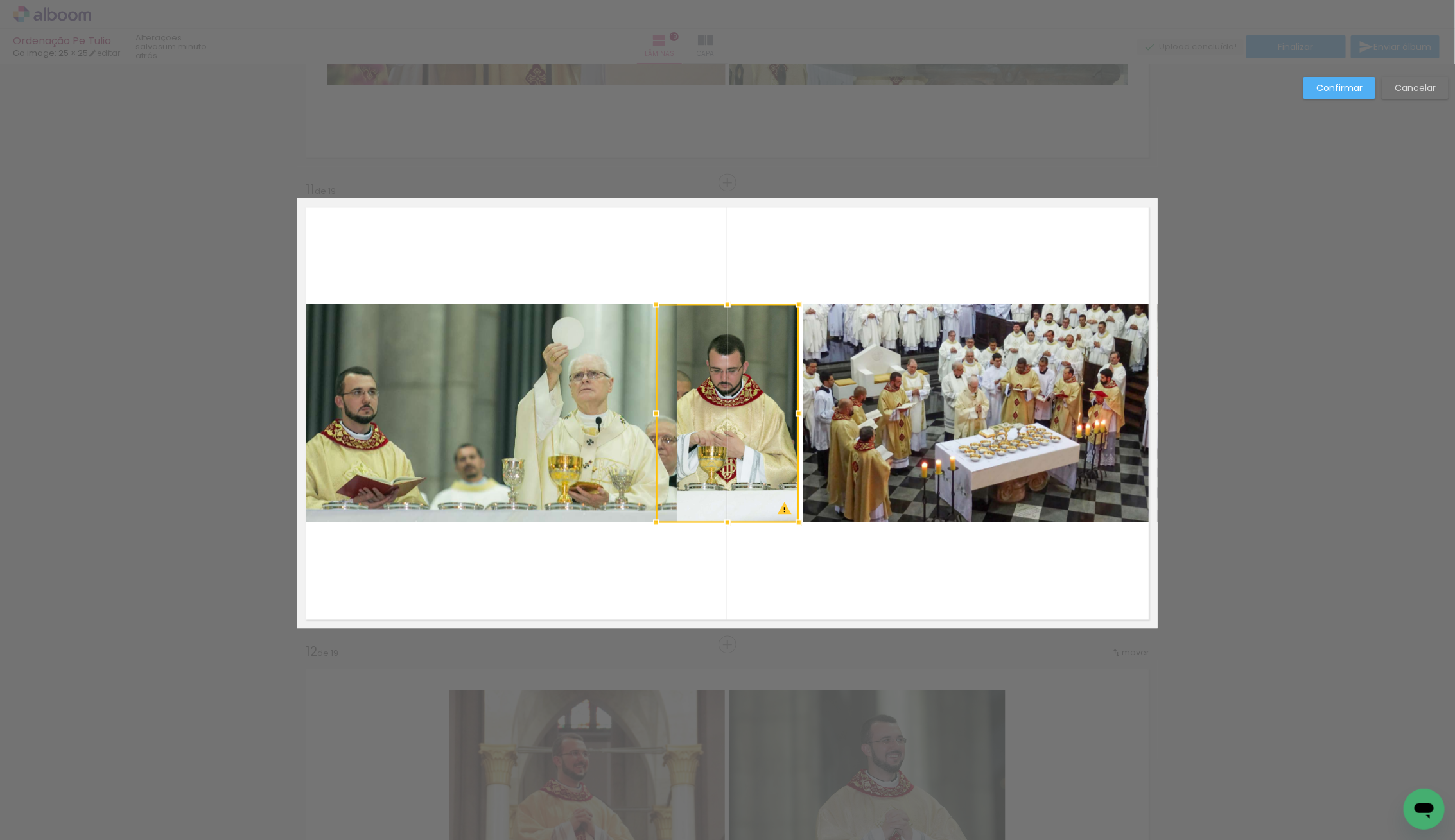
click at [587, 425] on quentale-photo at bounding box center [487, 413] width 380 height 218
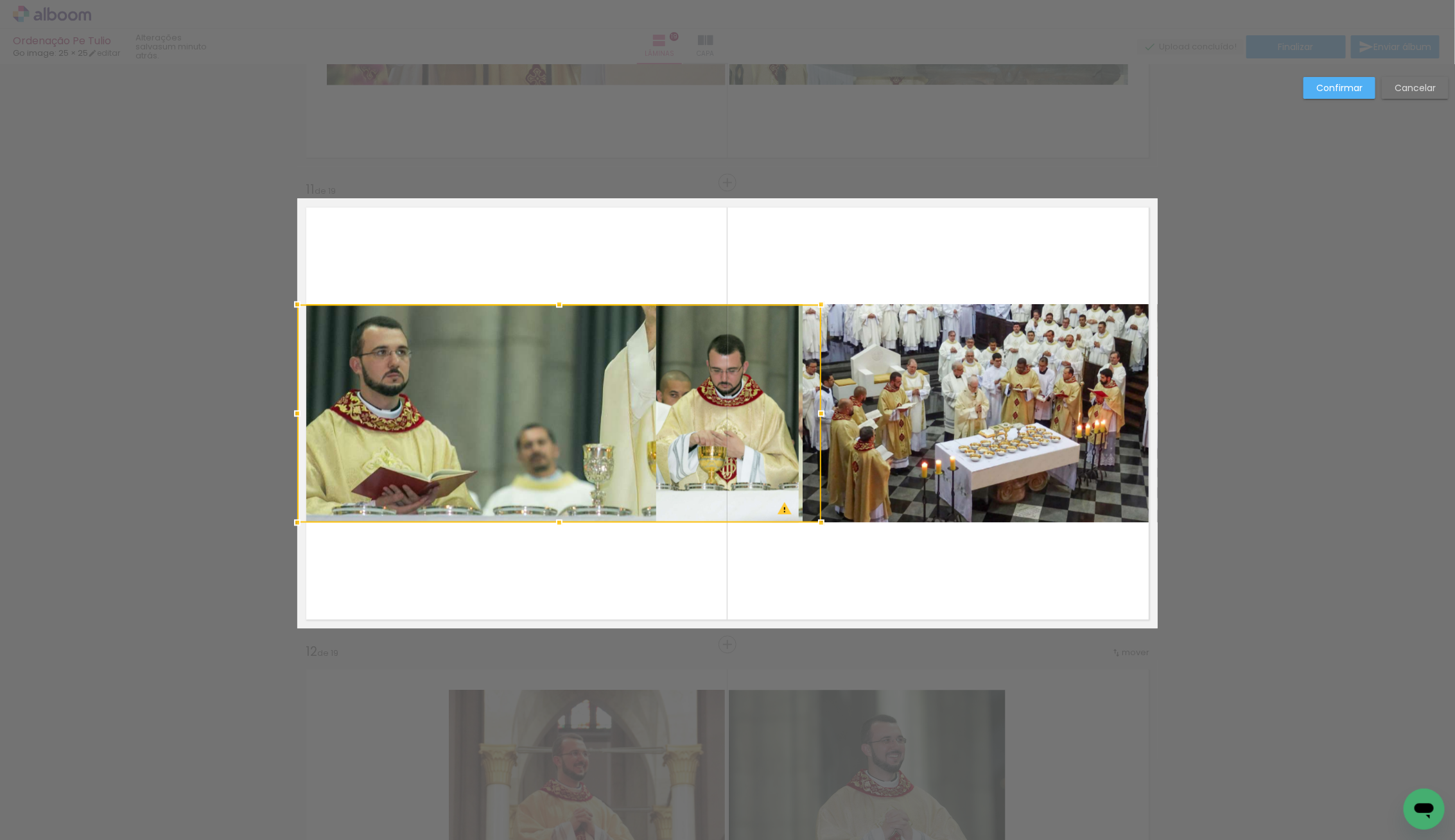
drag, startPoint x: 675, startPoint y: 414, endPoint x: 664, endPoint y: 424, distance: 14.9
click at [657, 420] on div at bounding box center [559, 413] width 524 height 218
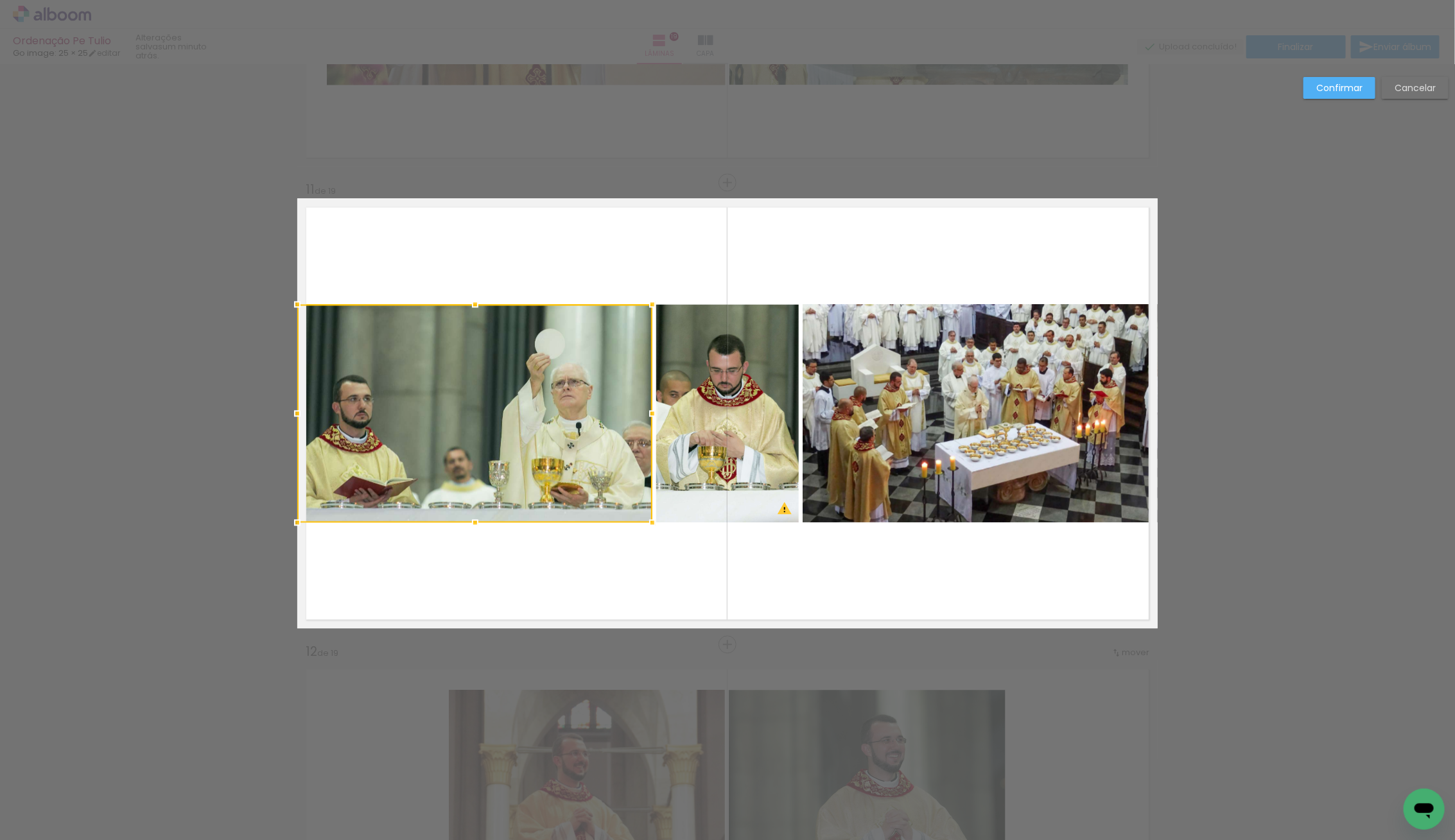
drag, startPoint x: 869, startPoint y: 415, endPoint x: 642, endPoint y: 417, distance: 227.0
click at [642, 417] on div at bounding box center [652, 413] width 25 height 25
click at [809, 588] on quentale-layouter at bounding box center [727, 413] width 860 height 430
click at [711, 494] on quentale-photo at bounding box center [727, 413] width 143 height 218
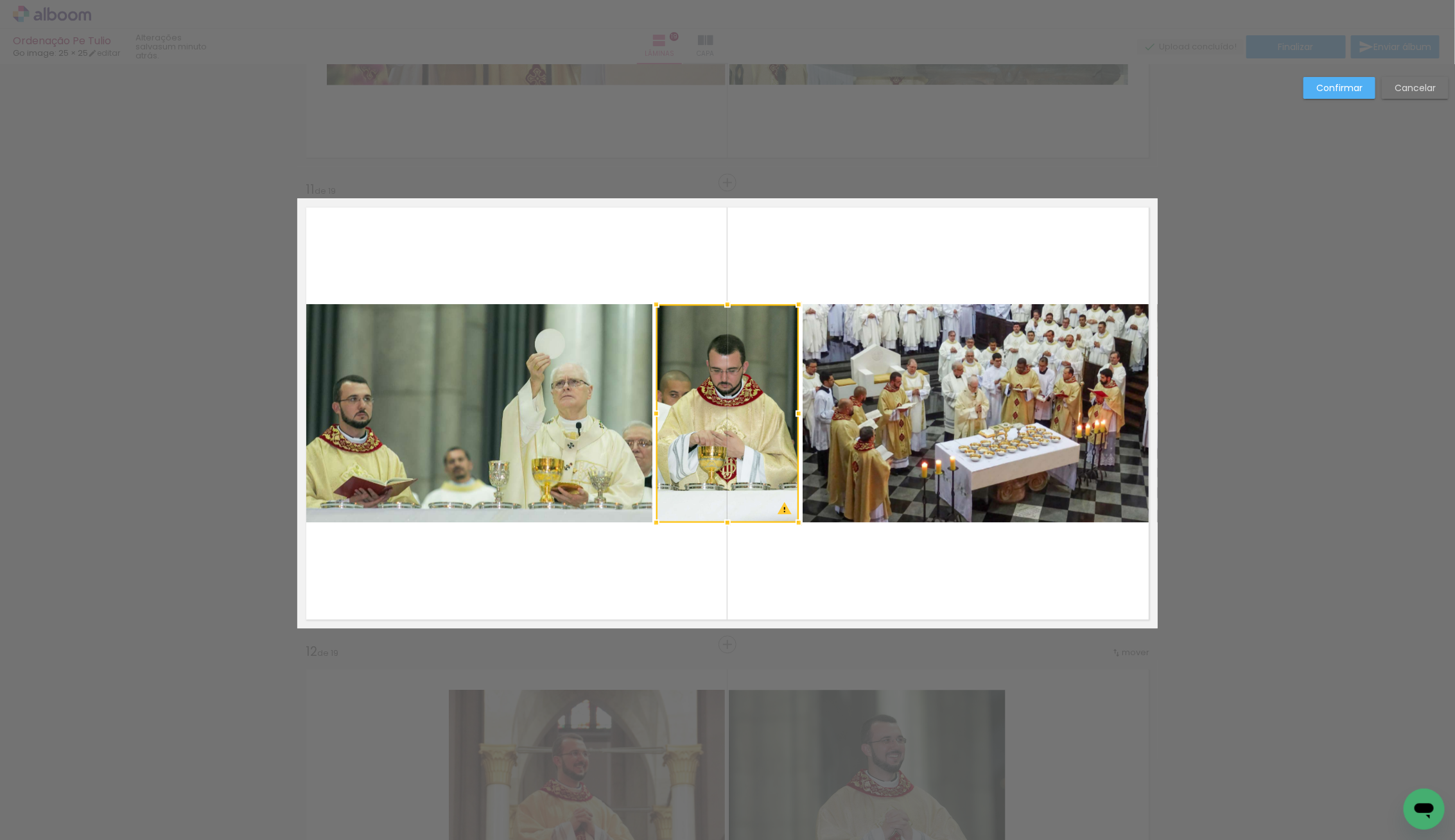
click at [726, 468] on div at bounding box center [727, 413] width 143 height 218
drag, startPoint x: 728, startPoint y: 412, endPoint x: 830, endPoint y: 378, distance: 107.5
click at [727, 408] on div at bounding box center [726, 413] width 143 height 218
click at [0, 0] on slot "Confirmar" at bounding box center [0, 0] width 0 height 0
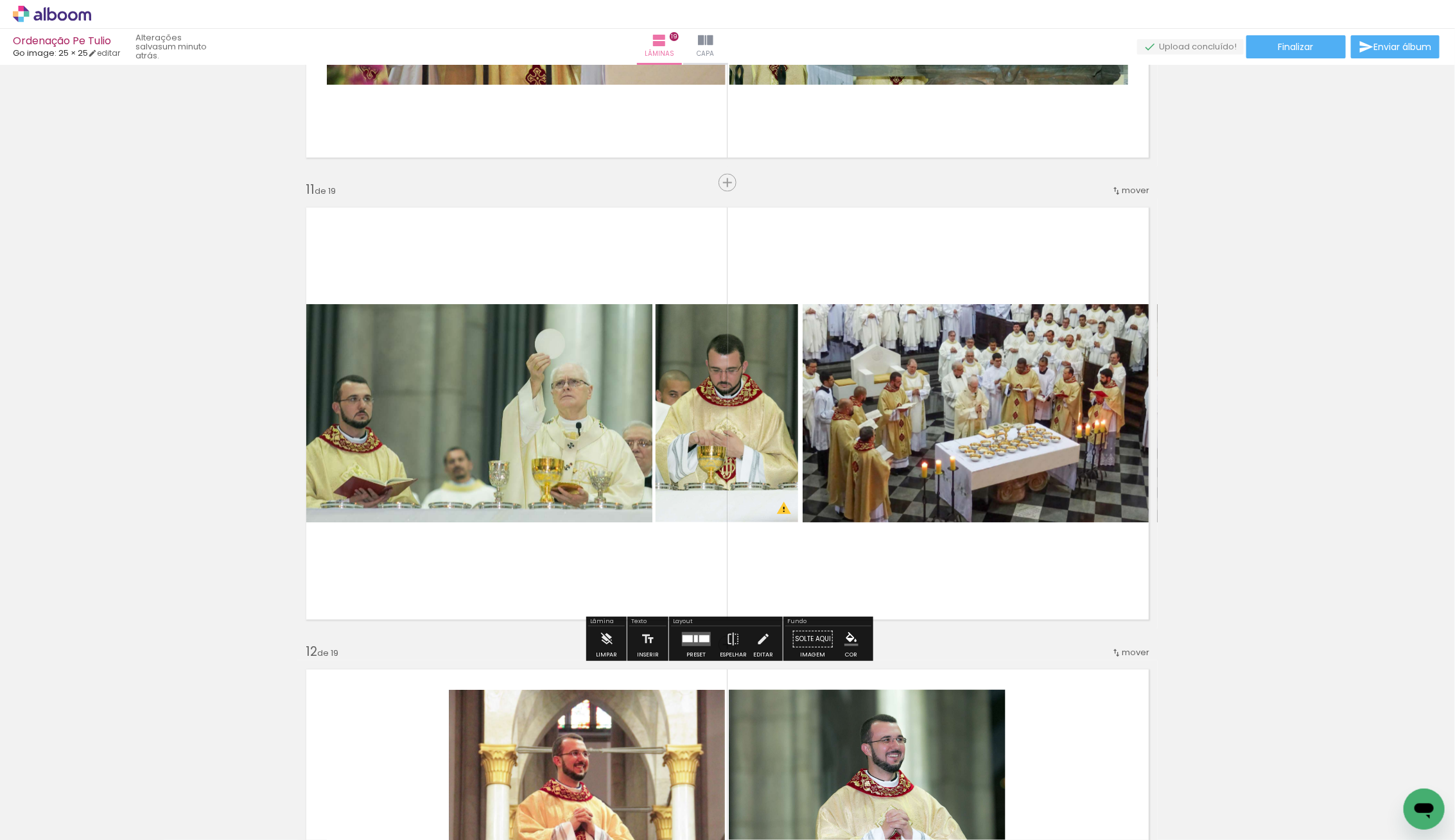
click at [1143, 574] on quentale-layouter at bounding box center [727, 413] width 860 height 430
click at [246, 404] on div "Inserir lâmina 1 de 19 Inserir lâmina 2 de 19 Inserir lâmina 3 de 19 Inserir lâ…" at bounding box center [727, 166] width 1455 height 9244
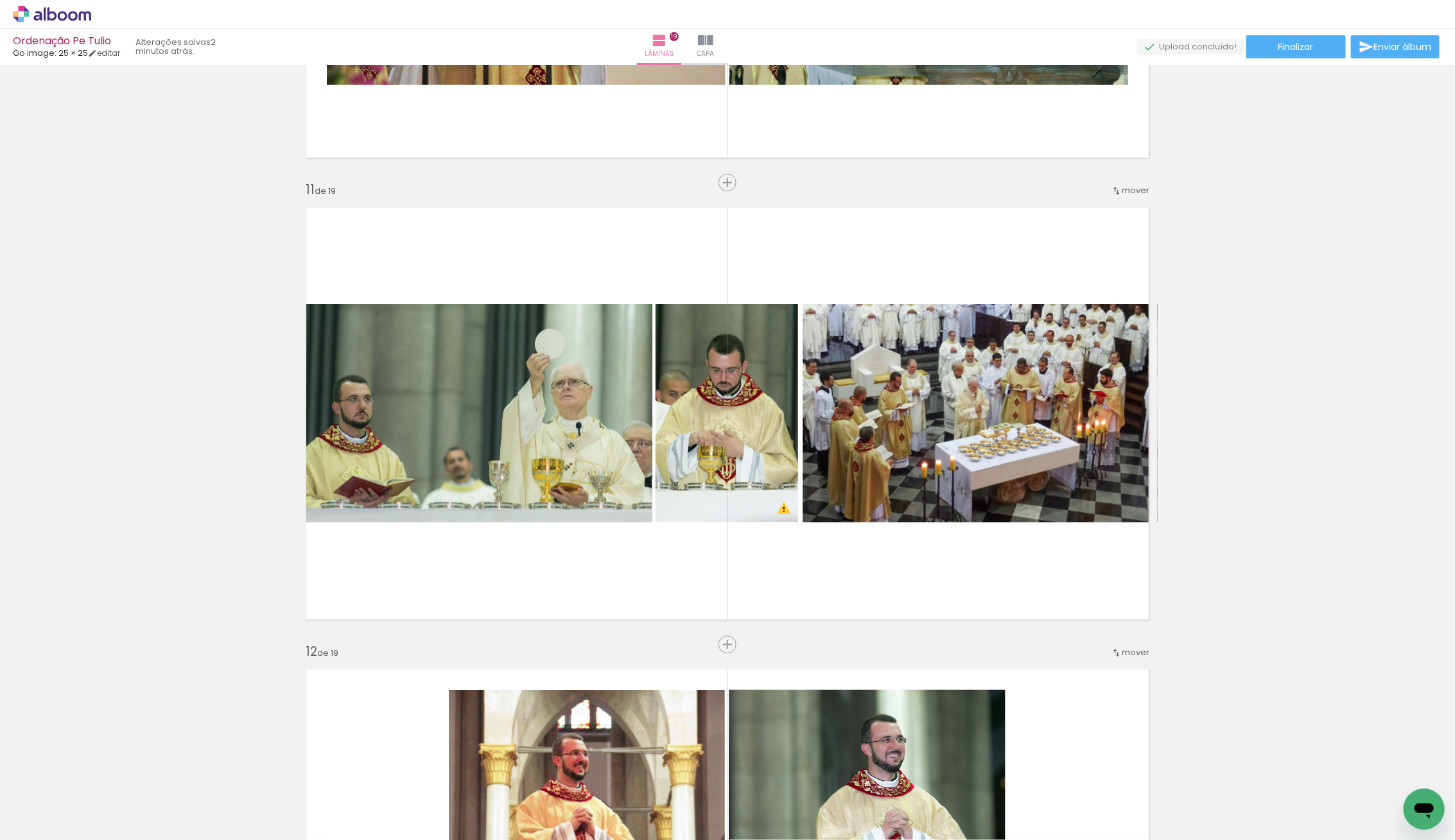
scroll to position [1008, 0]
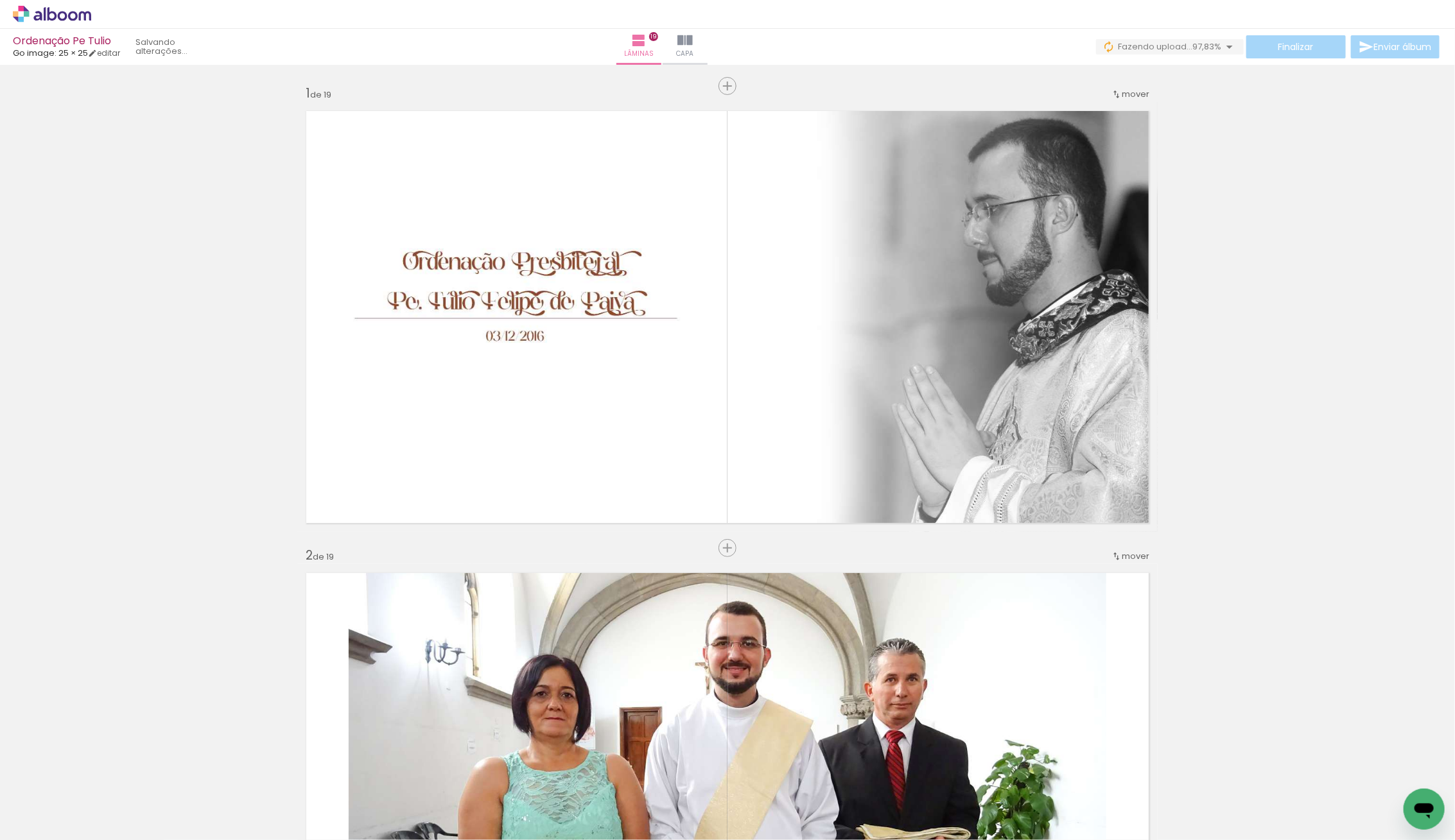
scroll to position [1008, 0]
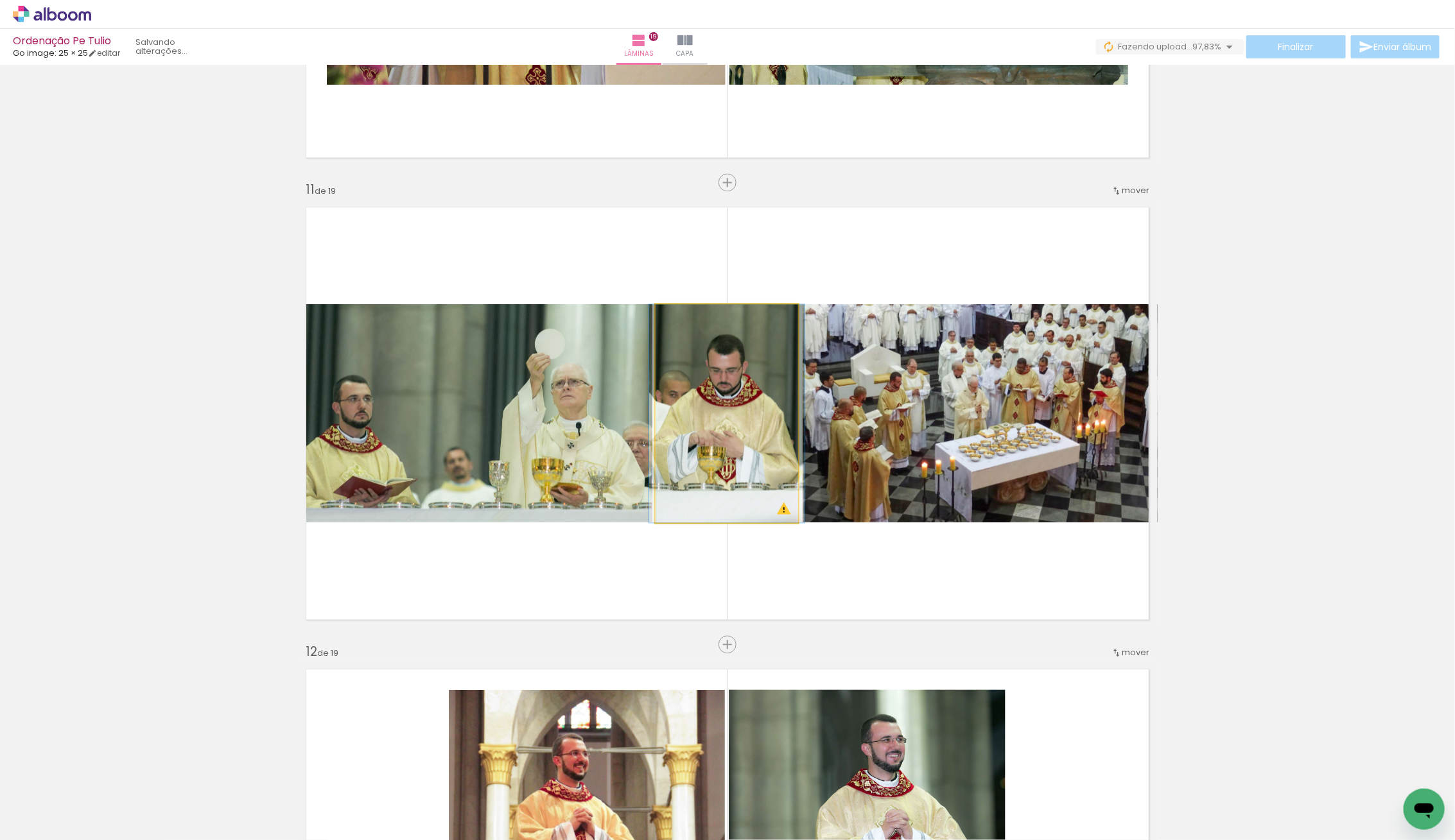
click at [729, 441] on quentale-photo at bounding box center [726, 413] width 143 height 218
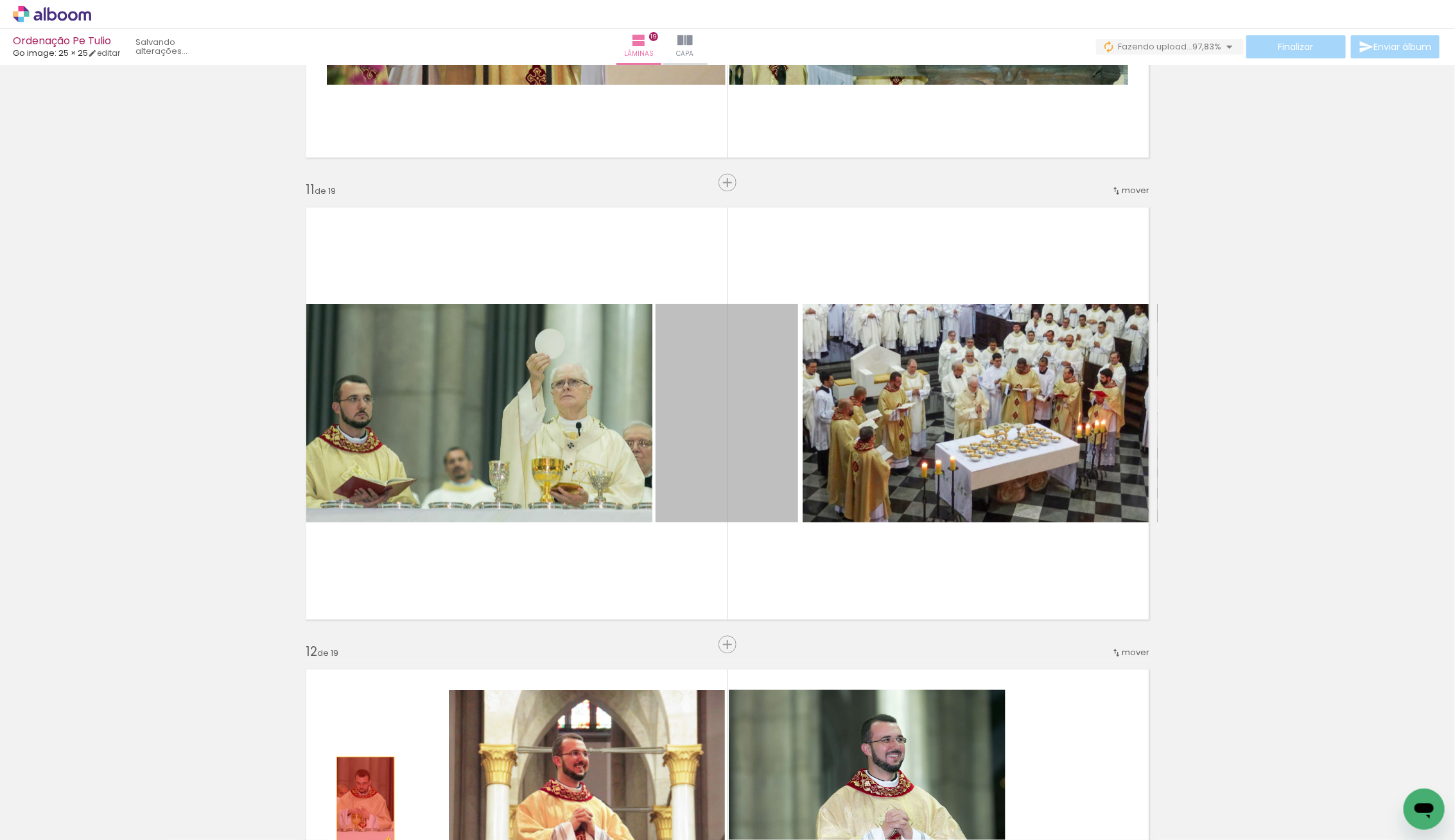
drag, startPoint x: 724, startPoint y: 443, endPoint x: 355, endPoint y: 807, distance: 518.3
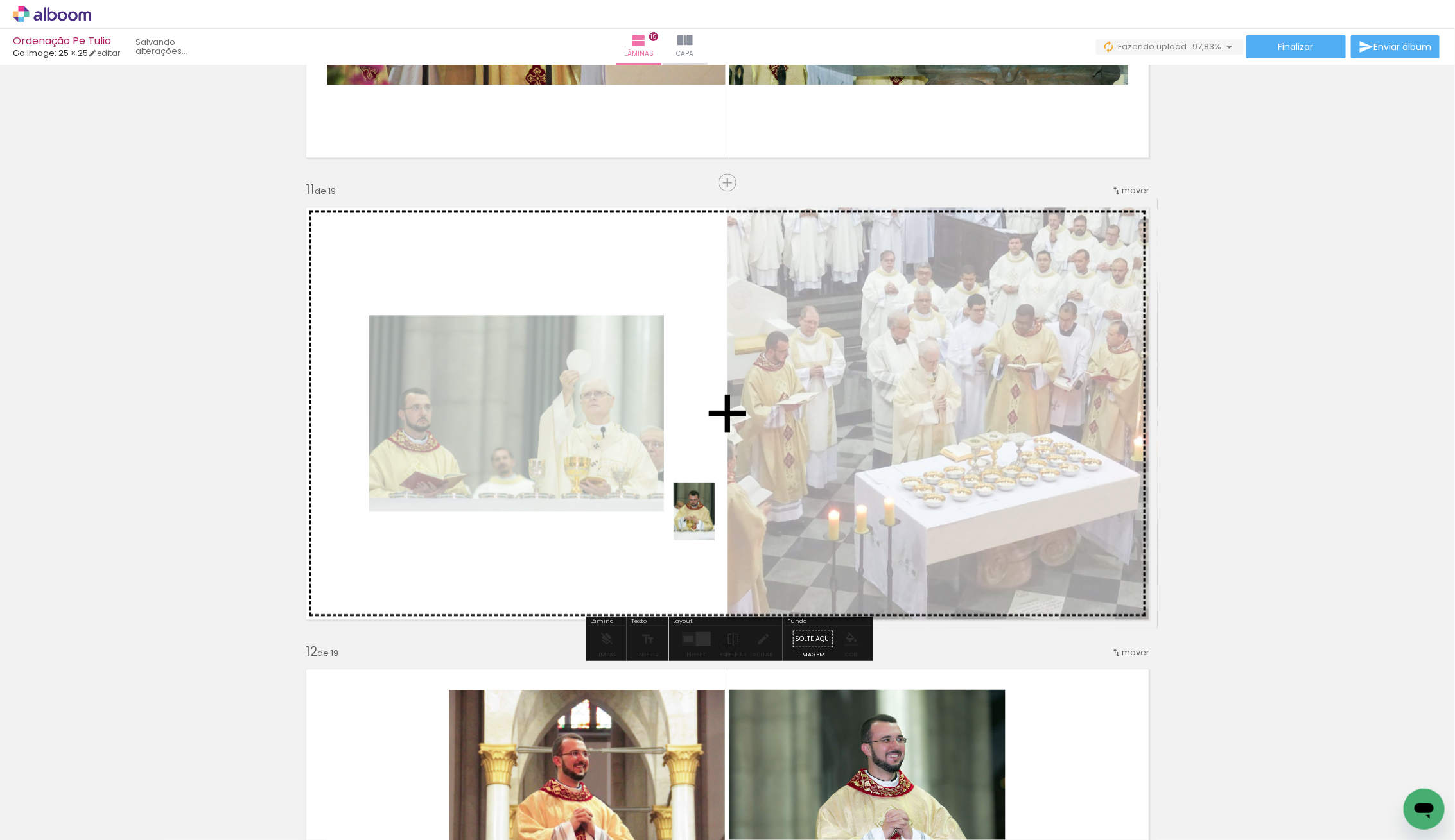
drag, startPoint x: 136, startPoint y: 799, endPoint x: 712, endPoint y: 521, distance: 639.6
click at [712, 521] on quentale-workspace at bounding box center [727, 420] width 1455 height 840
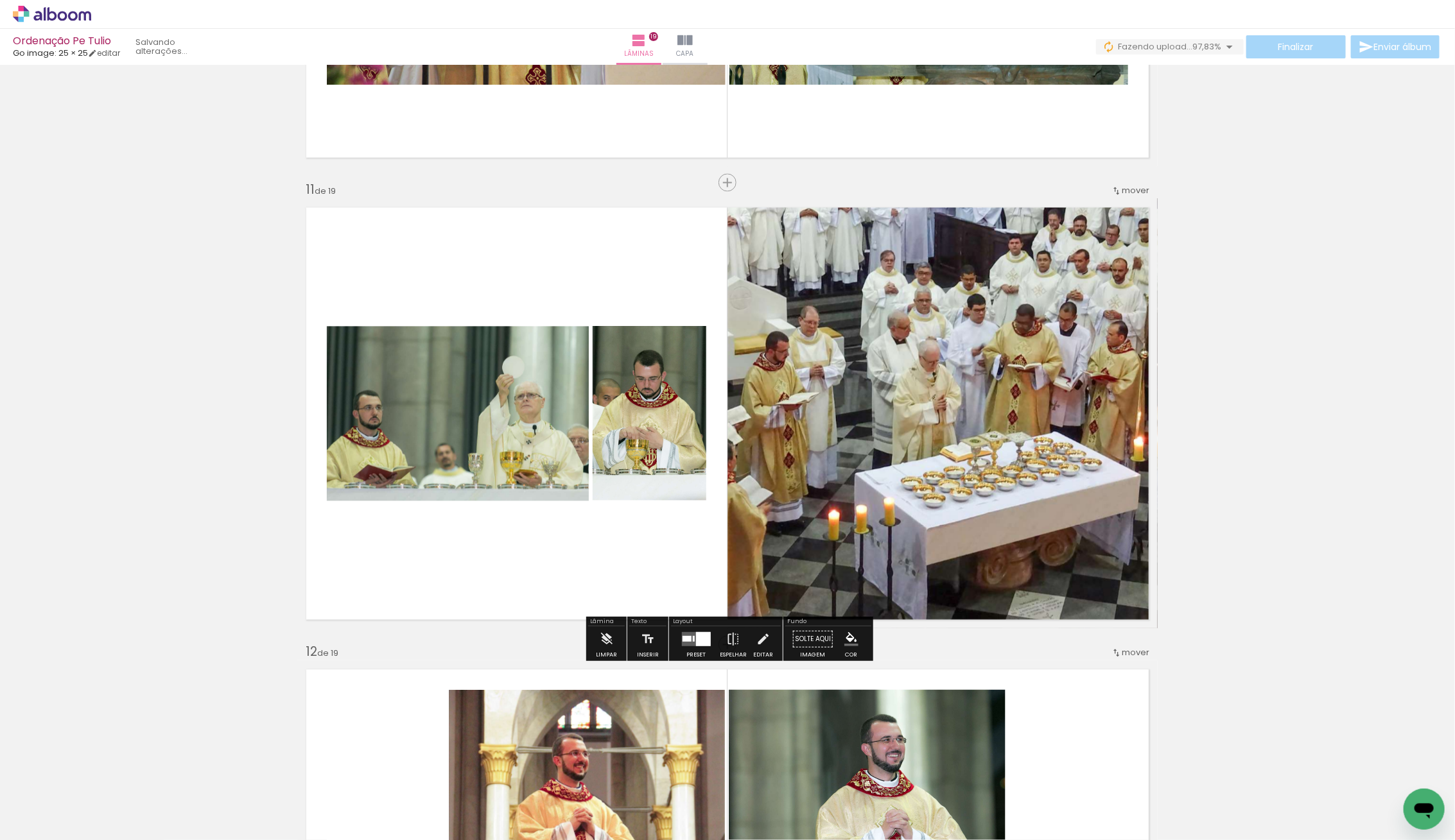
drag, startPoint x: 700, startPoint y: 637, endPoint x: 715, endPoint y: 633, distance: 15.5
click at [700, 638] on div at bounding box center [703, 639] width 15 height 14
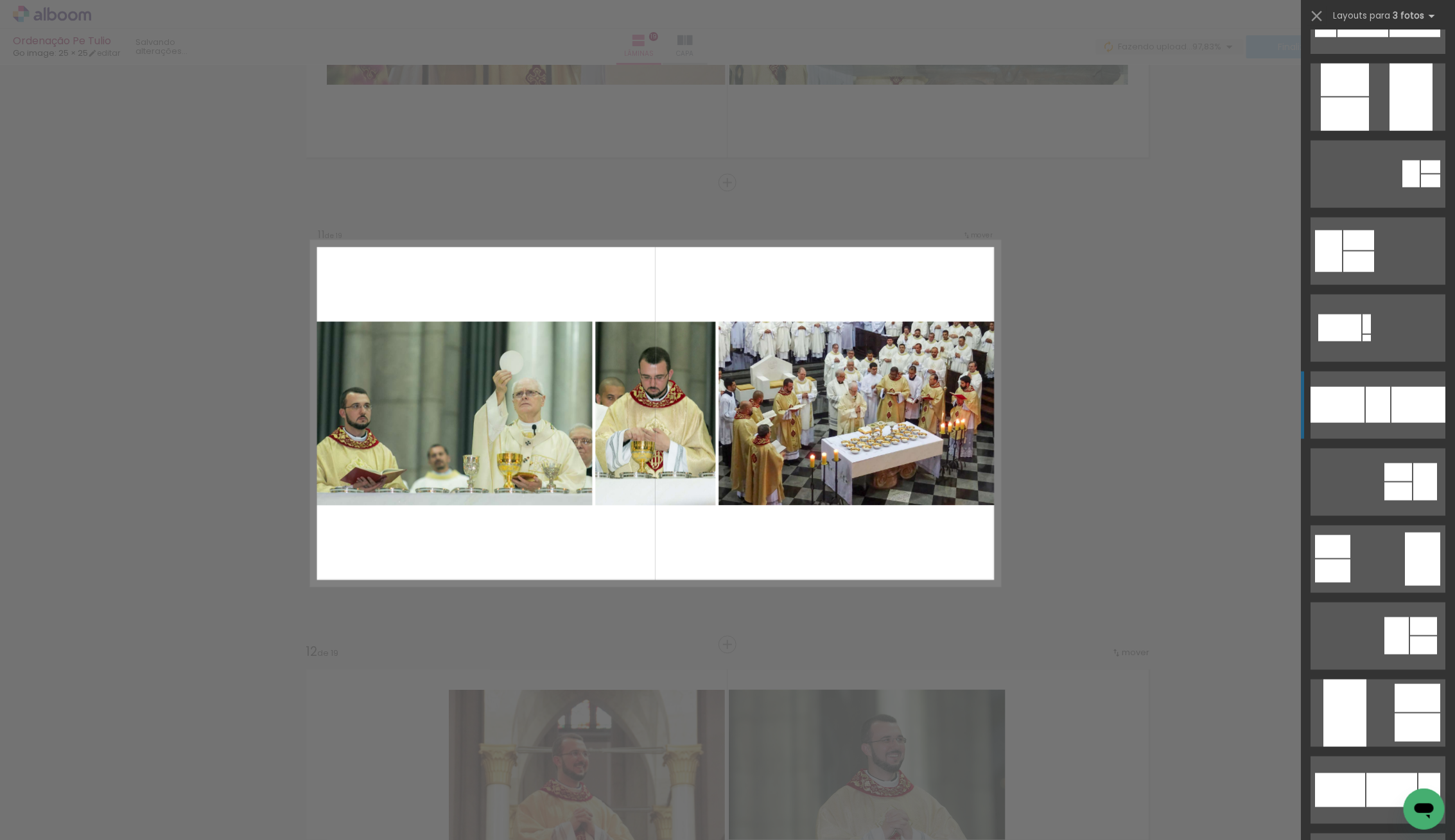
scroll to position [747, 0]
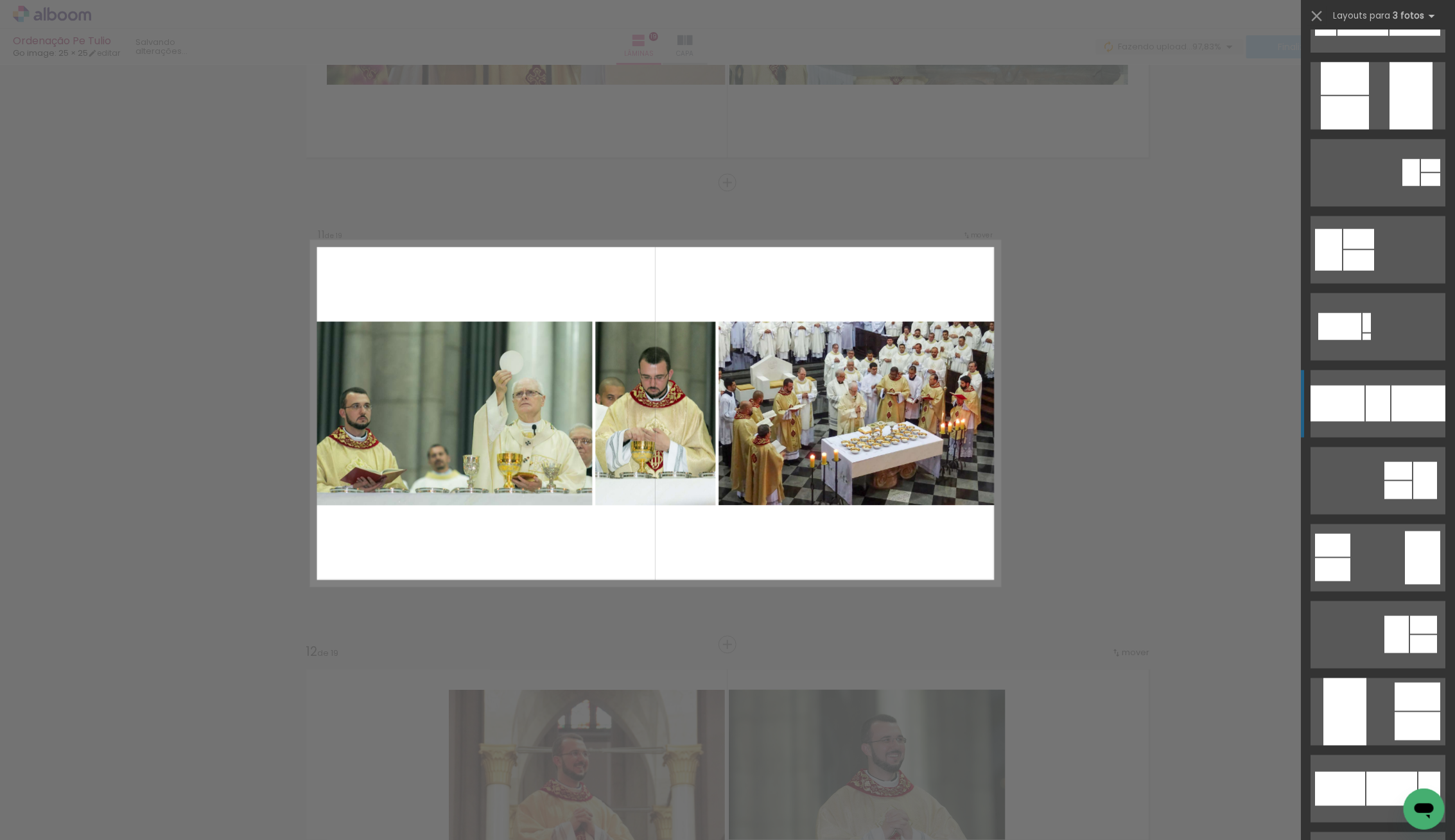
click at [1374, 413] on div at bounding box center [1378, 403] width 25 height 36
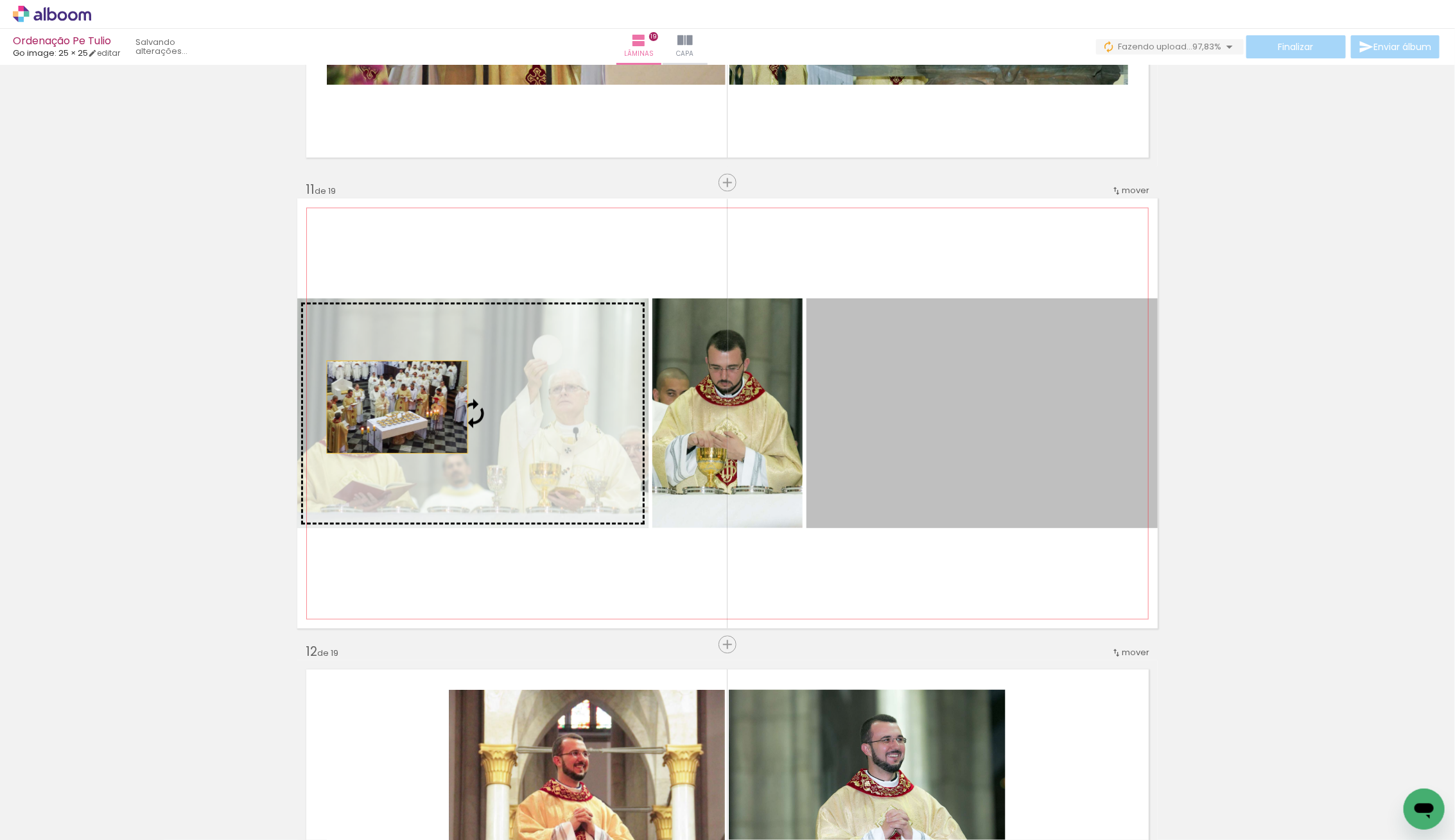
drag, startPoint x: 1047, startPoint y: 434, endPoint x: 400, endPoint y: 406, distance: 647.6
click at [0, 0] on slot at bounding box center [0, 0] width 0 height 0
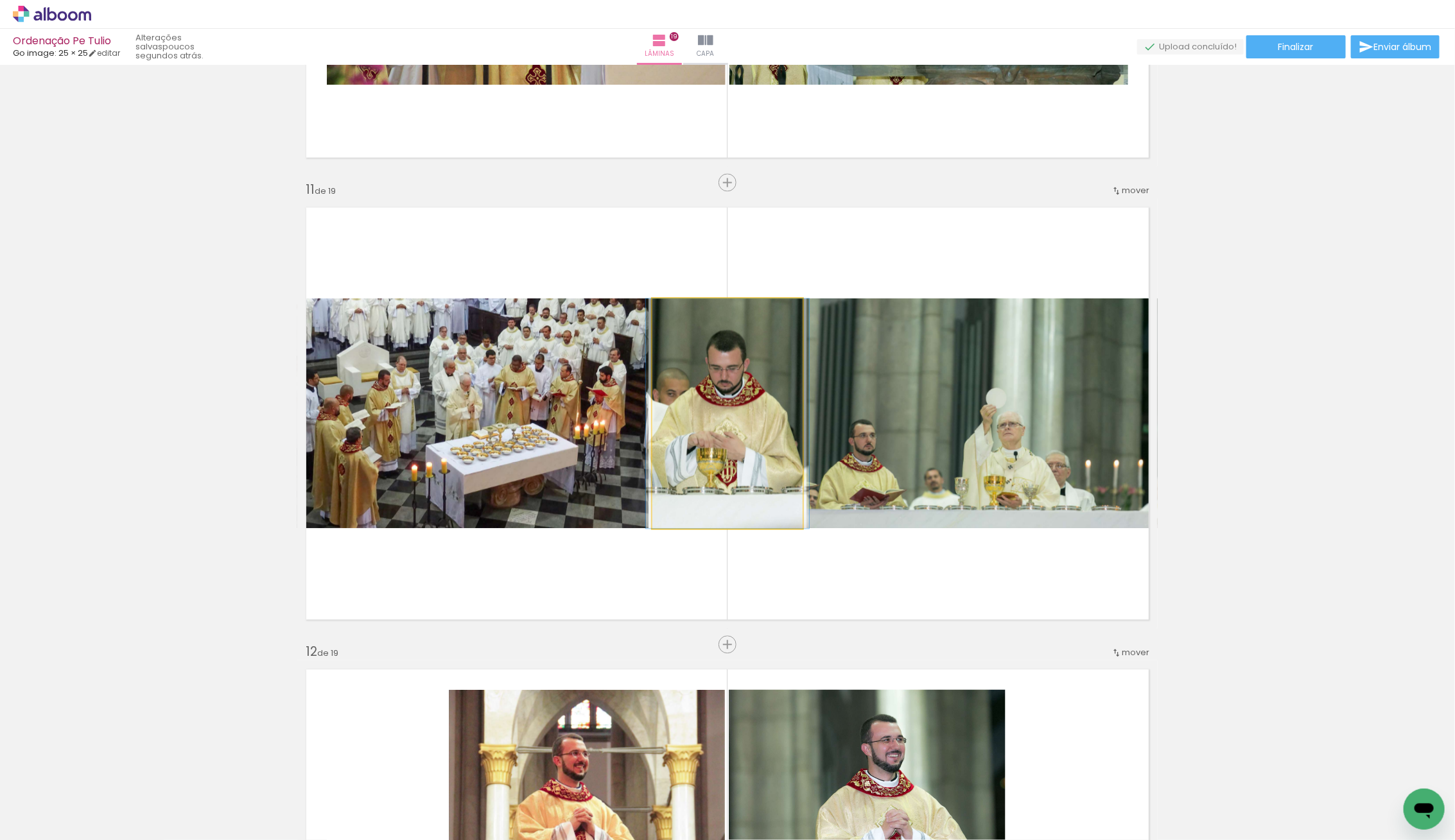
click at [719, 455] on quentale-photo at bounding box center [727, 413] width 150 height 229
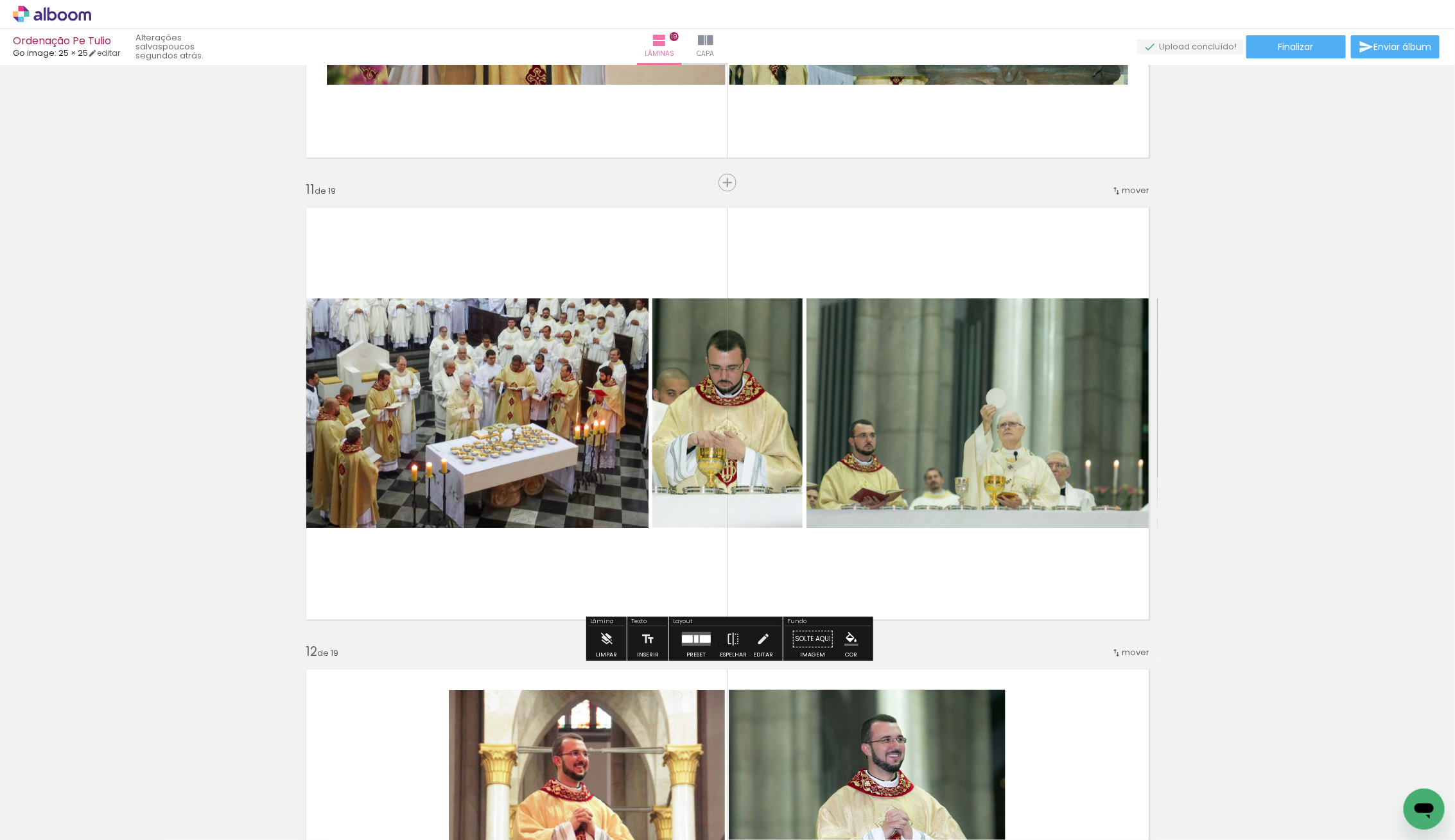
drag, startPoint x: 703, startPoint y: 639, endPoint x: 724, endPoint y: 634, distance: 21.6
click at [703, 639] on div at bounding box center [704, 639] width 11 height 8
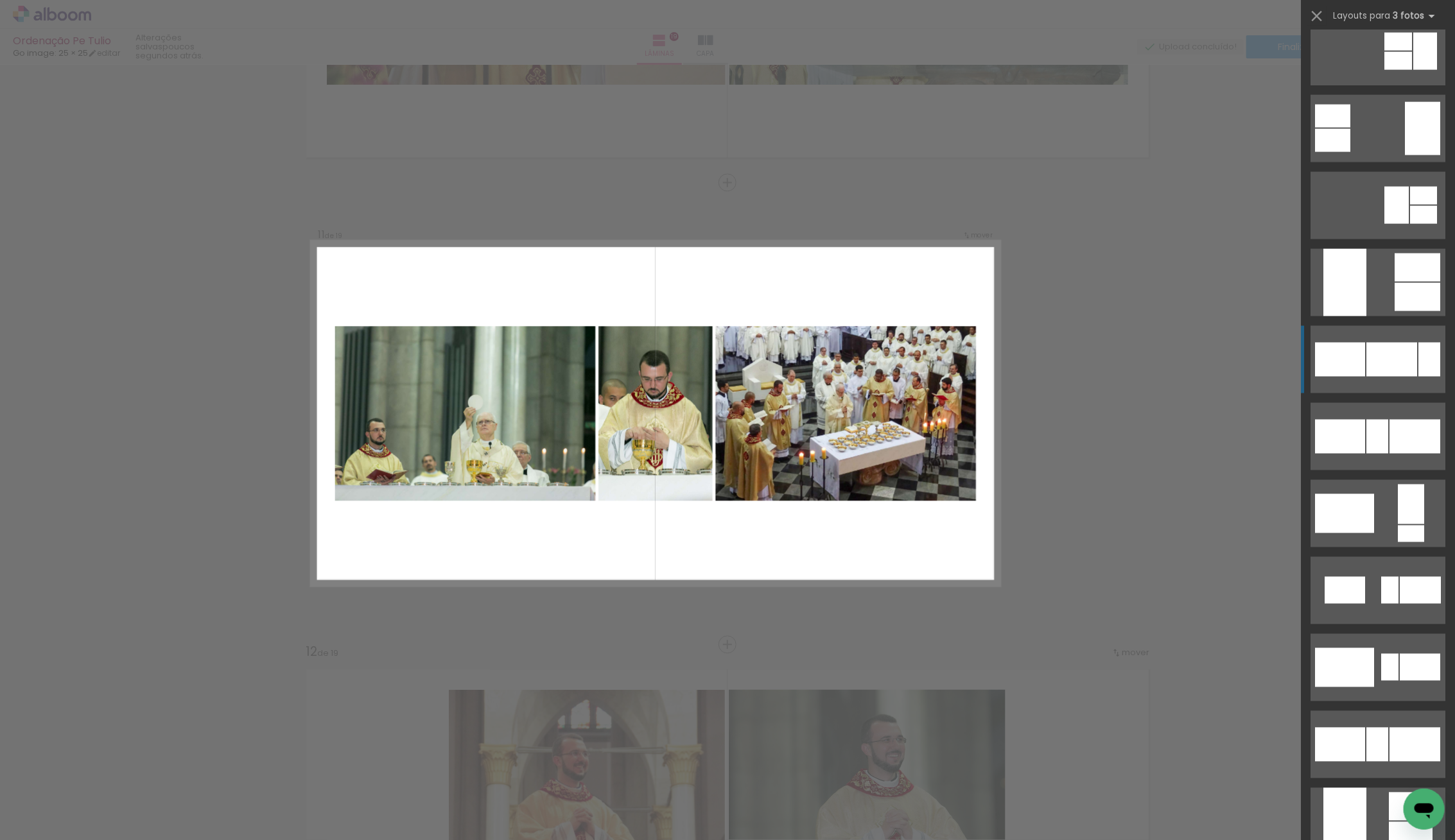
scroll to position [1169, 0]
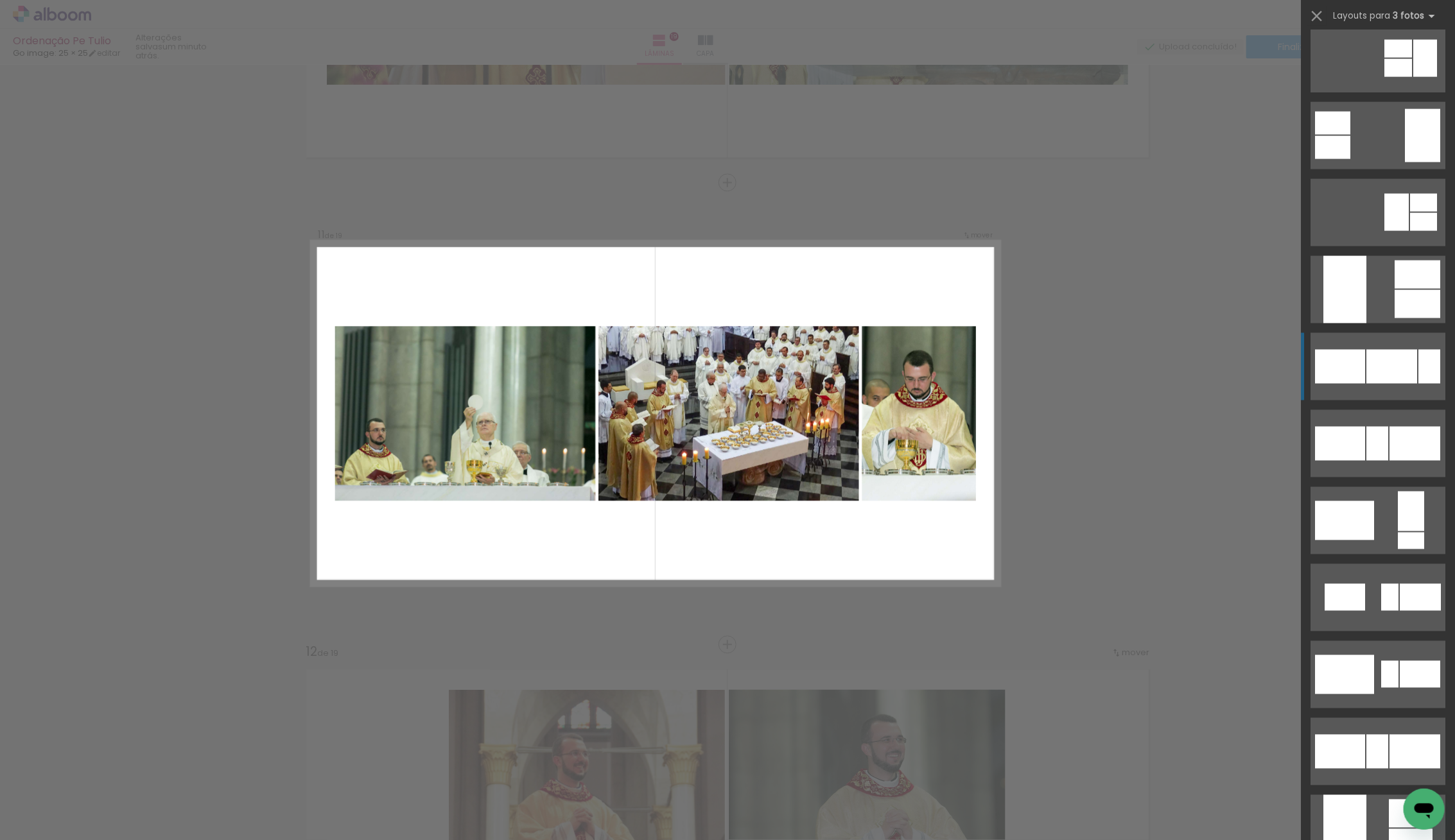
click at [1398, 360] on div at bounding box center [1391, 366] width 51 height 34
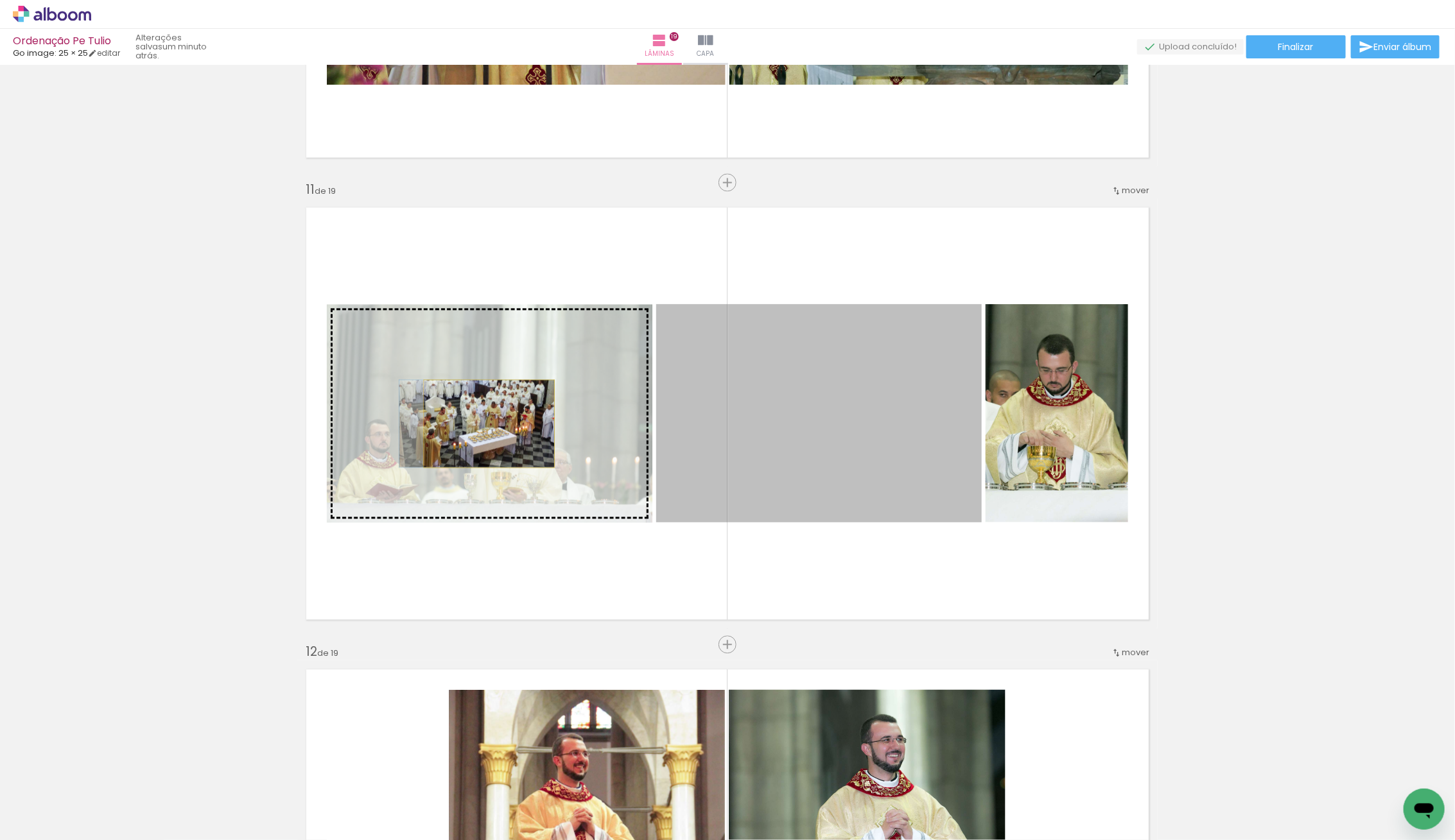
drag, startPoint x: 831, startPoint y: 453, endPoint x: 489, endPoint y: 423, distance: 343.3
click at [0, 0] on slot at bounding box center [0, 0] width 0 height 0
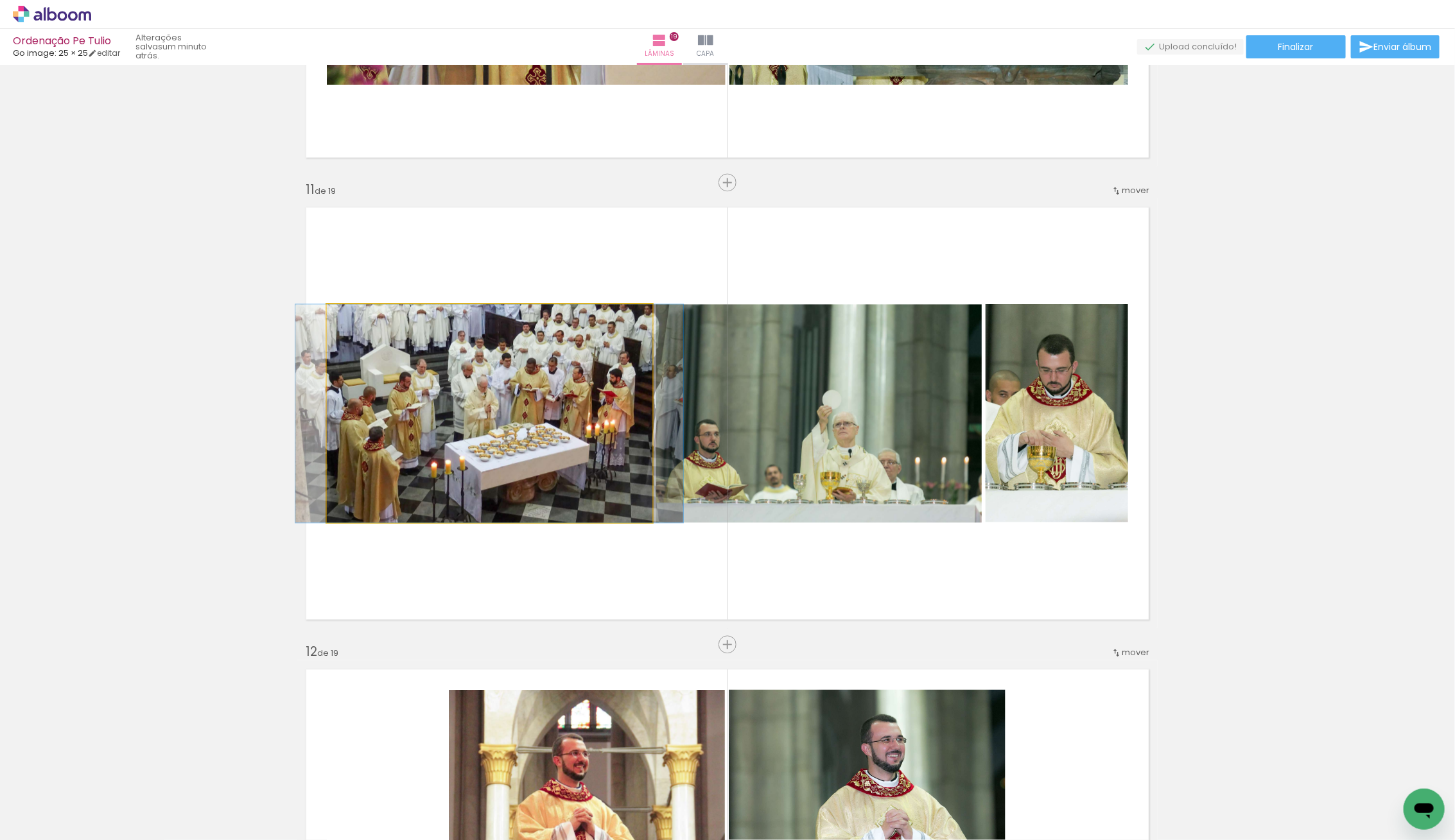
click at [407, 417] on div at bounding box center [489, 413] width 388 height 218
click at [406, 417] on album-spread "11 de 19" at bounding box center [727, 413] width 860 height 430
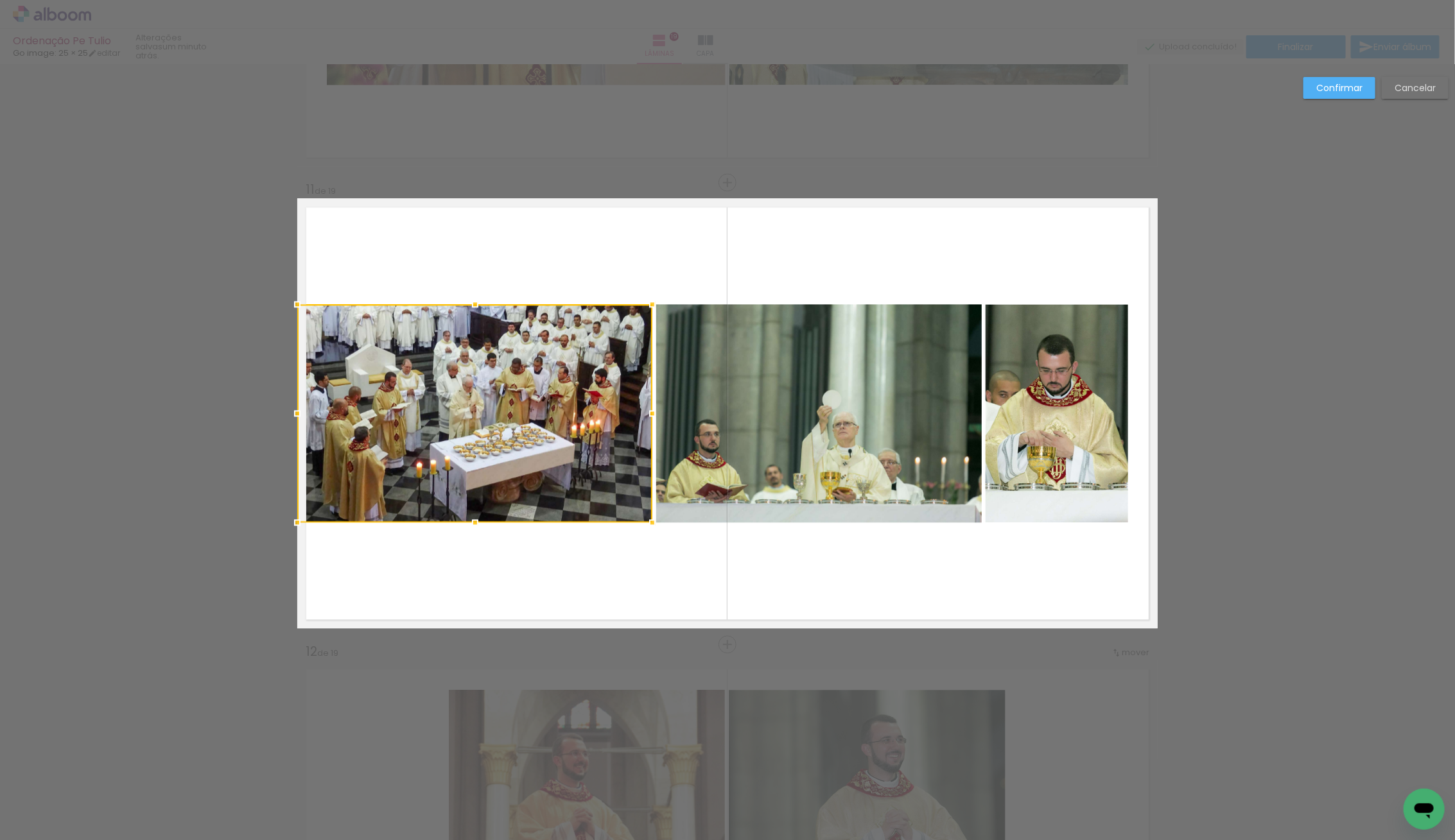
drag, startPoint x: 294, startPoint y: 413, endPoint x: 324, endPoint y: 416, distance: 30.1
click at [286, 412] on div at bounding box center [297, 413] width 25 height 25
click at [1069, 467] on quentale-photo at bounding box center [1056, 413] width 143 height 218
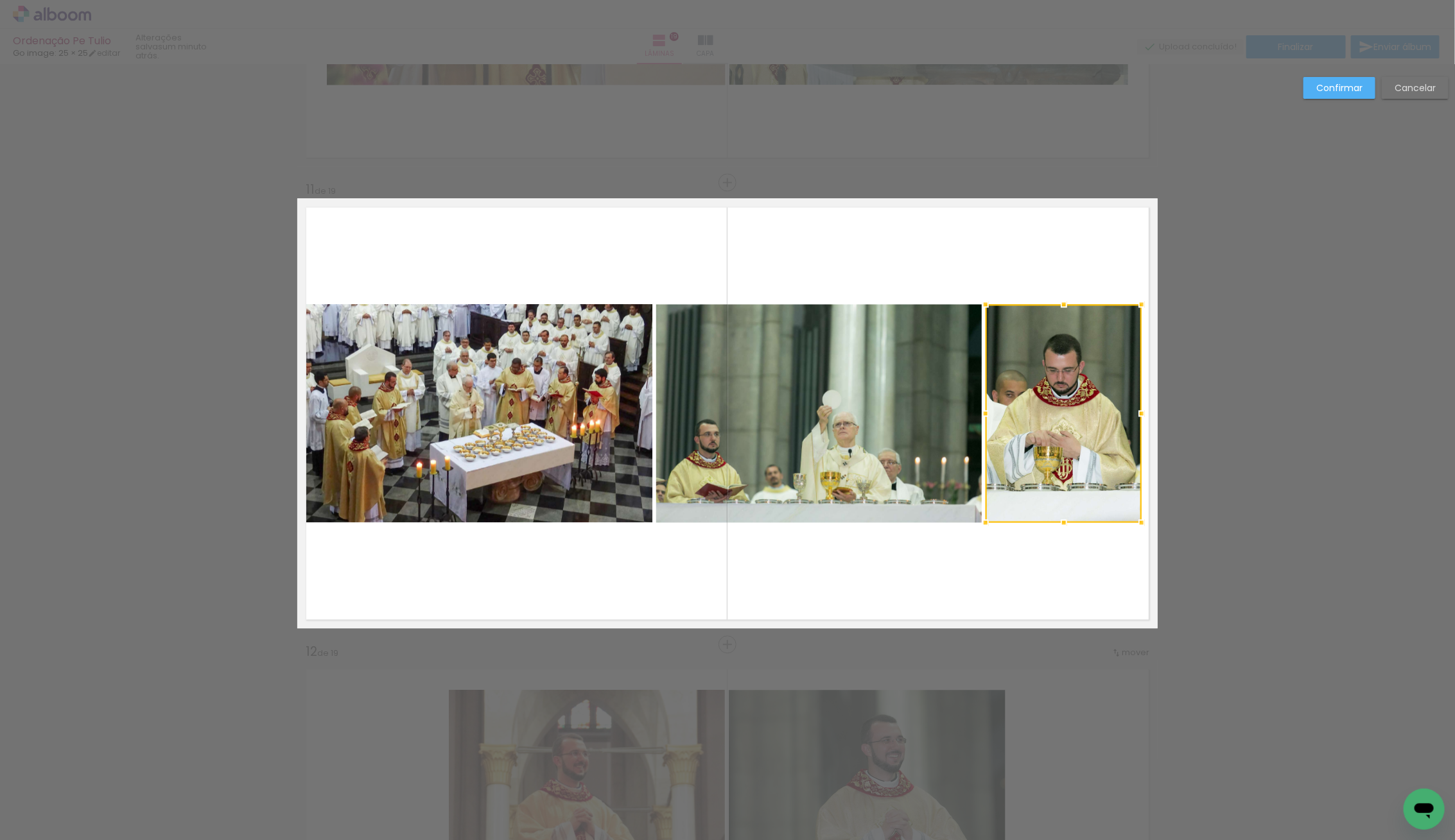
drag, startPoint x: 1139, startPoint y: 413, endPoint x: 1169, endPoint y: 421, distance: 31.0
click at [1169, 421] on div "Inserir lâmina 1 de 19 Inserir lâmina 2 de 19 Inserir lâmina 3 de 19 Inserir lâ…" at bounding box center [727, 176] width 1455 height 9274
click at [1075, 446] on quentale-photo at bounding box center [1063, 413] width 156 height 218
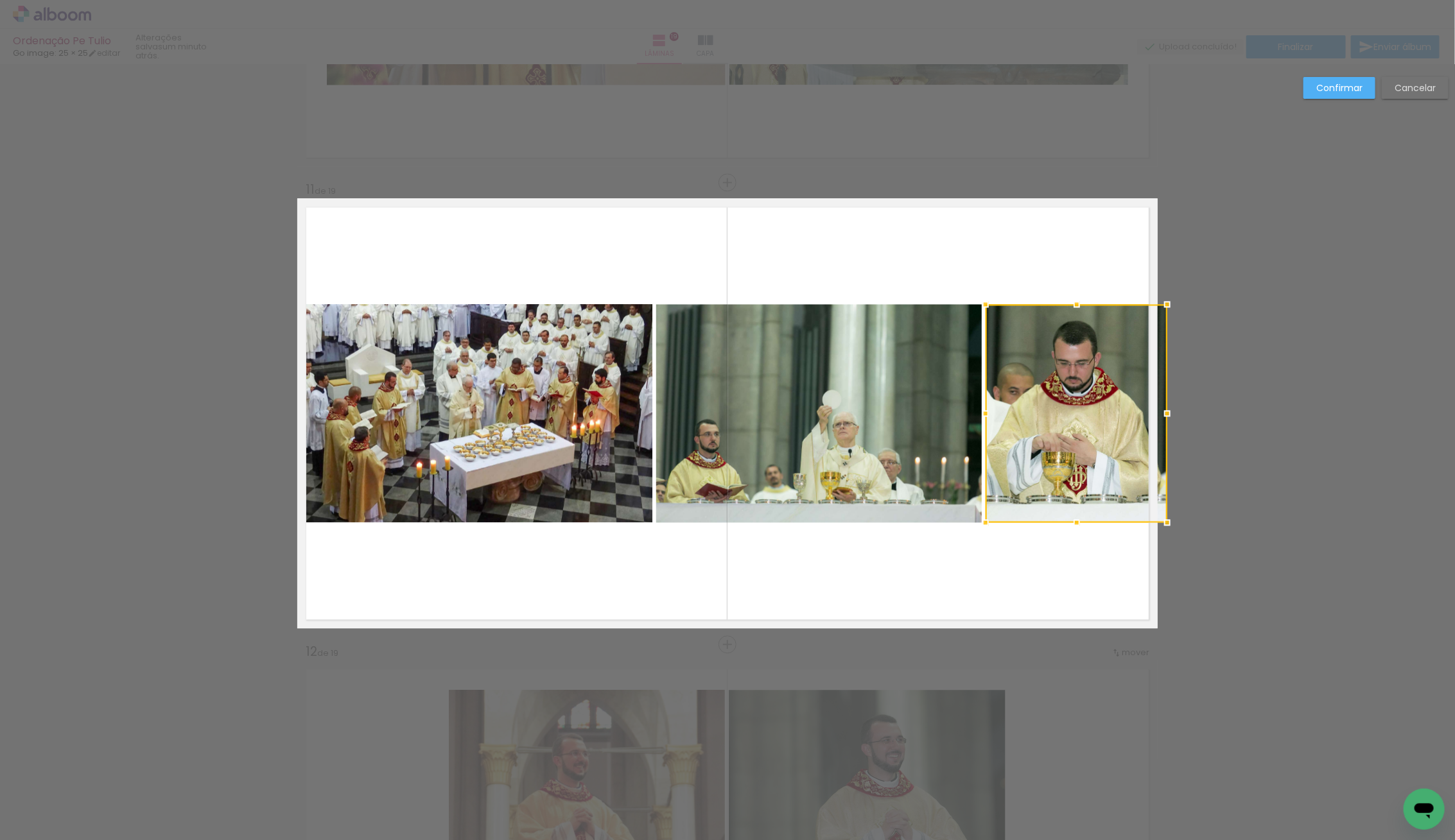
drag, startPoint x: 1149, startPoint y: 414, endPoint x: 1156, endPoint y: 419, distance: 8.6
click at [1157, 417] on div at bounding box center [1167, 413] width 25 height 25
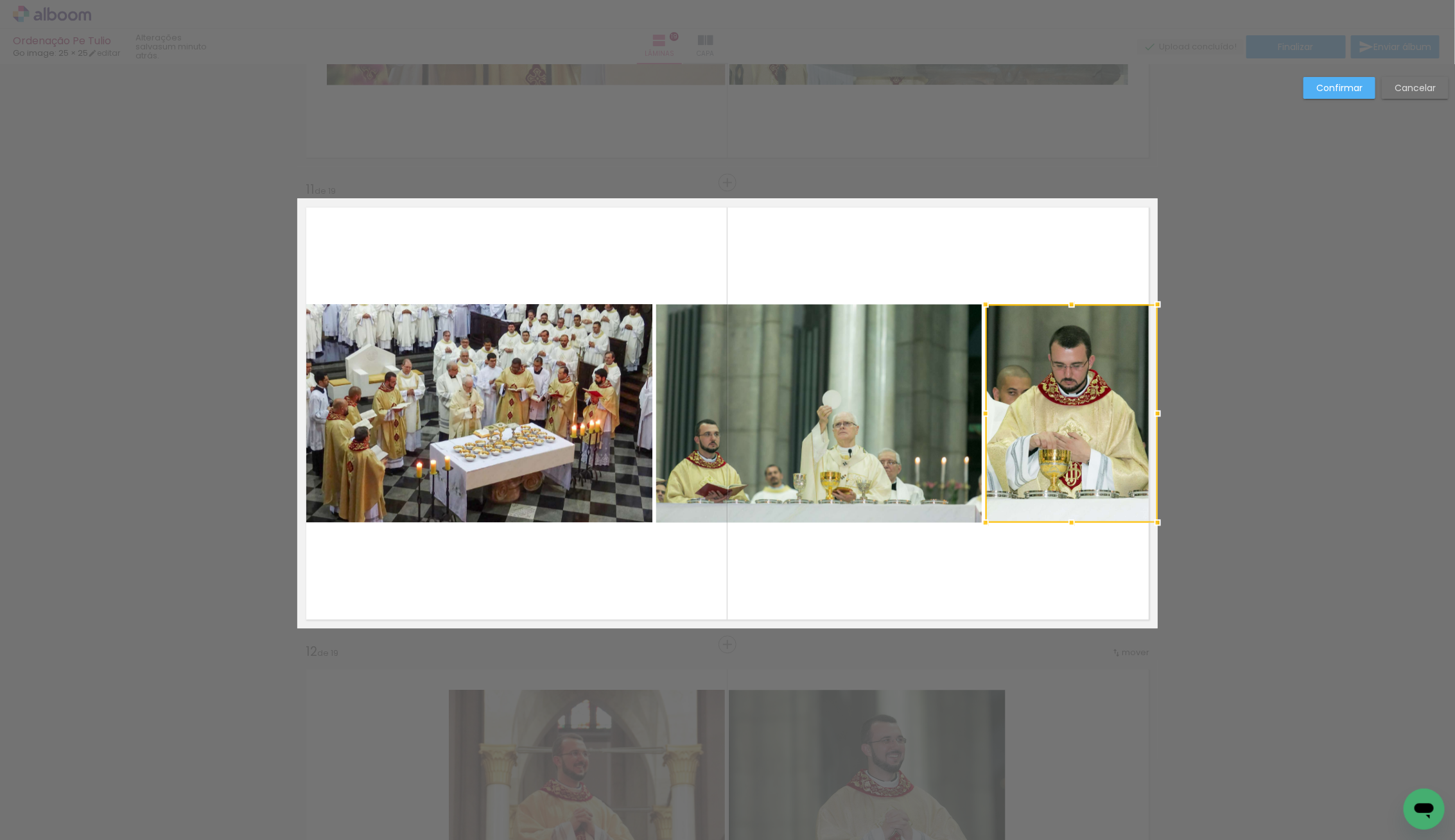
click at [1252, 582] on div "Confirmar Cancelar" at bounding box center [727, 176] width 1455 height 9274
click at [1025, 559] on quentale-layouter at bounding box center [727, 413] width 860 height 430
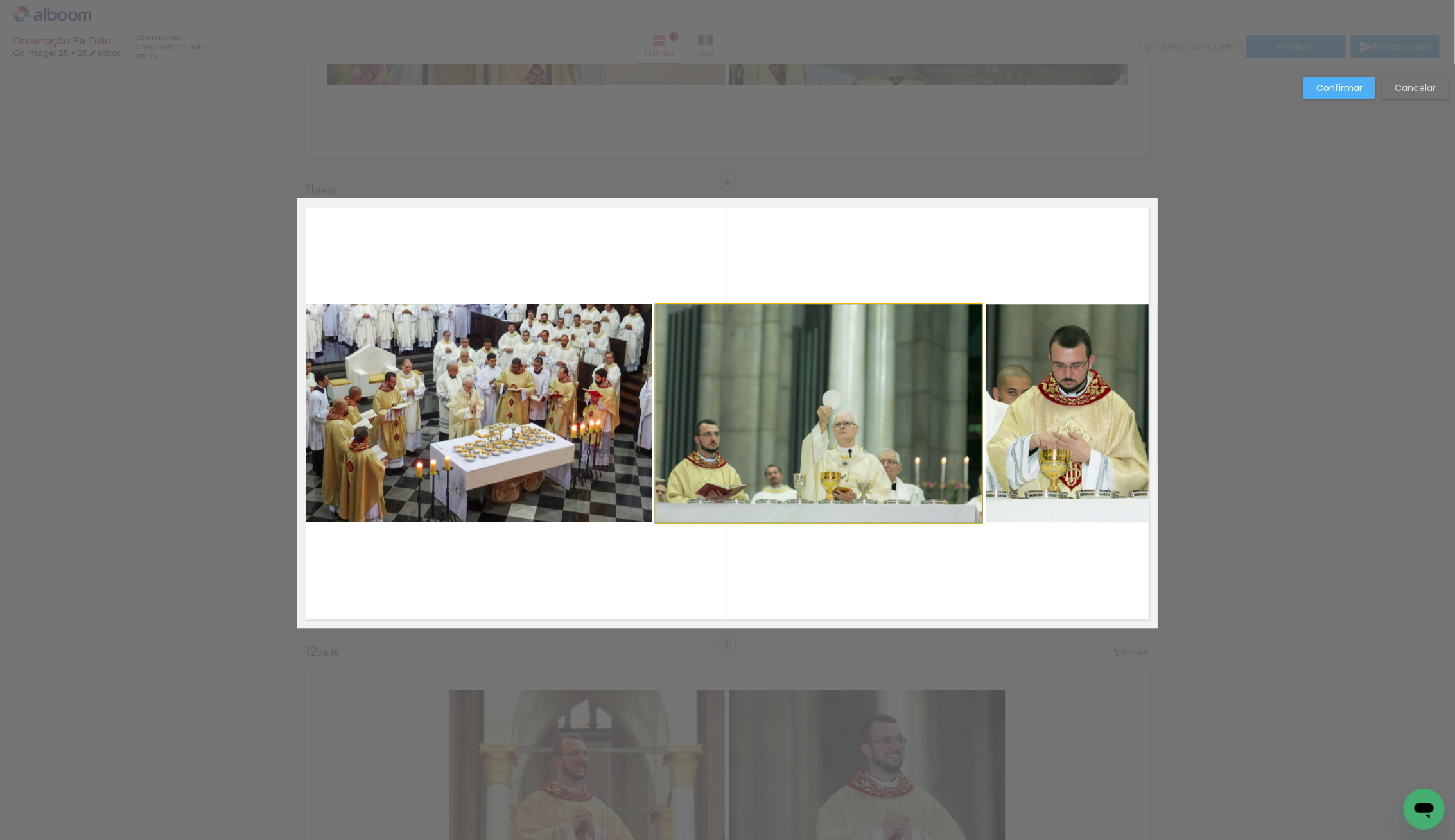
click at [840, 423] on quentale-photo at bounding box center [819, 413] width 326 height 218
click at [785, 609] on quentale-layouter at bounding box center [727, 413] width 860 height 430
click at [0, 0] on slot "Confirmar" at bounding box center [0, 0] width 0 height 0
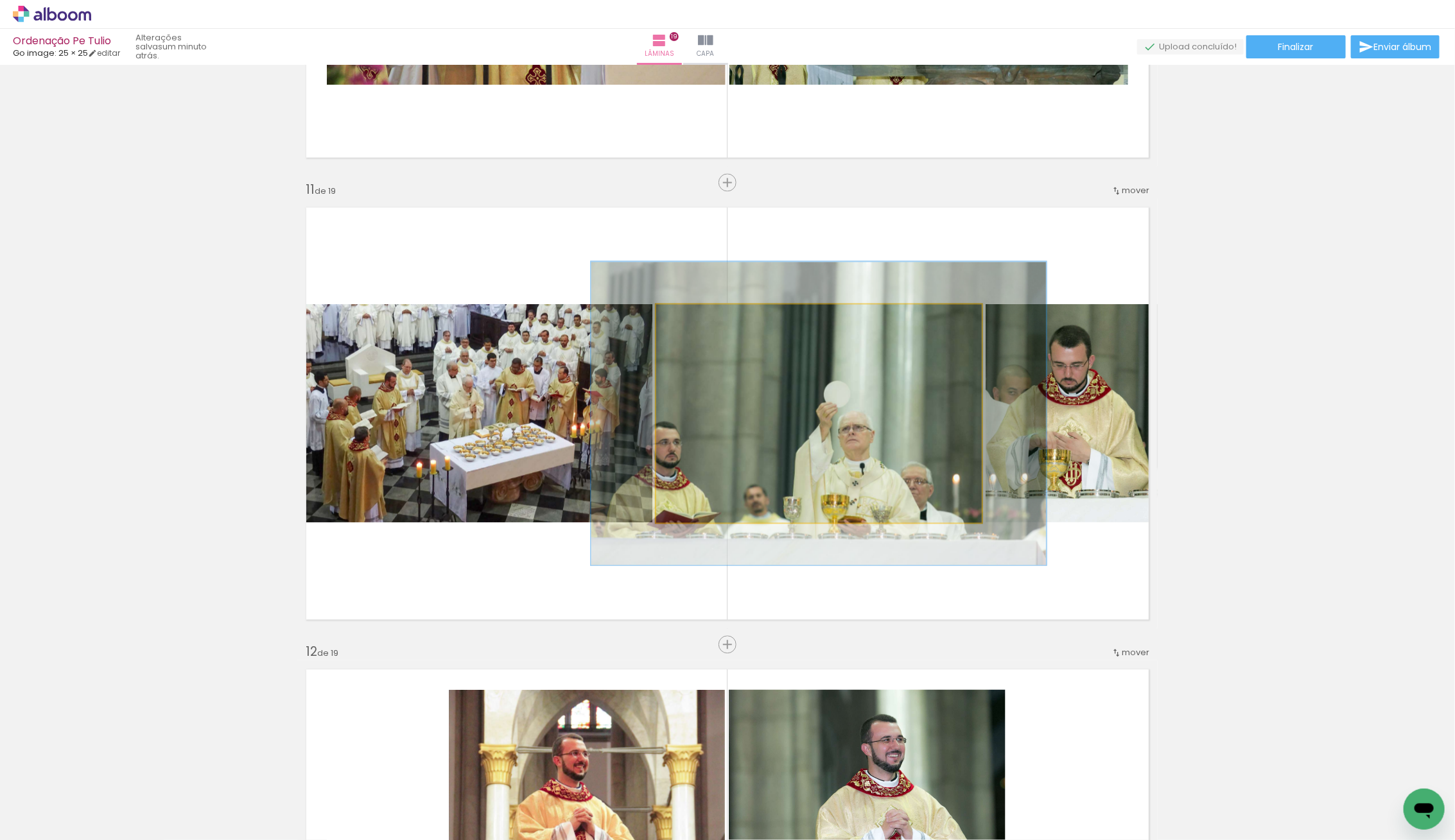
drag, startPoint x: 685, startPoint y: 316, endPoint x: 703, endPoint y: 333, distance: 24.8
click at [702, 317] on div at bounding box center [703, 317] width 11 height 11
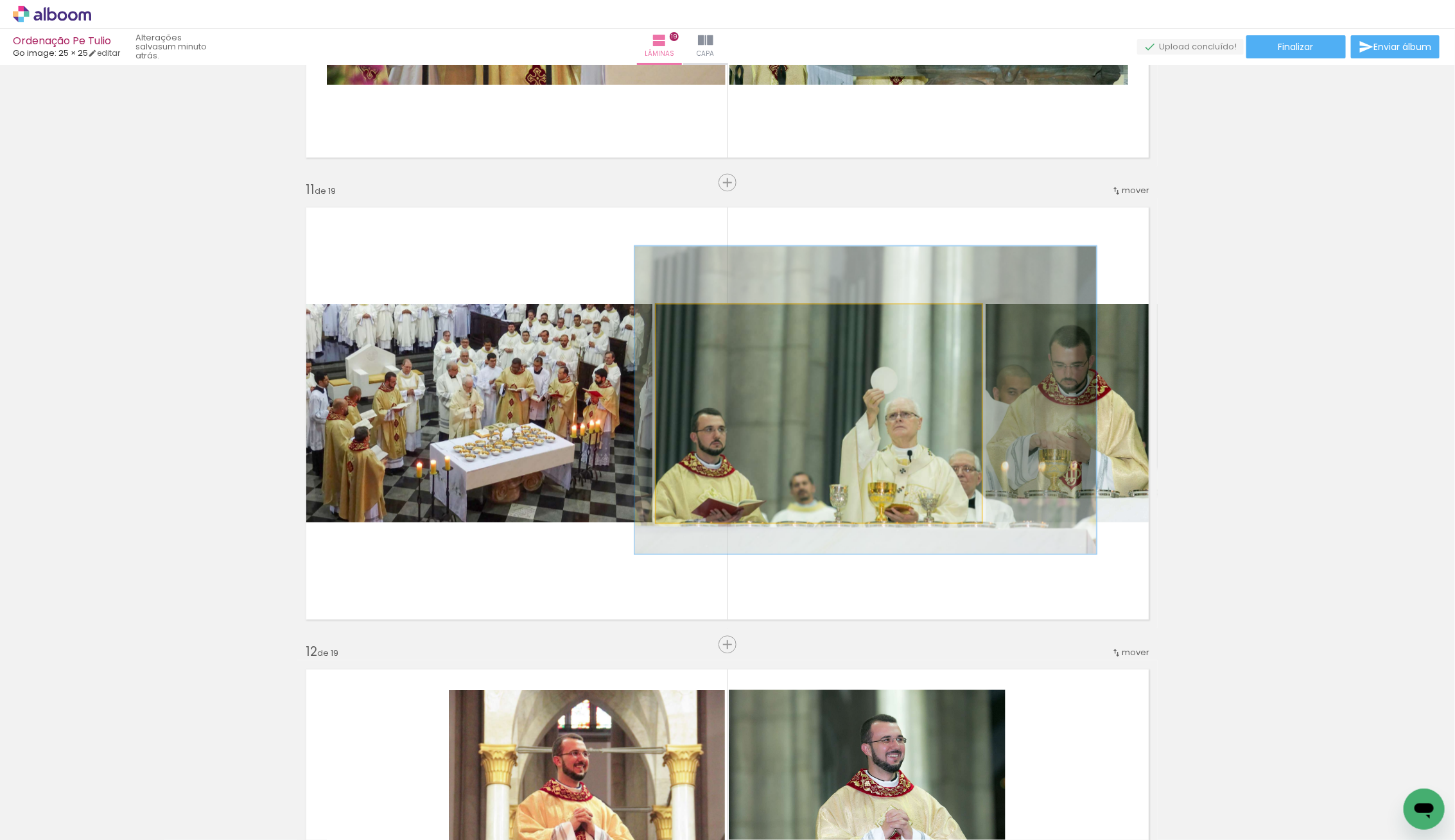
drag, startPoint x: 773, startPoint y: 392, endPoint x: 818, endPoint y: 378, distance: 47.1
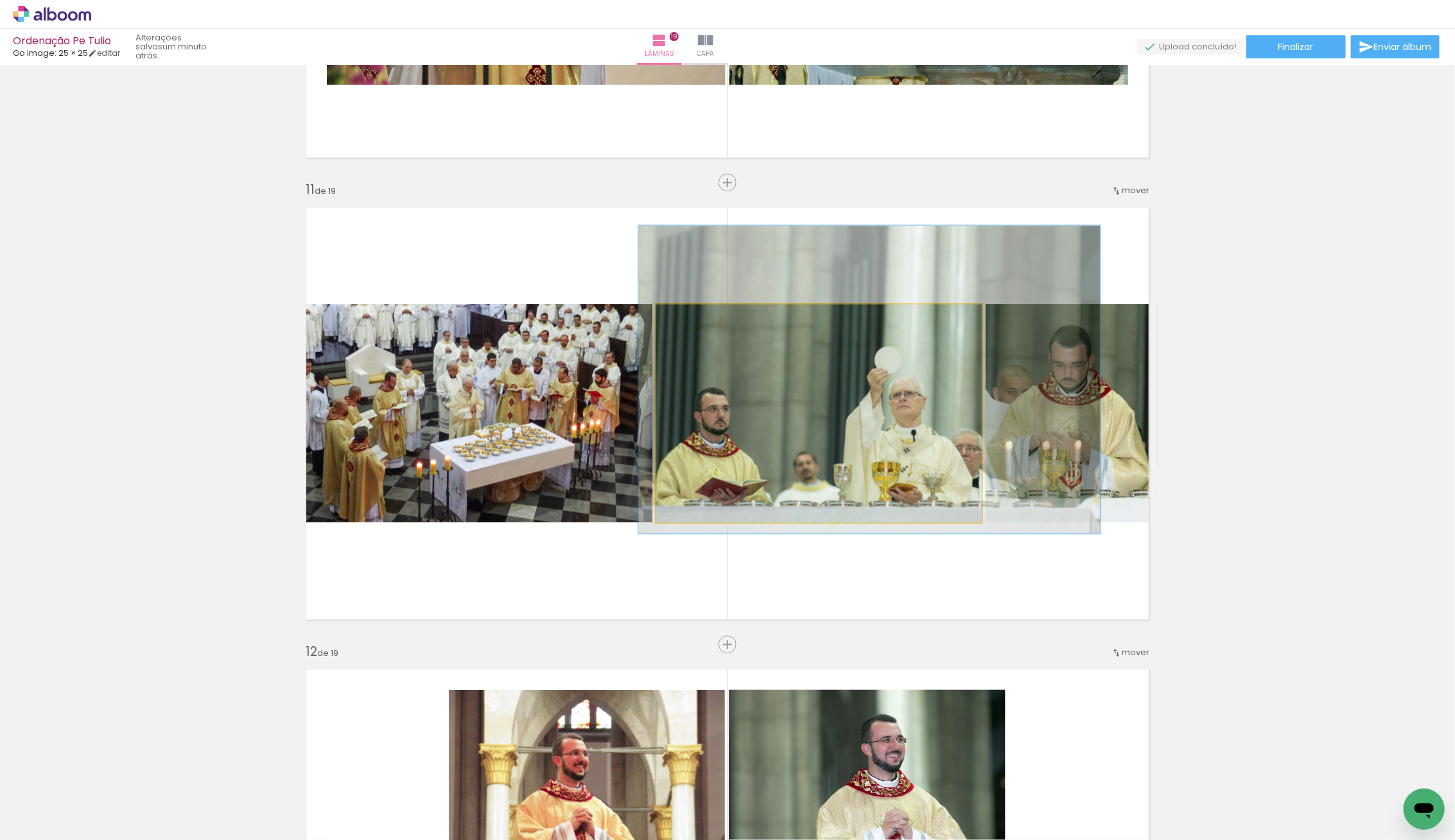
drag, startPoint x: 819, startPoint y: 400, endPoint x: 823, endPoint y: 379, distance: 21.4
click at [823, 379] on div at bounding box center [868, 378] width 462 height 307
drag, startPoint x: 825, startPoint y: 387, endPoint x: 816, endPoint y: 382, distance: 10.3
click at [826, 388] on quentale-photo at bounding box center [819, 413] width 326 height 218
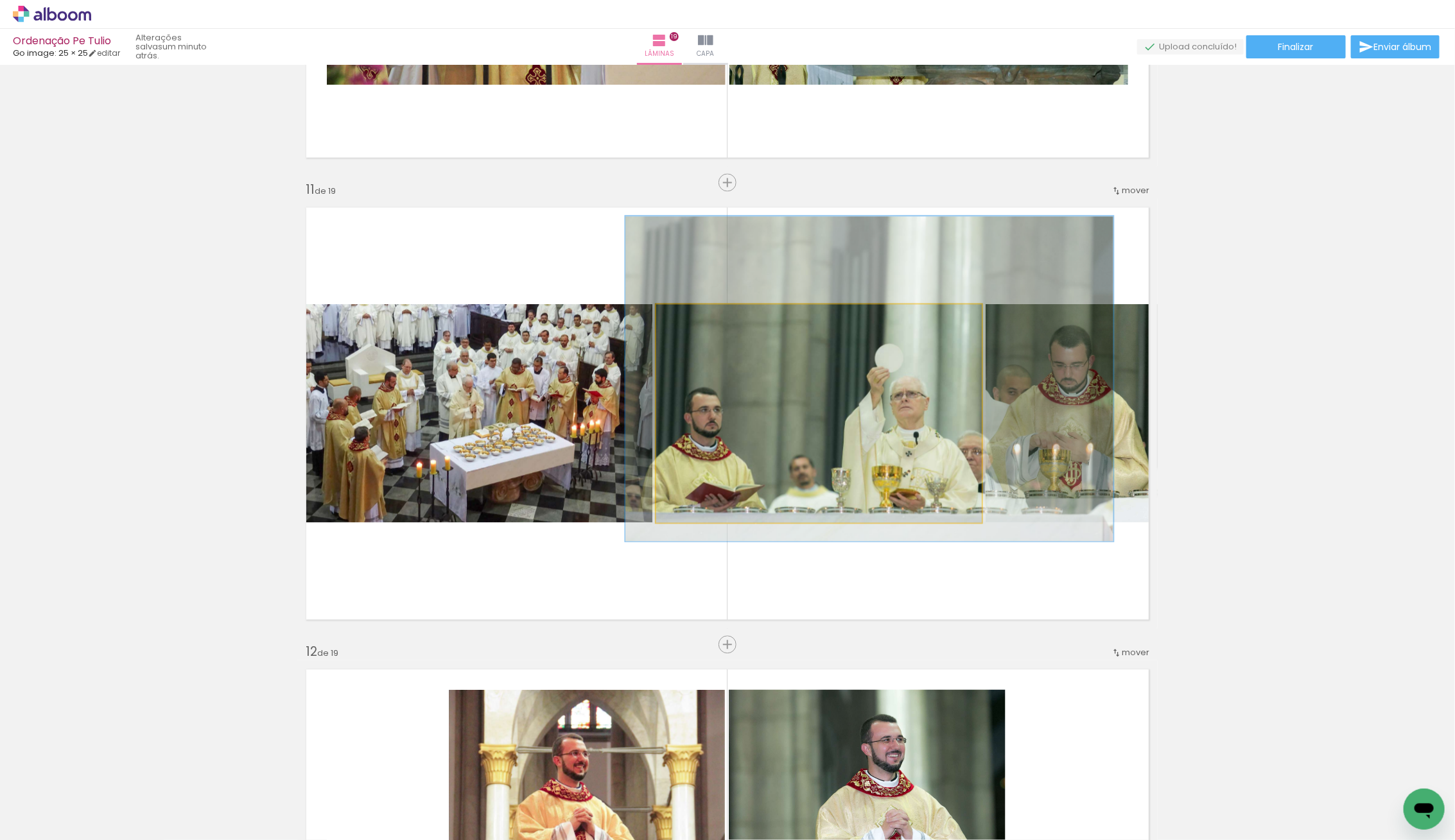
drag, startPoint x: 711, startPoint y: 321, endPoint x: 733, endPoint y: 333, distance: 25.1
type paper-slider "151"
click at [716, 321] on div at bounding box center [710, 317] width 20 height 20
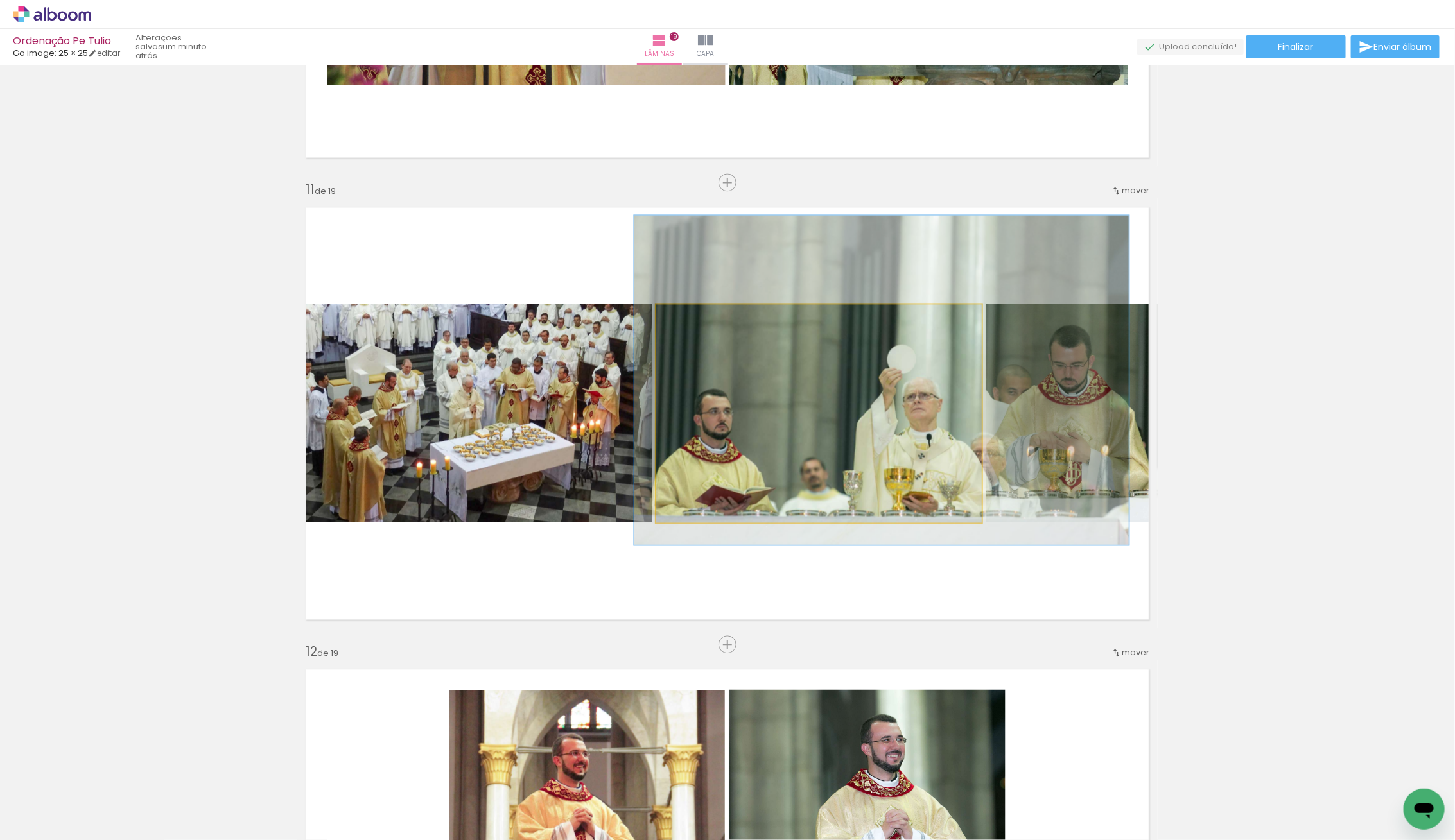
drag, startPoint x: 809, startPoint y: 396, endPoint x: 818, endPoint y: 397, distance: 9.1
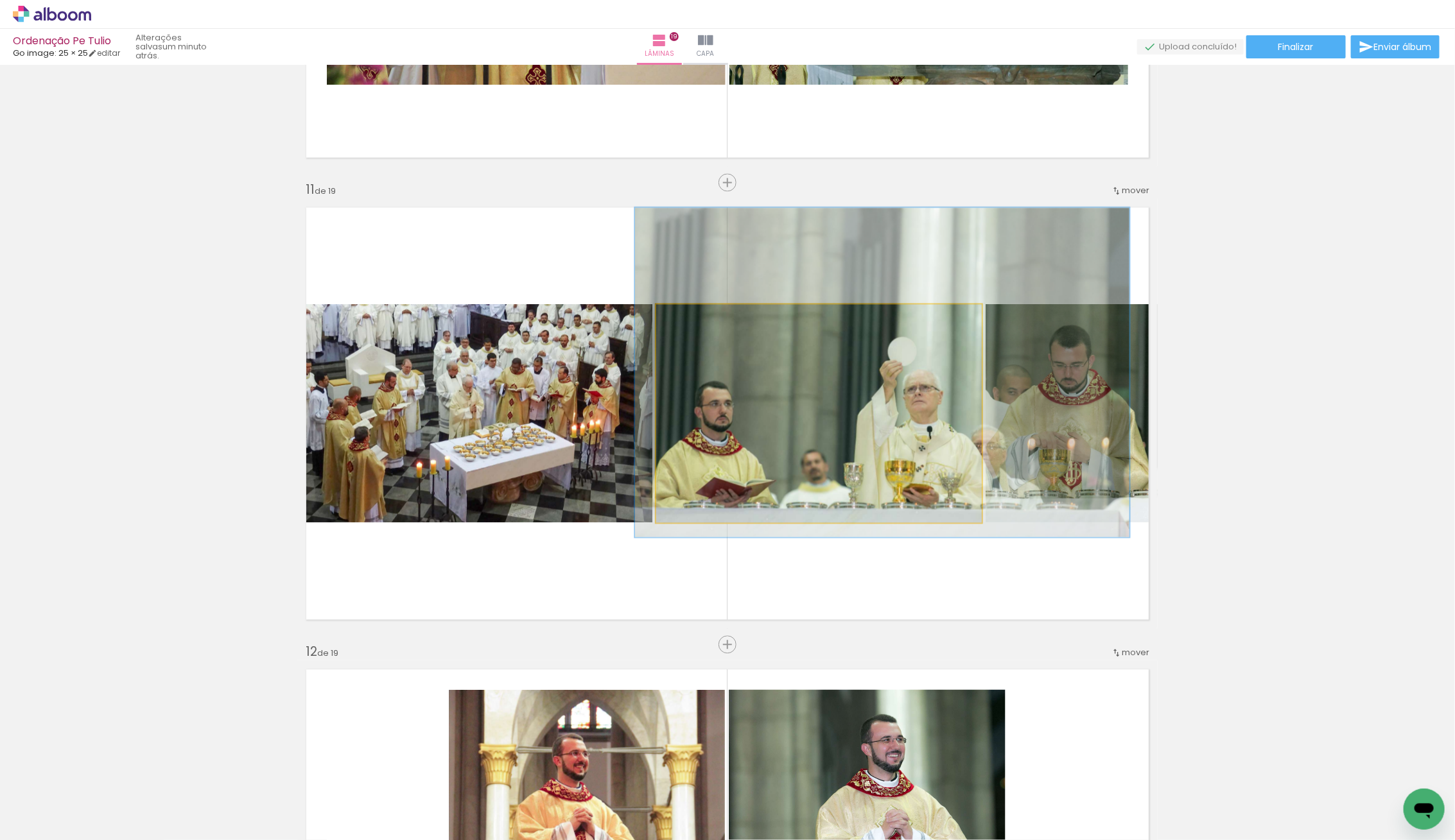
drag, startPoint x: 818, startPoint y: 394, endPoint x: 818, endPoint y: 385, distance: 9.0
click at [818, 386] on div at bounding box center [882, 372] width 494 height 329
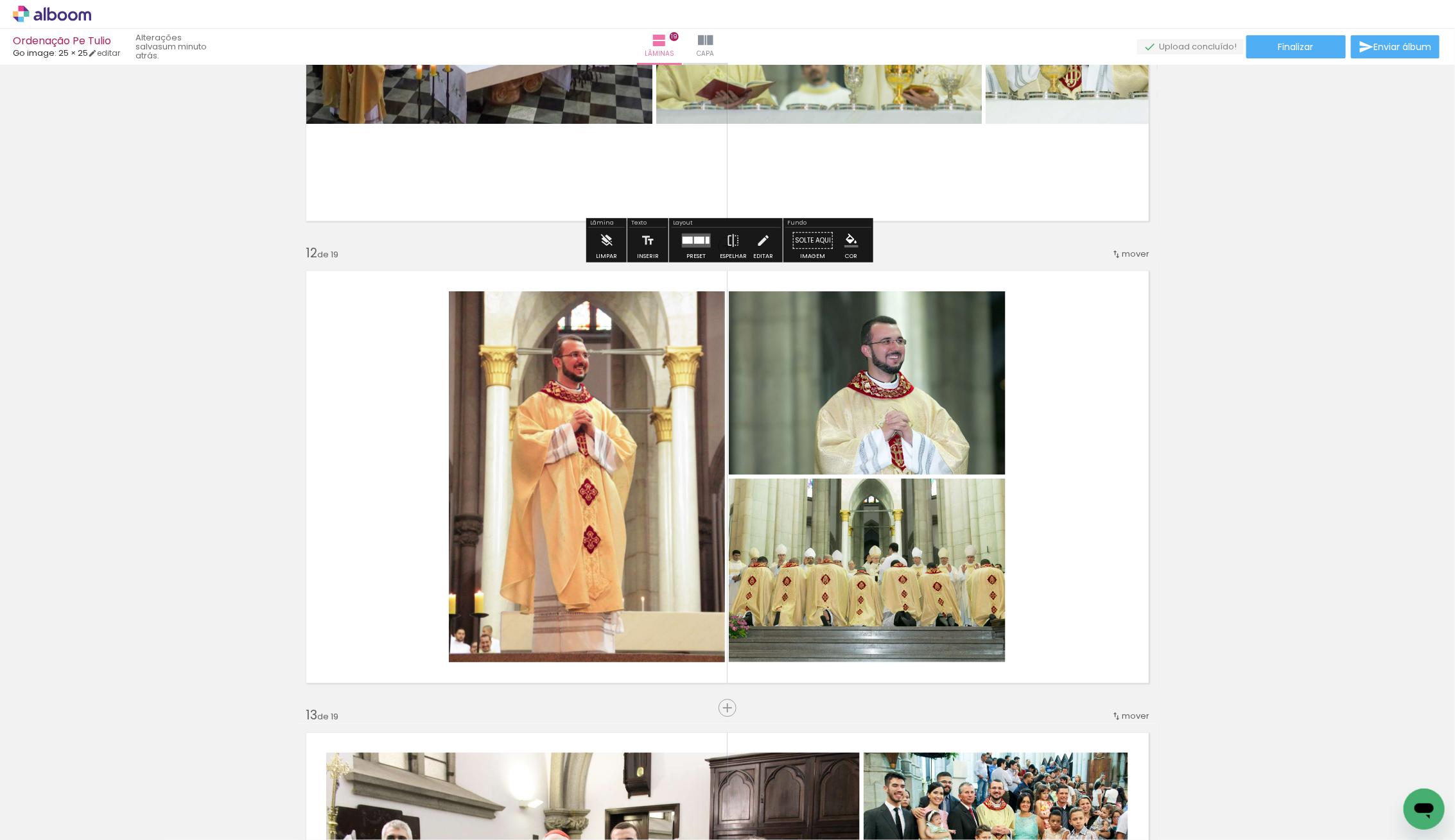
scroll to position [4926, 0]
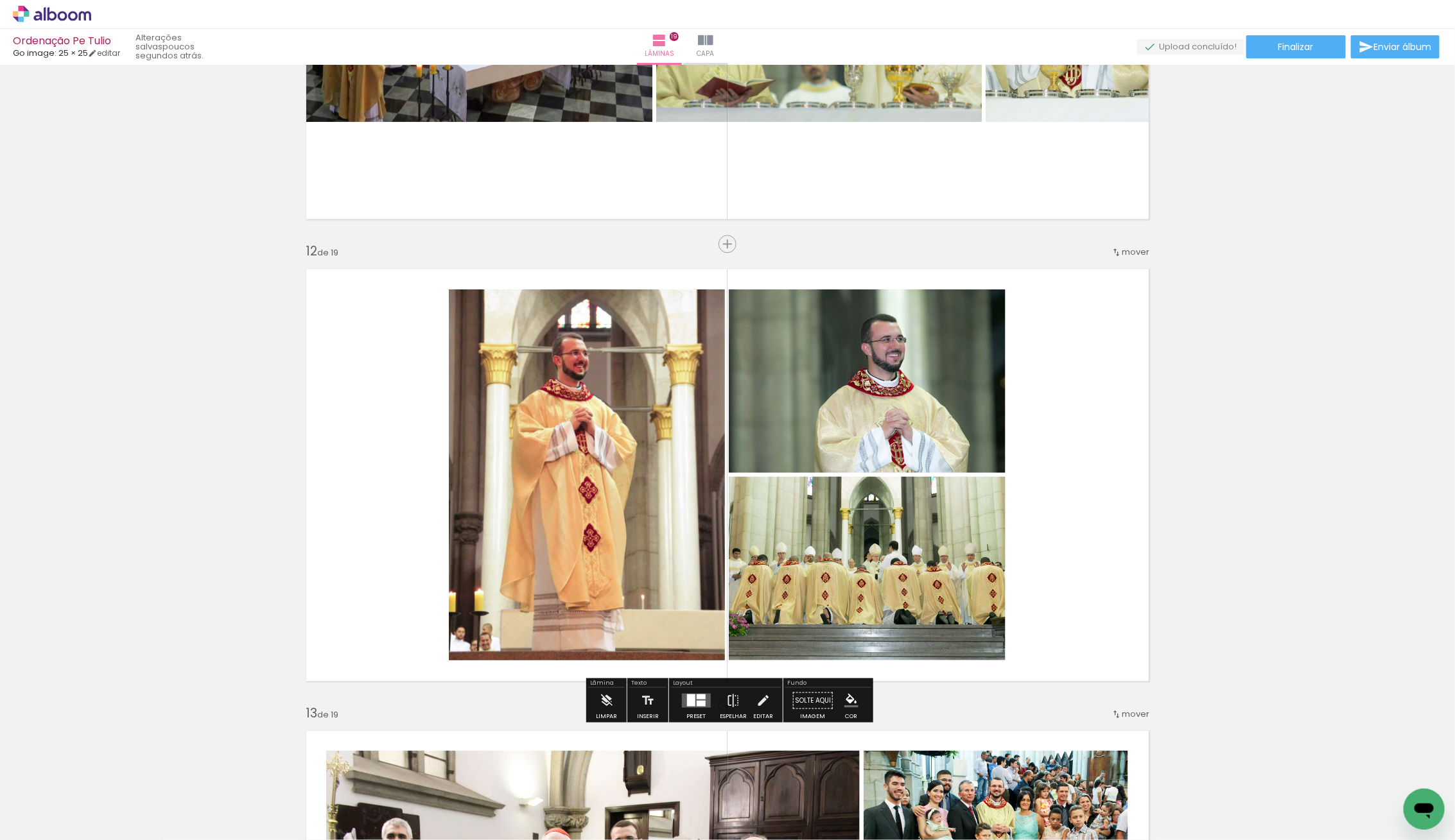
click at [686, 705] on div at bounding box center [690, 700] width 9 height 12
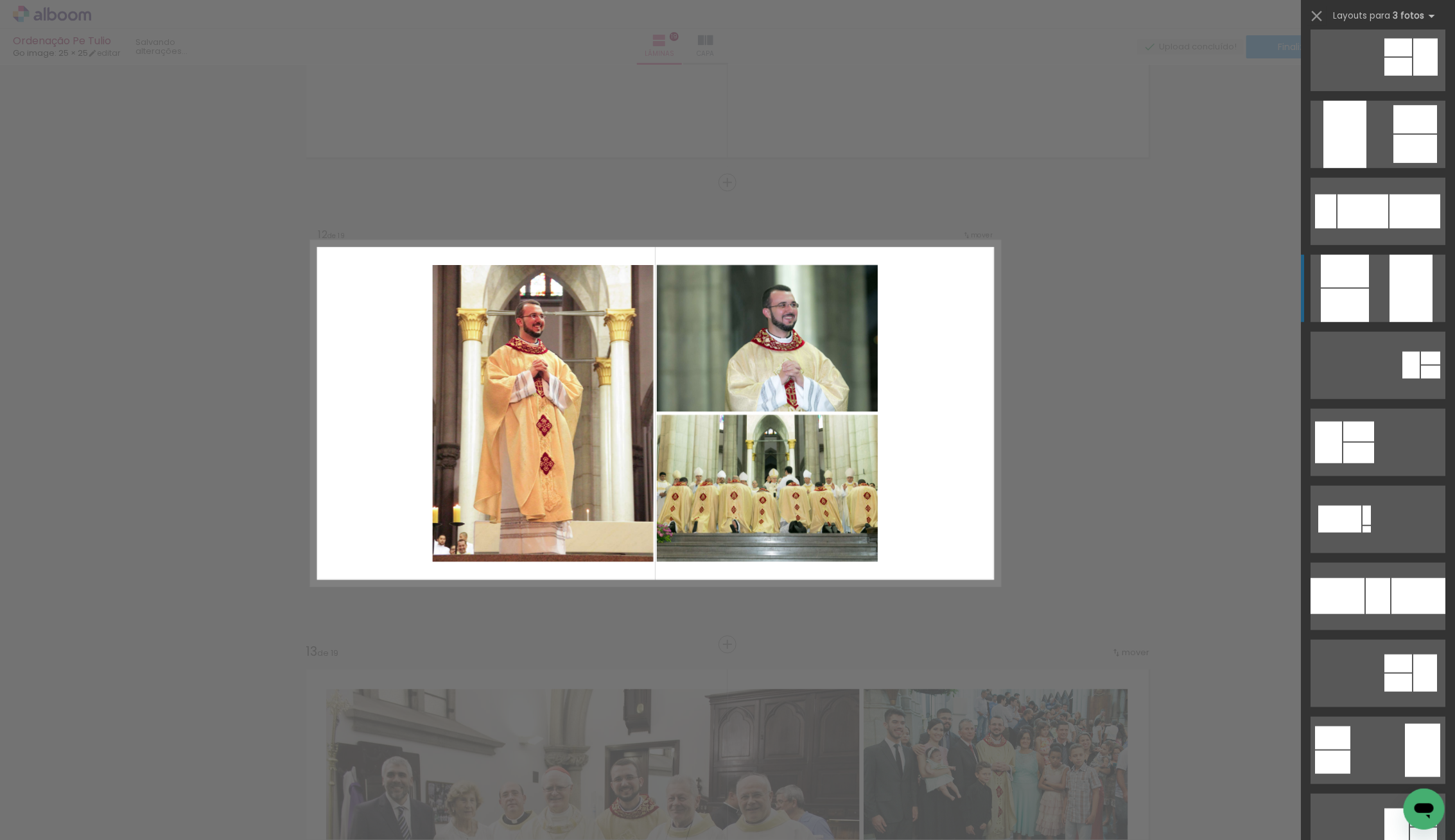
scroll to position [401, 0]
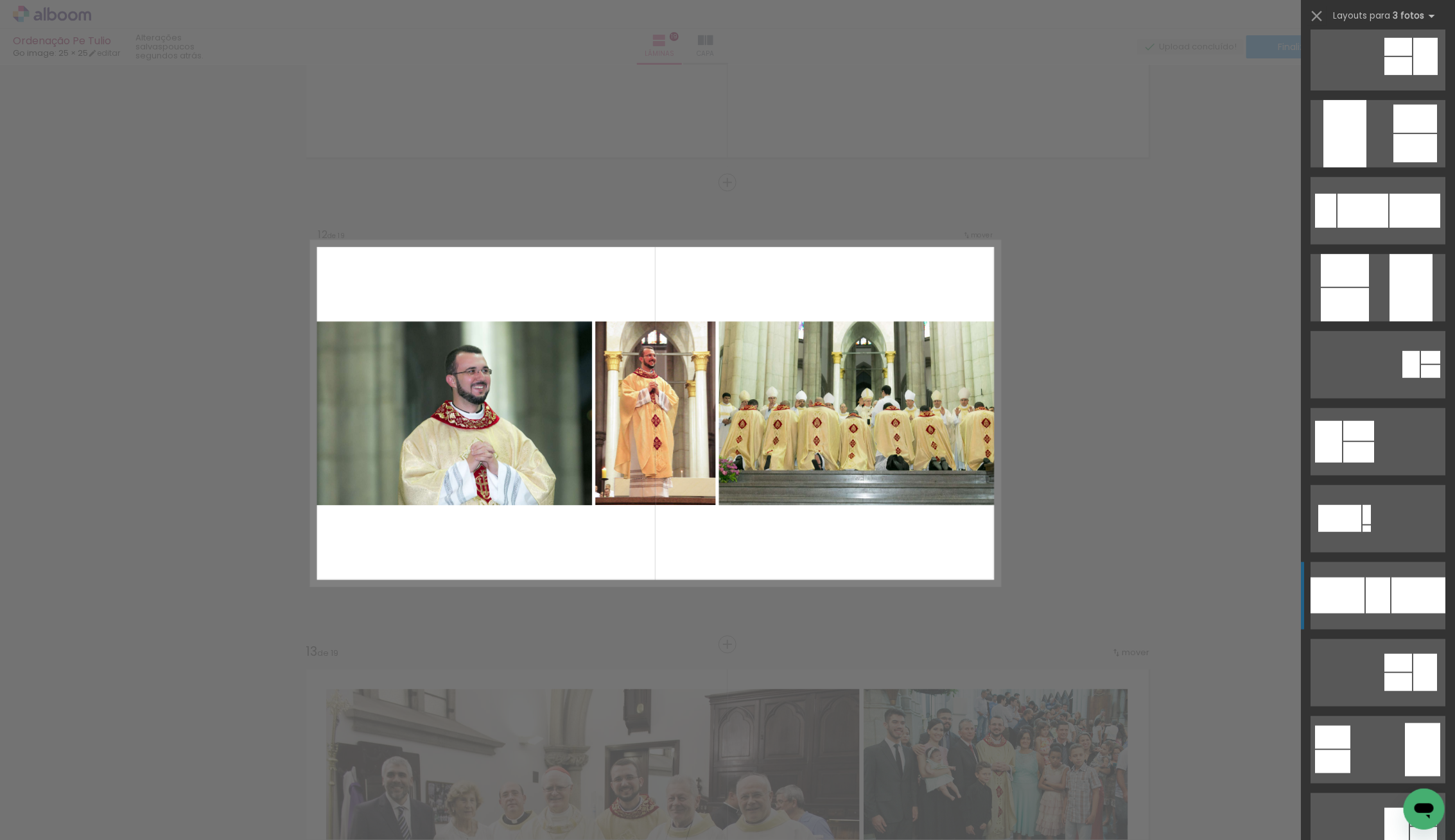
click at [1372, 578] on div at bounding box center [1378, 596] width 25 height 36
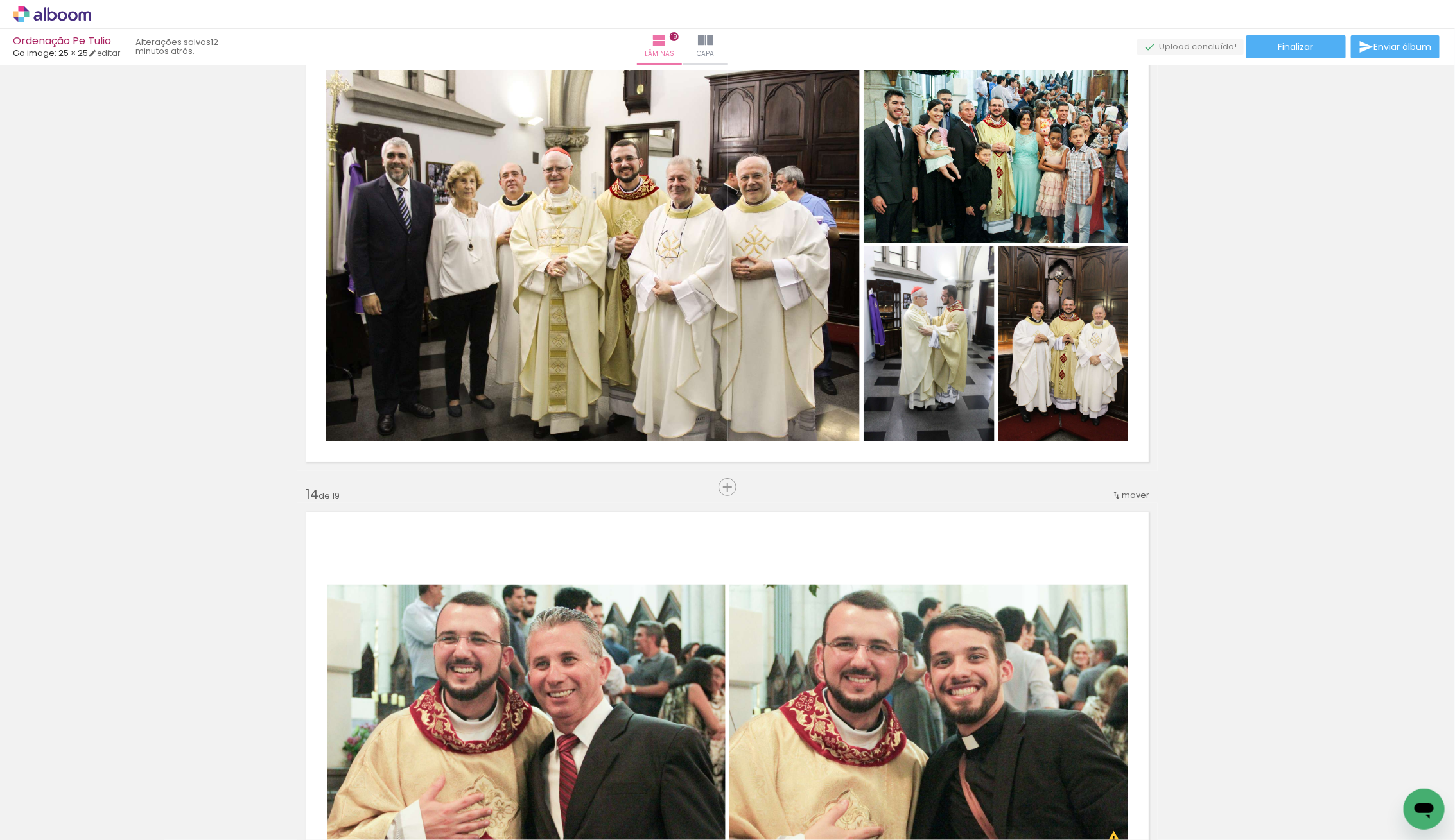
scroll to position [401, 0]
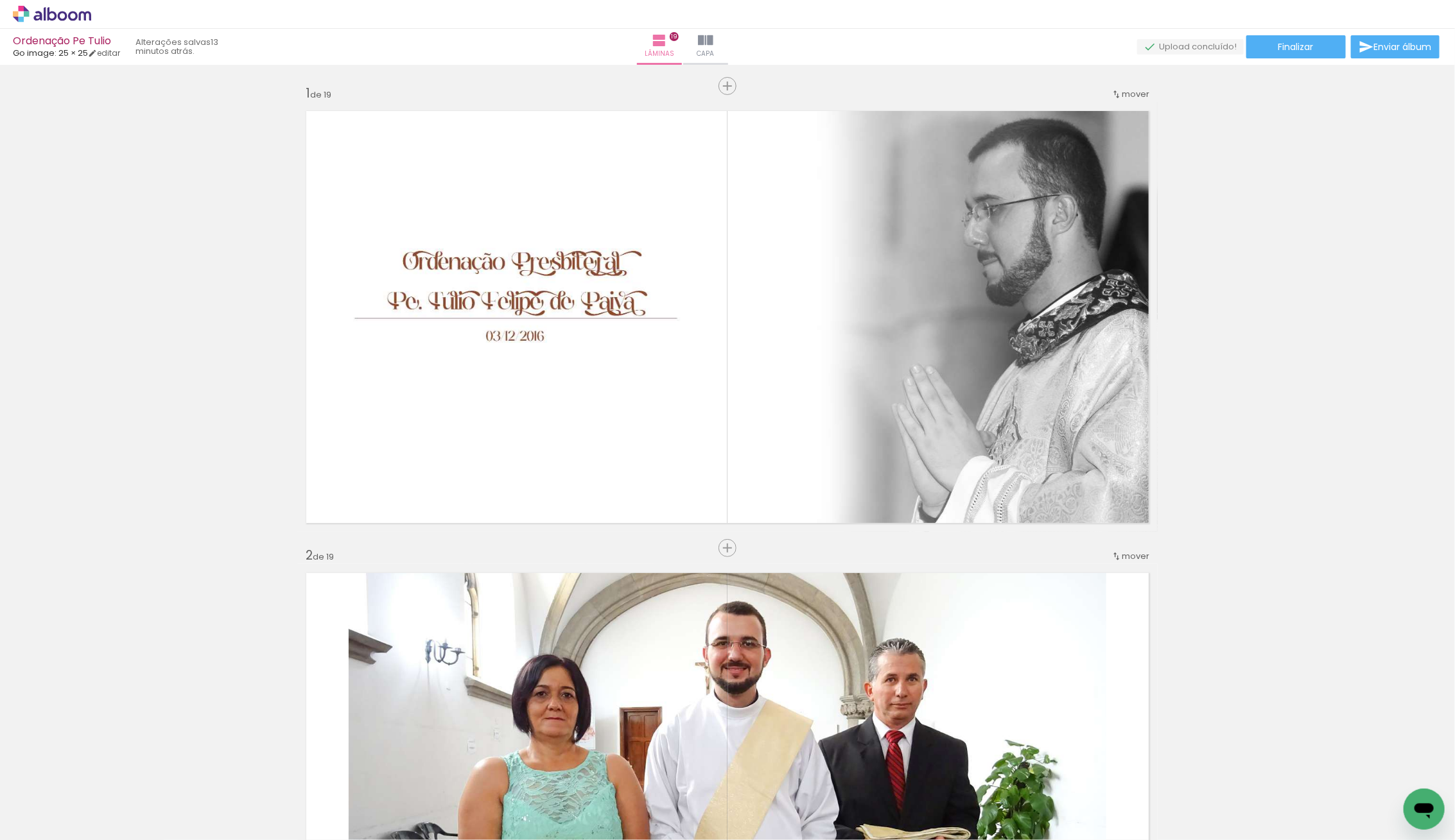
scroll to position [401, 0]
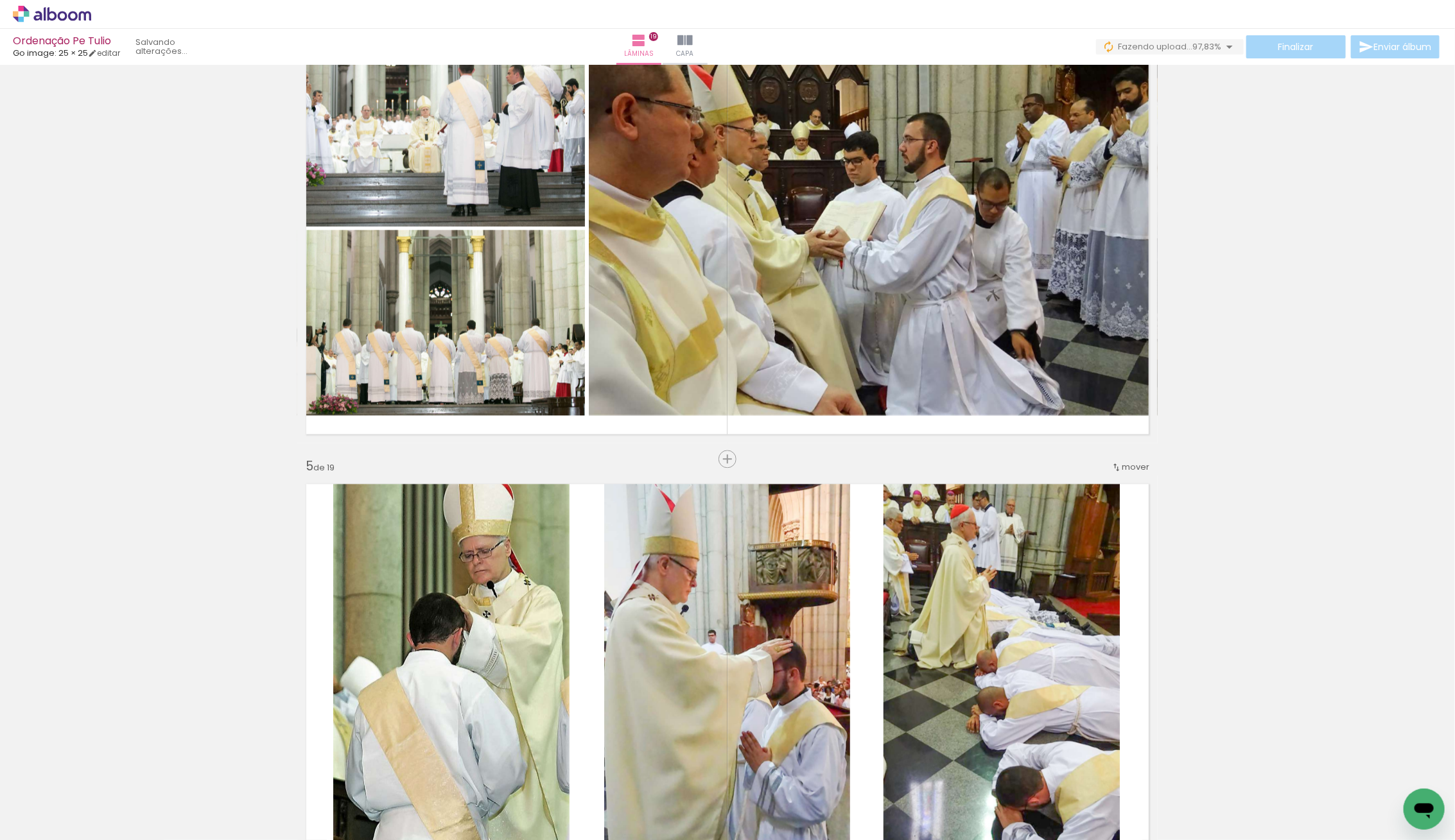
scroll to position [1477, 0]
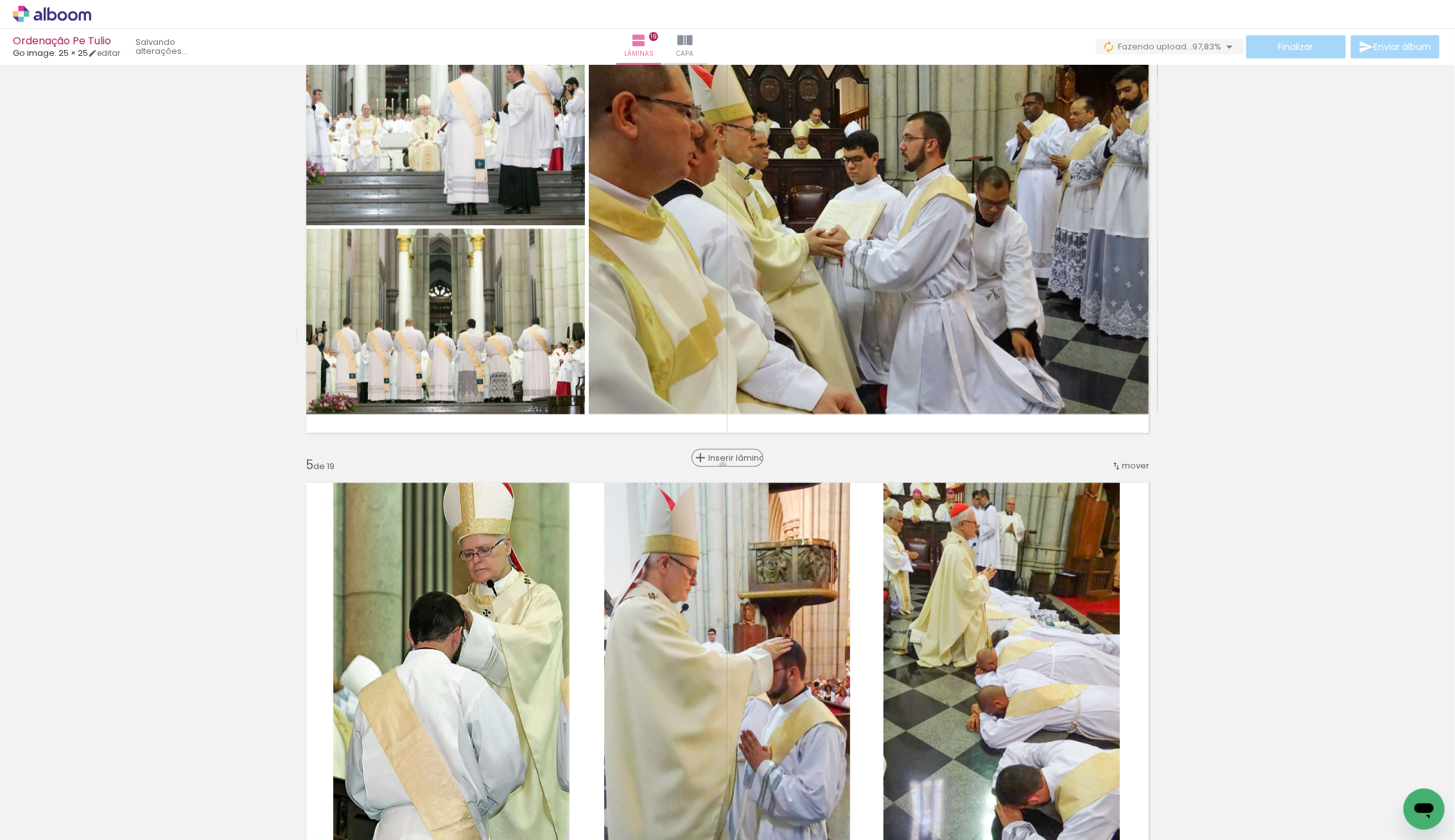
click at [724, 465] on paper-button "Inserir lâmina" at bounding box center [727, 458] width 72 height 18
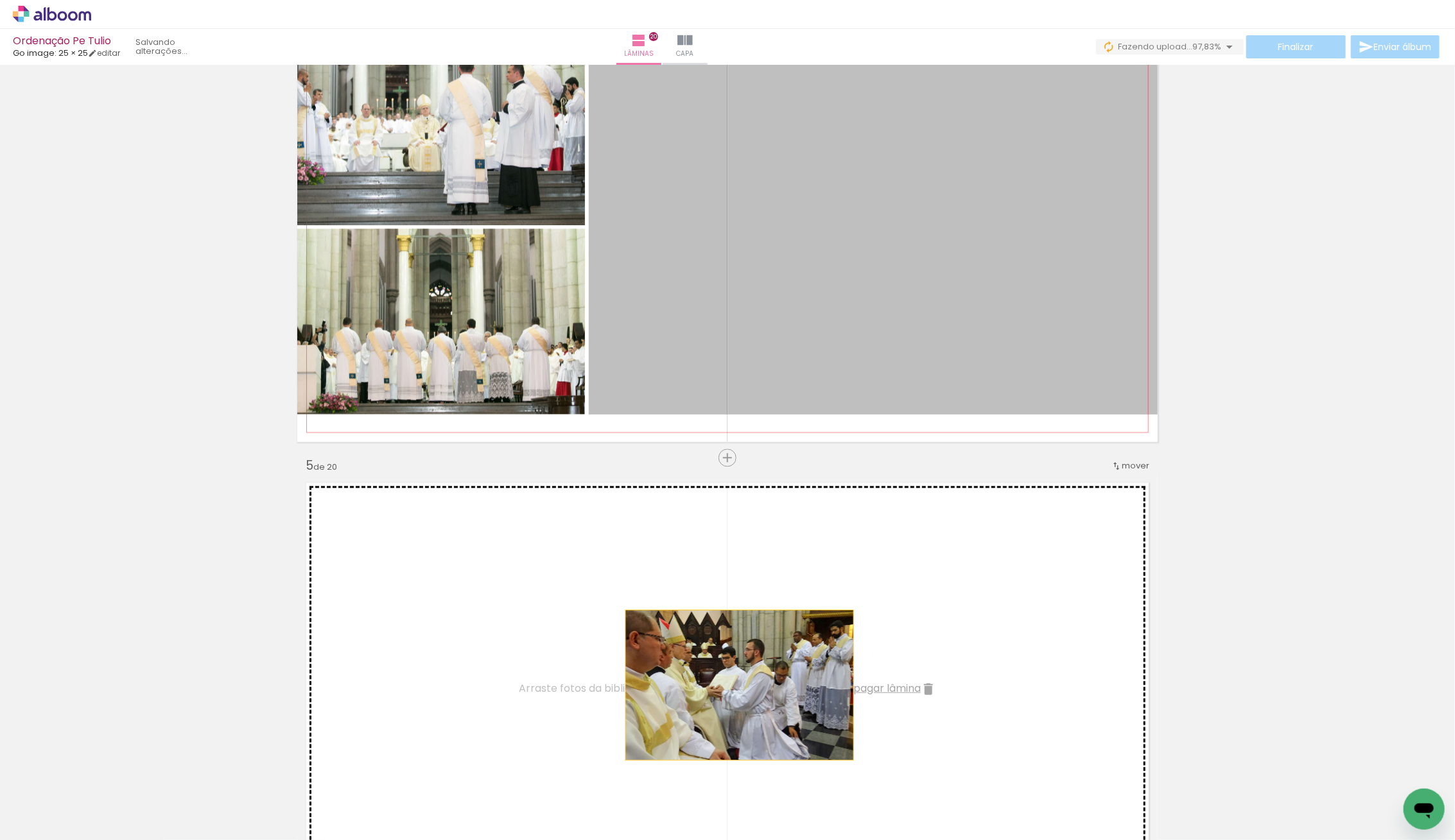
drag, startPoint x: 823, startPoint y: 340, endPoint x: 737, endPoint y: 693, distance: 363.3
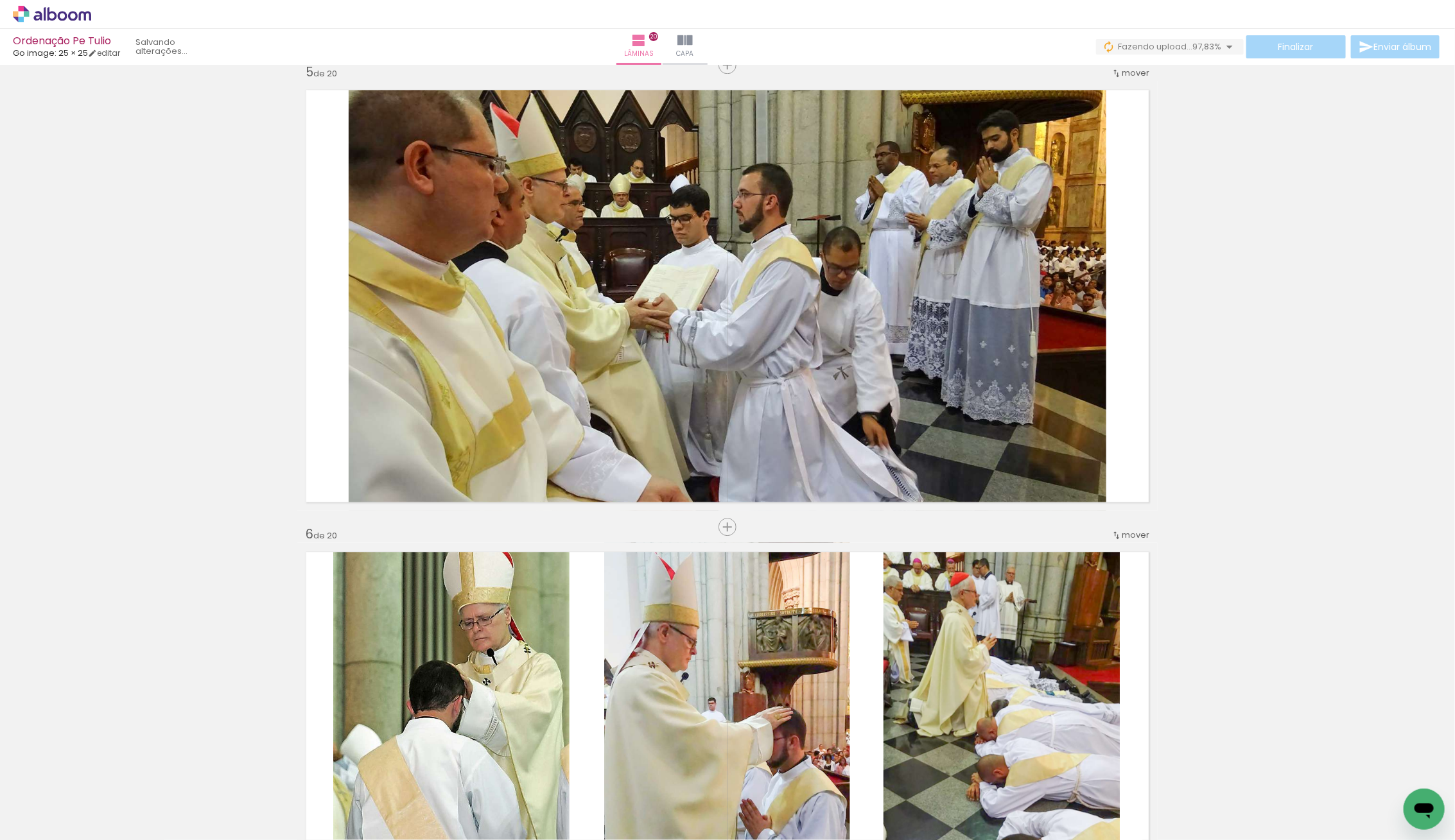
scroll to position [1771, 0]
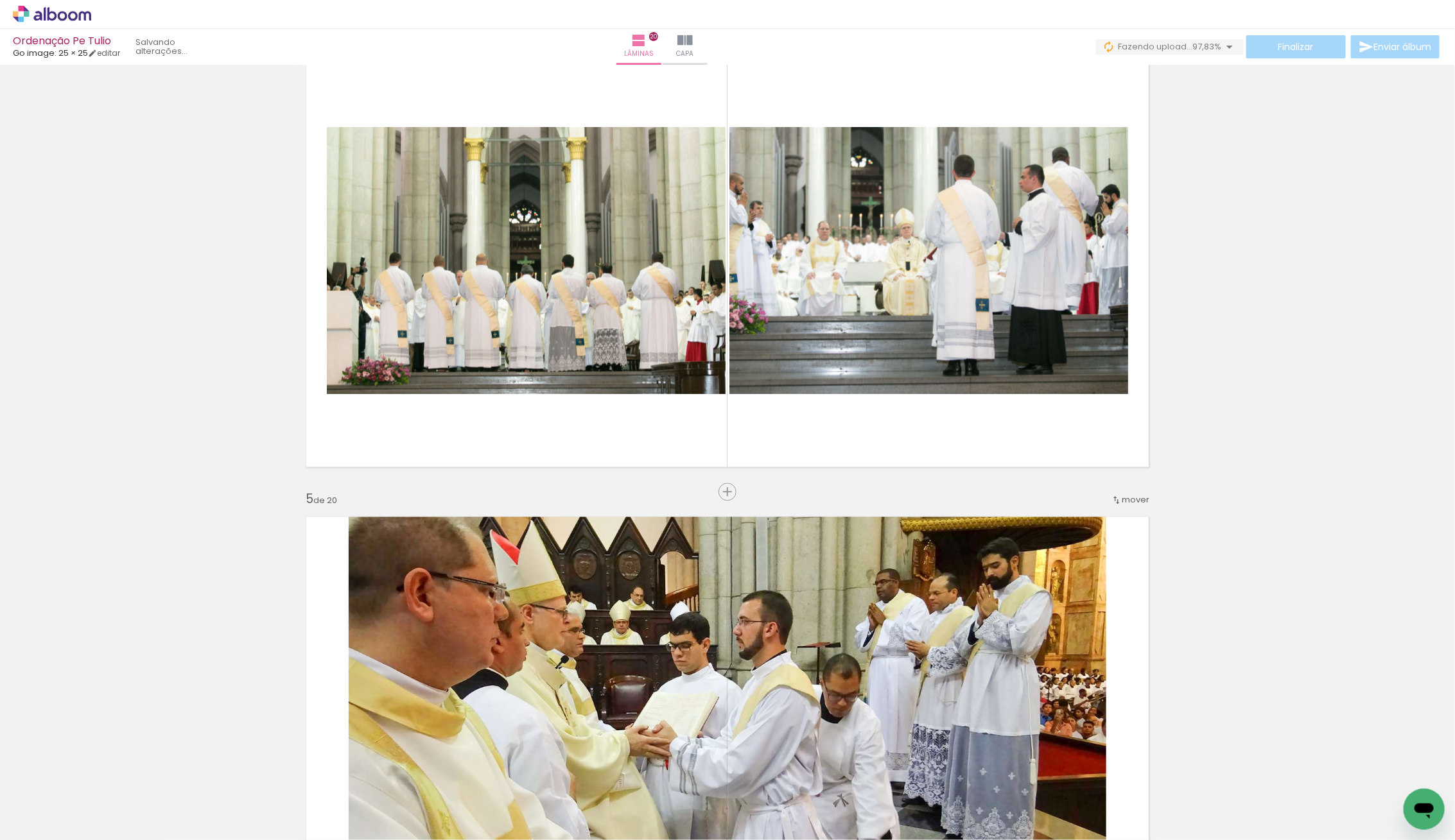
scroll to position [1444, 0]
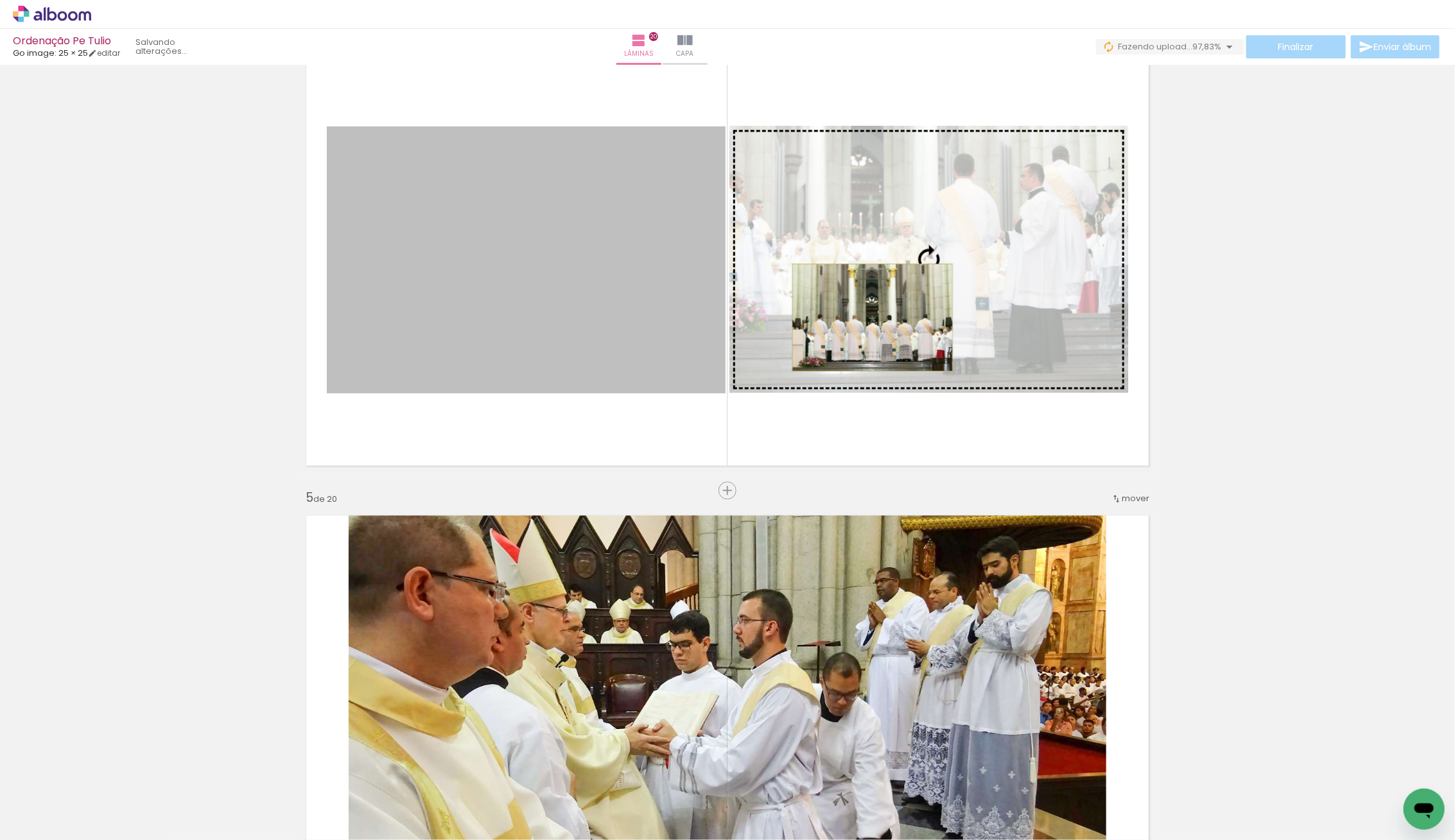
drag, startPoint x: 529, startPoint y: 302, endPoint x: 872, endPoint y: 318, distance: 343.4
click at [0, 0] on slot at bounding box center [0, 0] width 0 height 0
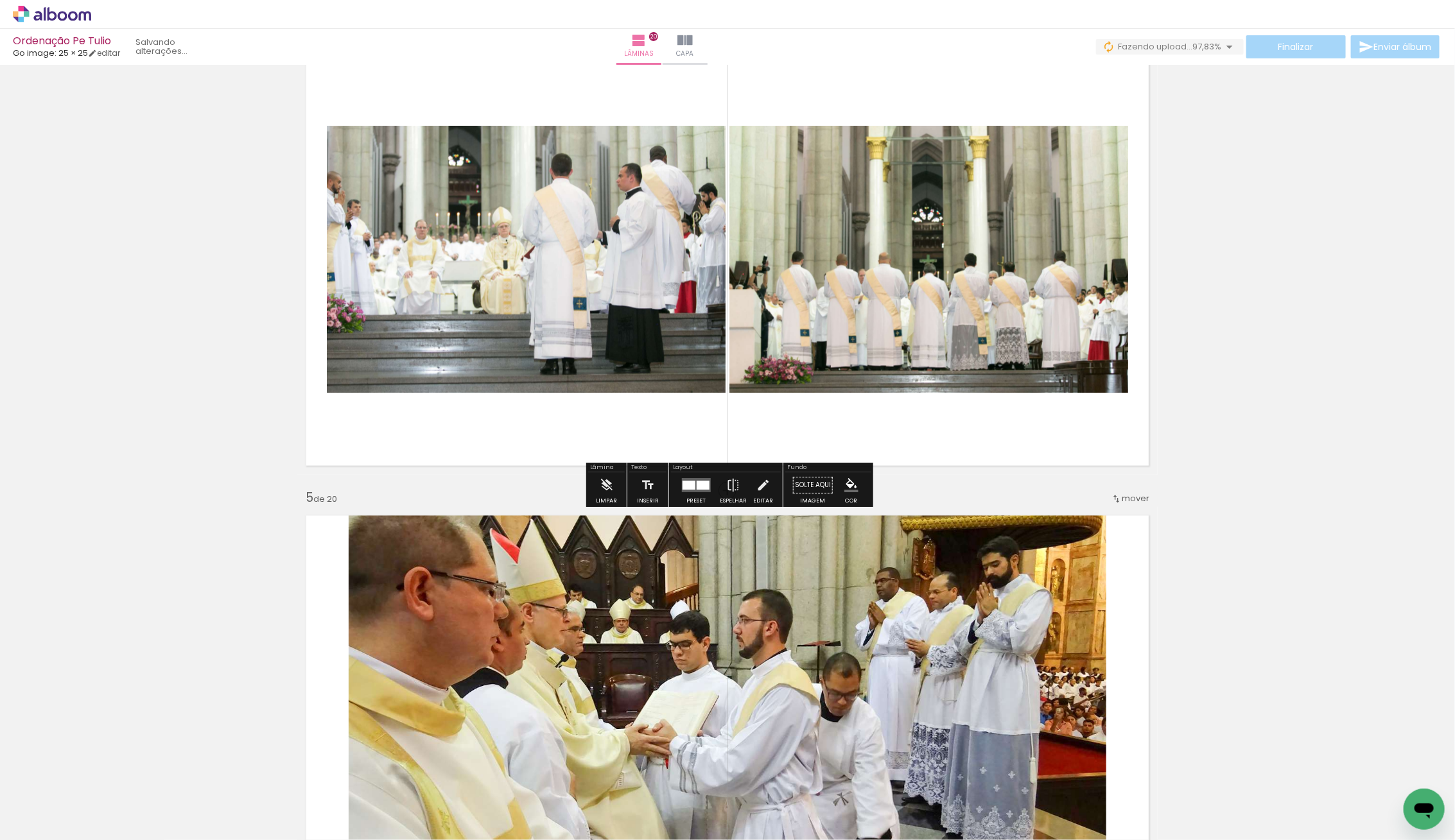
click at [498, 294] on quentale-photo at bounding box center [526, 259] width 399 height 267
click at [415, 288] on quentale-photo at bounding box center [526, 259] width 399 height 267
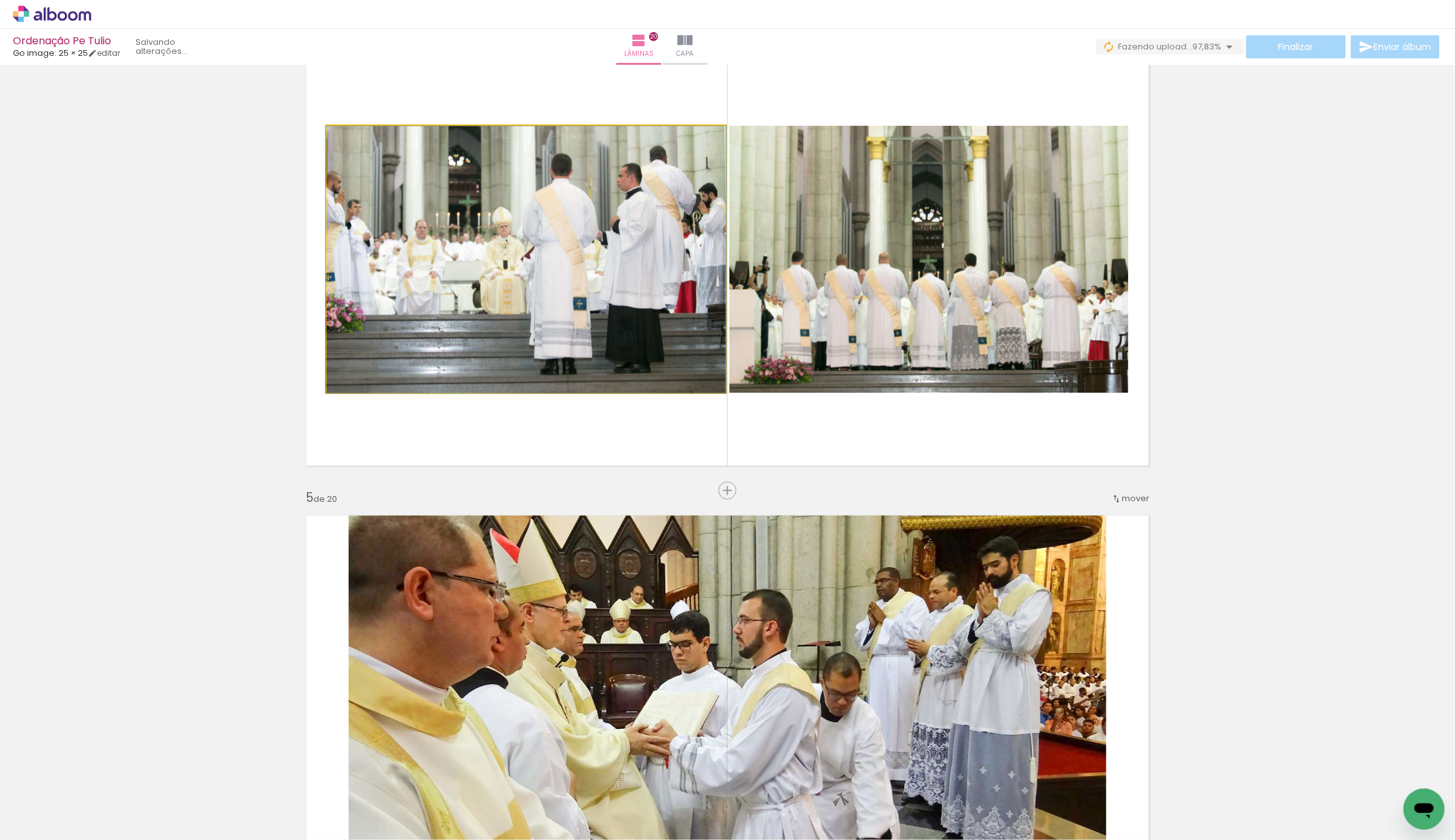
click at [413, 289] on album-spread "4 de 20" at bounding box center [727, 259] width 860 height 430
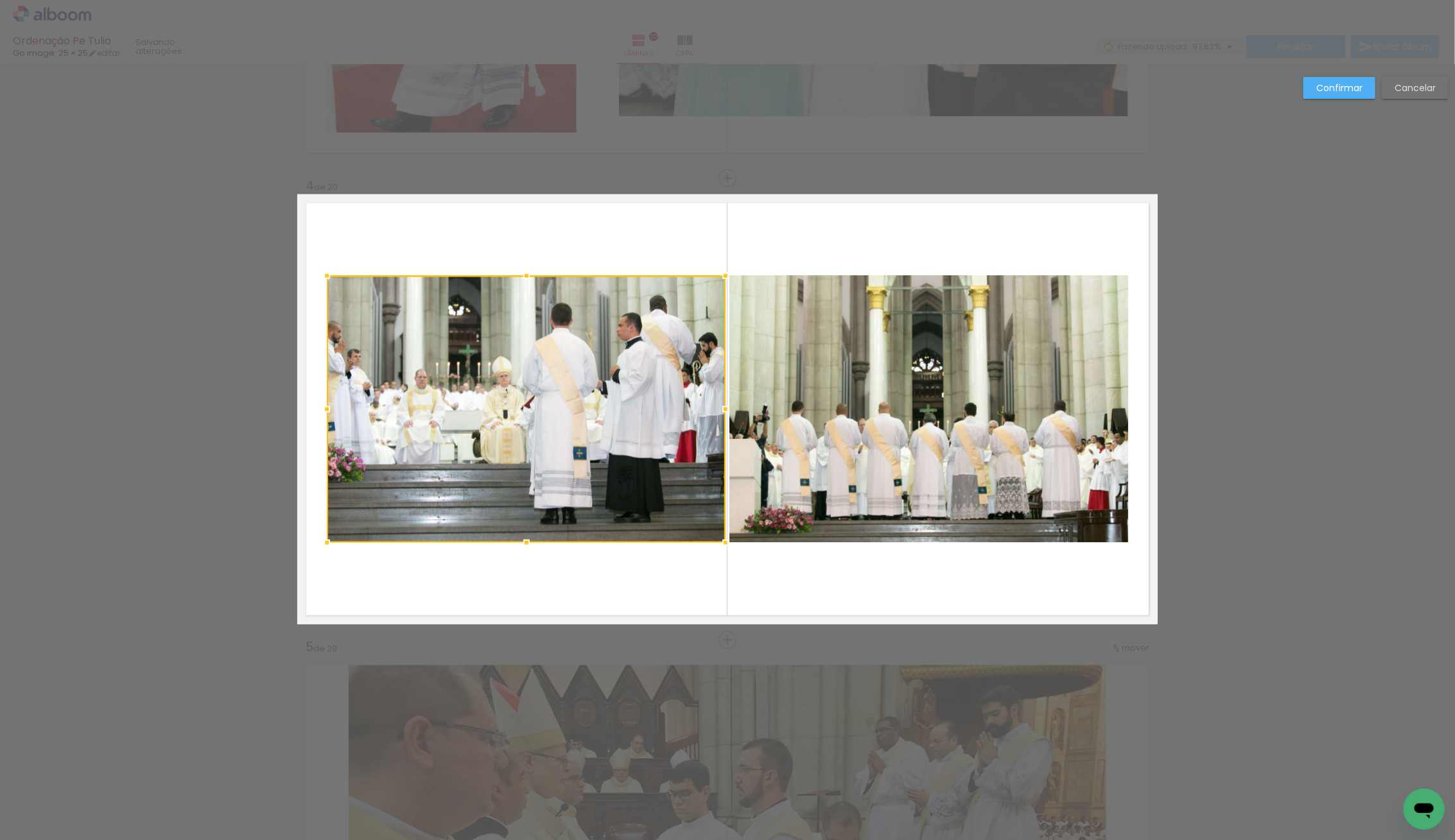
scroll to position [1291, 0]
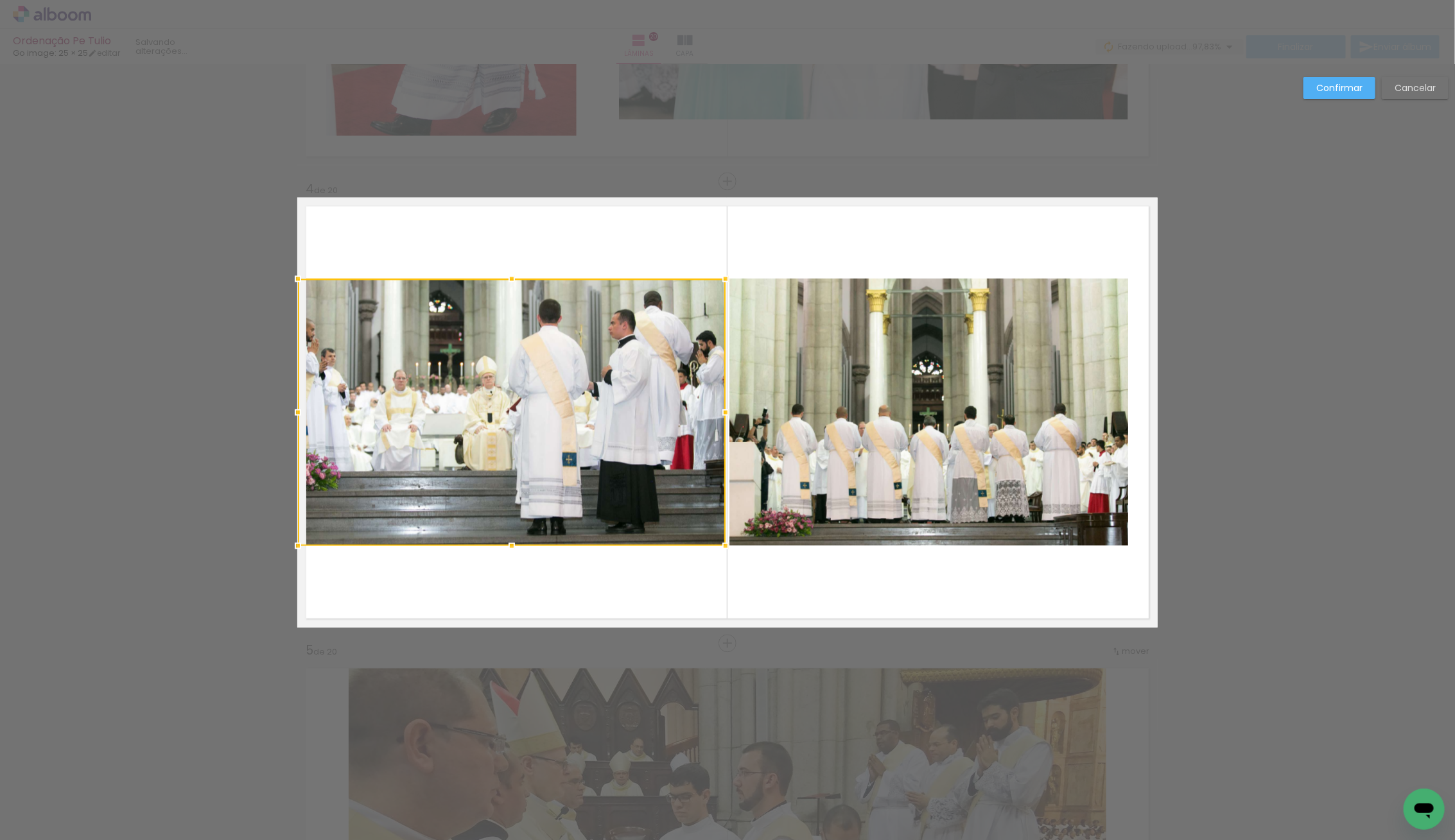
drag, startPoint x: 318, startPoint y: 415, endPoint x: 286, endPoint y: 415, distance: 32.0
click at [286, 415] on div at bounding box center [297, 413] width 25 height 25
click at [828, 453] on album-spread "4 de 20" at bounding box center [727, 413] width 860 height 430
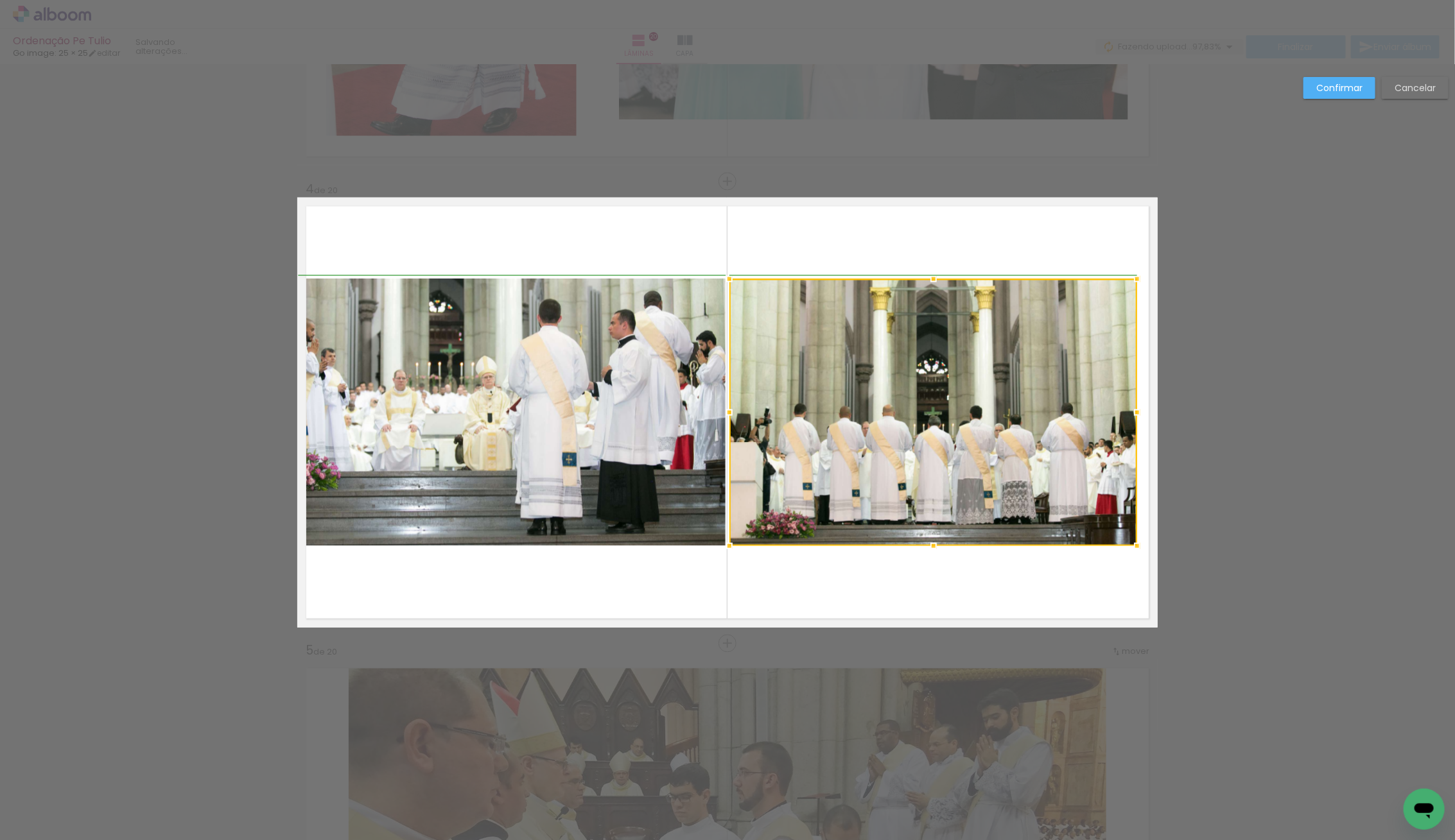
drag, startPoint x: 1158, startPoint y: 417, endPoint x: 1169, endPoint y: 417, distance: 11.0
click at [1096, 405] on div at bounding box center [933, 413] width 407 height 267
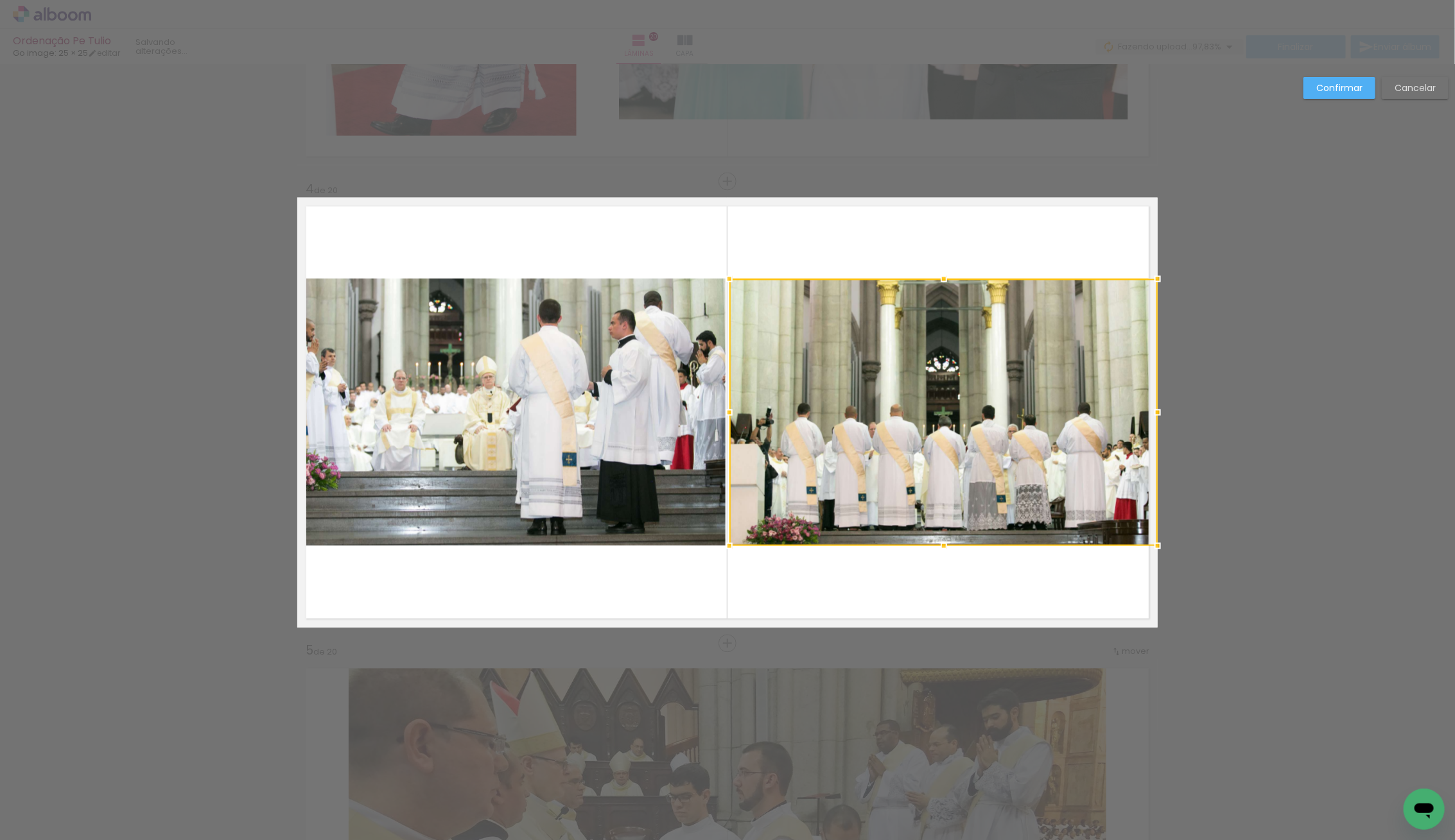
drag, startPoint x: 1138, startPoint y: 412, endPoint x: 1145, endPoint y: 412, distance: 7.0
click at [1145, 412] on div at bounding box center [1157, 413] width 25 height 25
click at [0, 0] on slot "Confirmar" at bounding box center [0, 0] width 0 height 0
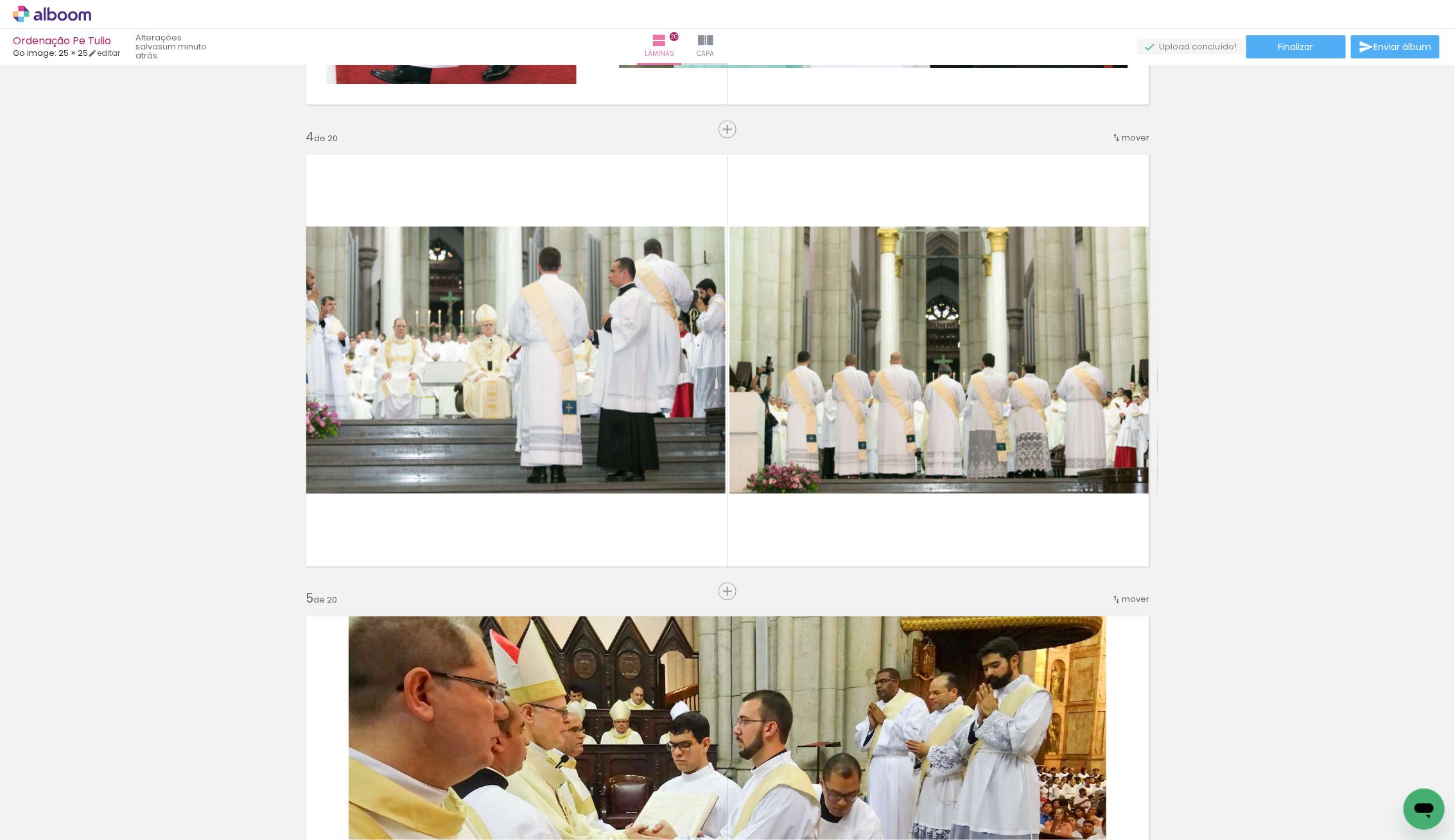
scroll to position [1338, 0]
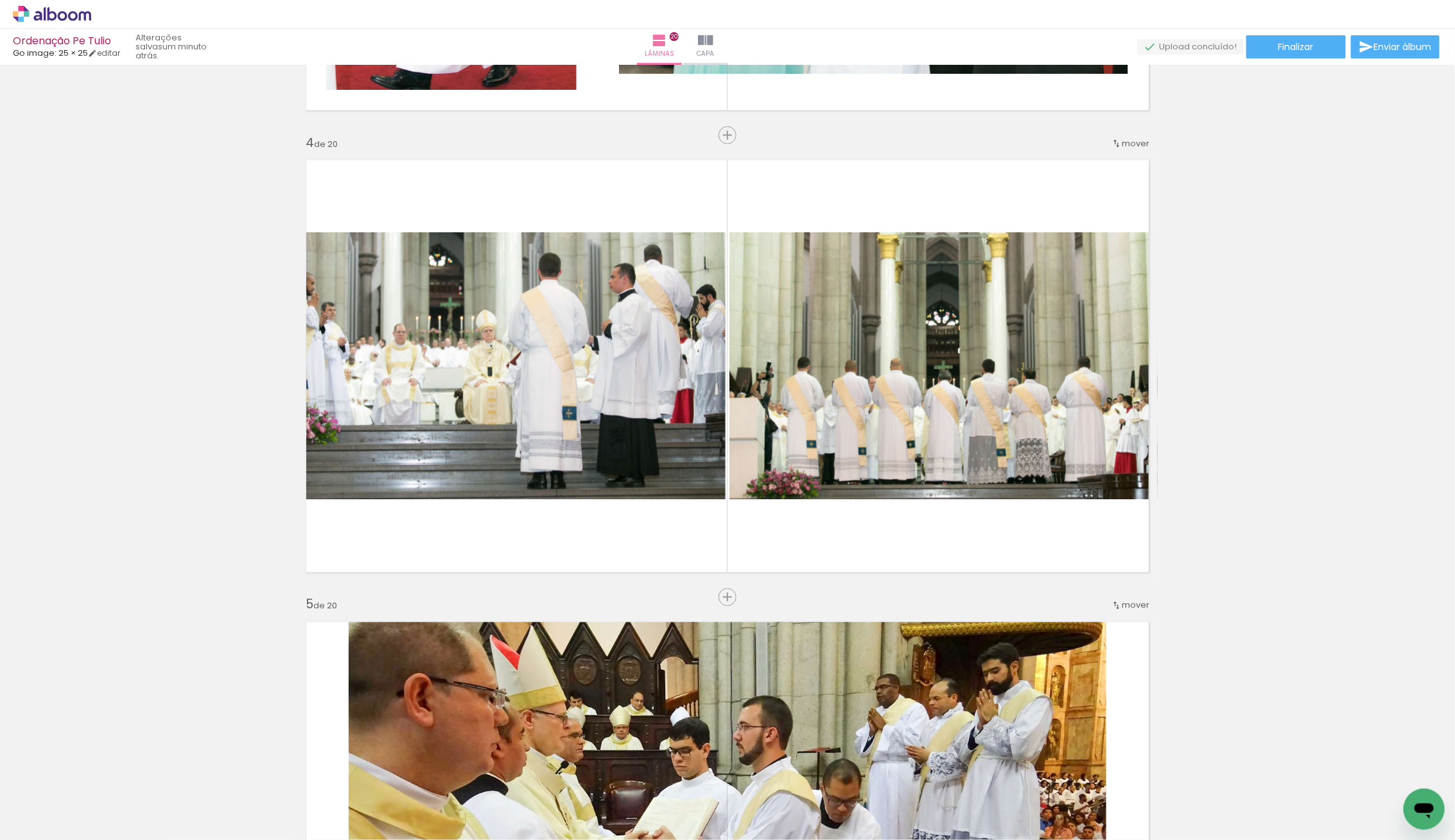
click at [51, 829] on span "Adicionar Fotos" at bounding box center [46, 833] width 39 height 14
click at [0, 0] on input "file" at bounding box center [0, 0] width 0 height 0
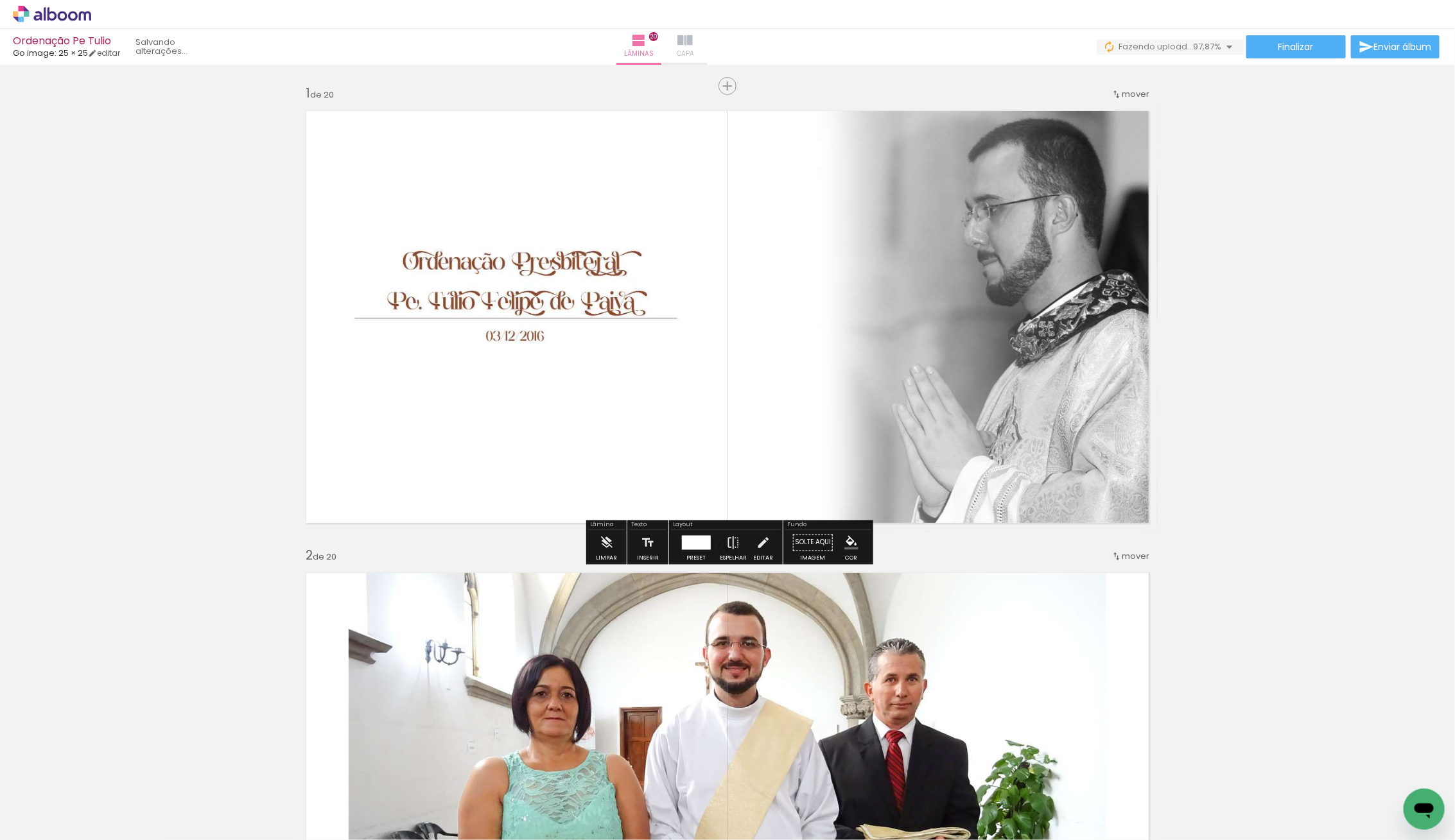
click at [693, 38] on iron-icon at bounding box center [685, 40] width 16 height 16
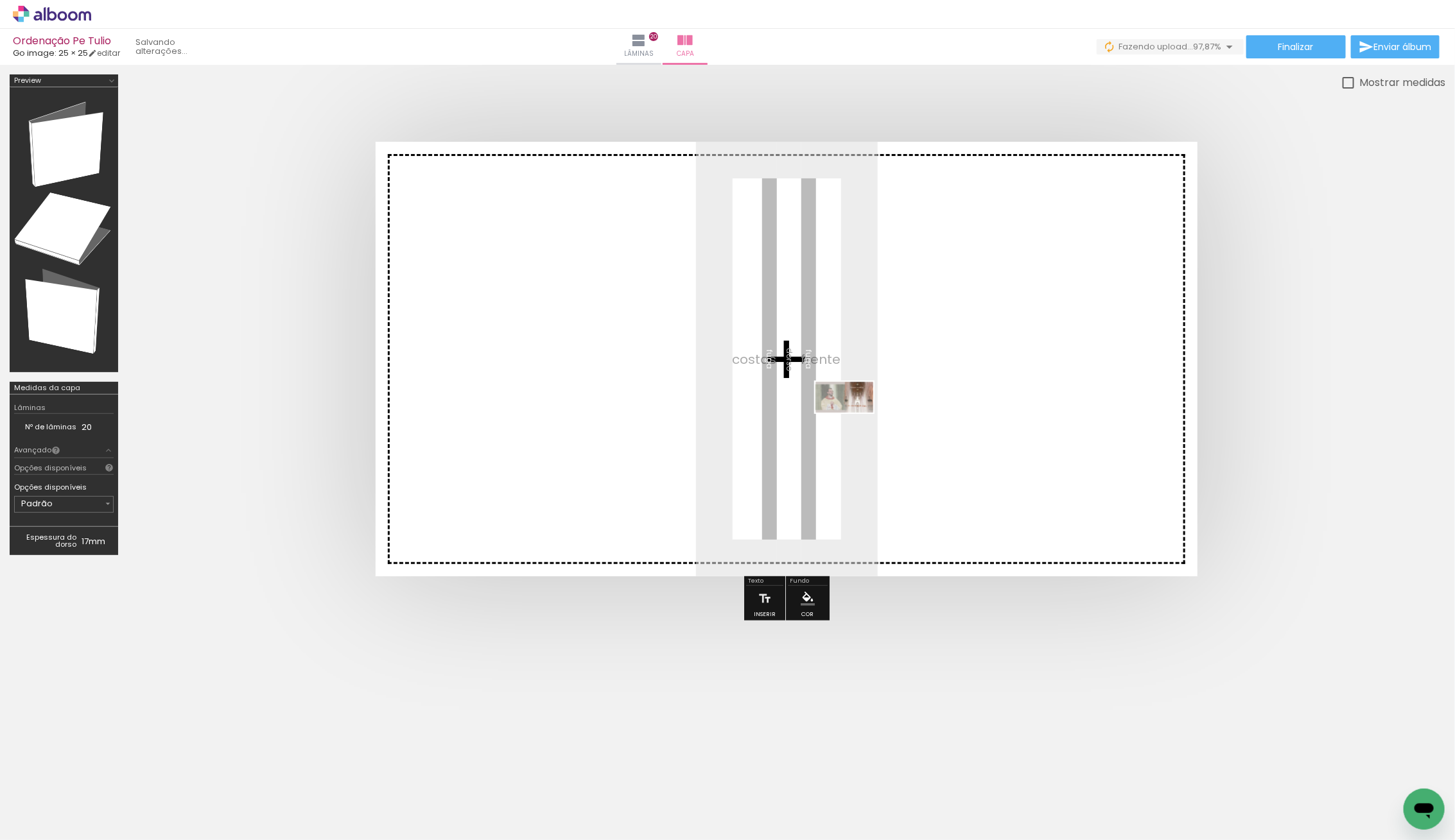
drag, startPoint x: 131, startPoint y: 797, endPoint x: 858, endPoint y: 421, distance: 818.5
click at [859, 420] on quentale-workspace at bounding box center [727, 420] width 1455 height 840
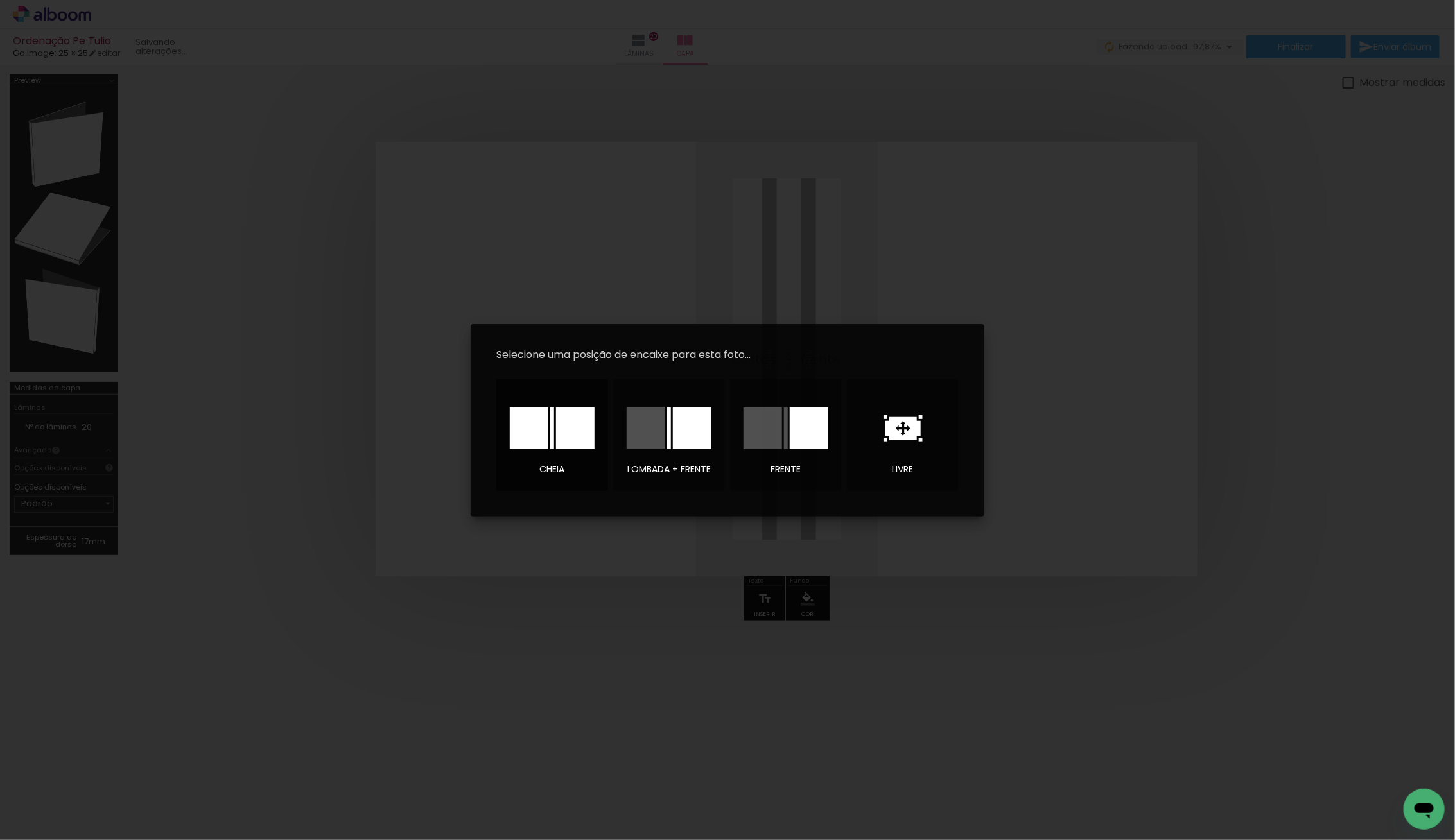
click at [550, 431] on div at bounding box center [552, 428] width 4 height 42
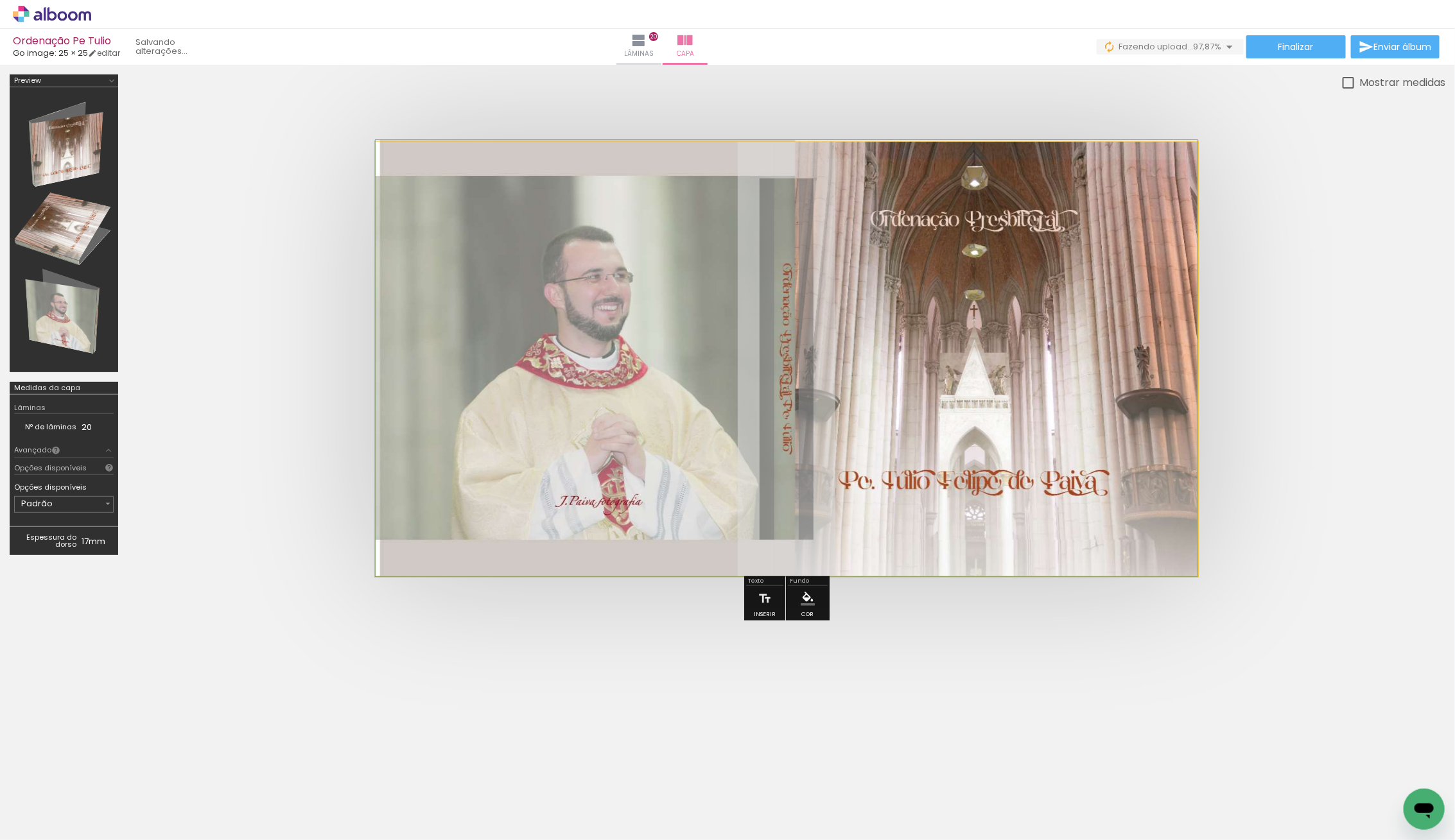
drag, startPoint x: 956, startPoint y: 353, endPoint x: 997, endPoint y: 349, distance: 41.2
click at [996, 349] on div at bounding box center [787, 358] width 822 height 436
click at [661, 45] on paper-button "Lâminas 20" at bounding box center [639, 46] width 45 height 36
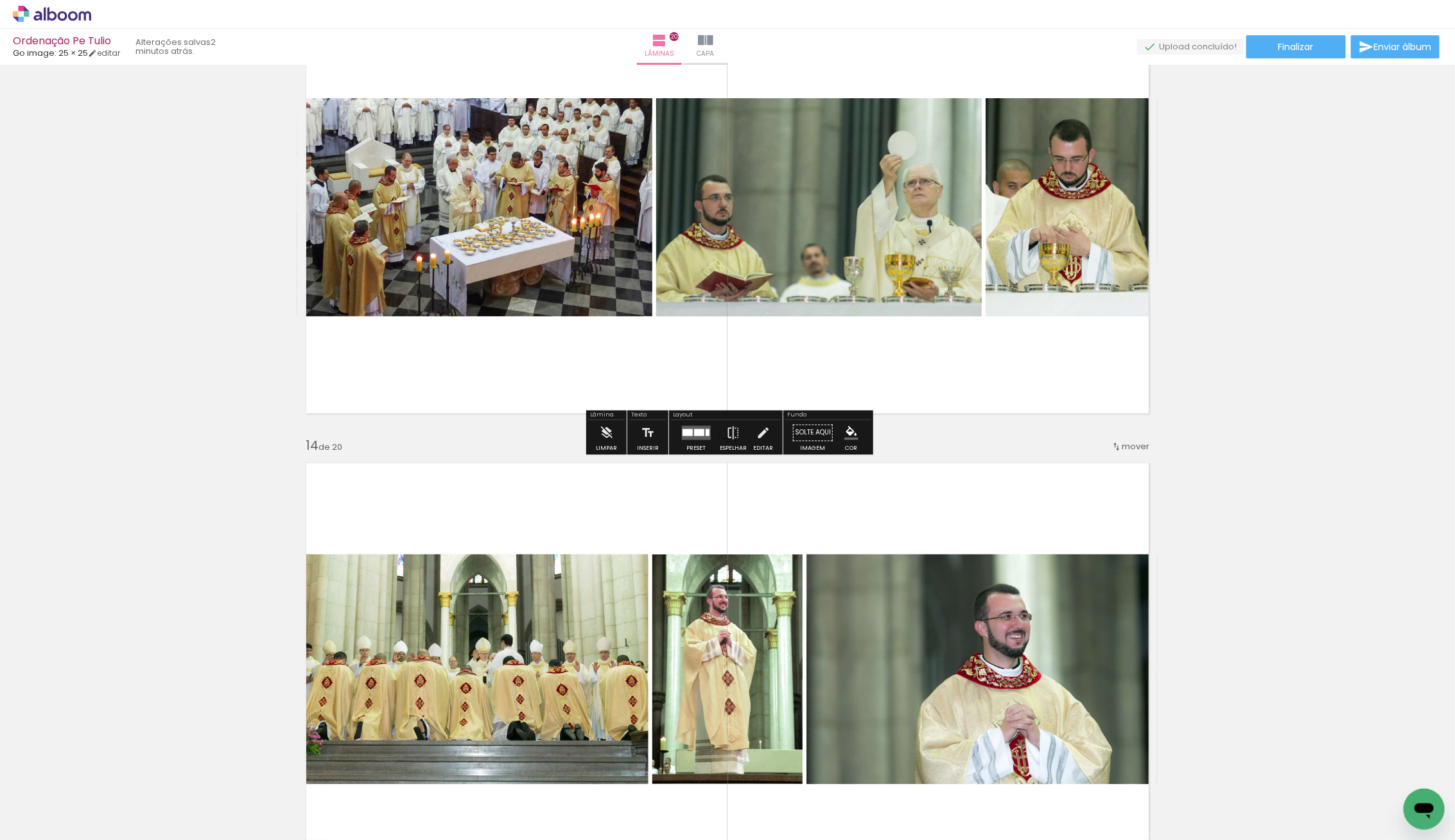
scroll to position [5713, 0]
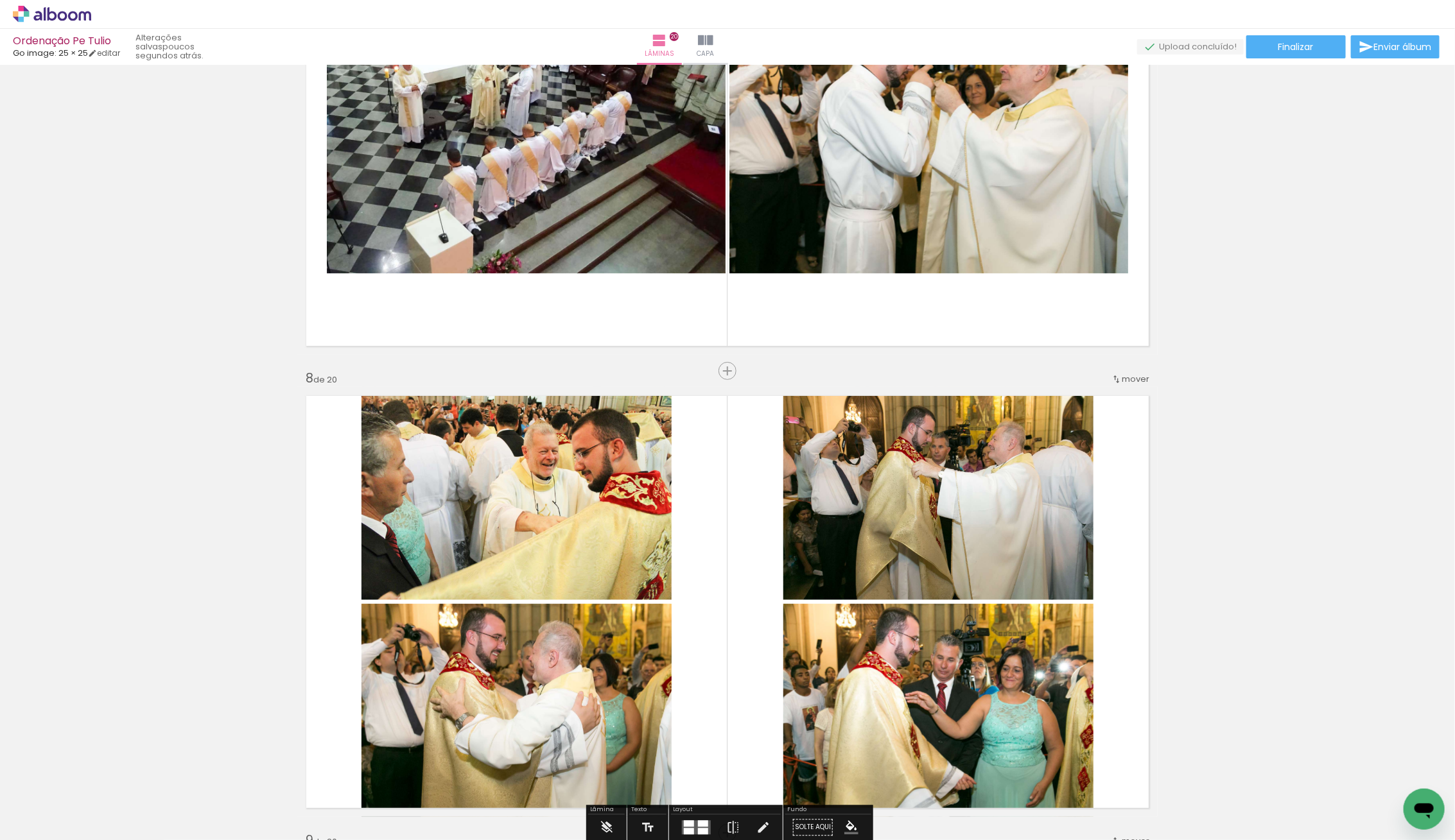
scroll to position [2796, 0]
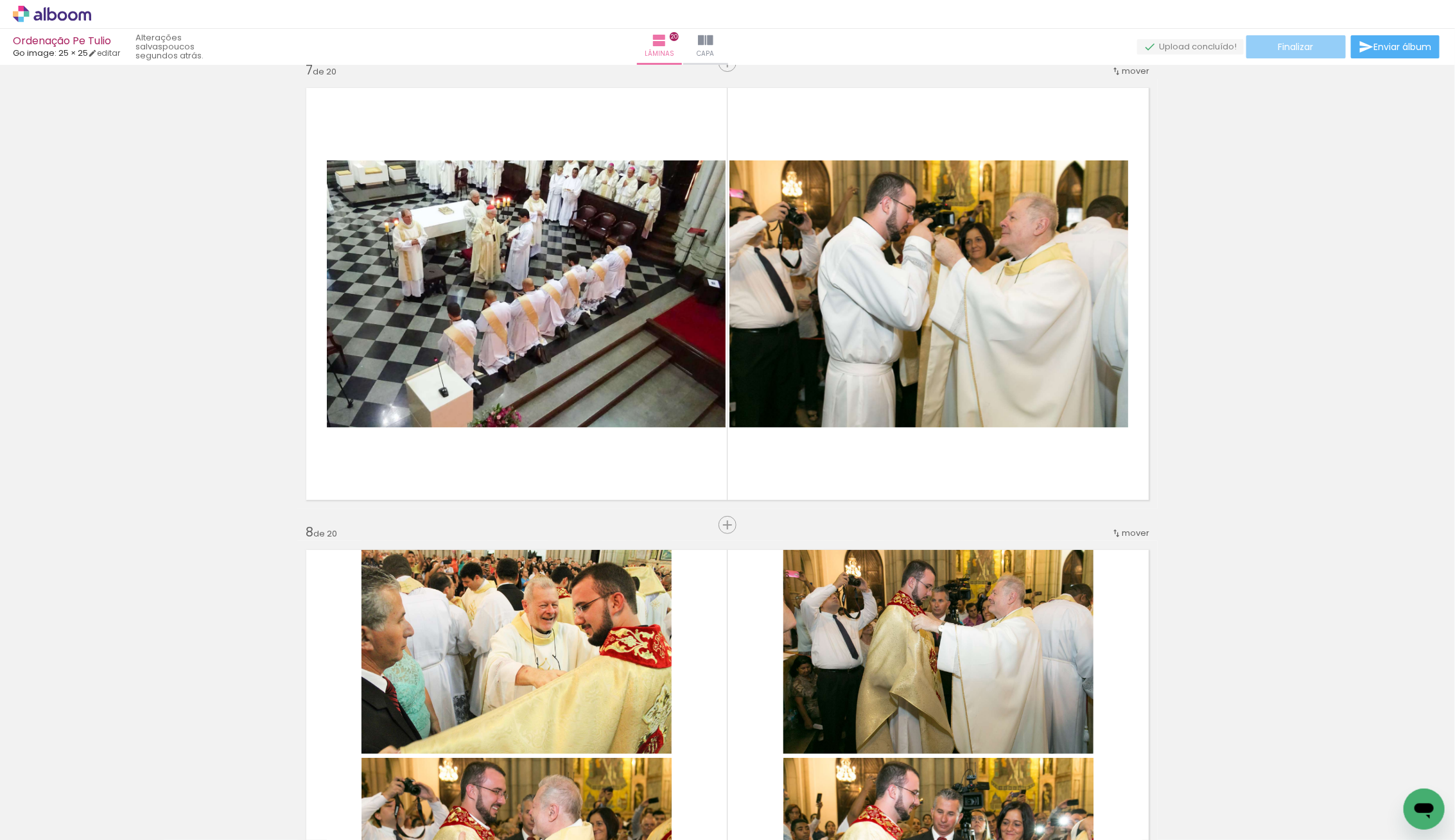
click at [1326, 45] on paper-button "Finalizar" at bounding box center [1296, 46] width 100 height 23
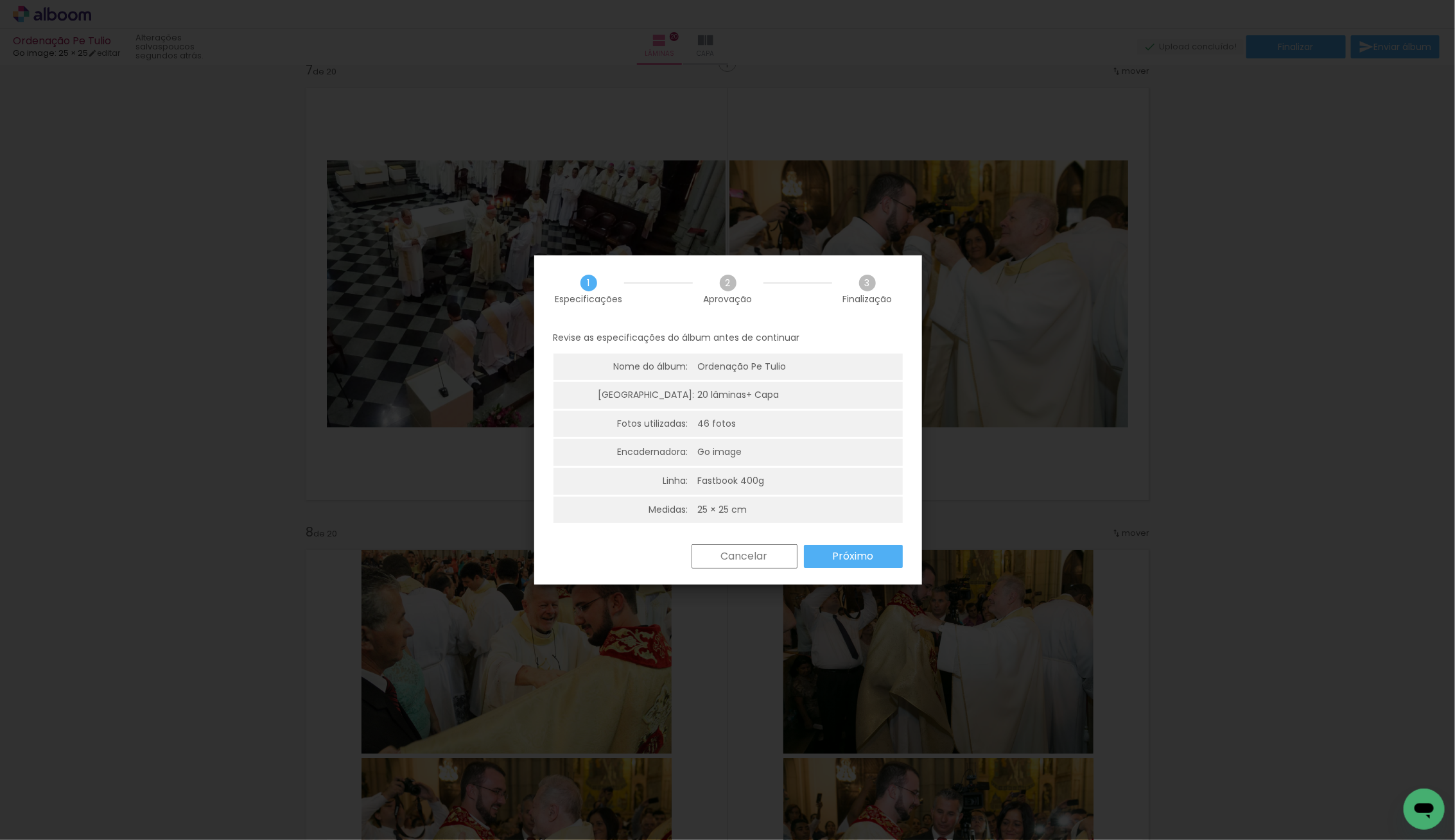
click at [0, 0] on slot "Próximo" at bounding box center [0, 0] width 0 height 0
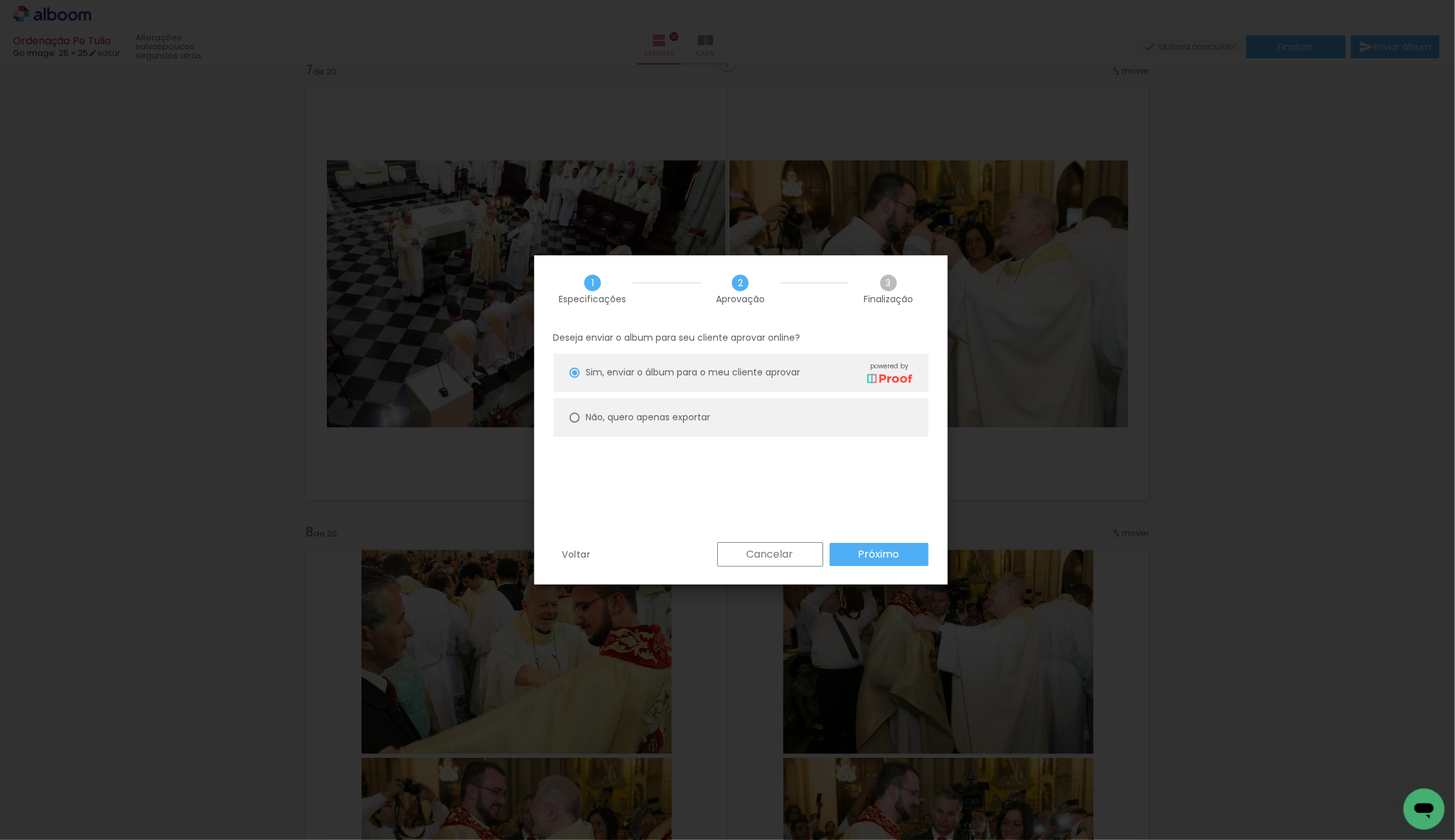
click at [888, 561] on paper-button "Próximo" at bounding box center [879, 554] width 99 height 23
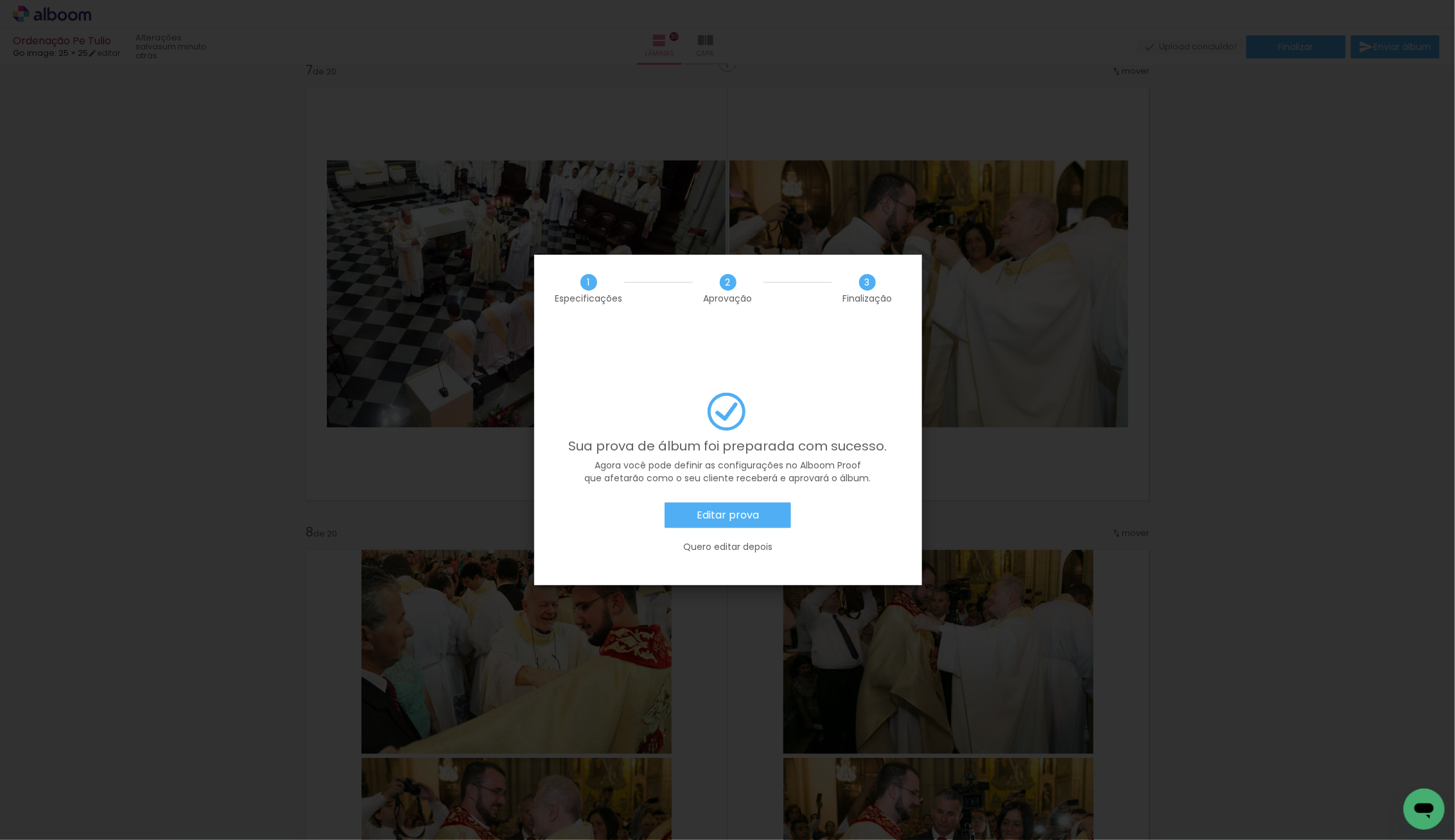
click at [0, 0] on slot "Editar prova" at bounding box center [0, 0] width 0 height 0
